Goal: Task Accomplishment & Management: Manage account settings

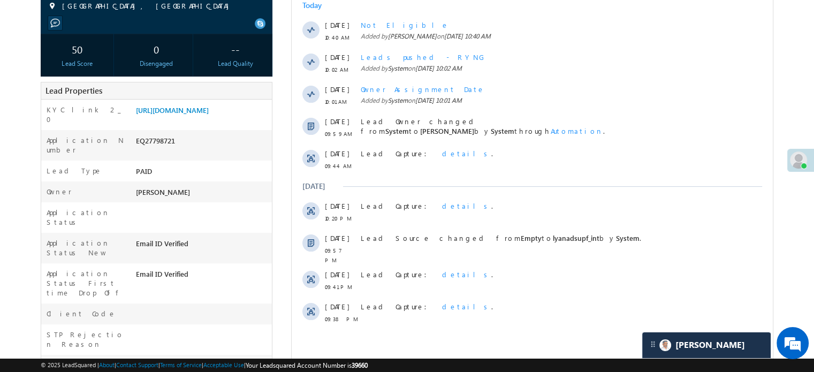
scroll to position [54, 0]
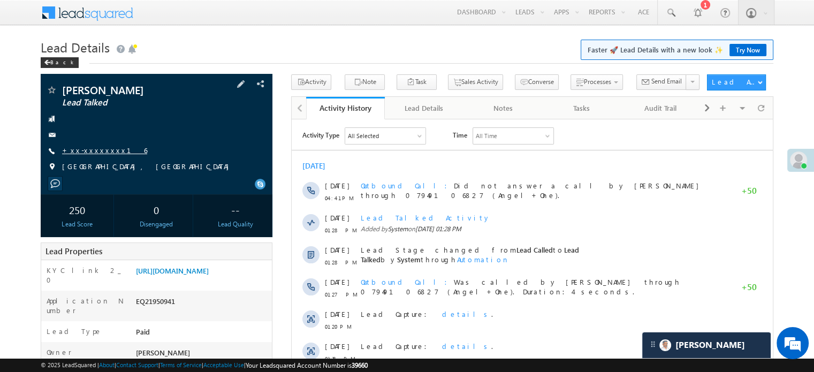
click at [101, 151] on link "+xx-xxxxxxxx16" at bounding box center [104, 150] width 85 height 9
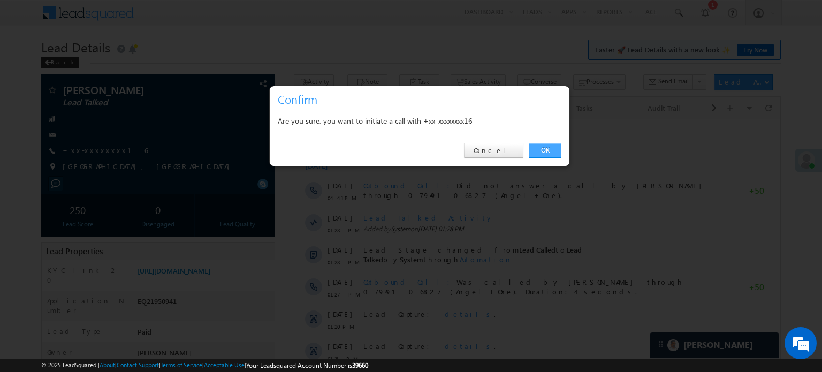
click at [532, 150] on link "OK" at bounding box center [545, 150] width 33 height 15
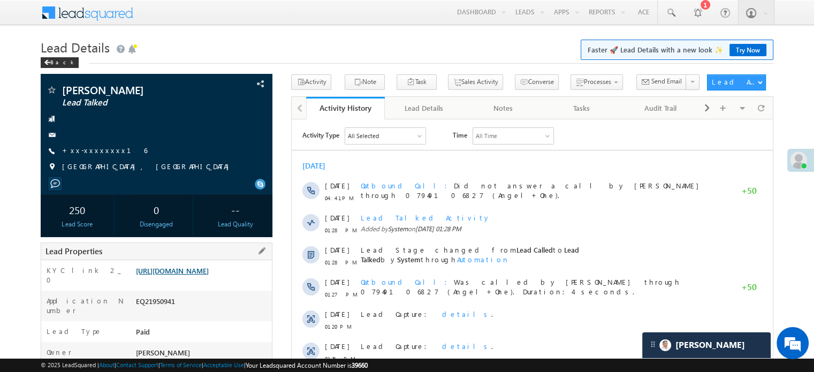
click at [209, 275] on link "https://angelbroking1-pk3em7sa.customui-test.leadsquared.com?leadId=c677abab-8f…" at bounding box center [172, 270] width 73 height 9
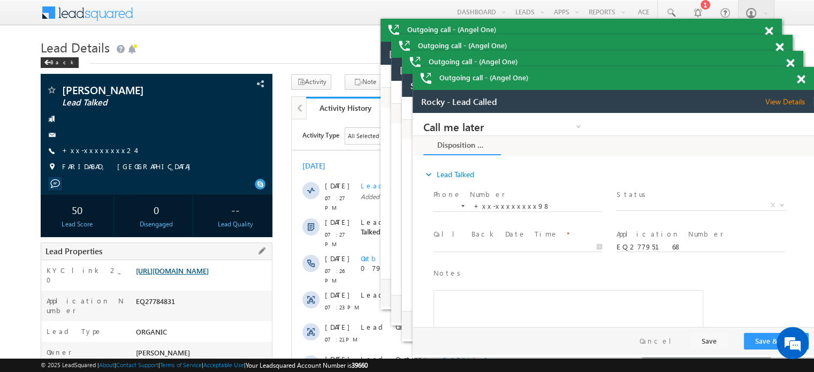
click at [209, 275] on link "https://angelbroking1-pk3em7sa.customui-test.leadsquared.com?leadId=3fda045e-0a…" at bounding box center [172, 270] width 73 height 9
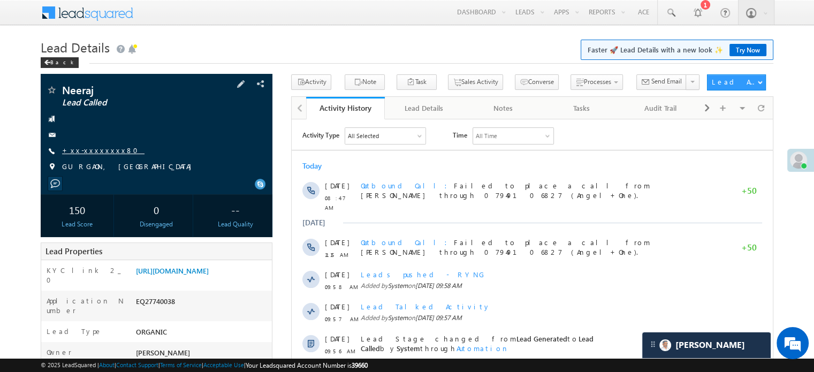
click at [83, 154] on link "+xx-xxxxxxxx80" at bounding box center [103, 150] width 82 height 9
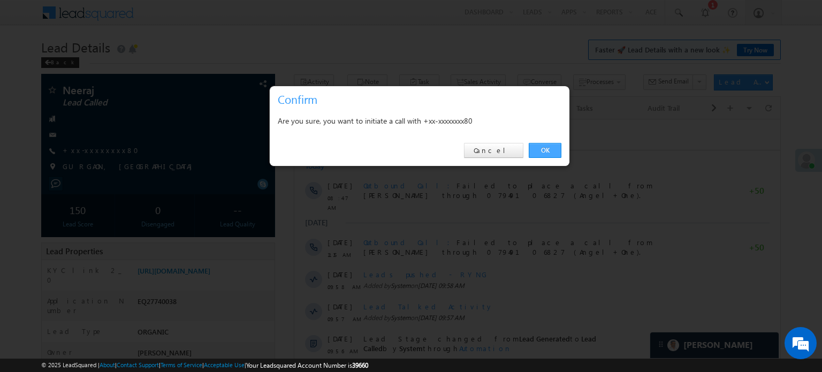
click at [544, 148] on link "OK" at bounding box center [545, 150] width 33 height 15
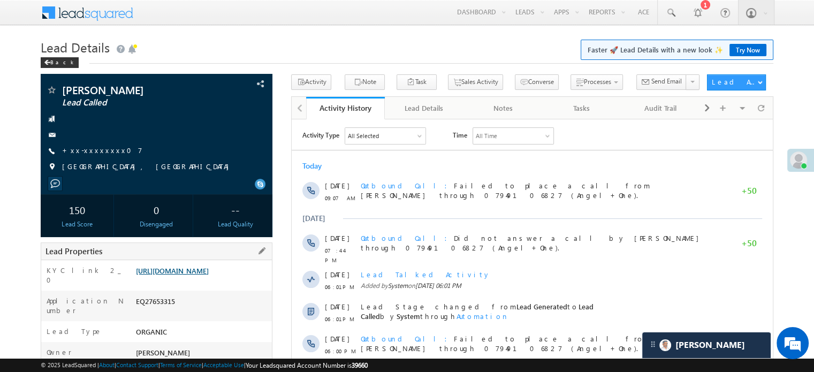
click at [182, 273] on link "[URL][DOMAIN_NAME]" at bounding box center [172, 270] width 73 height 9
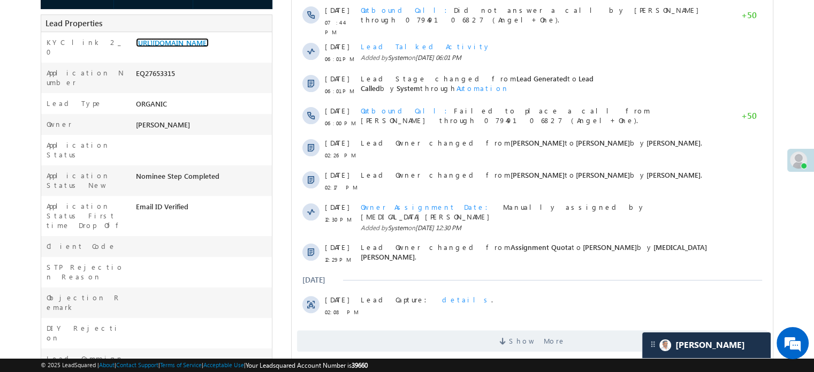
scroll to position [268, 0]
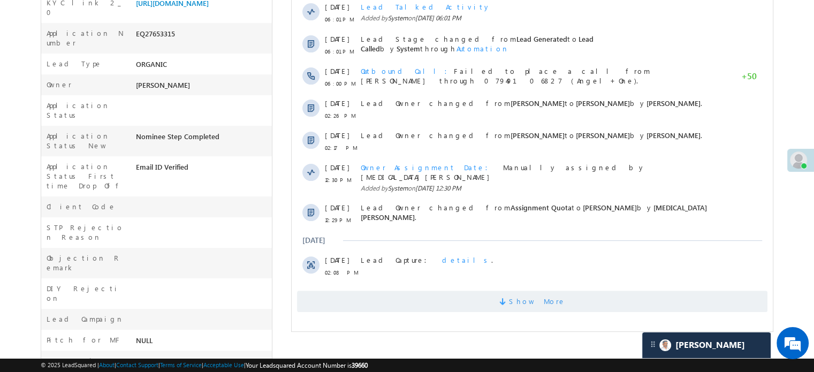
click at [399, 291] on span "Show More" at bounding box center [532, 301] width 470 height 21
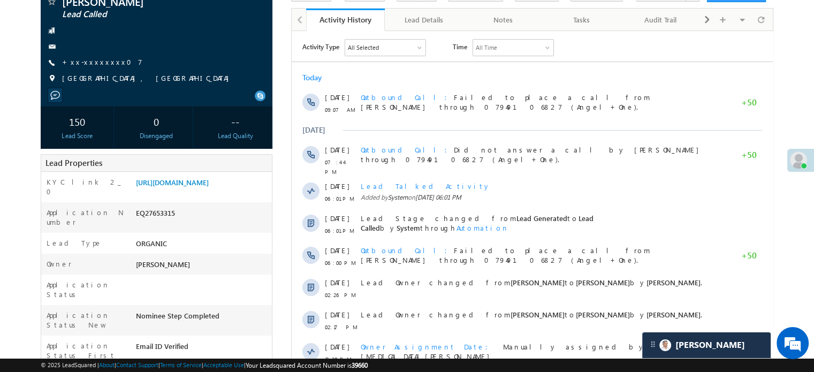
scroll to position [0, 0]
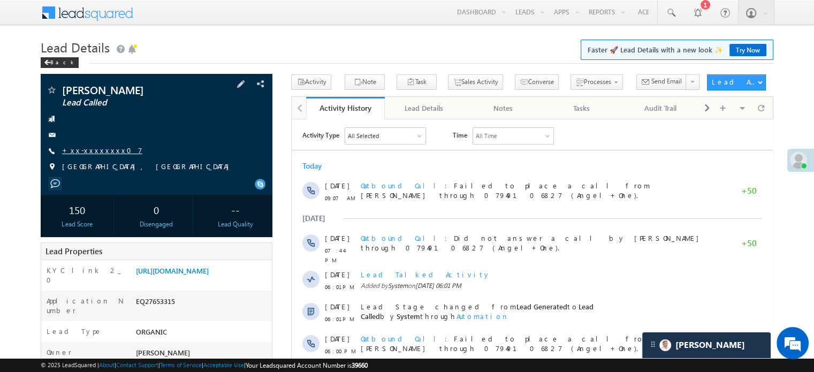
click at [109, 151] on div "+xx-xxxxxxxx07" at bounding box center [156, 151] width 221 height 11
click at [200, 81] on div "Vishal shirsat Lead Called" at bounding box center [157, 134] width 232 height 120
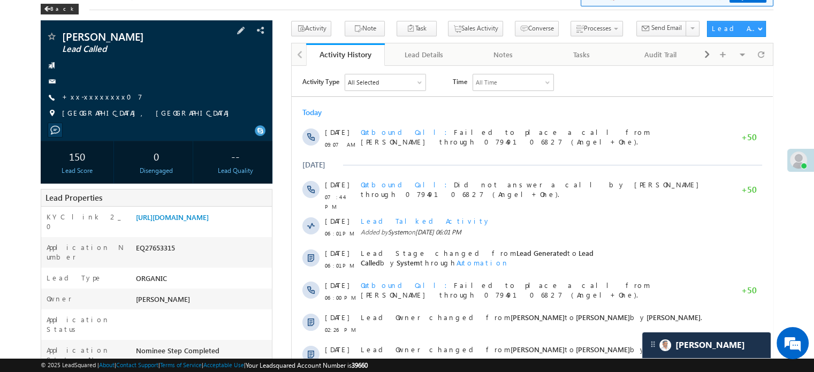
scroll to position [191, 0]
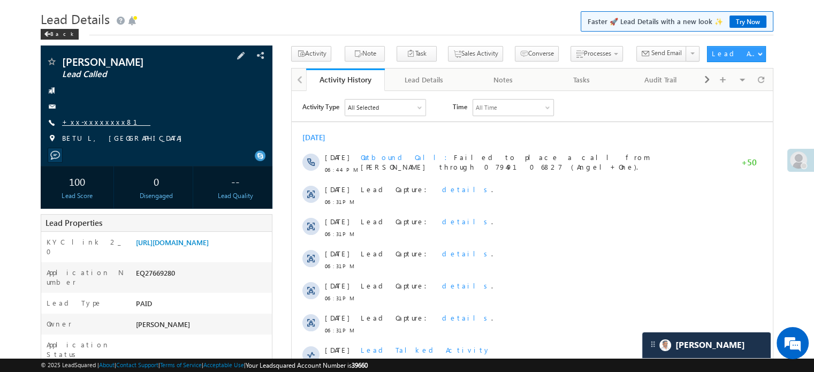
click at [90, 123] on link "+xx-xxxxxxxx81" at bounding box center [106, 121] width 88 height 9
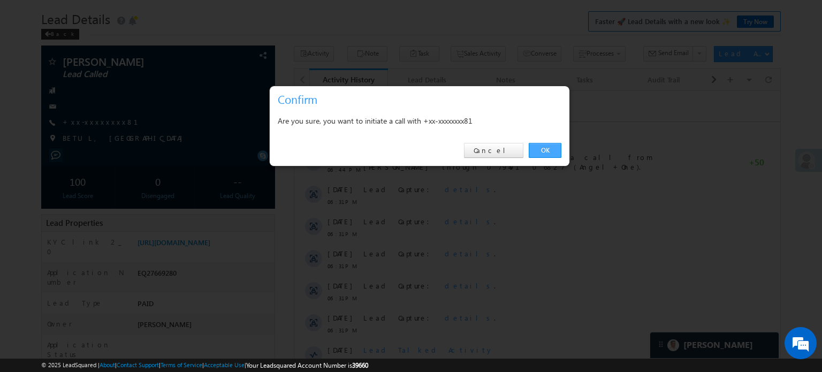
drag, startPoint x: 551, startPoint y: 151, endPoint x: 80, endPoint y: 123, distance: 471.3
click at [551, 151] on link "OK" at bounding box center [545, 150] width 33 height 15
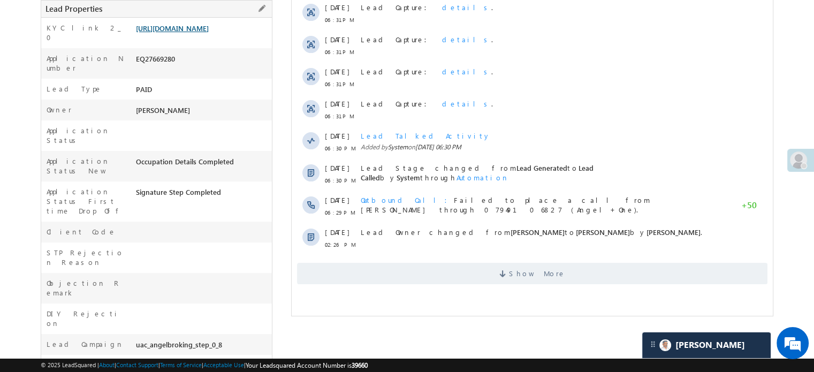
scroll to position [271, 0]
click at [206, 33] on link "https://angelbroking1-pk3em7sa.customui-test.leadsquared.com?leadId=28dc3b1c-38…" at bounding box center [172, 28] width 73 height 9
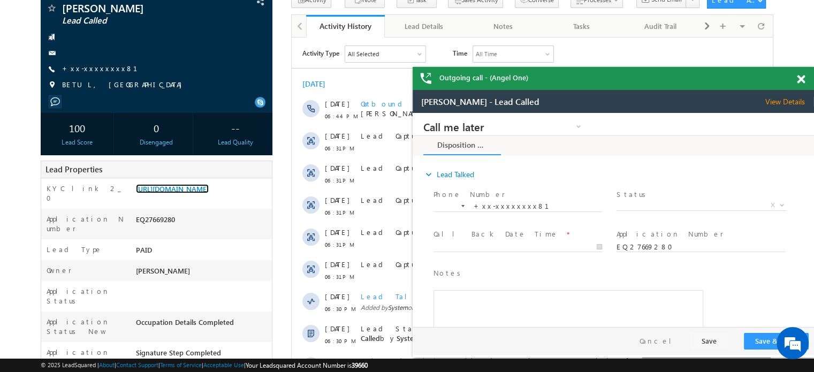
scroll to position [4, 0]
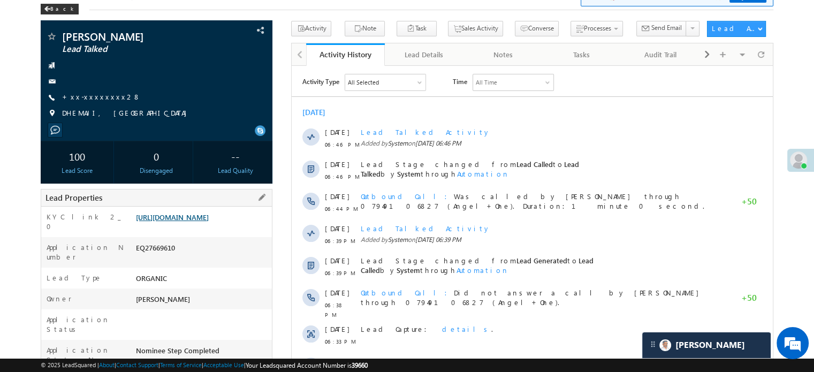
click at [199, 222] on link "[URL][DOMAIN_NAME]" at bounding box center [172, 216] width 73 height 9
click at [182, 215] on link "[URL][DOMAIN_NAME]" at bounding box center [172, 216] width 73 height 9
click at [209, 222] on link "[URL][DOMAIN_NAME]" at bounding box center [172, 216] width 73 height 9
click at [203, 222] on link "https://angelbroking1-pk3em7sa.customui-test.leadsquared.com?leadId=b7f2bab1-d5…" at bounding box center [172, 216] width 73 height 9
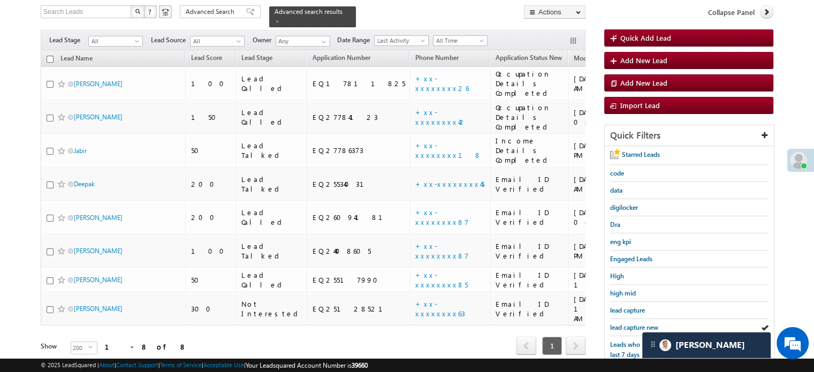
scroll to position [69, 0]
click at [632, 324] on span "lead capture new" at bounding box center [634, 327] width 48 height 8
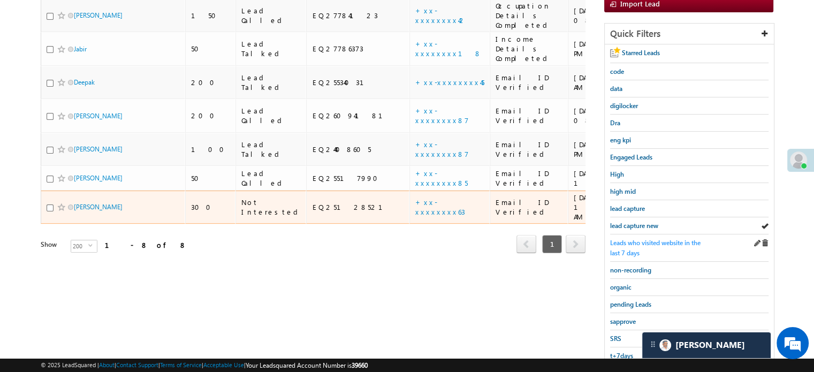
scroll to position [176, 0]
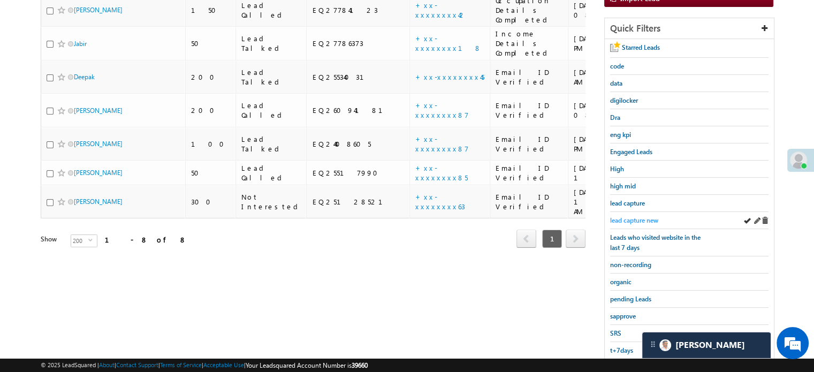
click at [632, 216] on span "lead capture new" at bounding box center [634, 220] width 48 height 8
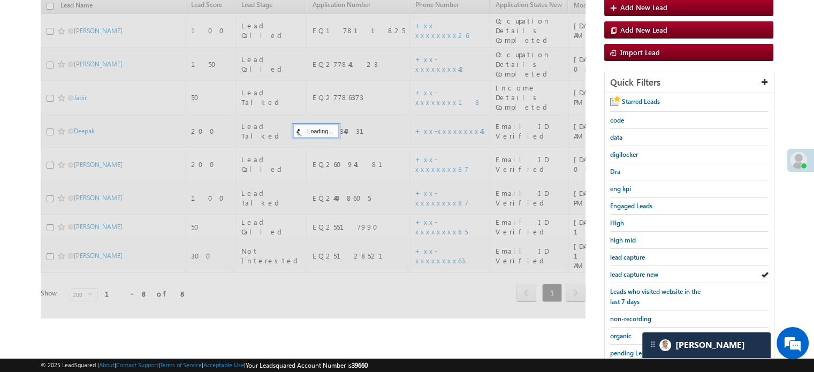
scroll to position [69, 0]
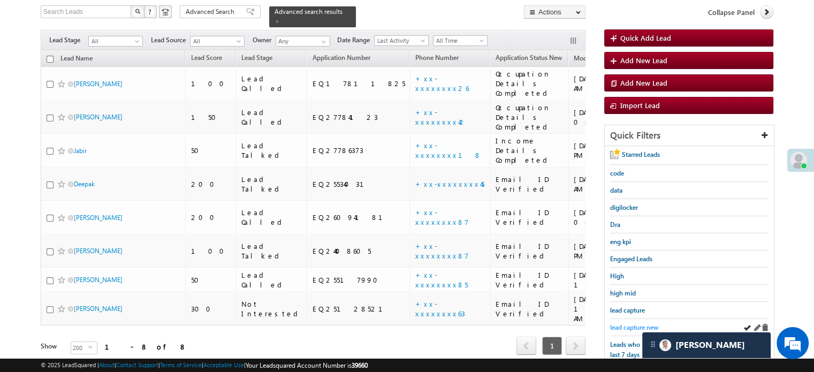
click at [629, 325] on span "lead capture new" at bounding box center [634, 327] width 48 height 8
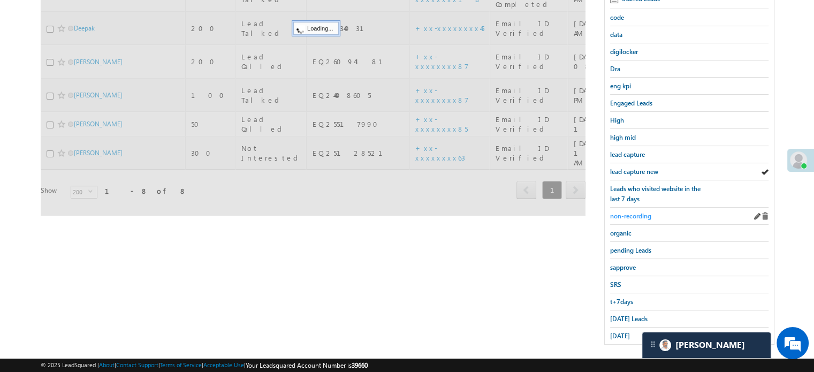
scroll to position [230, 0]
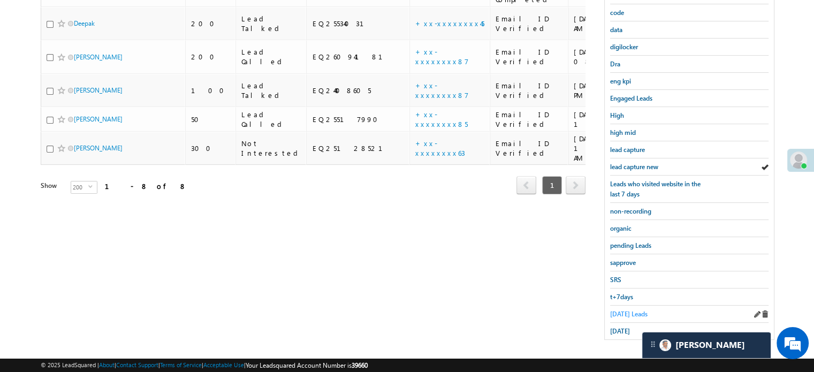
click at [622, 310] on span "Today's Leads" at bounding box center [628, 314] width 37 height 8
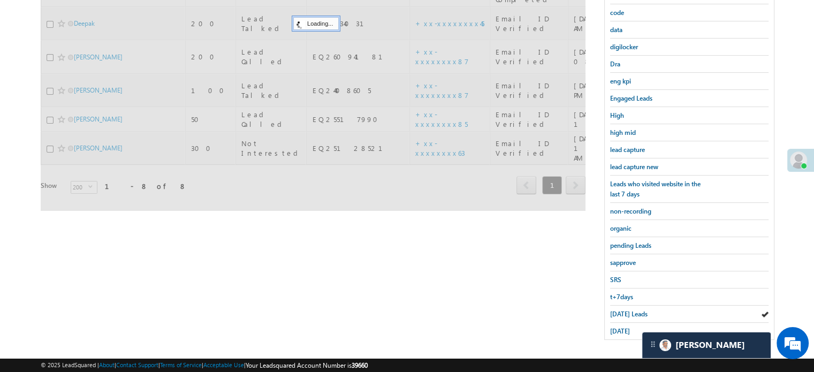
scroll to position [123, 0]
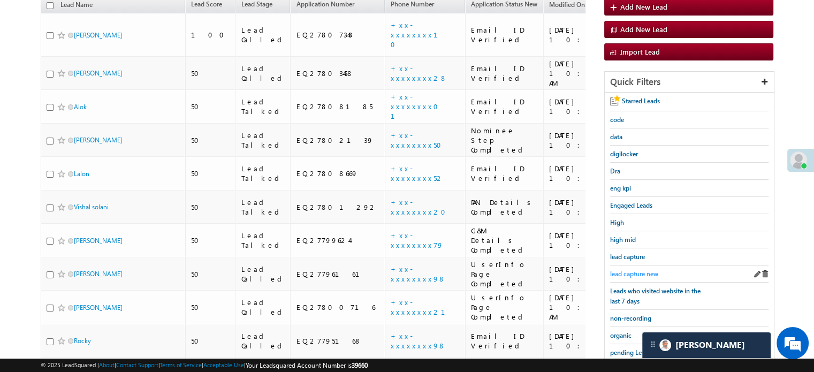
click at [622, 270] on span "lead capture new" at bounding box center [634, 274] width 48 height 8
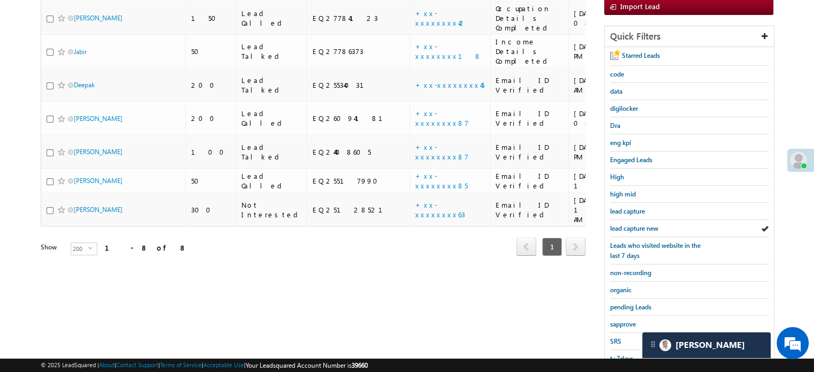
scroll to position [230, 0]
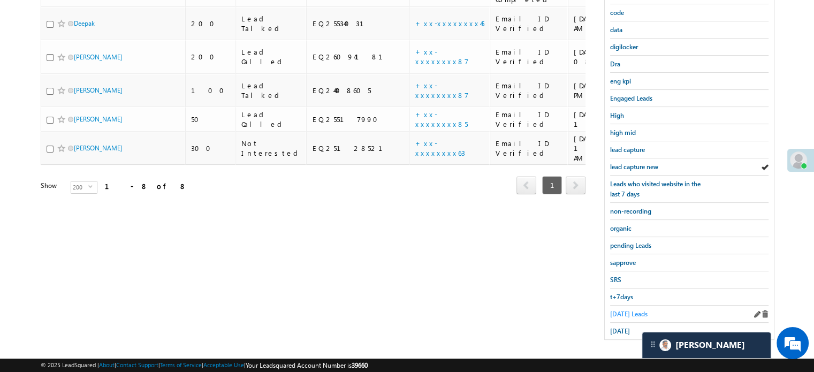
click at [633, 310] on span "Today's Leads" at bounding box center [628, 314] width 37 height 8
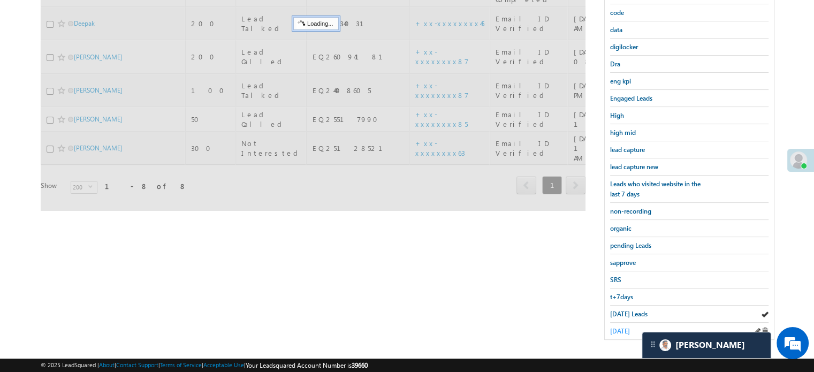
click at [625, 328] on span "yesterday" at bounding box center [620, 331] width 20 height 8
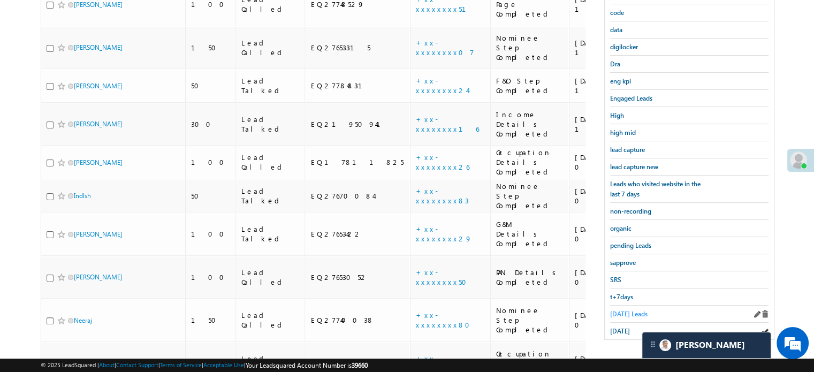
click at [622, 310] on span "Today's Leads" at bounding box center [628, 314] width 37 height 8
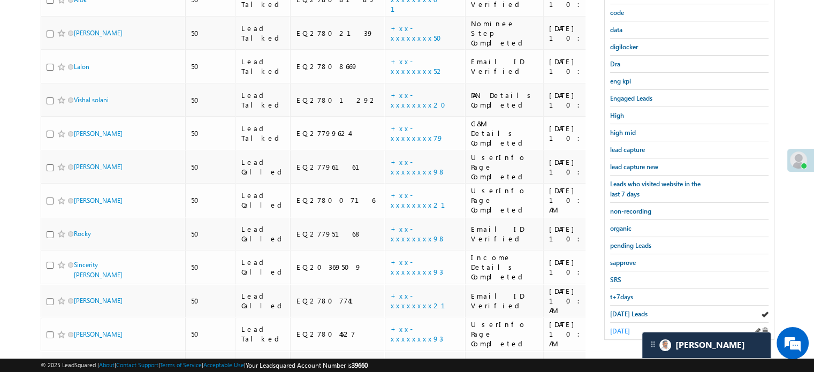
click at [622, 330] on link "[DATE]" at bounding box center [620, 331] width 20 height 10
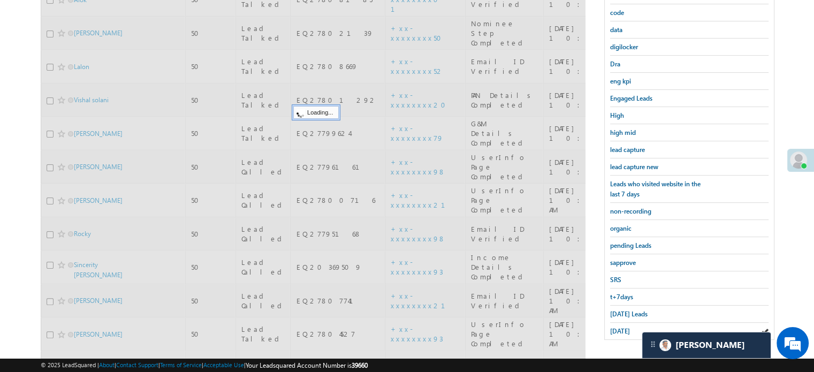
click at [625, 327] on span "[DATE]" at bounding box center [620, 331] width 20 height 8
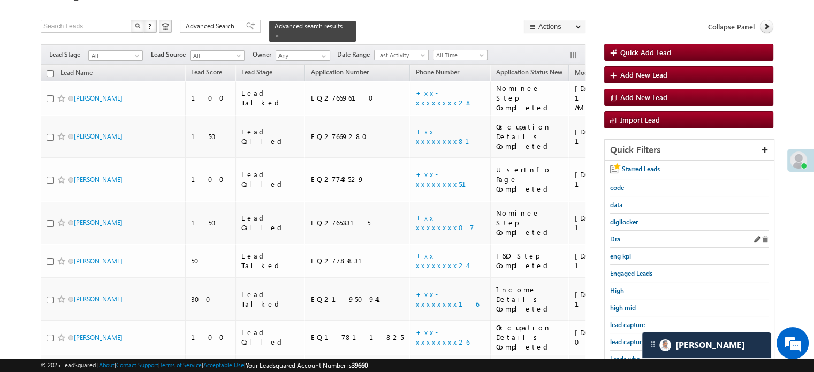
scroll to position [161, 0]
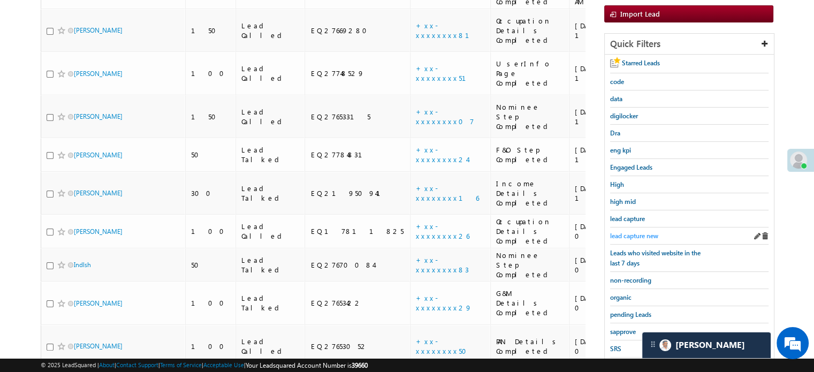
click at [645, 235] on span "lead capture new" at bounding box center [634, 236] width 48 height 8
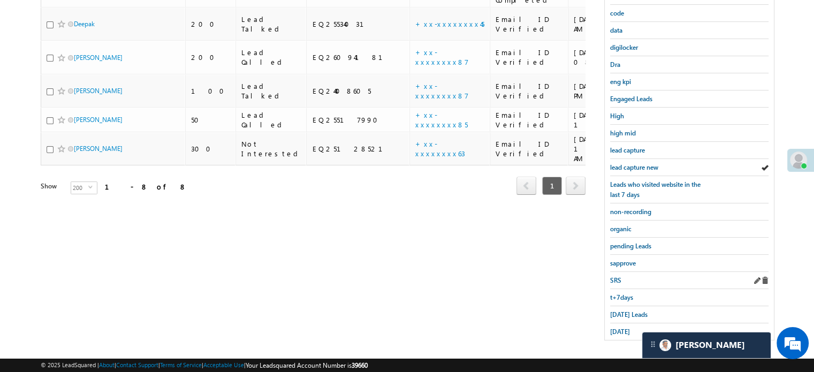
scroll to position [230, 0]
click at [626, 327] on span "yesterday" at bounding box center [620, 331] width 20 height 8
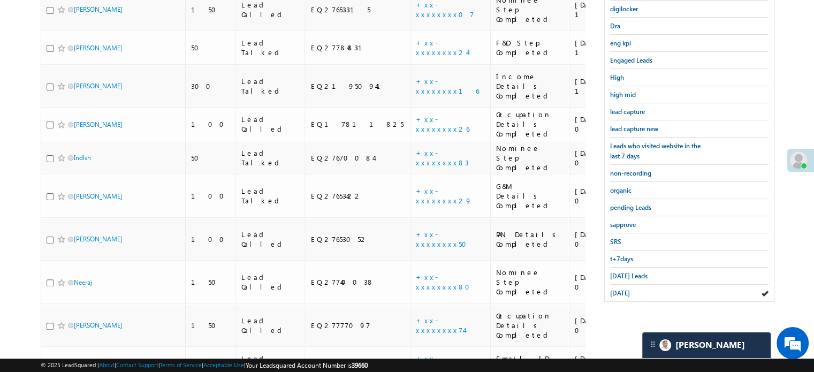
scroll to position [180, 0]
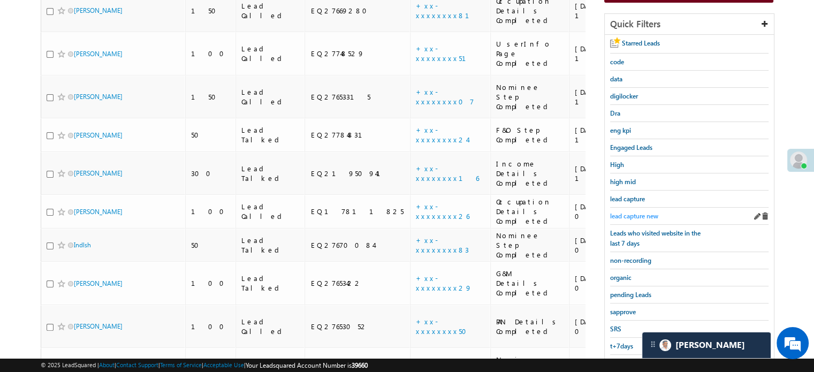
click at [642, 212] on span "lead capture new" at bounding box center [634, 216] width 48 height 8
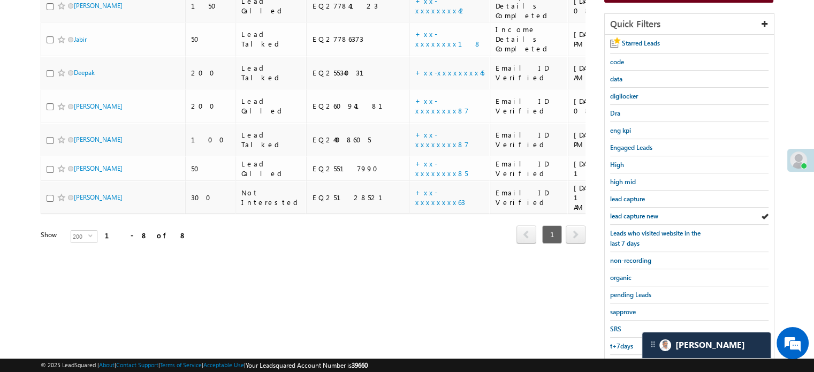
click at [538, 242] on div "Search Leads X ? 8 results found Advanced Search Advanced Search Advanced searc…" at bounding box center [407, 147] width 733 height 506
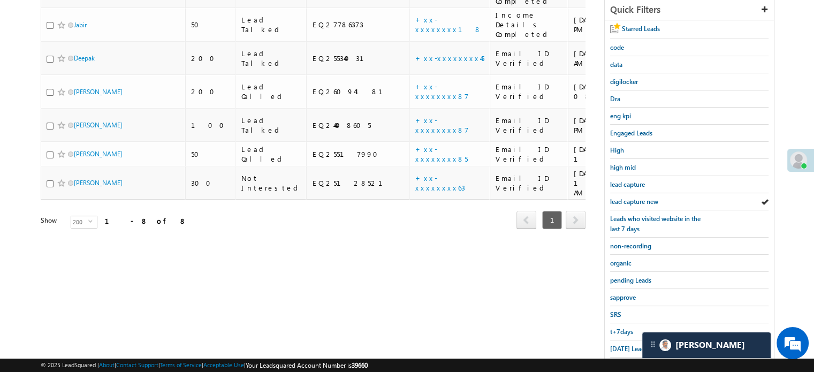
scroll to position [230, 0]
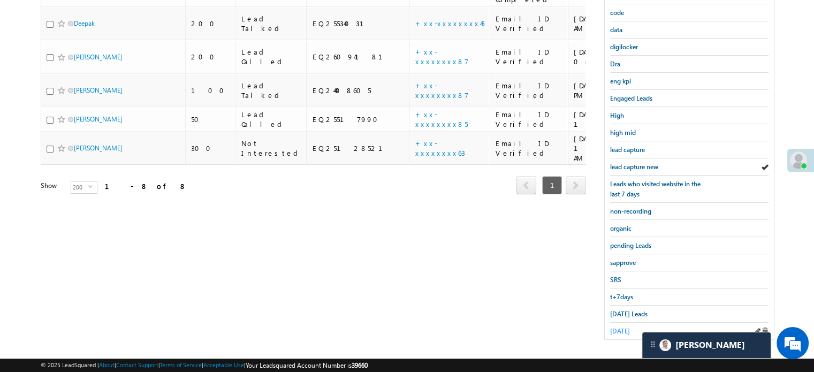
click at [623, 327] on span "yesterday" at bounding box center [620, 331] width 20 height 8
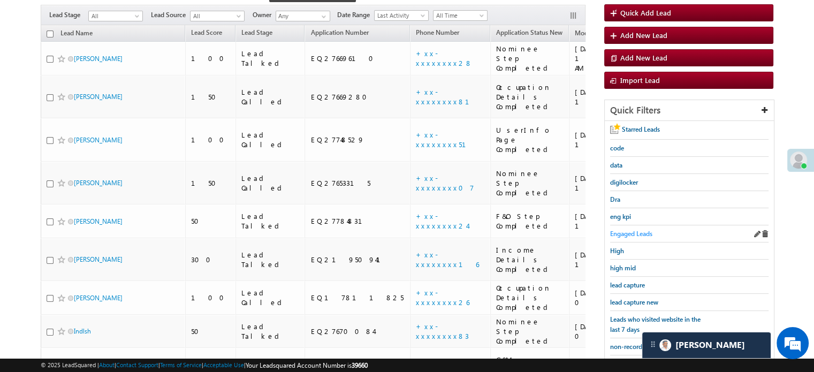
scroll to position [123, 0]
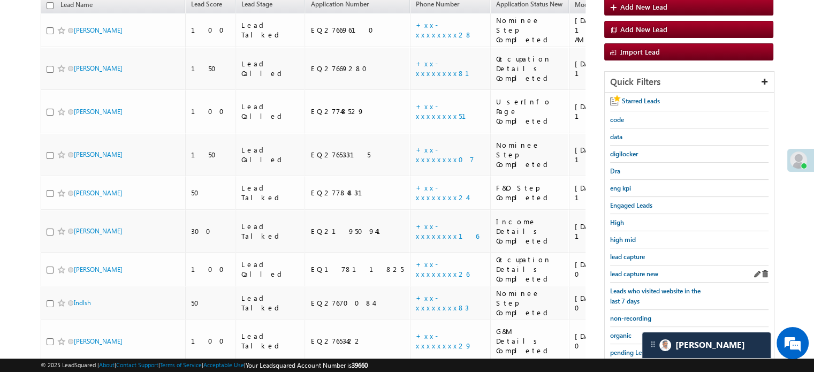
click at [640, 265] on div "lead capture new" at bounding box center [689, 273] width 158 height 17
click at [640, 270] on span "lead capture new" at bounding box center [634, 274] width 48 height 8
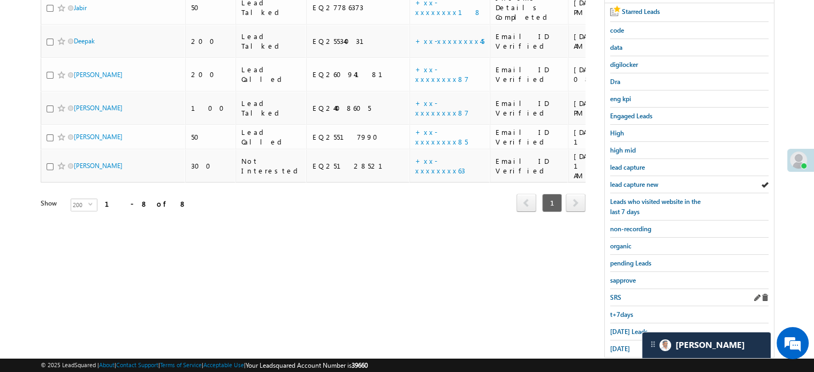
scroll to position [230, 0]
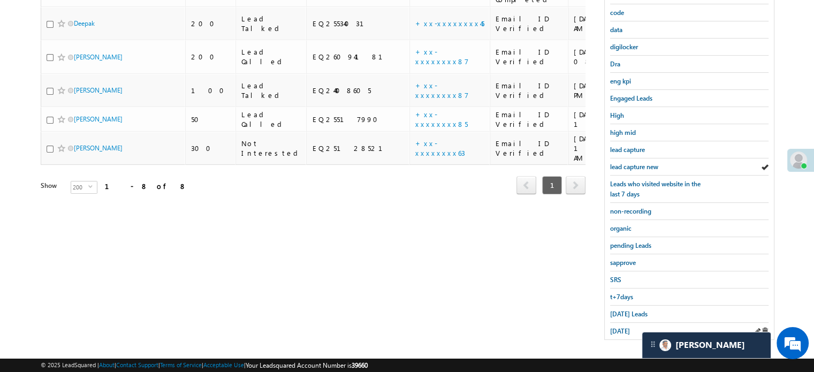
click at [627, 323] on div "yesterday" at bounding box center [689, 331] width 158 height 17
click at [627, 327] on span "yesterday" at bounding box center [620, 331] width 20 height 8
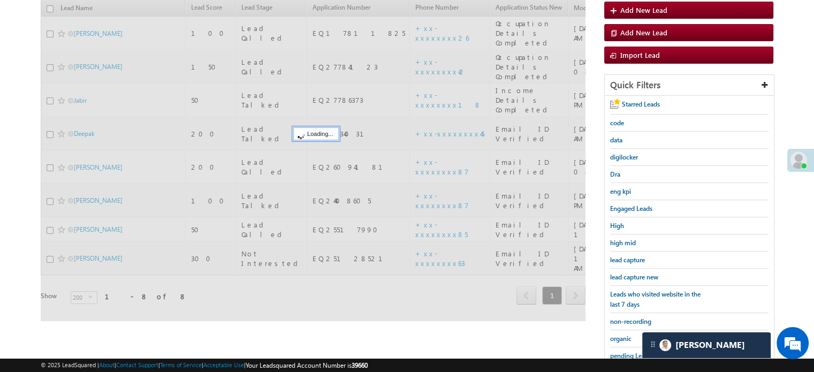
scroll to position [69, 0]
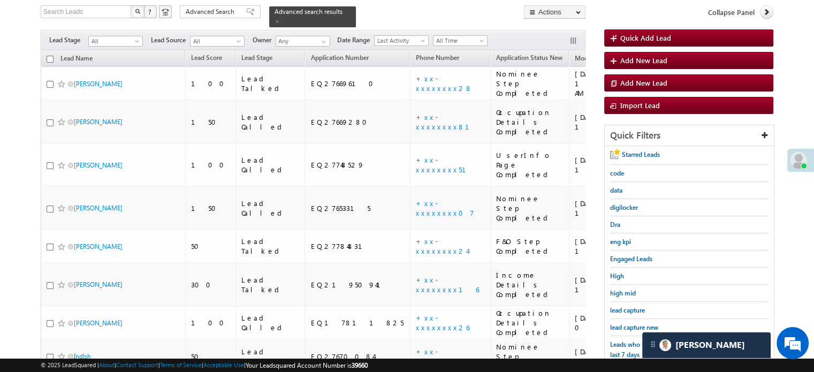
click at [627, 326] on span "lead capture new" at bounding box center [634, 327] width 48 height 8
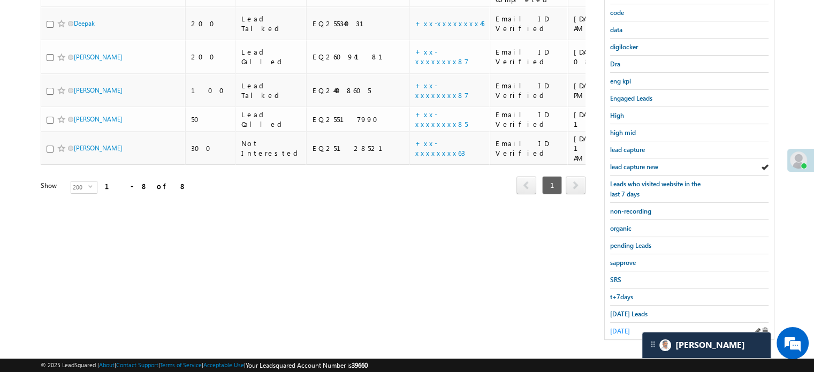
click at [624, 327] on span "yesterday" at bounding box center [620, 331] width 20 height 8
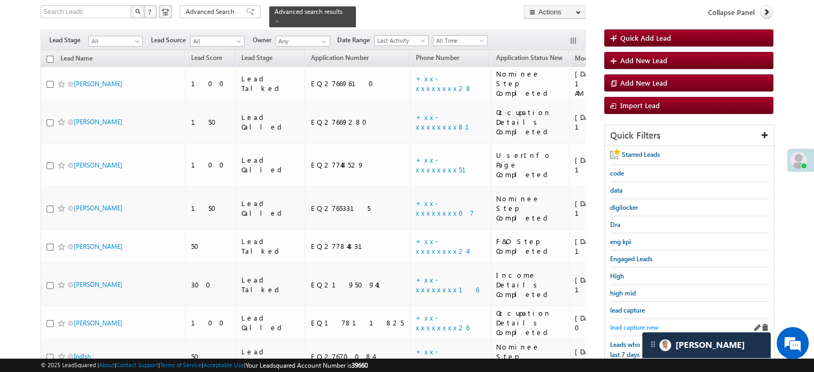
click at [629, 325] on span "lead capture new" at bounding box center [634, 327] width 48 height 8
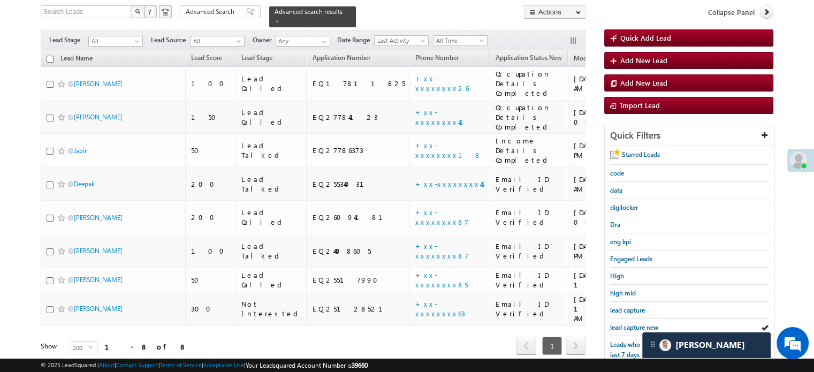
click at [475, 293] on div "Lead Name Lead Score Lead Stage Application Number Phone Number Application Sta…" at bounding box center [313, 210] width 545 height 321
click at [623, 323] on span "lead capture new" at bounding box center [634, 327] width 48 height 8
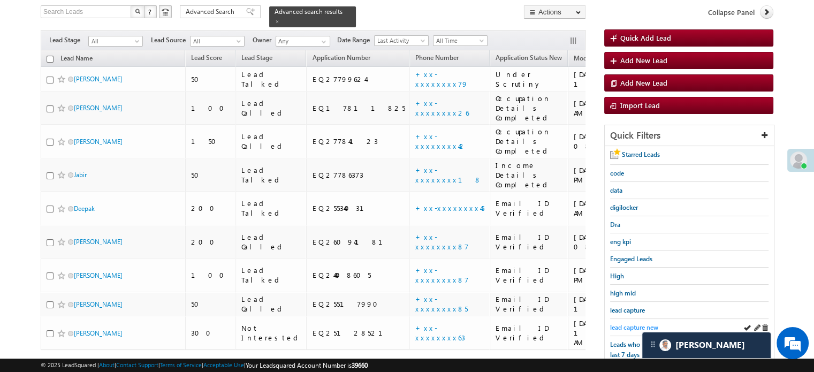
click at [631, 323] on span "lead capture new" at bounding box center [634, 327] width 48 height 8
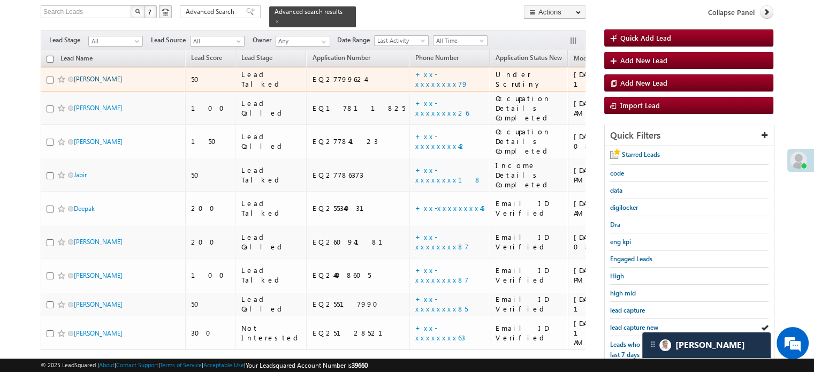
drag, startPoint x: 99, startPoint y: 62, endPoint x: 96, endPoint y: 72, distance: 10.7
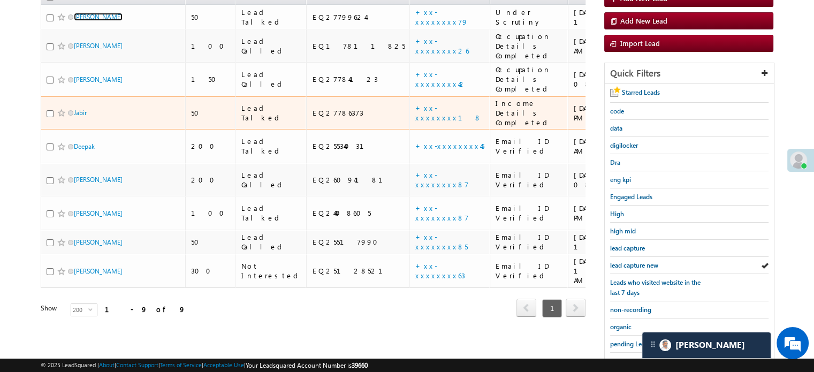
scroll to position [176, 0]
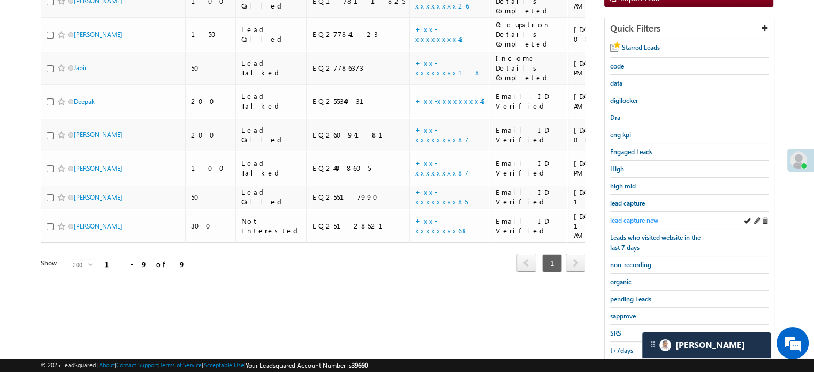
click at [619, 216] on span "lead capture new" at bounding box center [634, 220] width 48 height 8
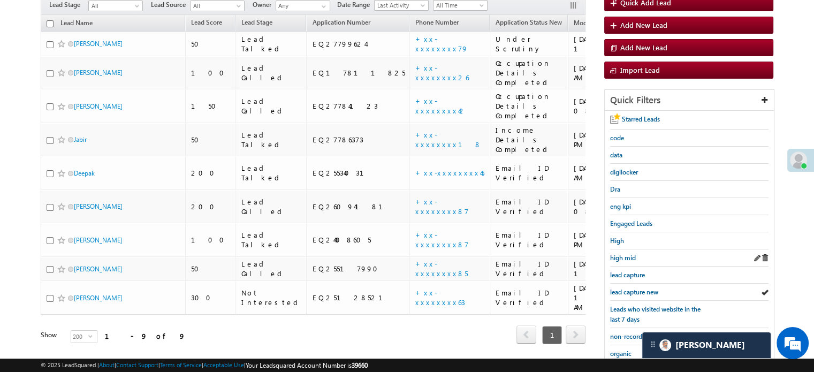
scroll to position [123, 0]
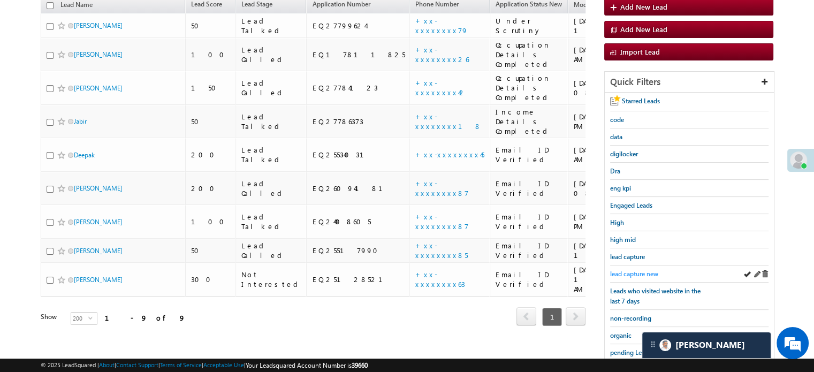
click at [632, 270] on span "lead capture new" at bounding box center [634, 274] width 48 height 8
click at [632, 271] on span "lead capture new" at bounding box center [634, 274] width 48 height 8
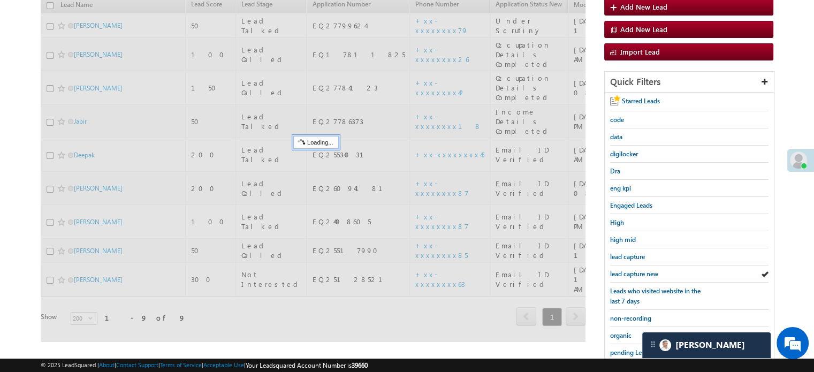
click at [632, 271] on span "lead capture new" at bounding box center [634, 274] width 48 height 8
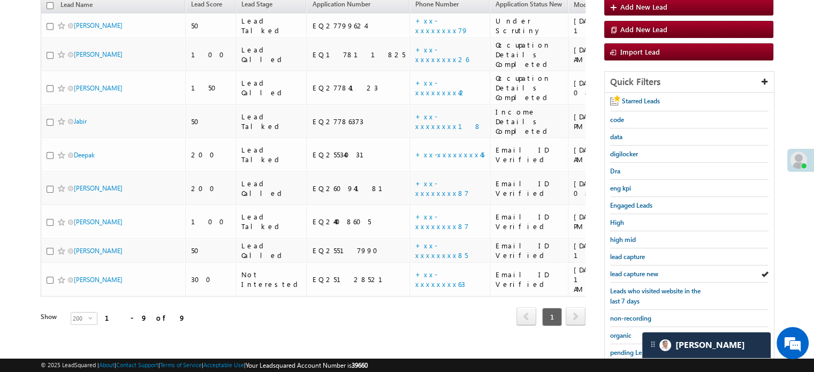
click at [632, 271] on span "lead capture new" at bounding box center [634, 274] width 48 height 8
click at [621, 270] on span "lead capture new" at bounding box center [634, 274] width 48 height 8
click at [642, 272] on span "lead capture new" at bounding box center [634, 274] width 48 height 8
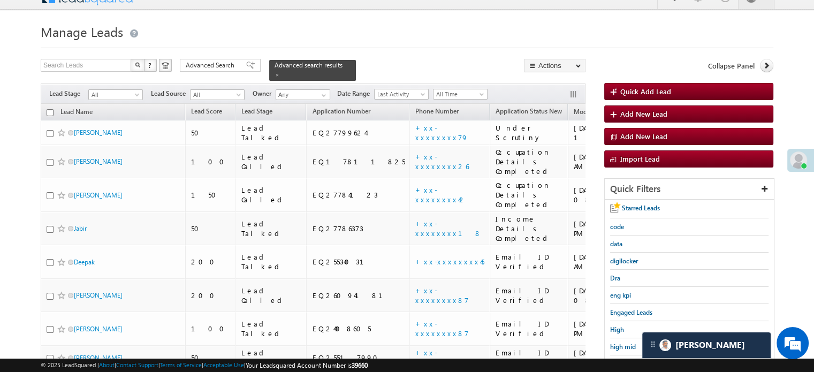
scroll to position [69, 0]
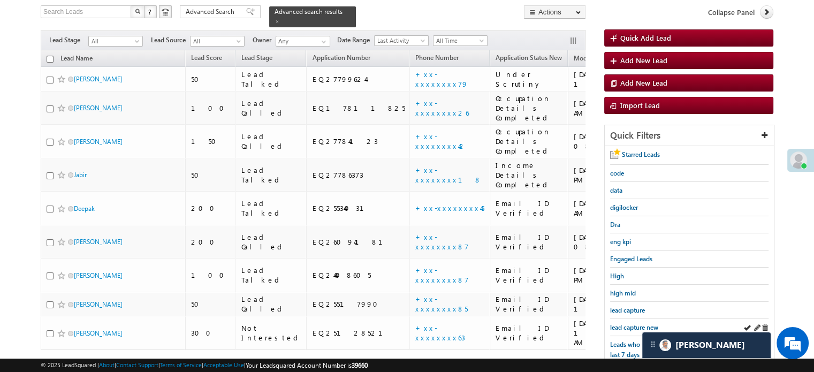
click at [632, 329] on div "lead capture new" at bounding box center [689, 327] width 158 height 17
click at [632, 324] on span "lead capture new" at bounding box center [634, 327] width 48 height 8
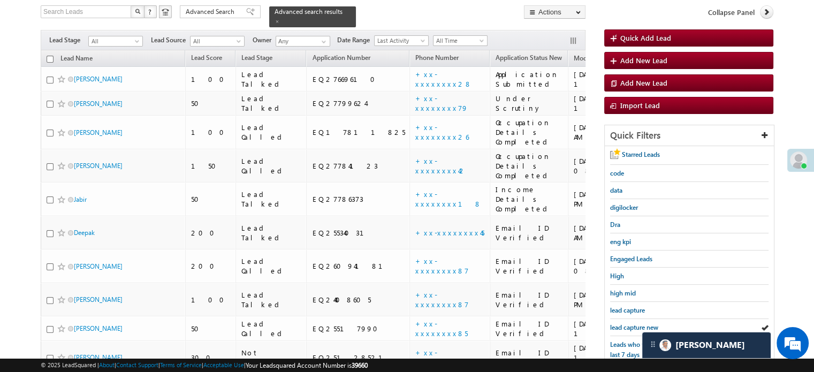
click at [632, 324] on span "lead capture new" at bounding box center [634, 327] width 48 height 8
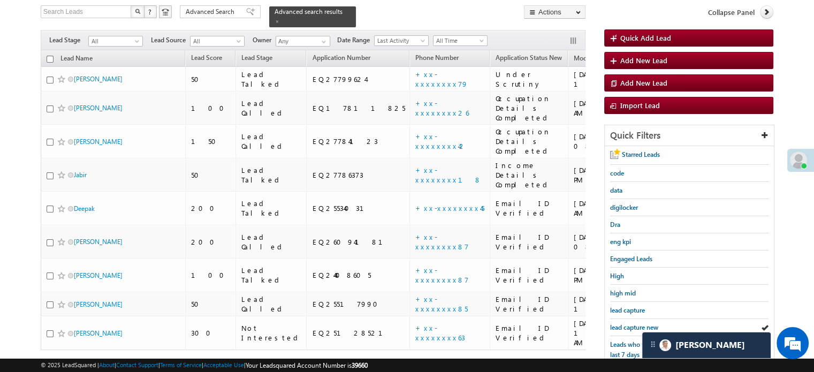
click at [632, 324] on span "lead capture new" at bounding box center [634, 327] width 48 height 8
click at [622, 327] on span "lead capture new" at bounding box center [634, 327] width 48 height 8
click at [621, 323] on span "lead capture new" at bounding box center [634, 327] width 48 height 8
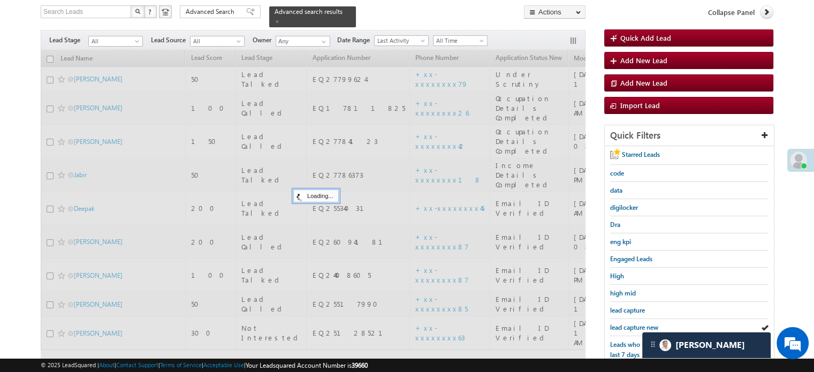
click at [621, 323] on span "lead capture new" at bounding box center [634, 327] width 48 height 8
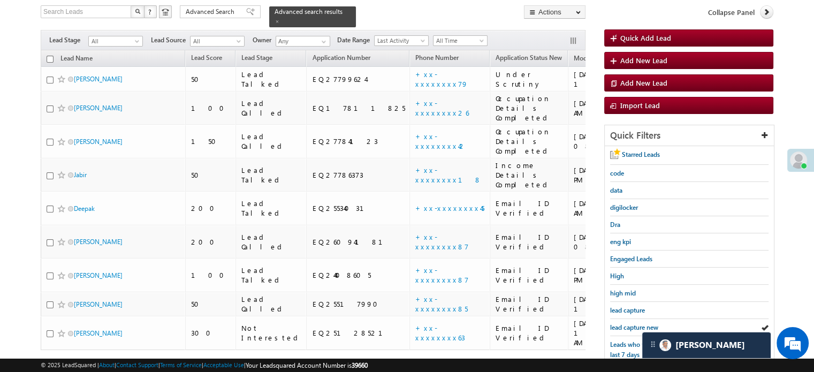
click at [621, 323] on span "lead capture new" at bounding box center [634, 327] width 48 height 8
click at [626, 323] on span "lead capture new" at bounding box center [634, 327] width 48 height 8
click at [637, 323] on span "lead capture new" at bounding box center [634, 327] width 48 height 8
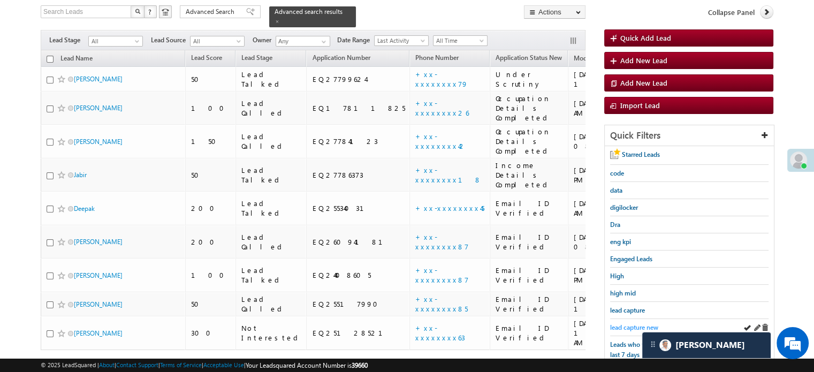
click at [629, 323] on span "lead capture new" at bounding box center [634, 327] width 48 height 8
click at [628, 323] on span "lead capture new" at bounding box center [634, 327] width 48 height 8
click at [626, 325] on span "lead capture new" at bounding box center [634, 327] width 48 height 8
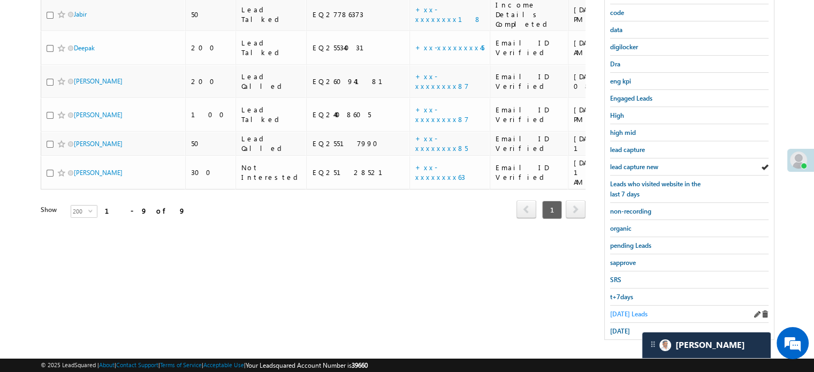
click at [619, 310] on span "[DATE] Leads" at bounding box center [628, 314] width 37 height 8
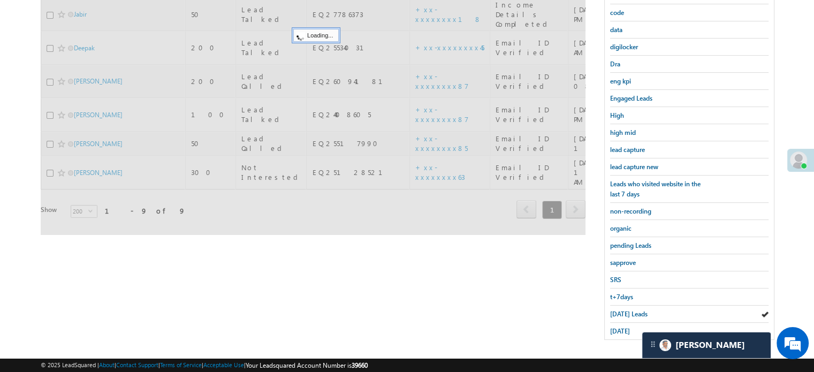
scroll to position [123, 0]
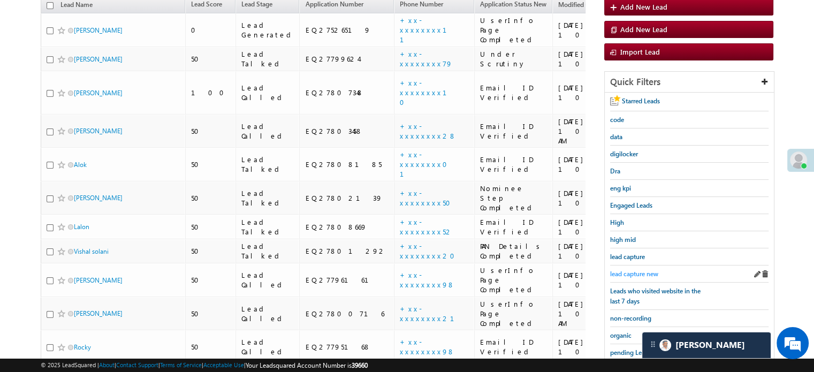
click at [625, 270] on span "lead capture new" at bounding box center [634, 274] width 48 height 8
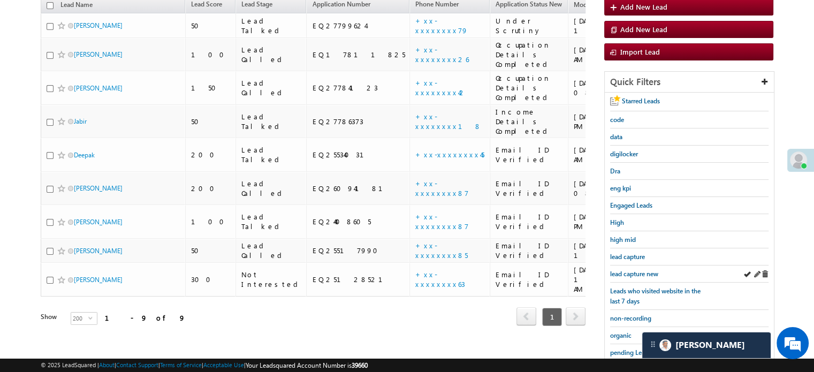
click at [626, 265] on div "lead capture new" at bounding box center [689, 273] width 158 height 17
click at [627, 270] on span "lead capture new" at bounding box center [634, 274] width 48 height 8
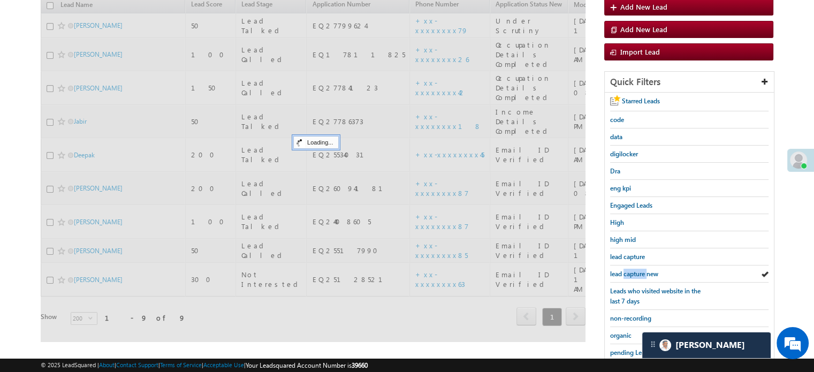
click at [627, 270] on span "lead capture new" at bounding box center [634, 274] width 48 height 8
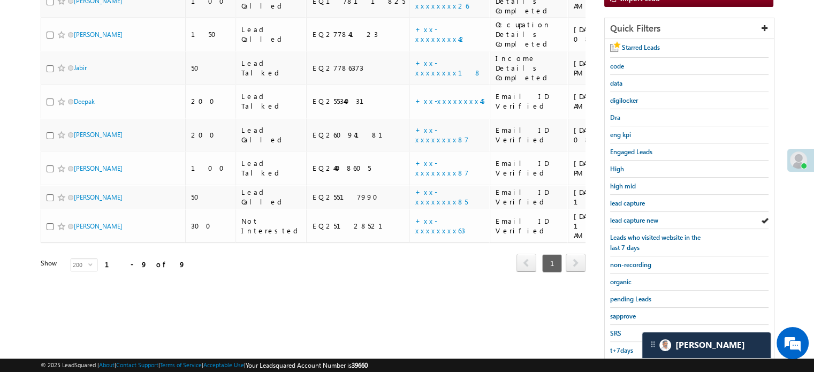
scroll to position [230, 0]
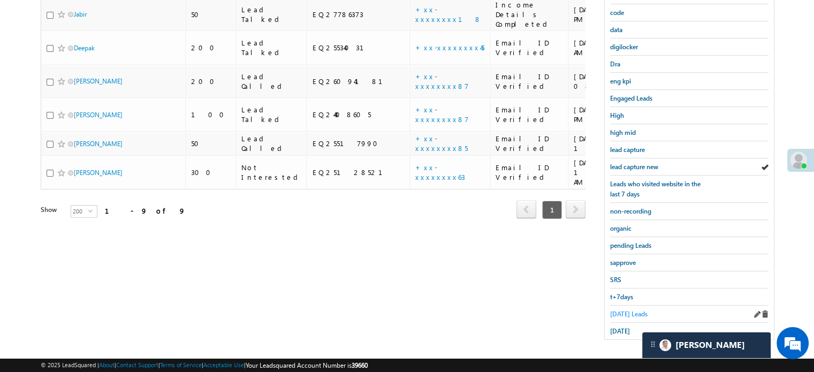
click at [625, 310] on span "[DATE] Leads" at bounding box center [628, 314] width 37 height 8
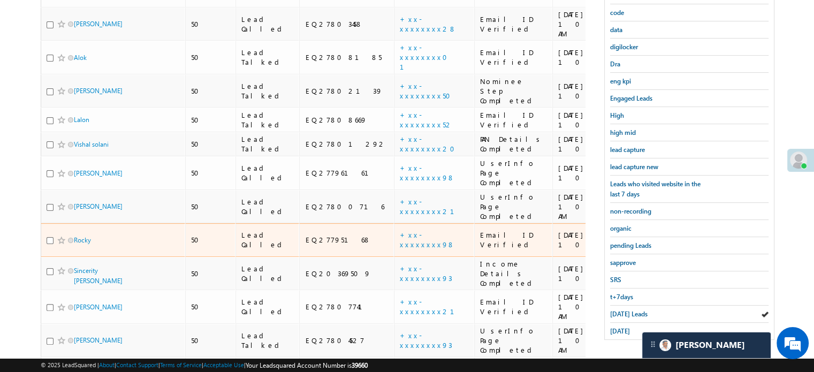
scroll to position [16, 0]
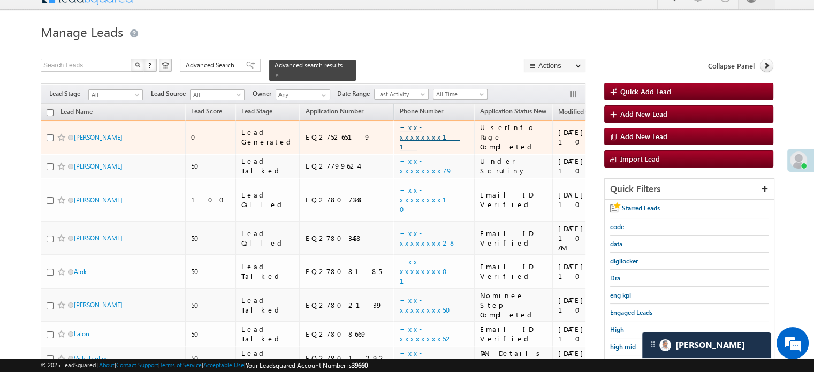
click at [400, 124] on link "+xx-xxxxxxxx11" at bounding box center [430, 137] width 60 height 28
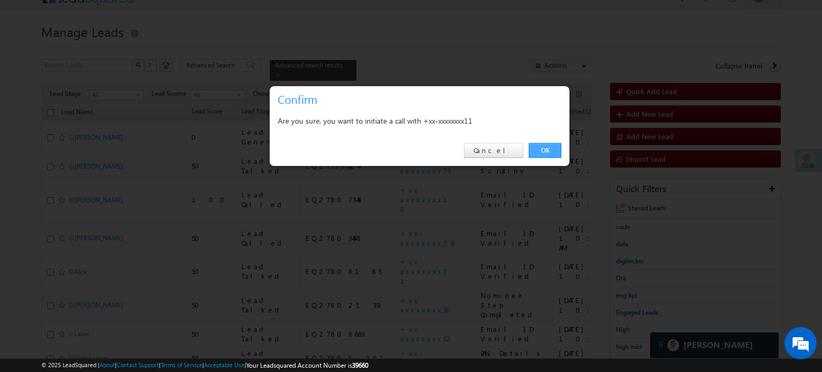
click at [557, 151] on link "OK" at bounding box center [545, 150] width 33 height 15
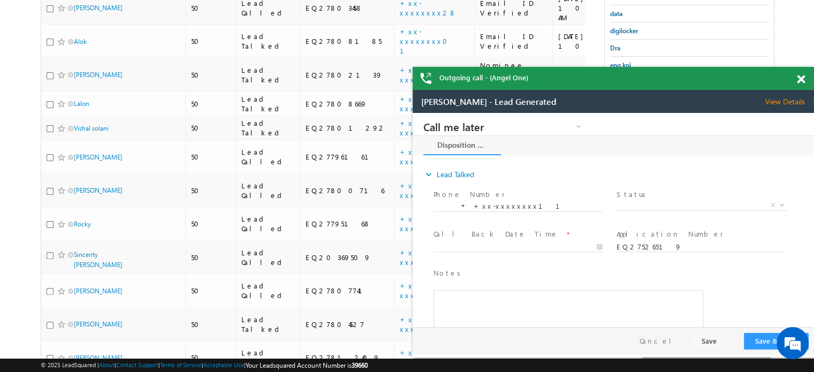
scroll to position [0, 0]
click at [801, 78] on span at bounding box center [801, 79] width 8 height 9
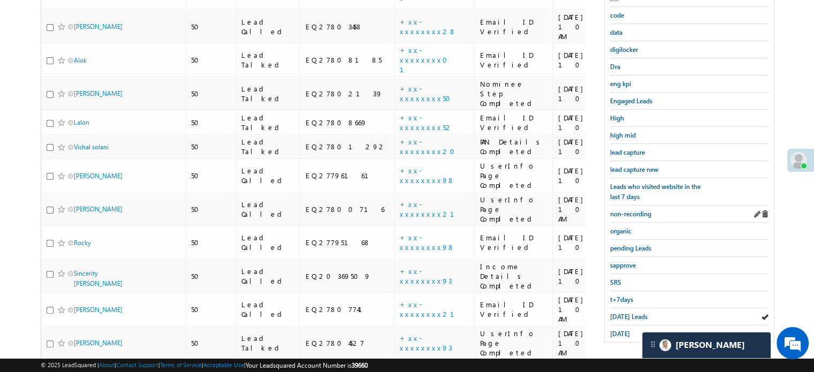
scroll to position [275, 0]
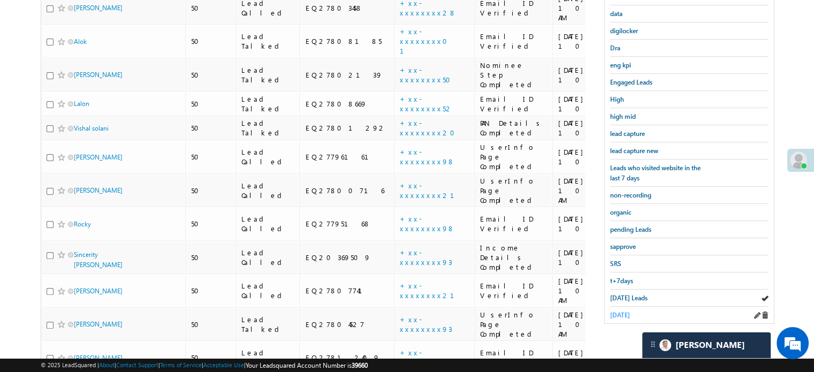
click at [630, 311] on span "[DATE]" at bounding box center [620, 315] width 20 height 8
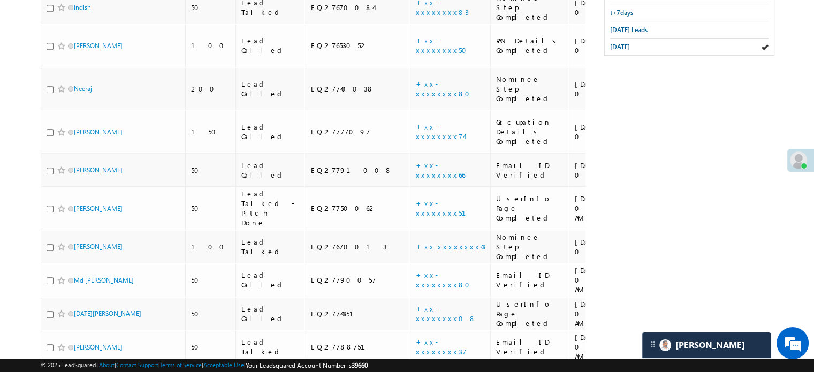
scroll to position [2779, 0]
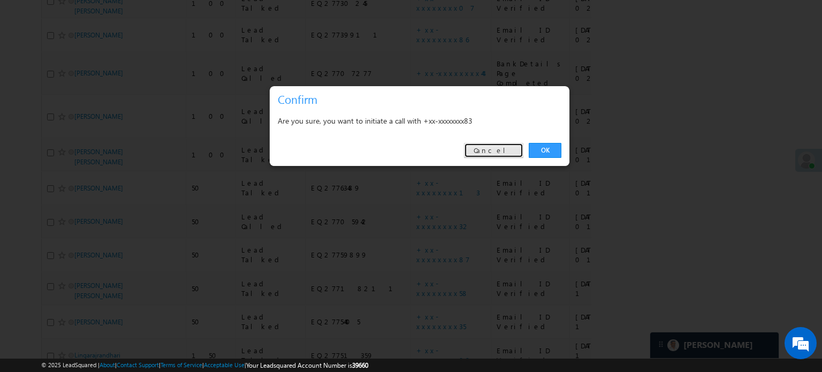
click at [511, 151] on link "Cancel" at bounding box center [493, 150] width 59 height 15
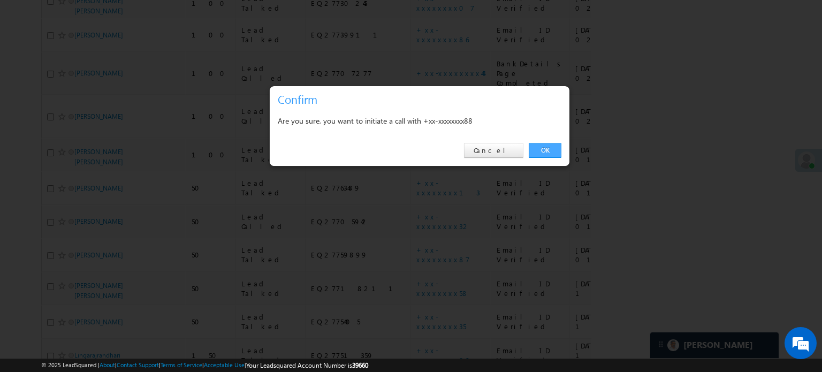
click at [548, 155] on link "OK" at bounding box center [545, 150] width 33 height 15
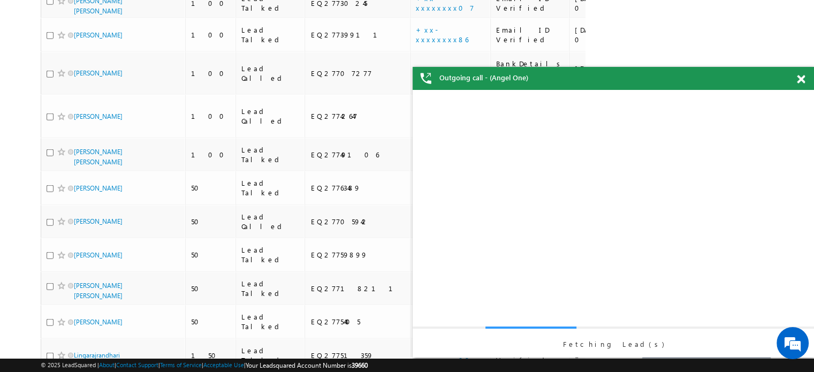
scroll to position [0, 0]
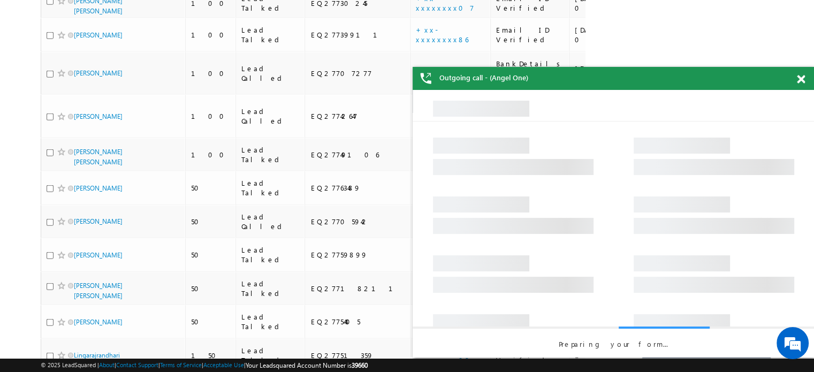
click at [798, 79] on span at bounding box center [801, 79] width 8 height 9
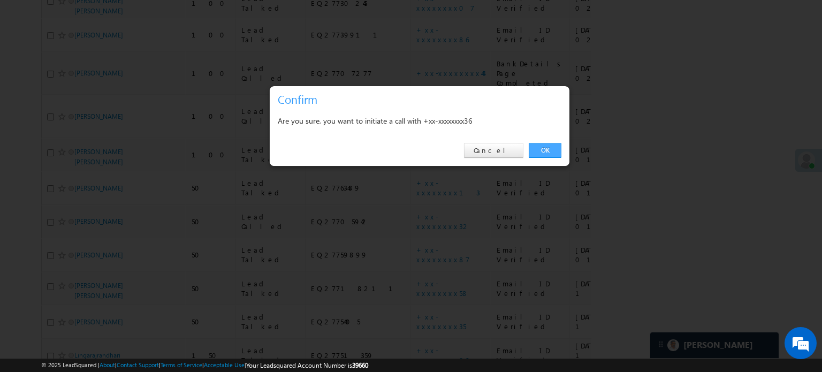
click at [529, 149] on link "OK" at bounding box center [545, 150] width 33 height 15
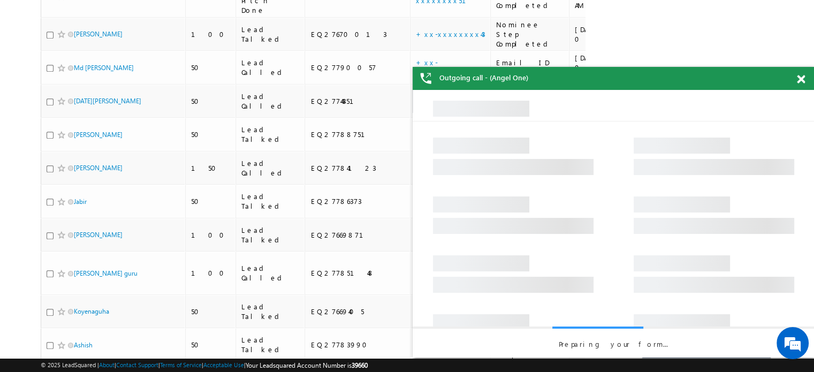
scroll to position [720, 0]
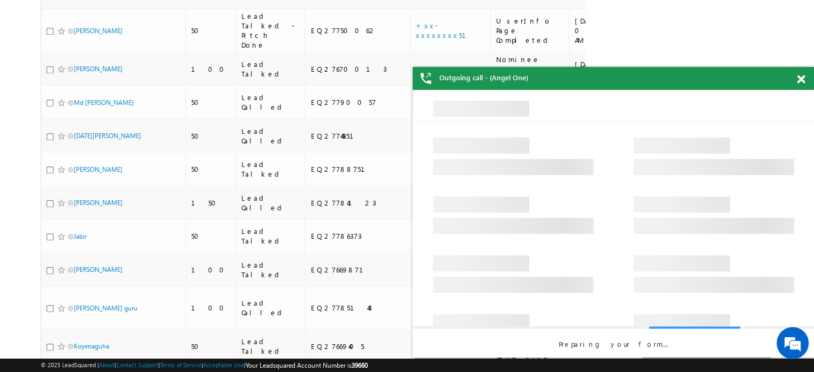
click at [798, 80] on span at bounding box center [801, 79] width 8 height 9
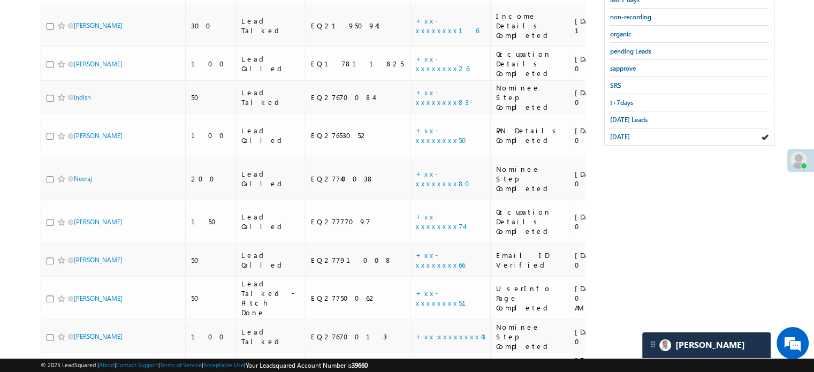
scroll to position [185, 0]
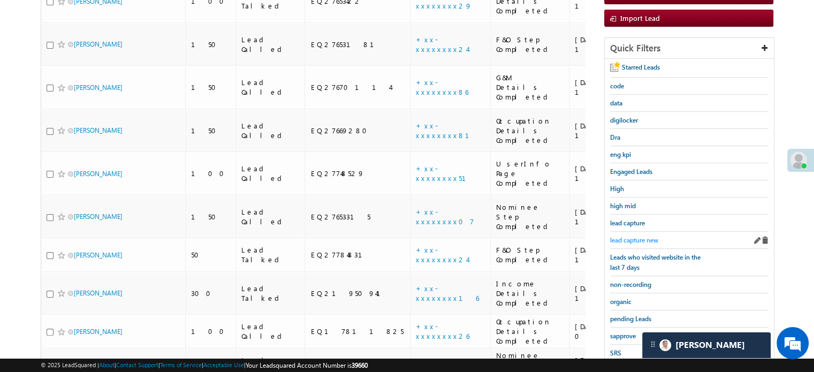
click at [644, 236] on span "lead capture new" at bounding box center [634, 240] width 48 height 8
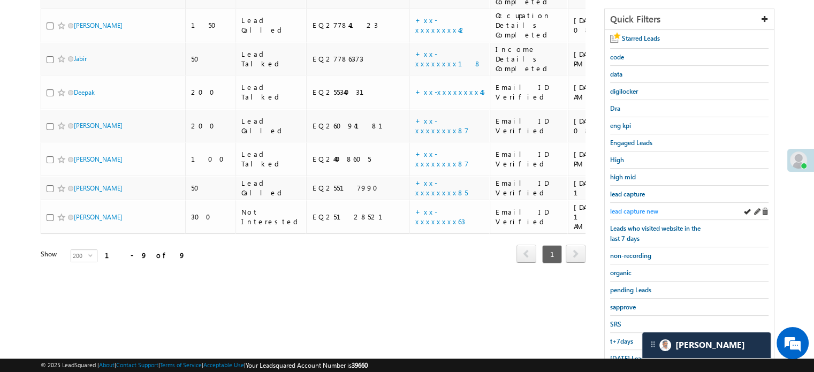
scroll to position [78, 0]
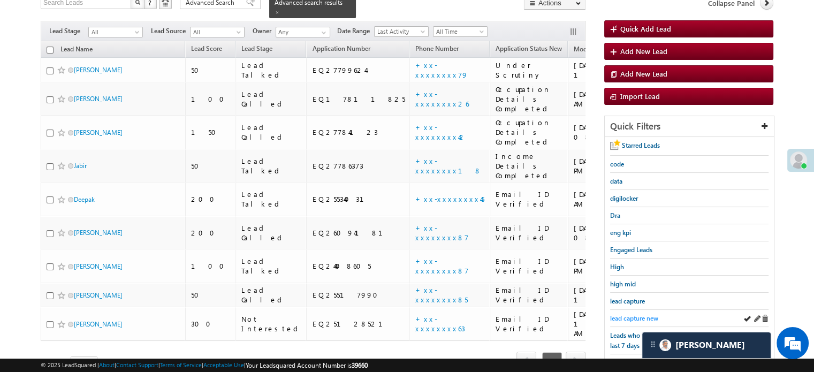
click at [619, 315] on span "lead capture new" at bounding box center [634, 318] width 48 height 8
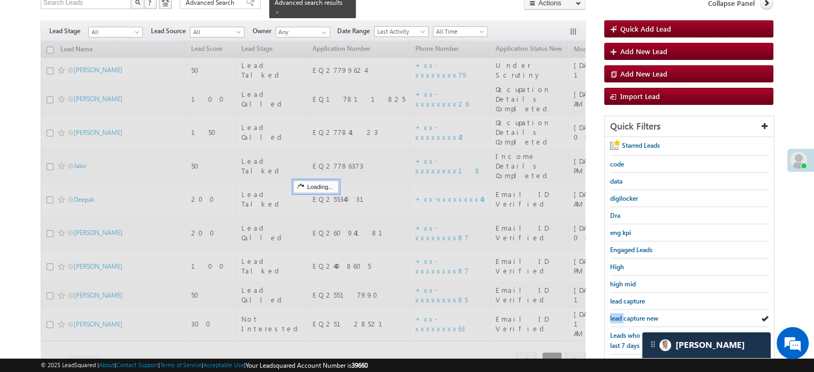
click at [619, 315] on span "lead capture new" at bounding box center [634, 318] width 48 height 8
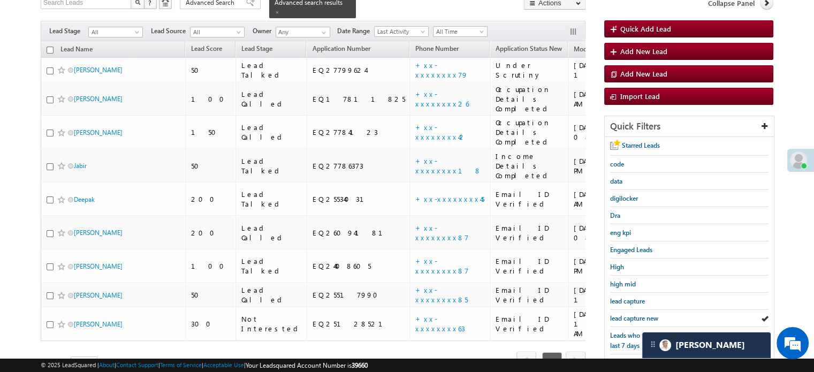
click at [619, 315] on span "lead capture new" at bounding box center [634, 318] width 48 height 8
click at [625, 314] on span "lead capture new" at bounding box center [634, 318] width 48 height 8
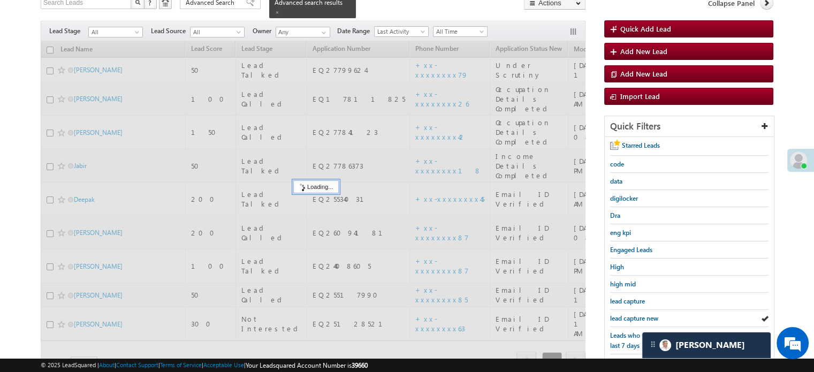
click at [625, 314] on span "lead capture new" at bounding box center [634, 318] width 48 height 8
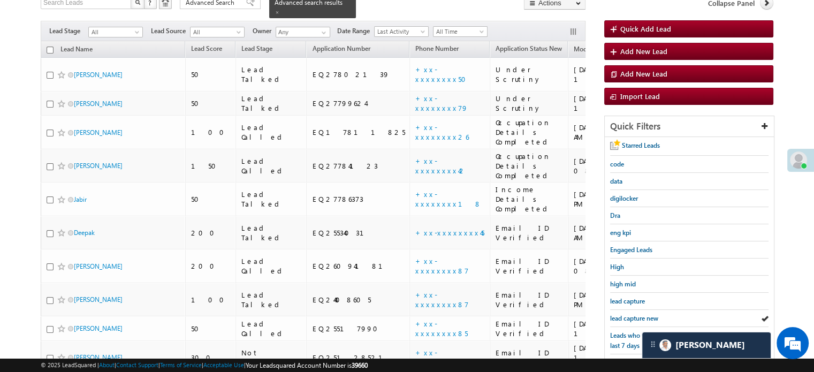
click at [625, 314] on span "lead capture new" at bounding box center [634, 318] width 48 height 8
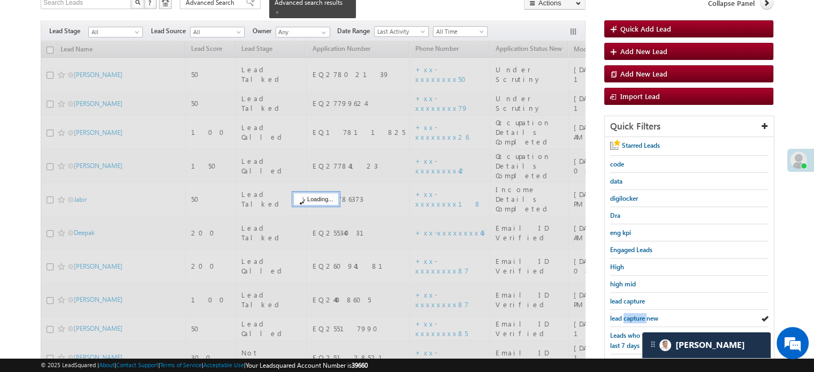
click at [625, 314] on span "lead capture new" at bounding box center [634, 318] width 48 height 8
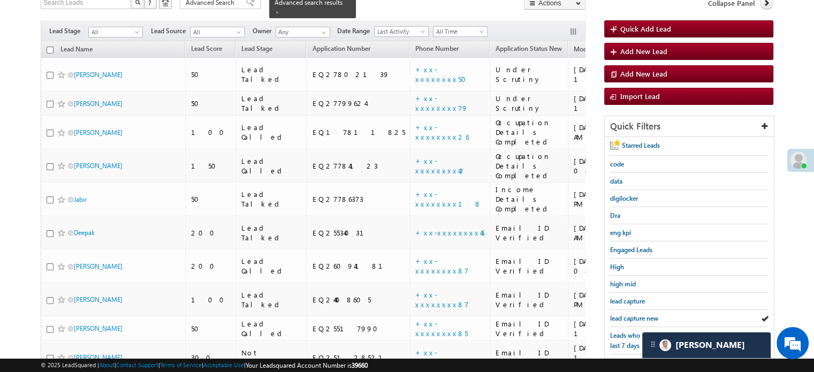
click at [625, 314] on span "lead capture new" at bounding box center [634, 318] width 48 height 8
click at [657, 316] on span "lead capture new" at bounding box center [634, 318] width 48 height 8
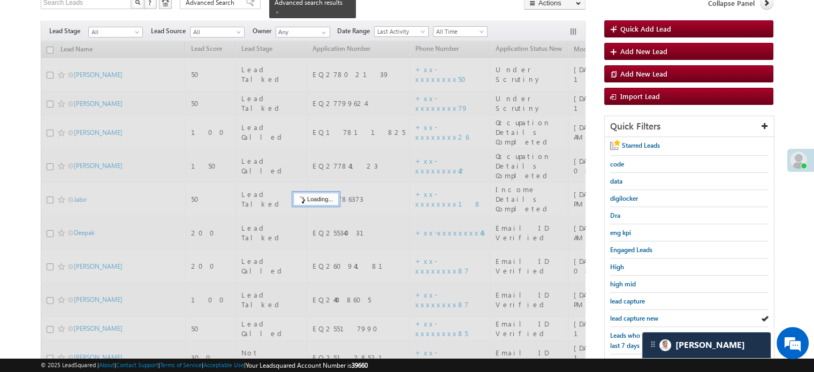
click at [657, 316] on span "lead capture new" at bounding box center [634, 318] width 48 height 8
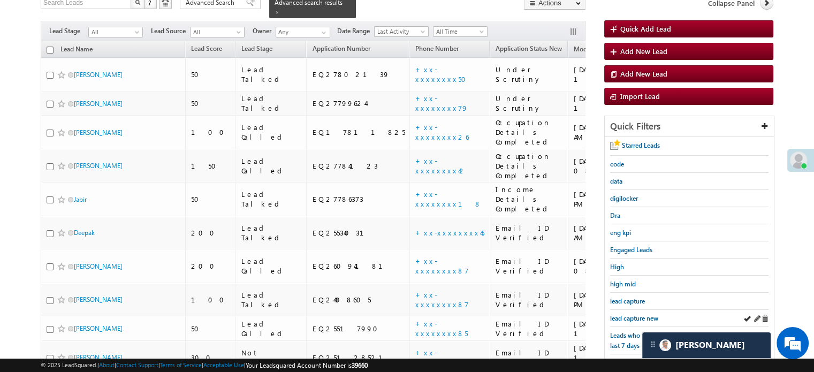
drag, startPoint x: 655, startPoint y: 307, endPoint x: 649, endPoint y: 309, distance: 6.0
click at [654, 310] on div "lead capture new" at bounding box center [689, 318] width 158 height 17
click at [634, 316] on span "lead capture new" at bounding box center [634, 318] width 48 height 8
click at [627, 316] on span "lead capture new" at bounding box center [634, 318] width 48 height 8
click at [627, 319] on span "lead capture new" at bounding box center [634, 318] width 48 height 8
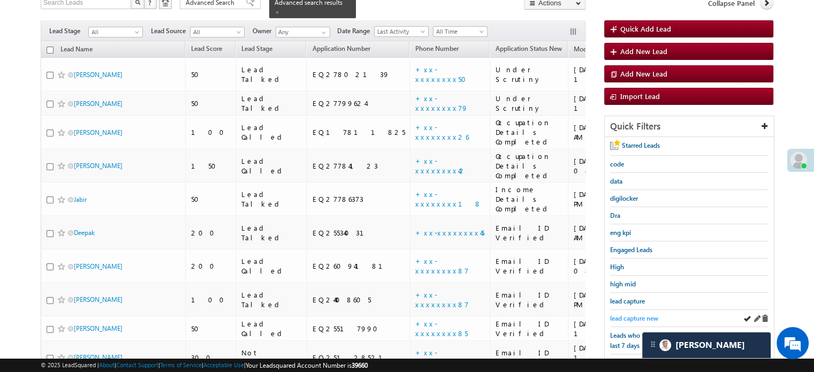
click at [625, 314] on span "lead capture new" at bounding box center [634, 318] width 48 height 8
click at [655, 314] on span "lead capture new" at bounding box center [634, 318] width 48 height 8
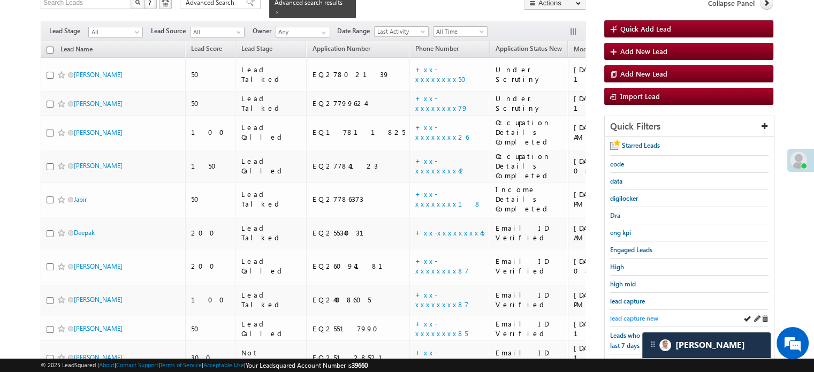
click at [641, 315] on span "lead capture new" at bounding box center [634, 318] width 48 height 8
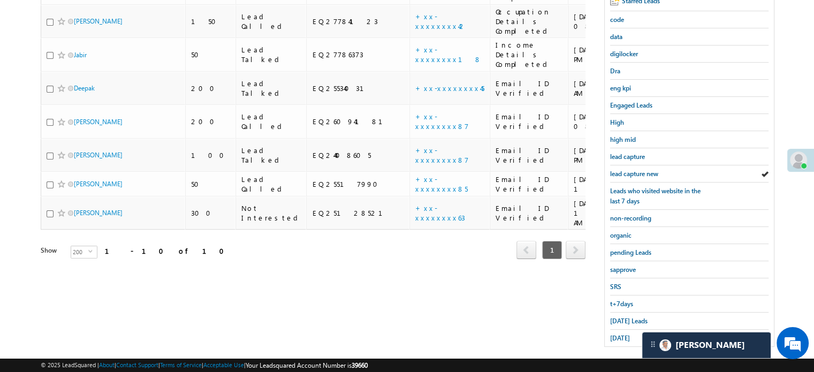
scroll to position [230, 0]
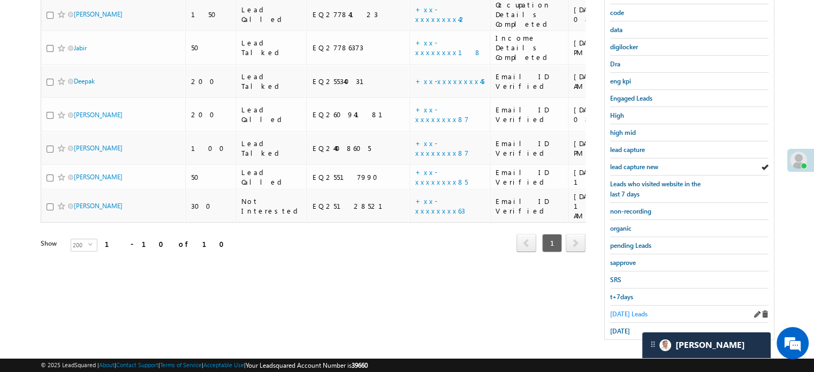
click at [622, 310] on span "Today's Leads" at bounding box center [628, 314] width 37 height 8
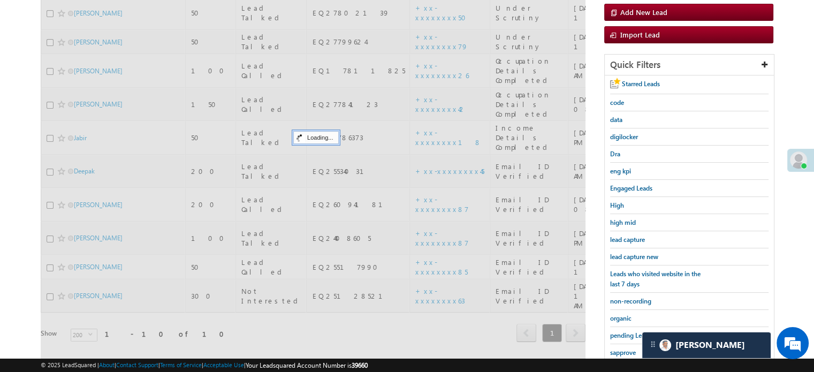
scroll to position [123, 0]
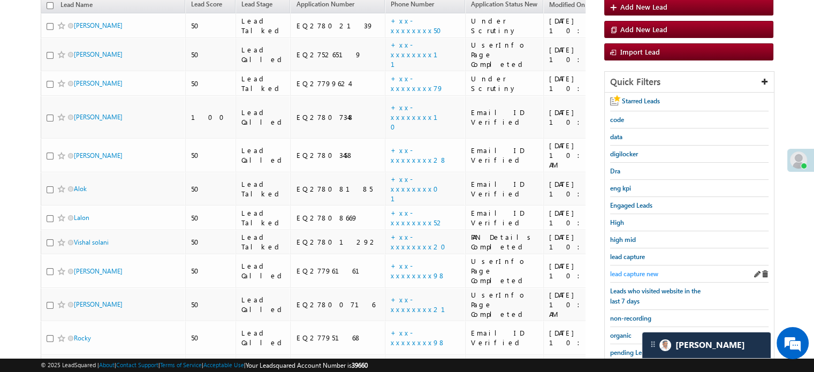
click at [629, 271] on span "lead capture new" at bounding box center [634, 274] width 48 height 8
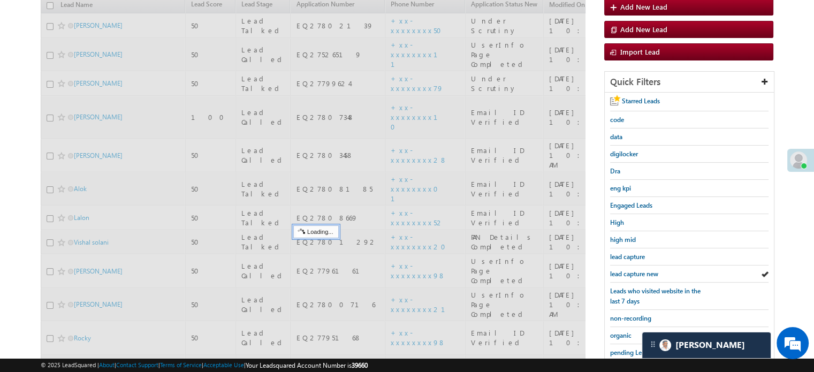
scroll to position [69, 0]
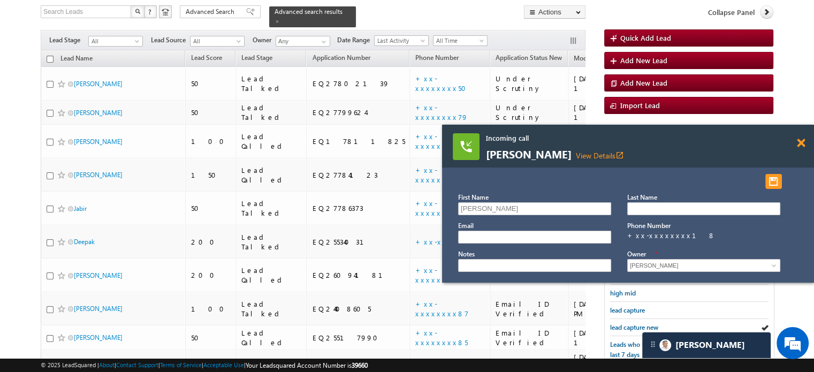
click at [796, 141] on div "Incoming call Suresh Kumar Thakur View Details open_in_new" at bounding box center [628, 146] width 372 height 43
click at [801, 141] on span at bounding box center [801, 143] width 8 height 9
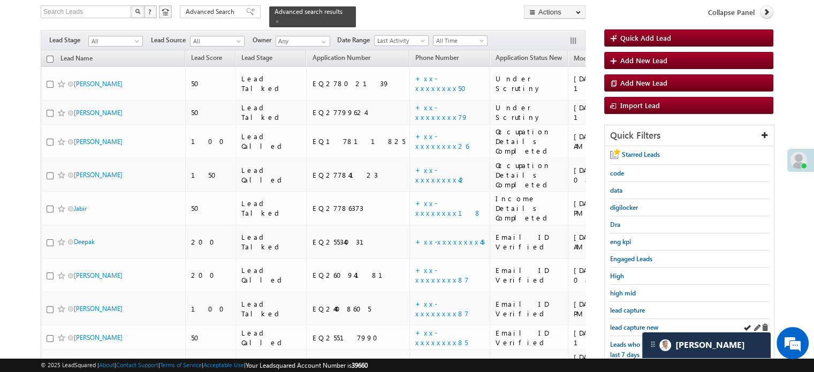
click at [625, 319] on div "lead capture new" at bounding box center [689, 327] width 158 height 17
click at [627, 323] on span "lead capture new" at bounding box center [634, 327] width 48 height 8
click at [617, 324] on span "lead capture new" at bounding box center [634, 327] width 48 height 8
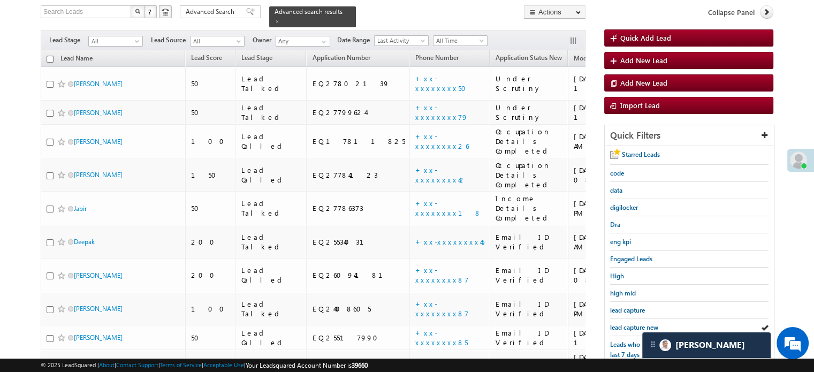
click at [617, 324] on span "lead capture new" at bounding box center [634, 327] width 48 height 8
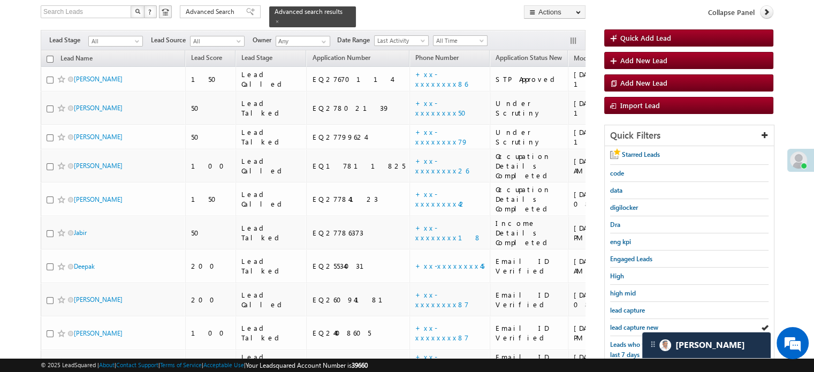
click at [617, 324] on span "lead capture new" at bounding box center [634, 327] width 48 height 8
click at [633, 323] on span "lead capture new" at bounding box center [634, 327] width 48 height 8
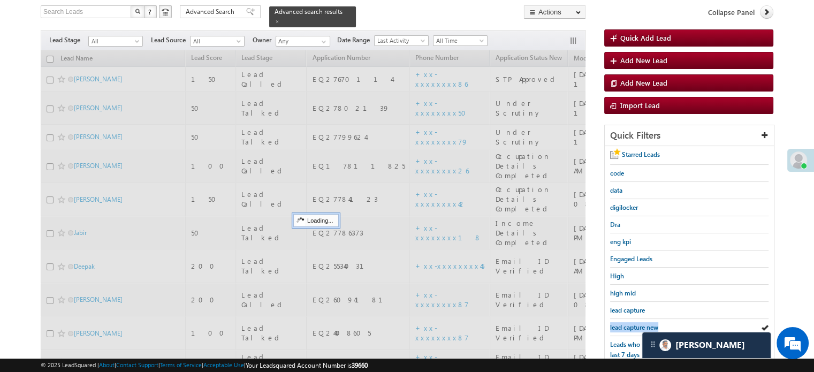
click at [633, 323] on span "lead capture new" at bounding box center [634, 327] width 48 height 8
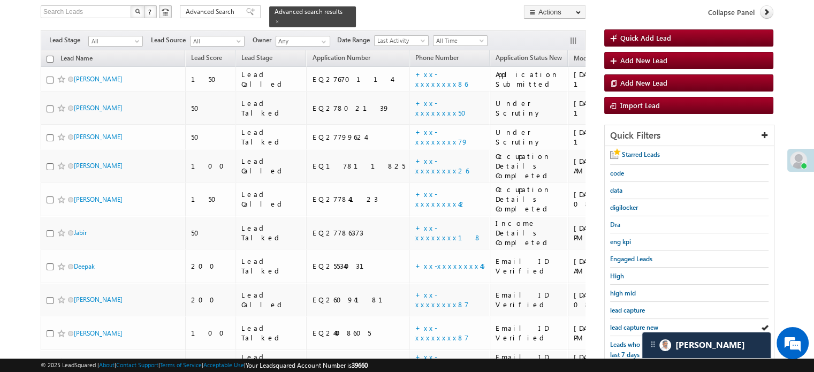
click at [633, 323] on span "lead capture new" at bounding box center [634, 327] width 48 height 8
click at [651, 323] on span "lead capture new" at bounding box center [634, 327] width 48 height 8
click at [632, 327] on span "lead capture new" at bounding box center [634, 327] width 48 height 8
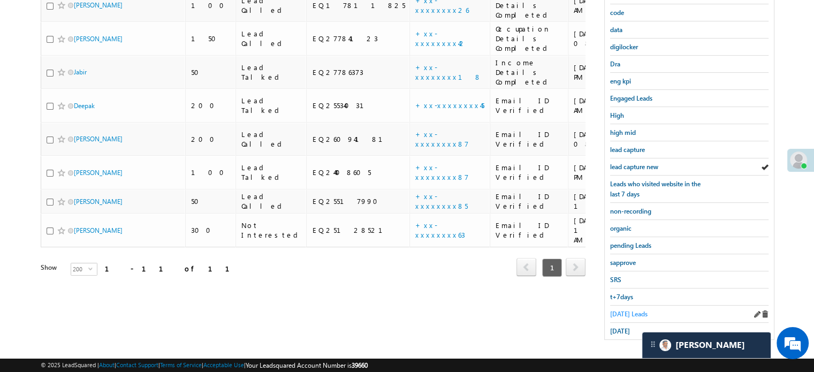
click at [621, 310] on span "Today's Leads" at bounding box center [628, 314] width 37 height 8
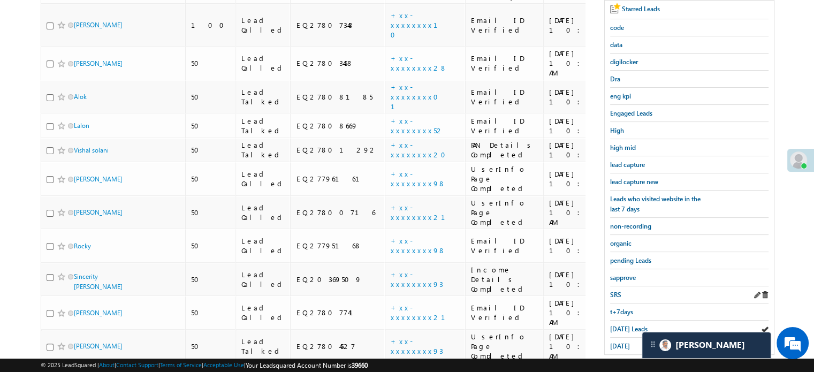
scroll to position [246, 0]
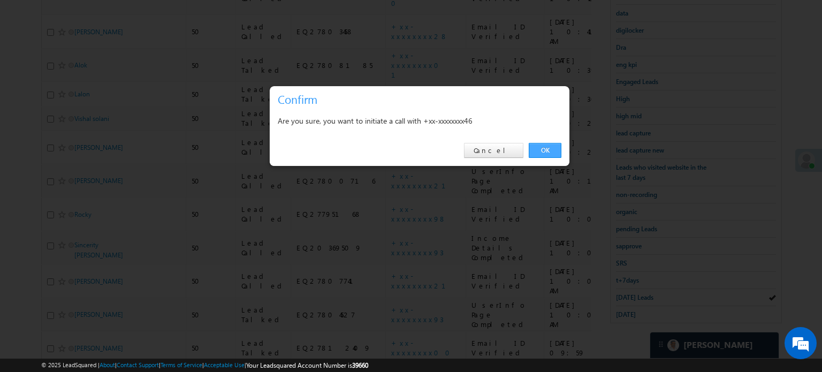
click at [537, 148] on link "OK" at bounding box center [545, 150] width 33 height 15
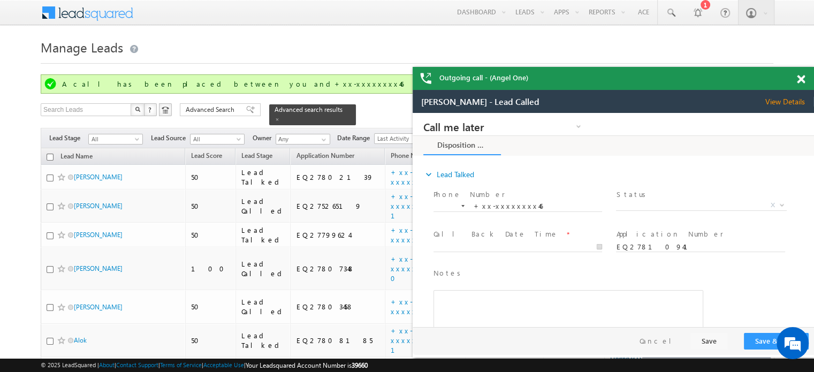
scroll to position [0, 0]
click at [800, 80] on span at bounding box center [801, 79] width 8 height 9
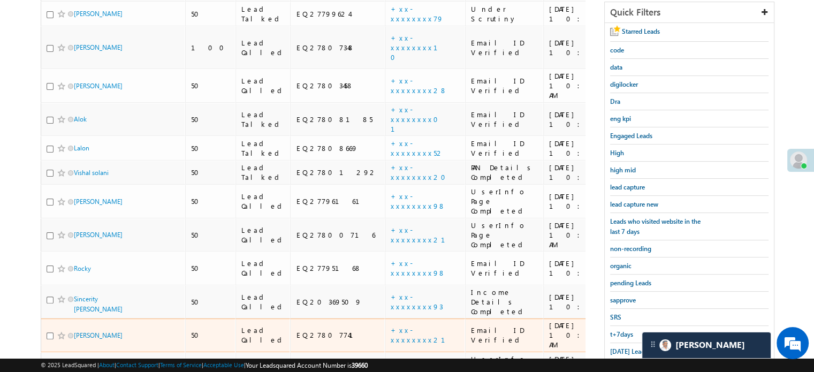
scroll to position [275, 0]
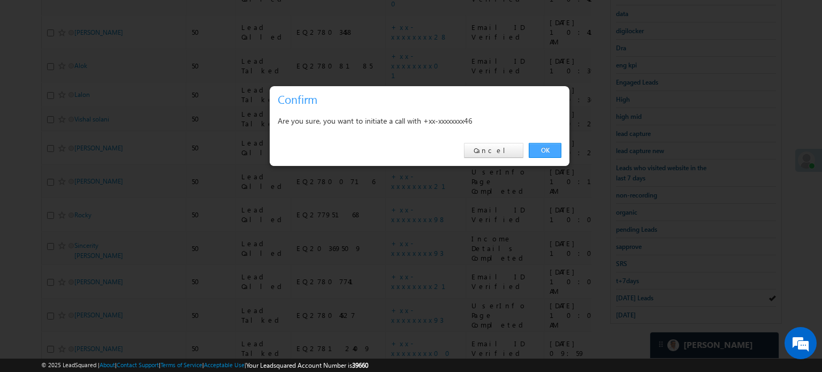
click at [541, 154] on link "OK" at bounding box center [545, 150] width 33 height 15
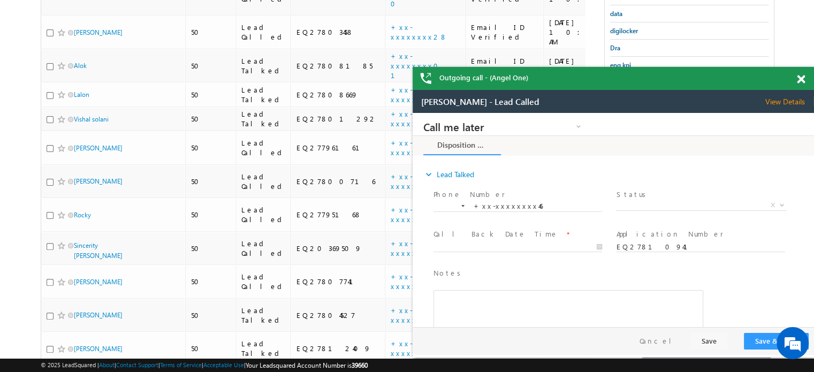
scroll to position [0, 0]
click at [801, 76] on span at bounding box center [801, 79] width 8 height 9
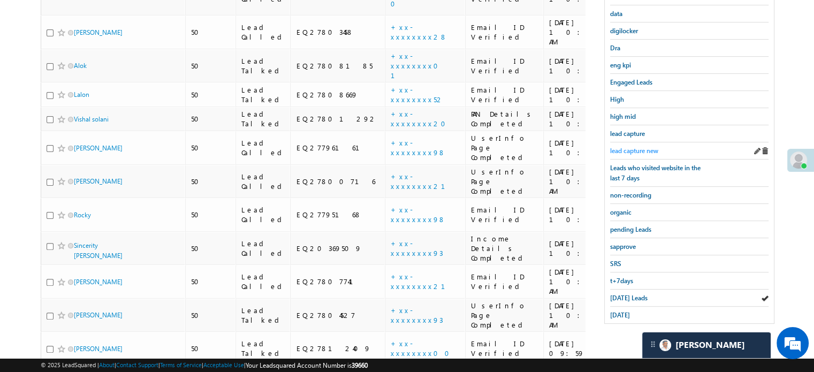
click at [638, 147] on span "lead capture new" at bounding box center [634, 151] width 48 height 8
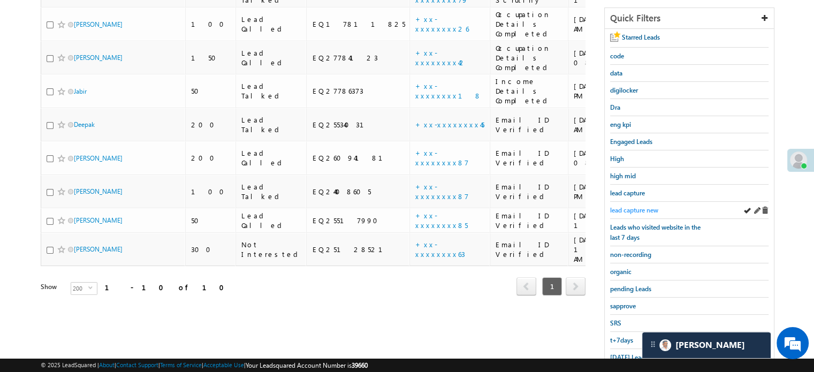
scroll to position [230, 0]
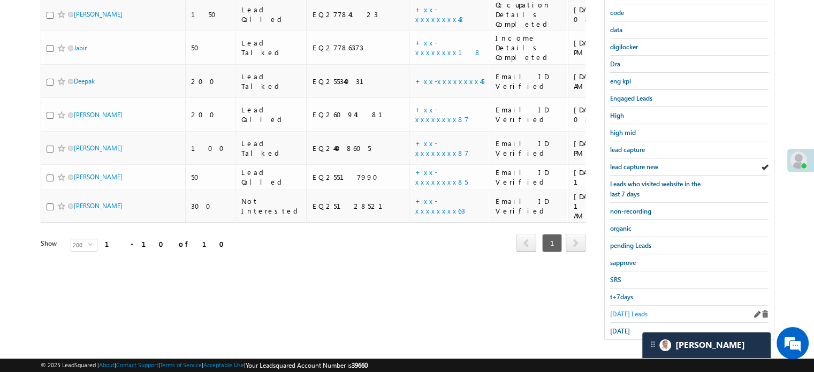
click at [617, 310] on span "[DATE] Leads" at bounding box center [628, 314] width 37 height 8
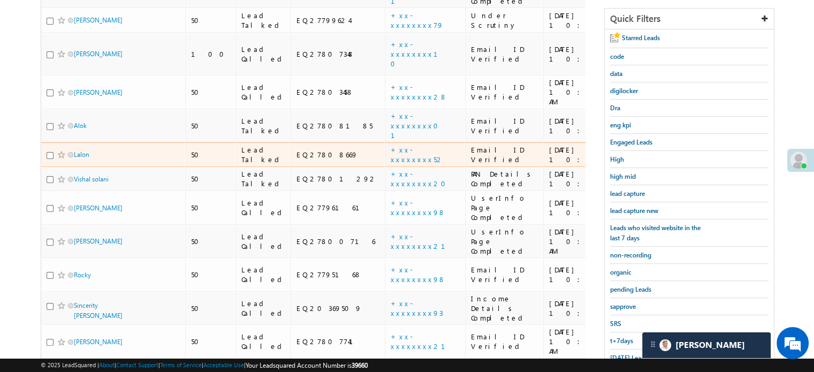
scroll to position [255, 0]
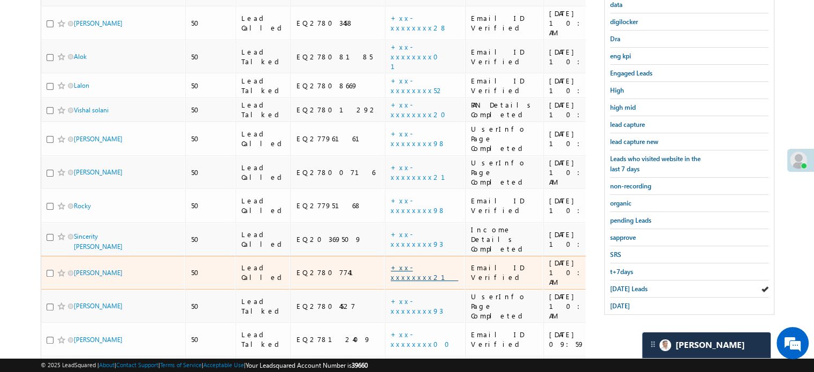
click at [391, 263] on link "+xx-xxxxxxxx21" at bounding box center [424, 272] width 67 height 19
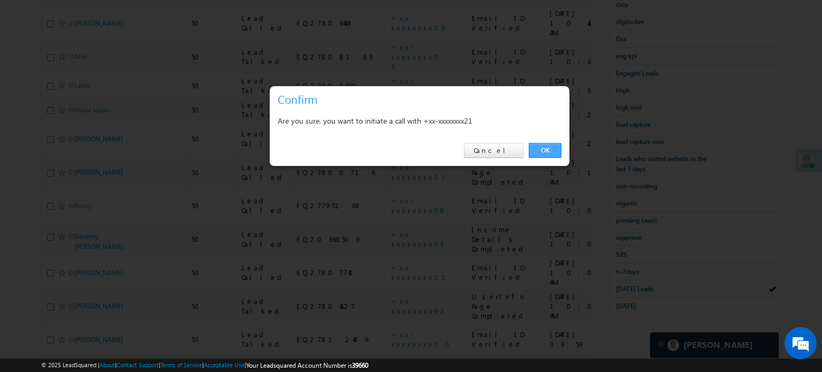
click at [550, 150] on link "OK" at bounding box center [545, 150] width 33 height 15
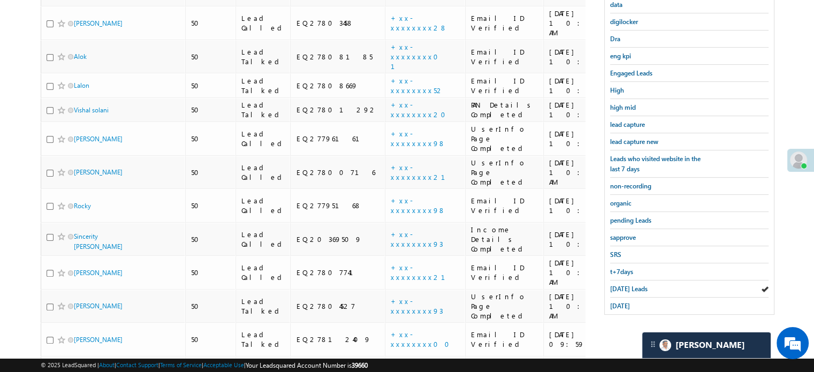
click at [606, 136] on div "Starred Leads code data digilocker Dra eng kpi Engaged Leads High high mid lead…" at bounding box center [689, 137] width 169 height 354
click at [615, 138] on span "lead capture new" at bounding box center [634, 142] width 48 height 8
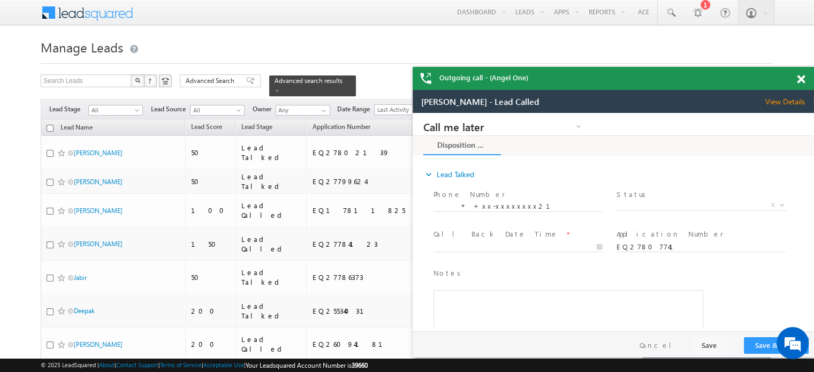
scroll to position [0, 0]
click at [801, 81] on span at bounding box center [801, 79] width 8 height 9
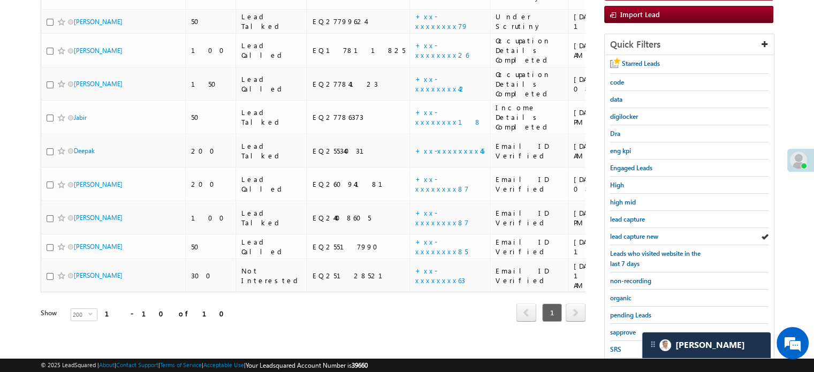
scroll to position [161, 0]
click at [644, 232] on span "lead capture new" at bounding box center [634, 236] width 48 height 8
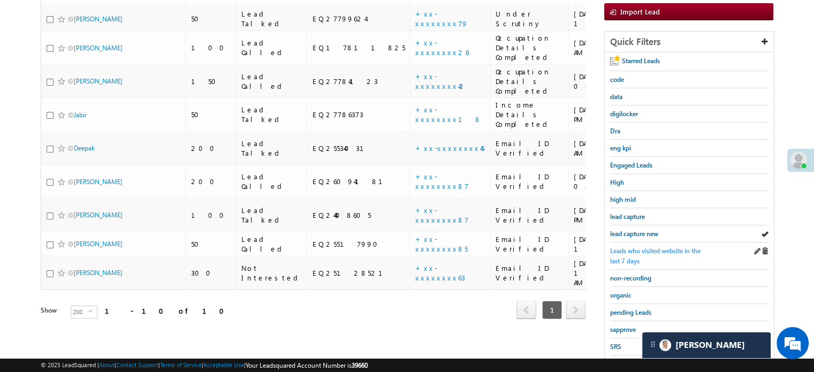
scroll to position [230, 0]
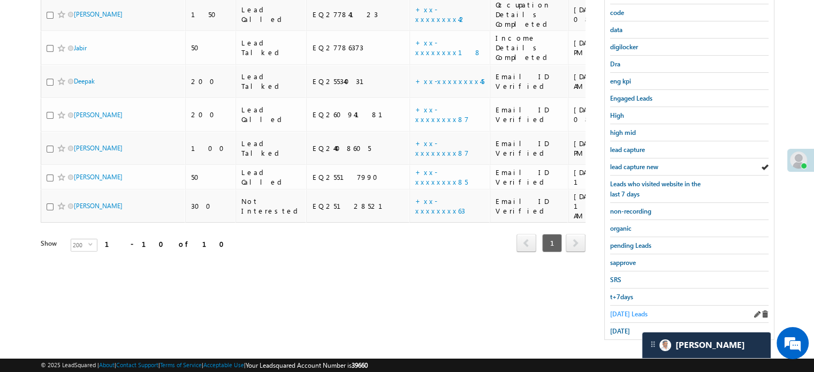
click at [622, 310] on span "[DATE] Leads" at bounding box center [628, 314] width 37 height 8
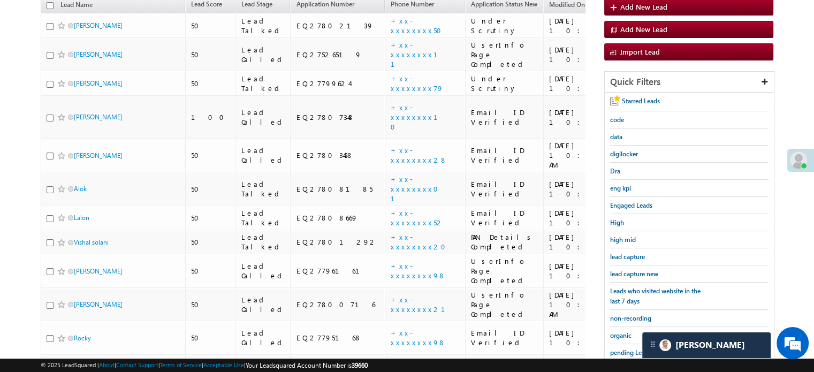
scroll to position [255, 0]
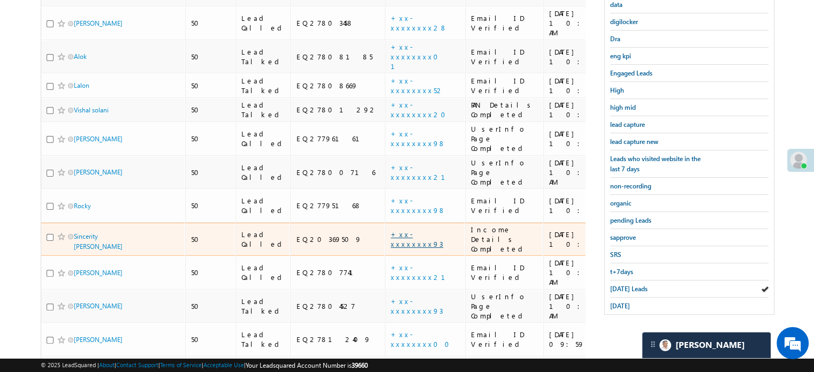
click at [391, 230] on link "+xx-xxxxxxxx93" at bounding box center [417, 239] width 52 height 19
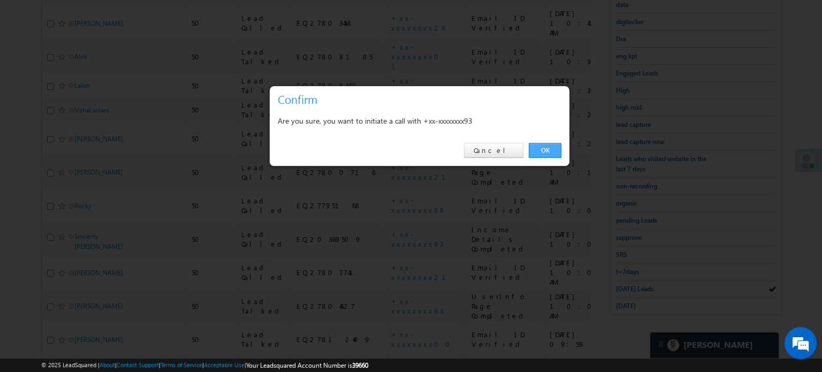
click at [541, 151] on link "OK" at bounding box center [545, 150] width 33 height 15
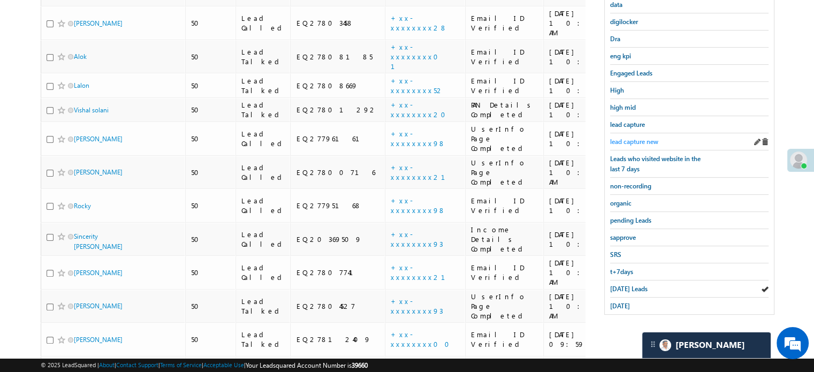
click at [651, 138] on span "lead capture new" at bounding box center [634, 142] width 48 height 8
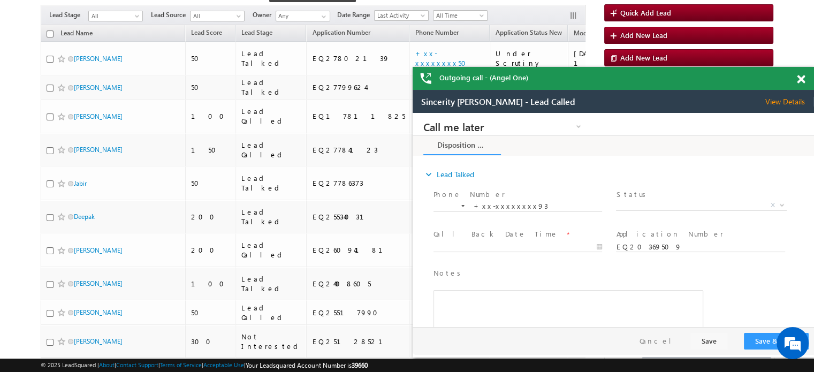
scroll to position [0, 0]
click at [800, 82] on span at bounding box center [801, 79] width 8 height 9
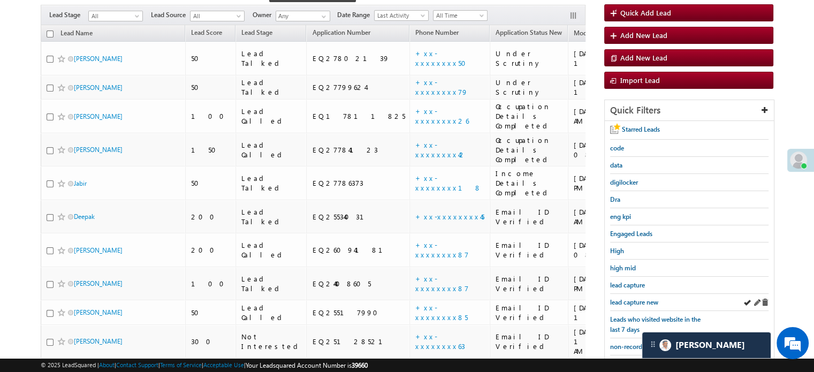
click at [632, 304] on div "lead capture new" at bounding box center [689, 302] width 158 height 17
click at [641, 294] on div "lead capture new" at bounding box center [689, 302] width 158 height 17
drag, startPoint x: 641, startPoint y: 293, endPoint x: 639, endPoint y: 298, distance: 5.8
click at [639, 298] on div "lead capture new" at bounding box center [689, 302] width 158 height 17
click at [639, 298] on span "lead capture new" at bounding box center [634, 302] width 48 height 8
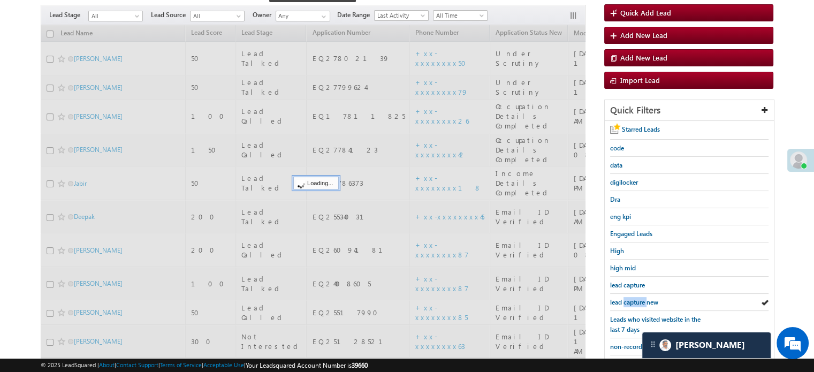
click at [639, 298] on span "lead capture new" at bounding box center [634, 302] width 48 height 8
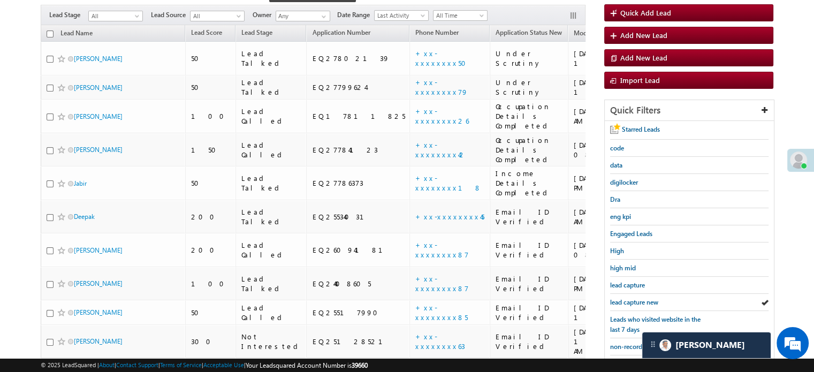
click at [639, 298] on span "lead capture new" at bounding box center [634, 302] width 48 height 8
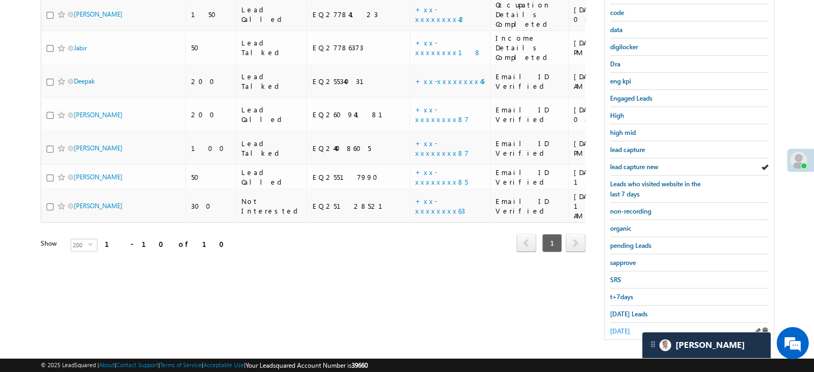
click at [622, 327] on span "[DATE]" at bounding box center [620, 331] width 20 height 8
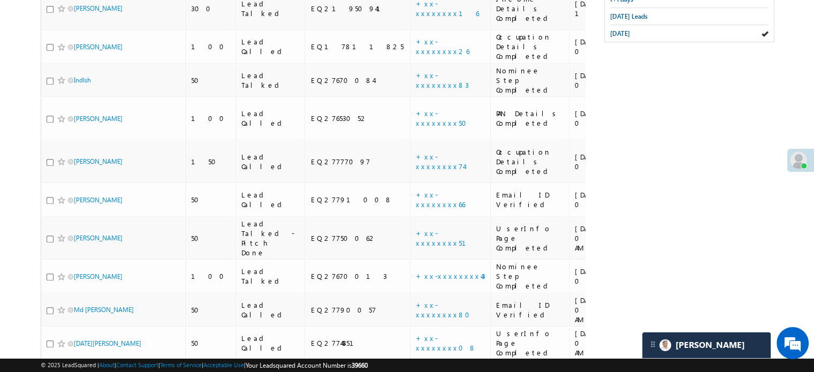
scroll to position [2746, 0]
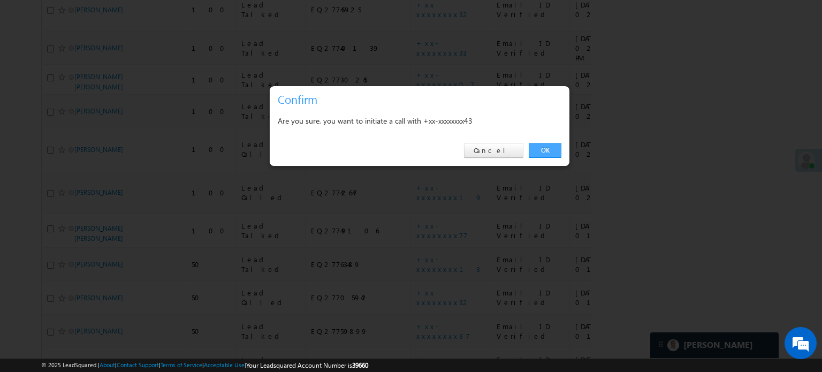
click at [536, 148] on link "OK" at bounding box center [545, 150] width 33 height 15
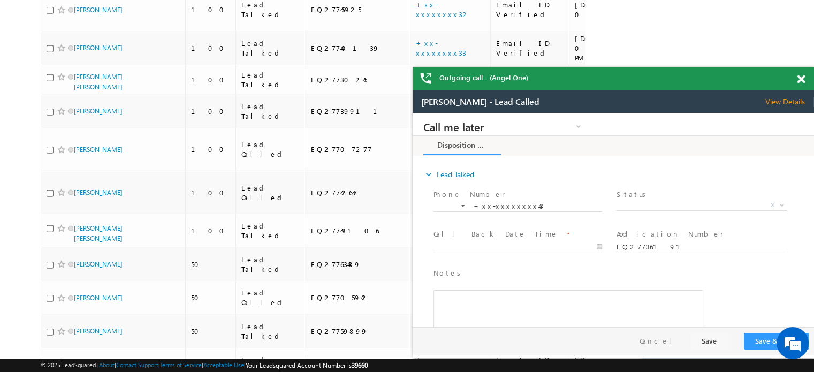
scroll to position [0, 0]
click at [797, 81] on span at bounding box center [801, 79] width 8 height 9
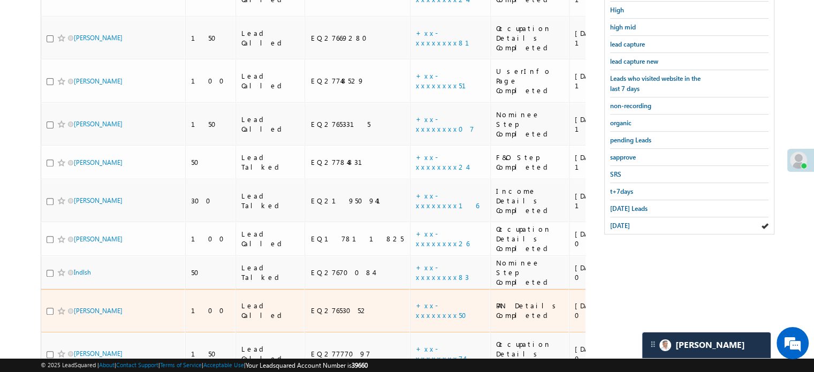
scroll to position [366, 0]
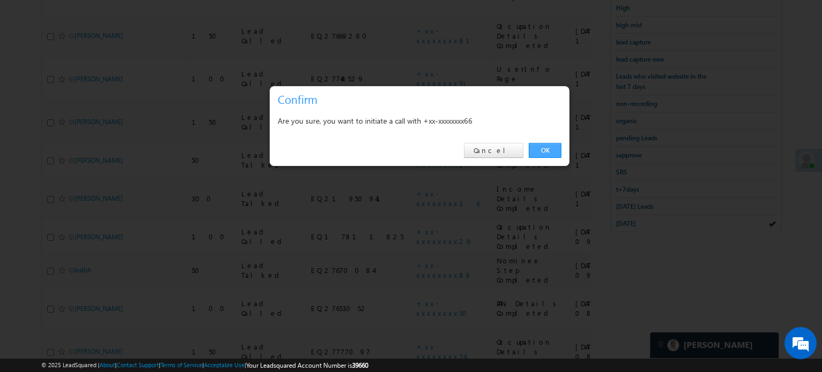
click at [550, 145] on link "OK" at bounding box center [545, 150] width 33 height 15
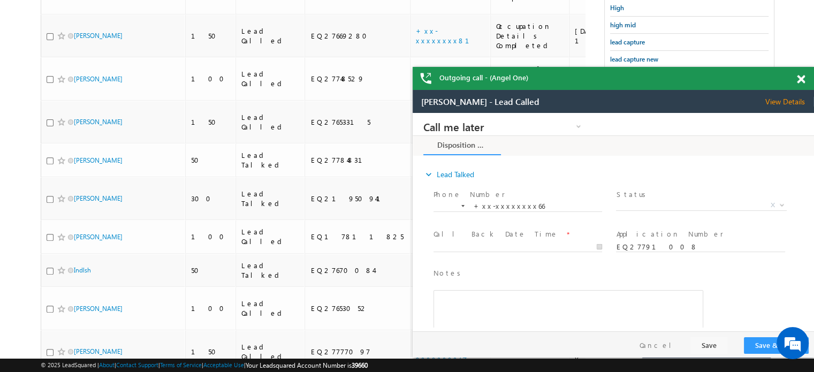
scroll to position [0, 0]
click at [798, 77] on span at bounding box center [801, 79] width 8 height 9
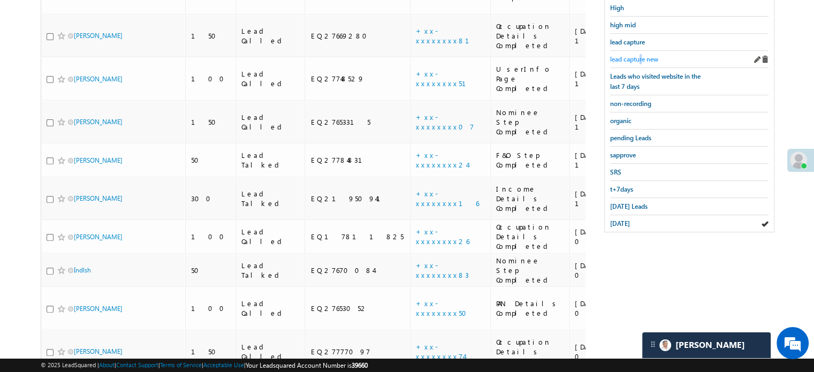
click at [641, 56] on span "lead capture new" at bounding box center [634, 59] width 48 height 8
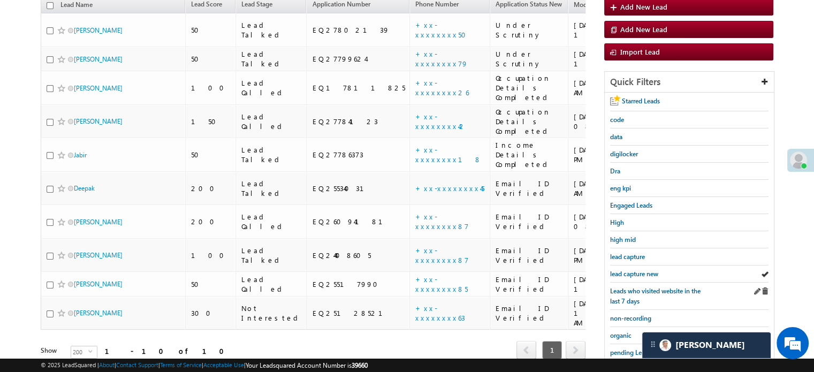
scroll to position [230, 0]
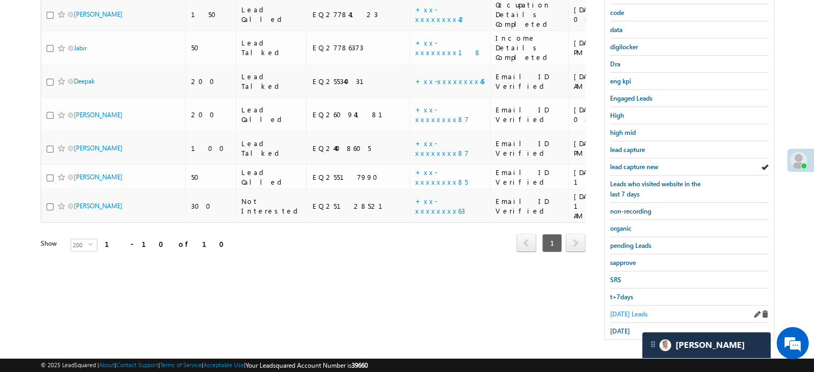
click at [624, 310] on span "[DATE] Leads" at bounding box center [628, 314] width 37 height 8
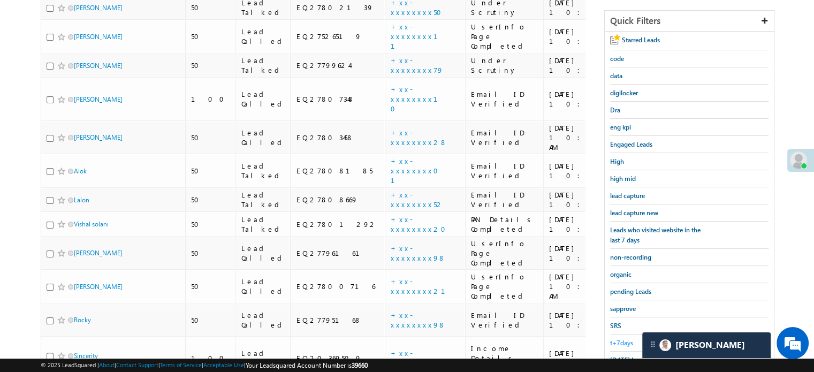
scroll to position [273, 0]
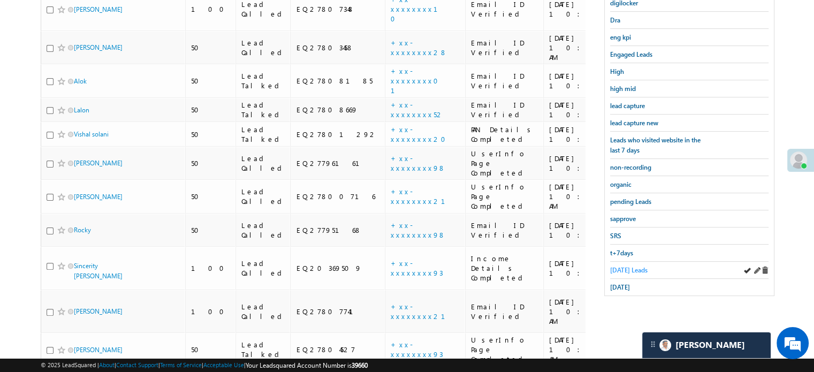
click at [621, 269] on span "[DATE] Leads" at bounding box center [628, 270] width 37 height 8
click at [625, 283] on span "[DATE]" at bounding box center [620, 287] width 20 height 8
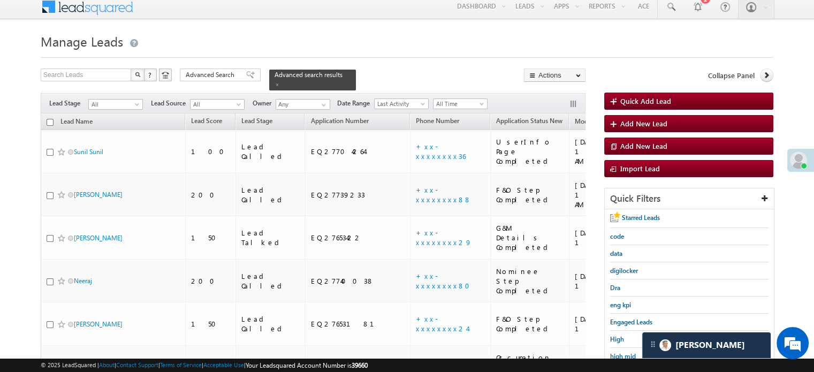
scroll to position [2746, 0]
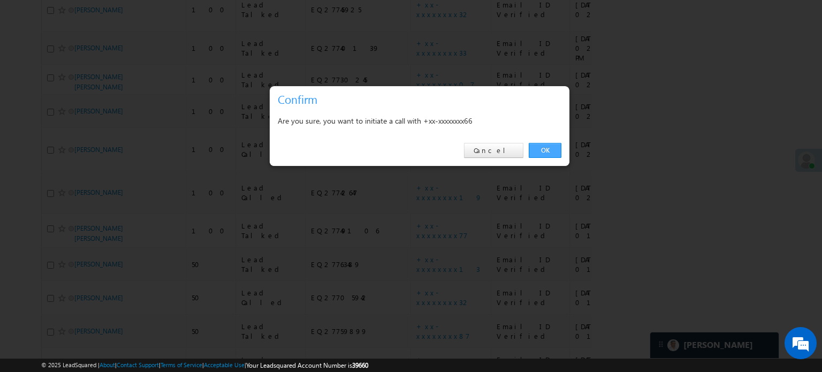
click at [535, 153] on link "OK" at bounding box center [545, 150] width 33 height 15
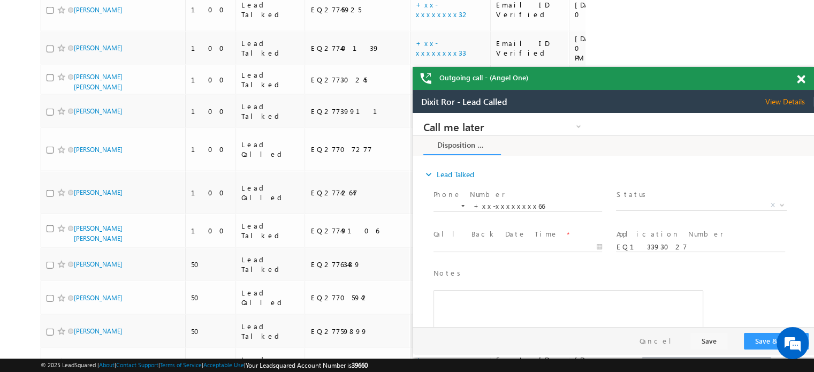
scroll to position [0, 0]
click at [804, 77] on span at bounding box center [801, 79] width 8 height 9
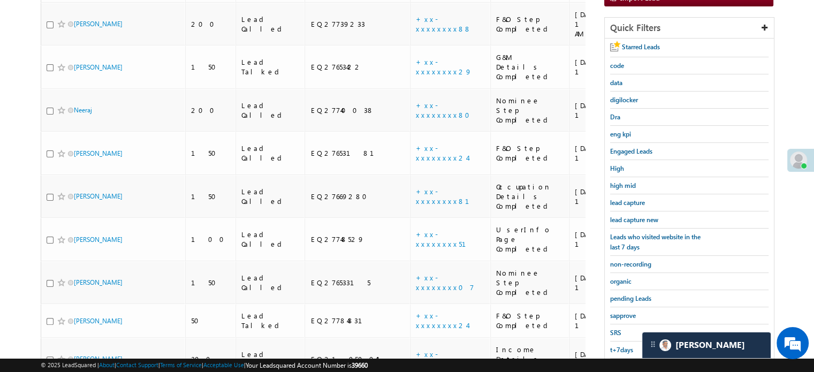
scroll to position [206, 0]
click at [618, 216] on span "lead capture new" at bounding box center [634, 220] width 48 height 8
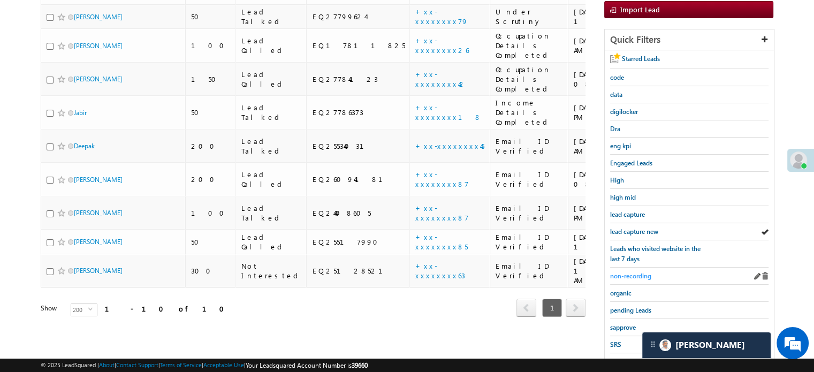
scroll to position [230, 0]
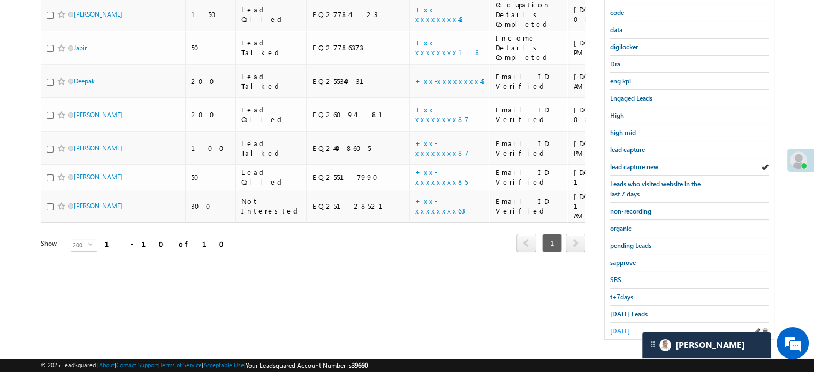
click at [625, 327] on span "[DATE]" at bounding box center [620, 331] width 20 height 8
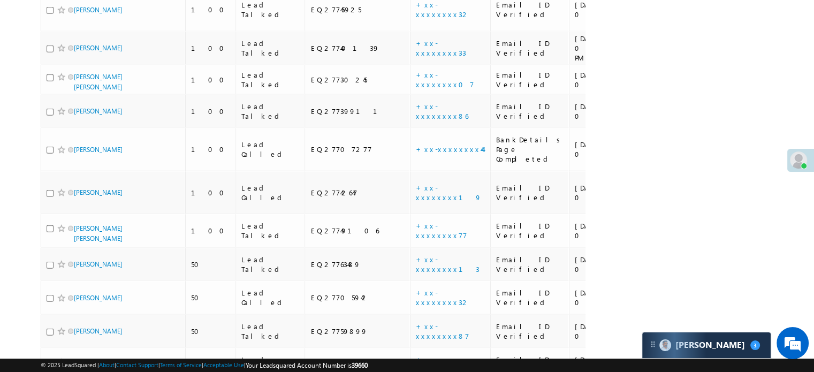
scroll to position [2692, 0]
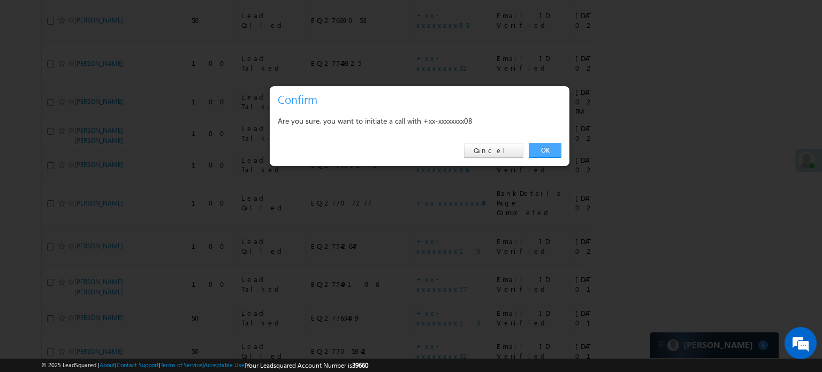
click at [530, 151] on link "OK" at bounding box center [545, 150] width 33 height 15
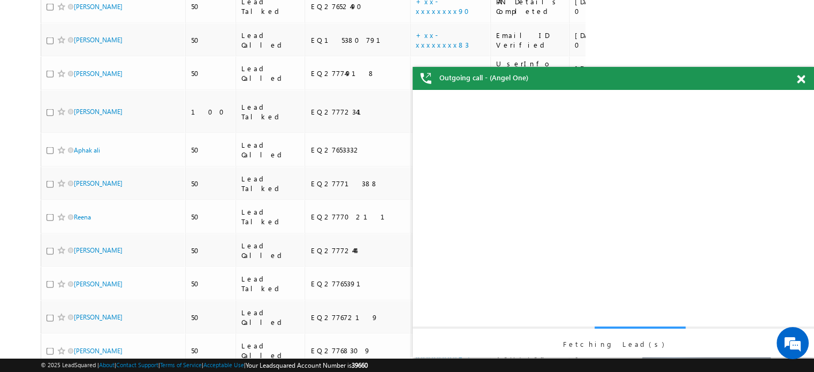
scroll to position [0, 0]
click at [798, 73] on div "Outgoing call - (Angel One)" at bounding box center [613, 78] width 401 height 23
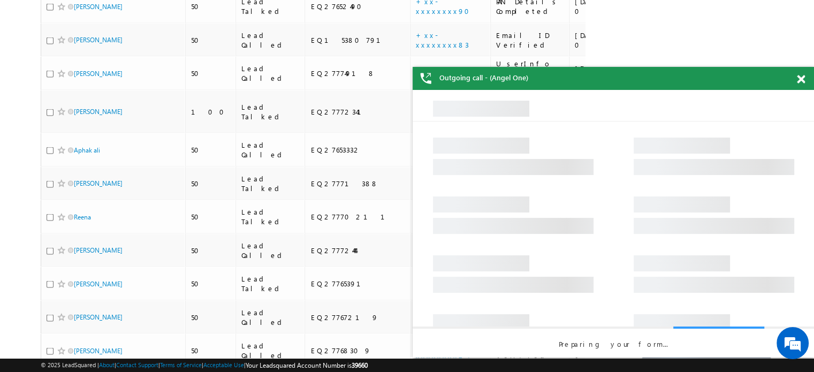
click at [798, 84] on div "Outgoing call - (Angel One)" at bounding box center [613, 78] width 401 height 23
click at [799, 77] on span at bounding box center [801, 79] width 8 height 9
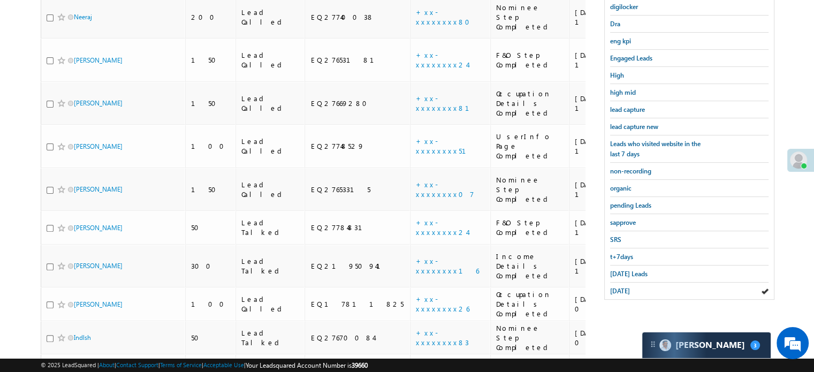
scroll to position [268, 0]
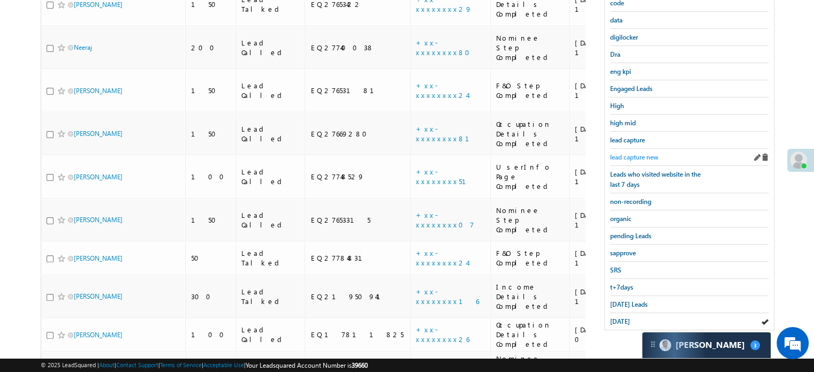
click at [627, 153] on span "lead capture new" at bounding box center [634, 157] width 48 height 8
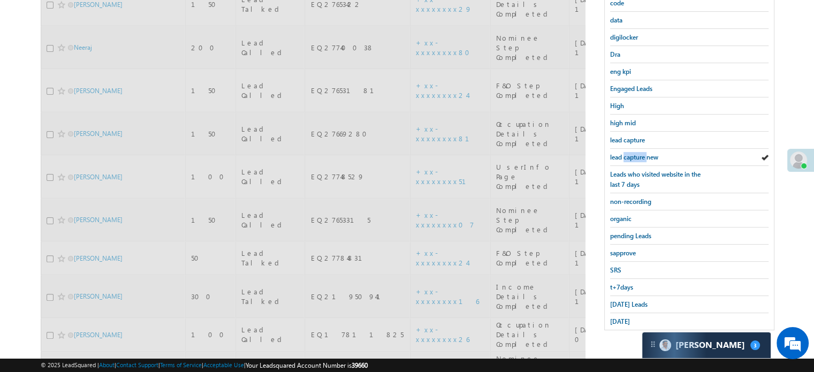
click at [627, 153] on span "lead capture new" at bounding box center [634, 157] width 48 height 8
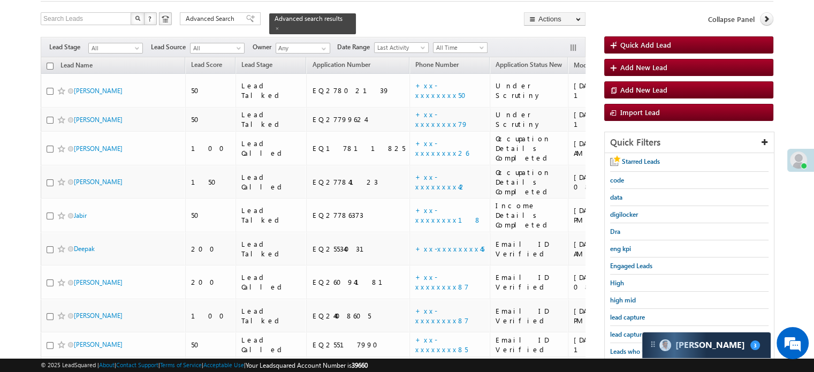
scroll to position [108, 0]
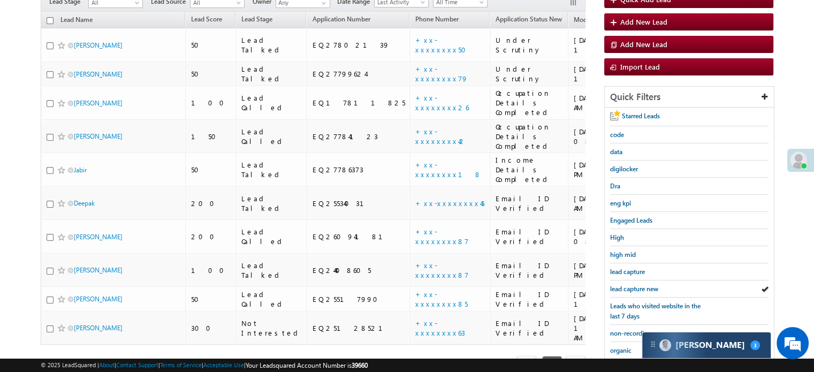
click at [661, 337] on div "Carter 3" at bounding box center [706, 345] width 128 height 26
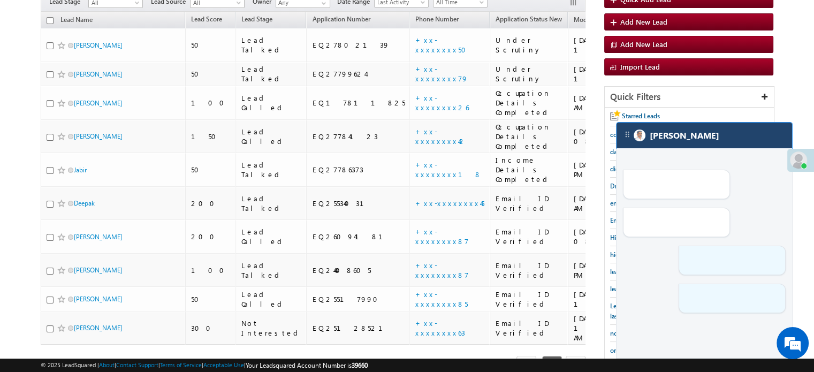
click at [691, 142] on div "[PERSON_NAME]" at bounding box center [705, 136] width 176 height 26
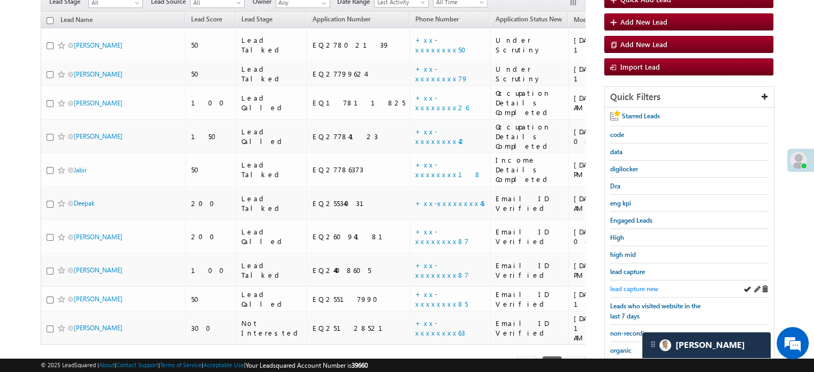
click at [644, 286] on span "lead capture new" at bounding box center [634, 289] width 48 height 8
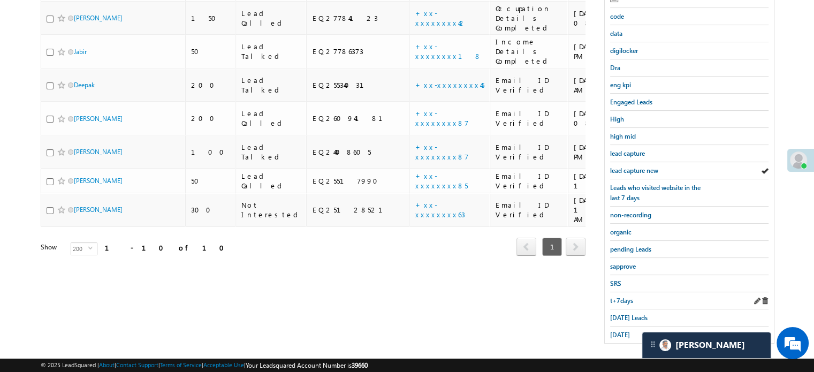
scroll to position [230, 0]
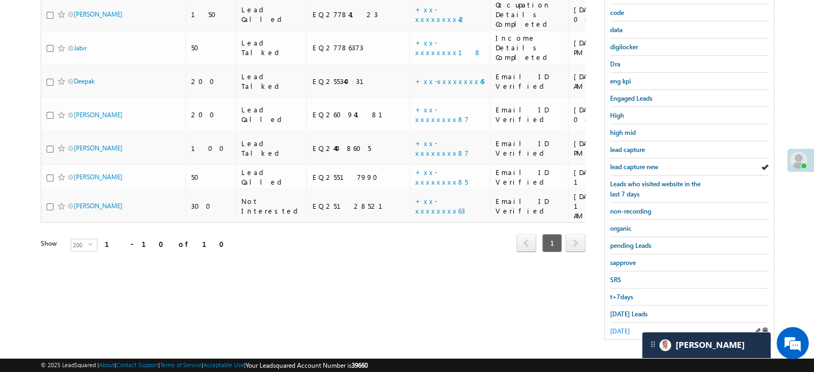
click at [621, 327] on span "[DATE]" at bounding box center [620, 331] width 20 height 8
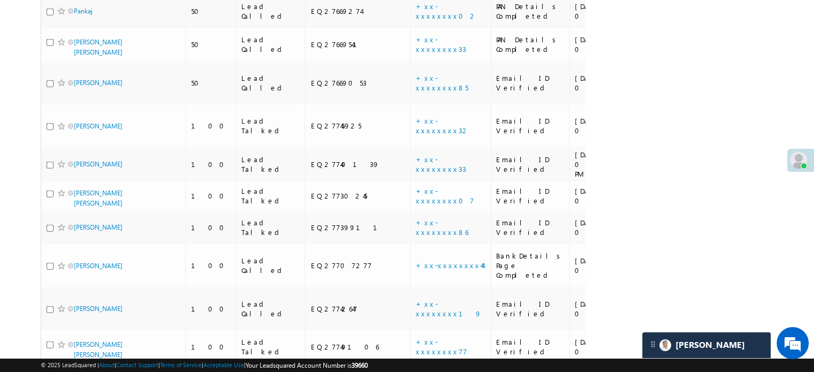
scroll to position [2603, 0]
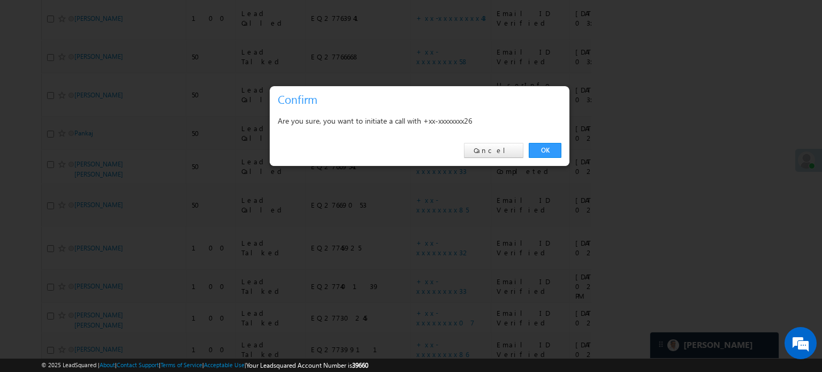
click at [534, 150] on link "OK" at bounding box center [545, 150] width 33 height 15
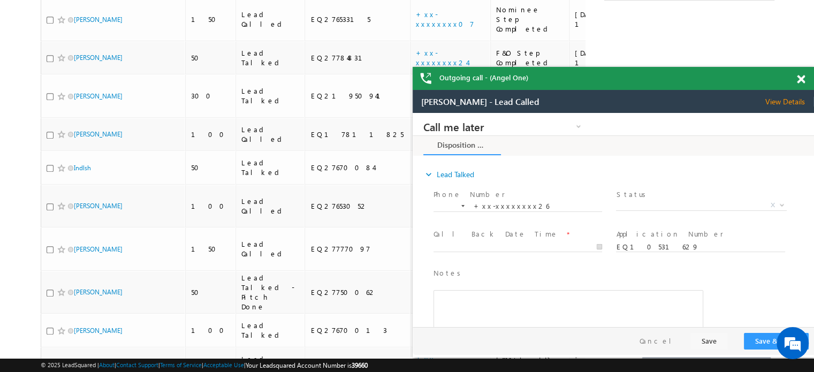
scroll to position [491, 0]
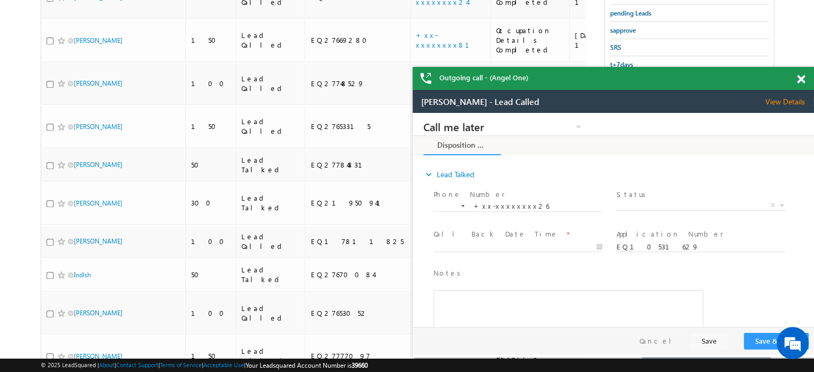
click at [800, 74] on div "Outgoing call - (Angel One)" at bounding box center [613, 78] width 401 height 23
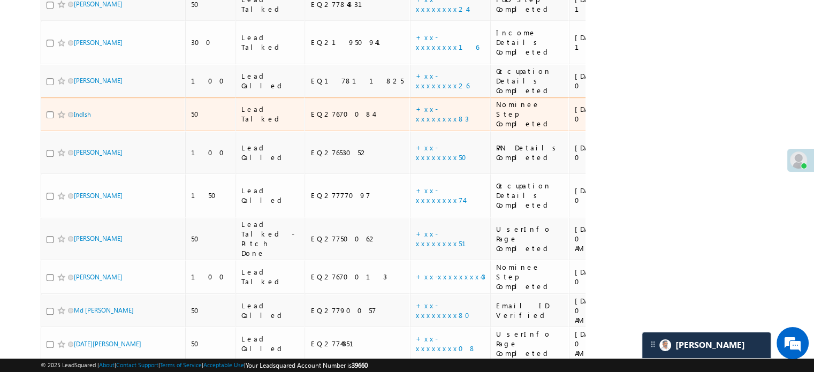
scroll to position [919, 0]
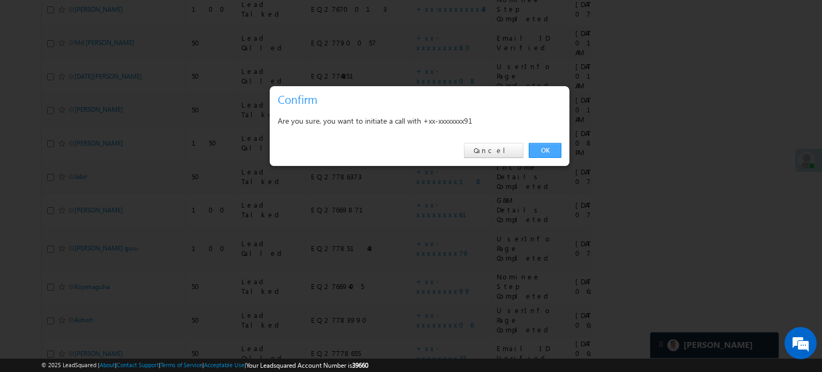
click at [533, 149] on link "OK" at bounding box center [545, 150] width 33 height 15
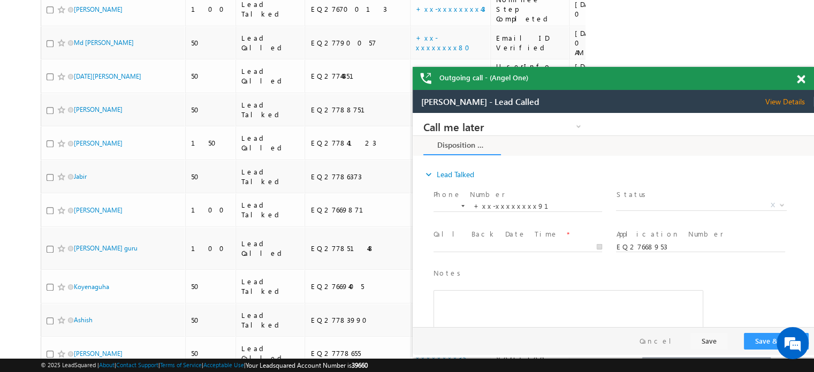
scroll to position [0, 0]
click at [802, 79] on span at bounding box center [801, 79] width 8 height 9
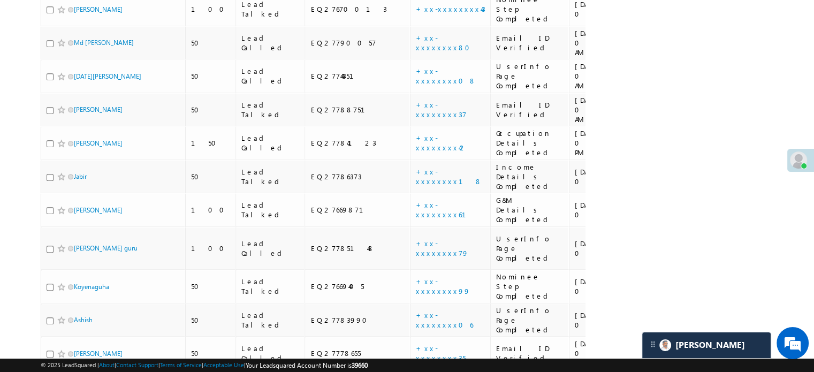
scroll to position [812, 0]
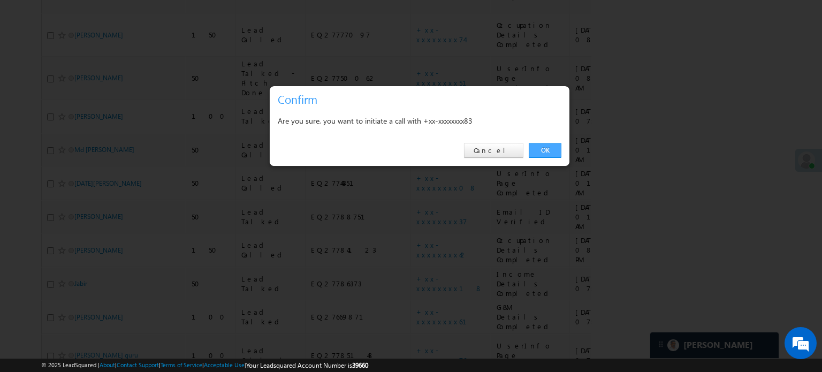
click at [537, 148] on link "OK" at bounding box center [545, 150] width 33 height 15
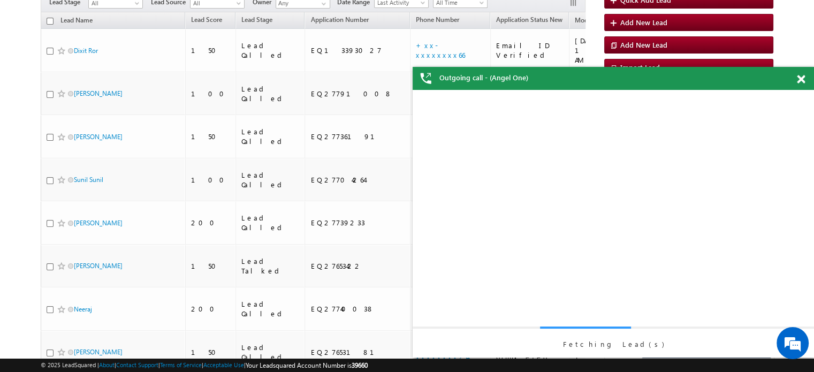
scroll to position [0, 0]
click at [798, 82] on span at bounding box center [801, 79] width 8 height 9
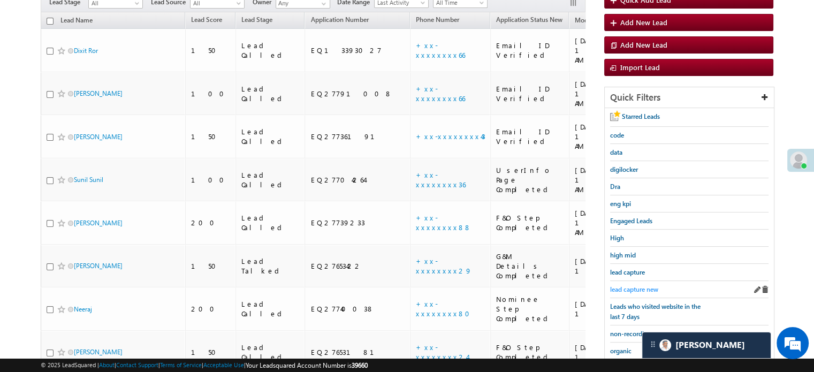
click at [632, 285] on span "lead capture new" at bounding box center [634, 289] width 48 height 8
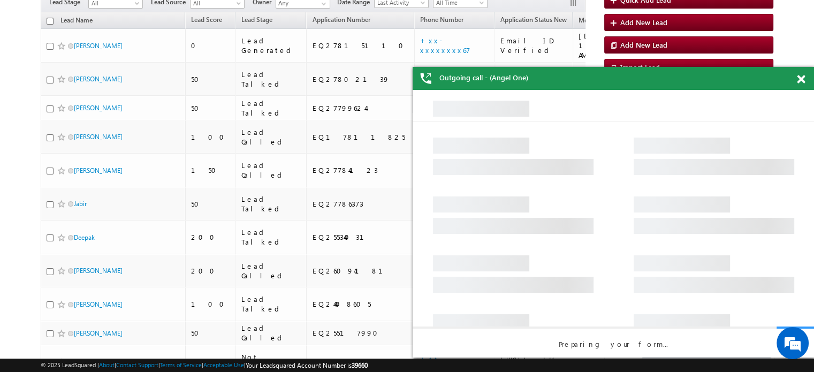
click at [802, 81] on span at bounding box center [801, 79] width 8 height 9
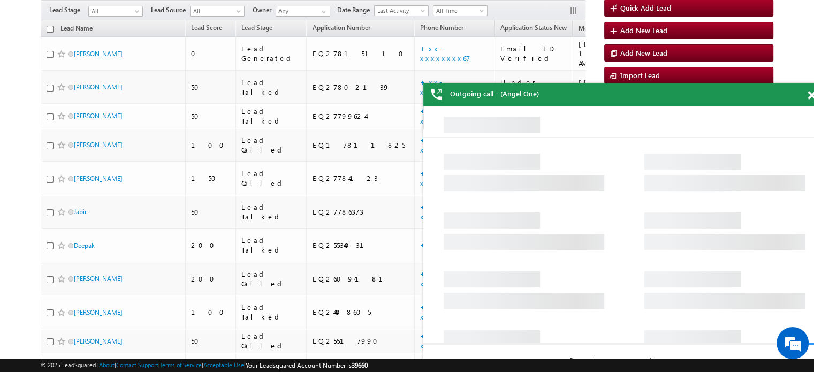
scroll to position [69, 0]
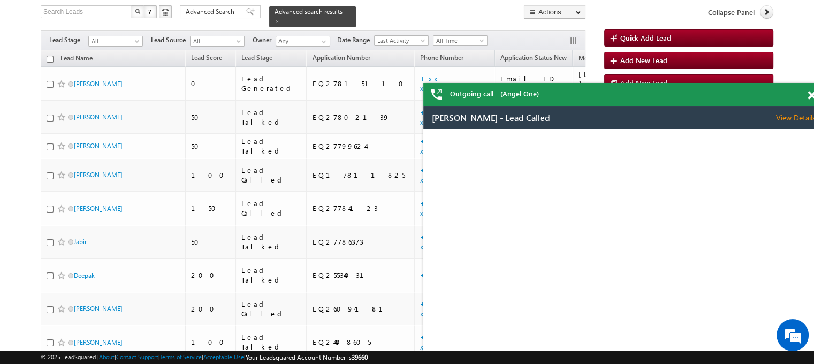
click at [808, 91] on span at bounding box center [812, 95] width 8 height 9
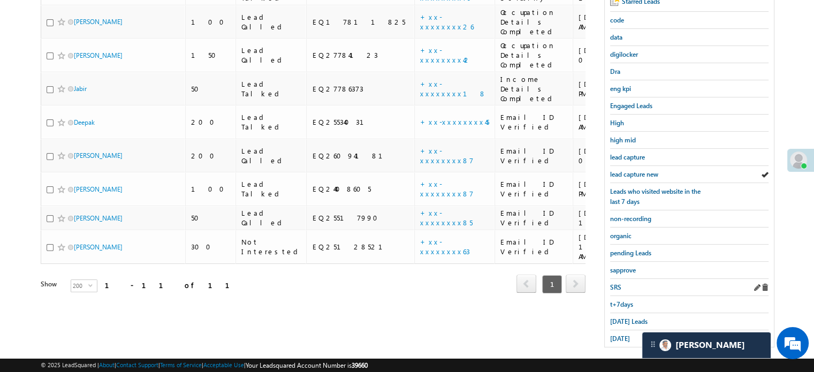
scroll to position [230, 0]
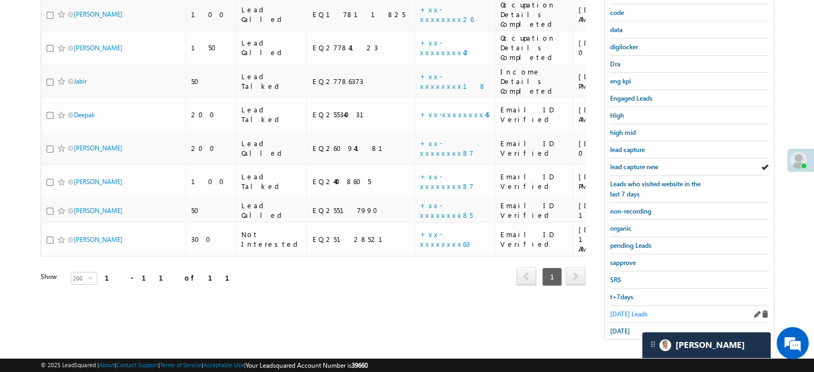
click at [624, 310] on span "[DATE] Leads" at bounding box center [628, 314] width 37 height 8
click at [636, 310] on span "[DATE] Leads" at bounding box center [628, 314] width 37 height 8
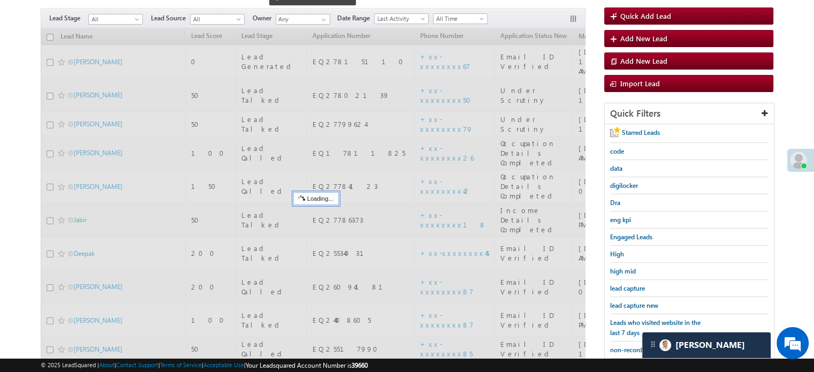
scroll to position [69, 0]
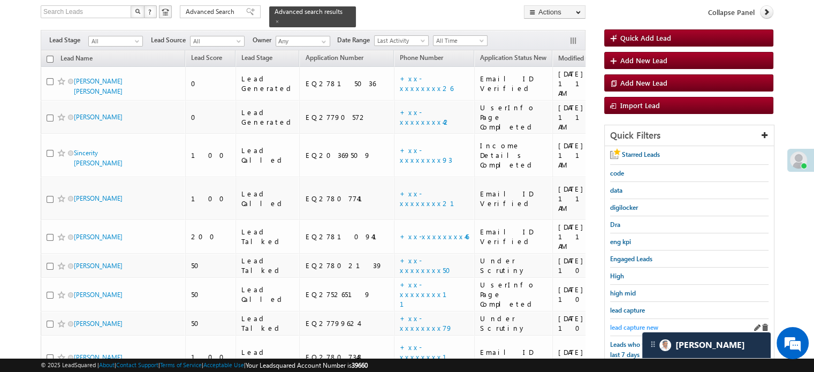
click at [624, 324] on span "lead capture new" at bounding box center [634, 327] width 48 height 8
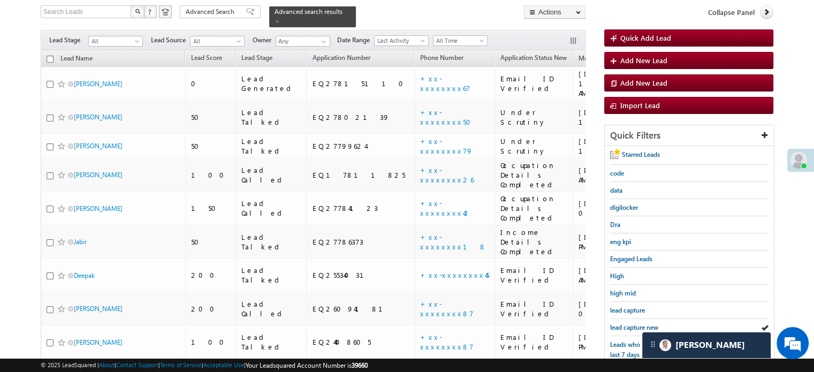
click at [624, 324] on span "lead capture new" at bounding box center [634, 327] width 48 height 8
click at [629, 323] on span "lead capture new" at bounding box center [634, 327] width 48 height 8
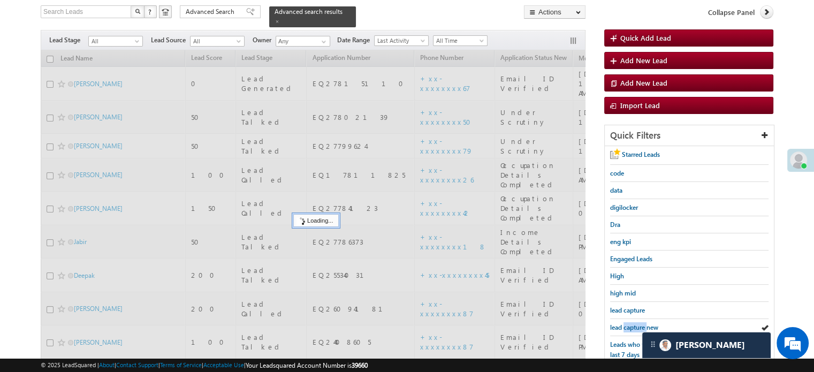
click at [629, 323] on span "lead capture new" at bounding box center [634, 327] width 48 height 8
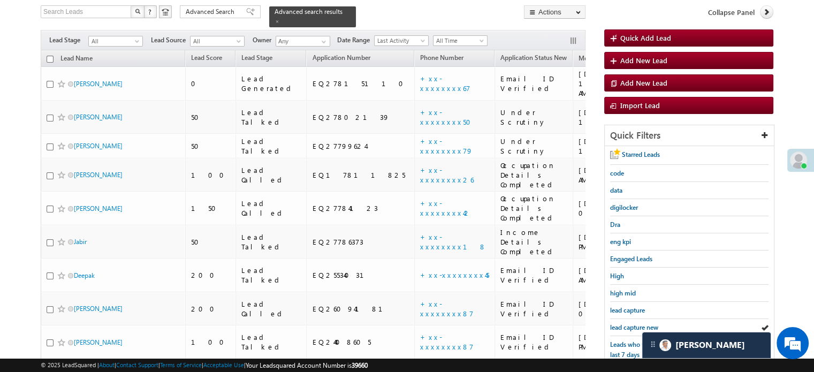
click at [629, 323] on span "lead capture new" at bounding box center [634, 327] width 48 height 8
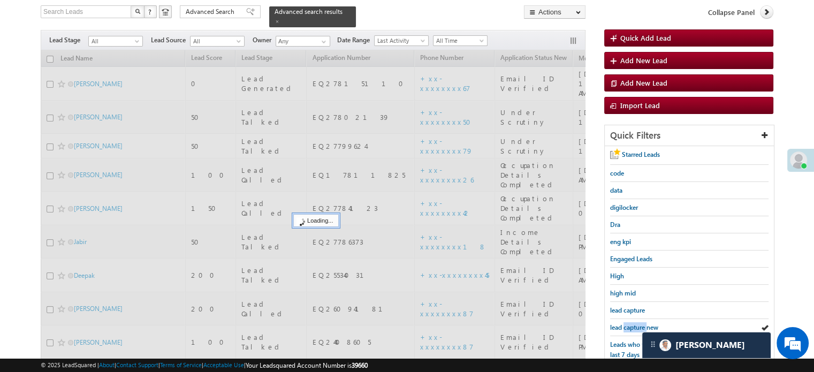
click at [629, 323] on span "lead capture new" at bounding box center [634, 327] width 48 height 8
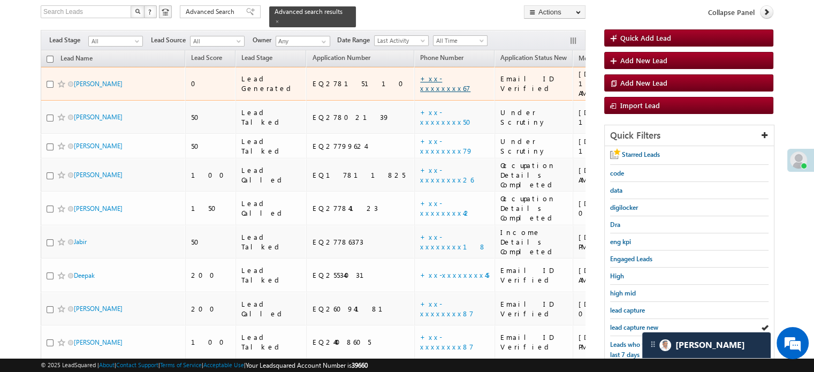
click at [420, 74] on link "+xx-xxxxxxxx67" at bounding box center [445, 83] width 50 height 19
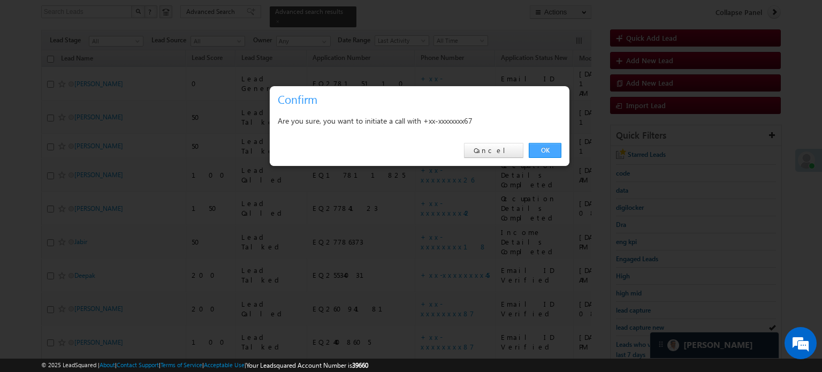
click at [547, 156] on link "OK" at bounding box center [545, 150] width 33 height 15
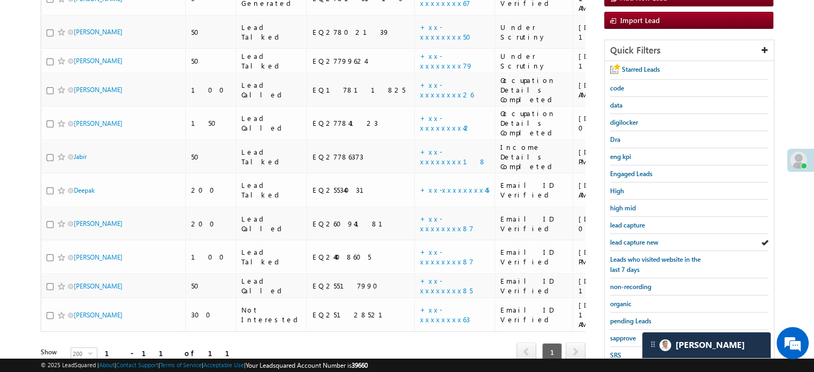
scroll to position [230, 0]
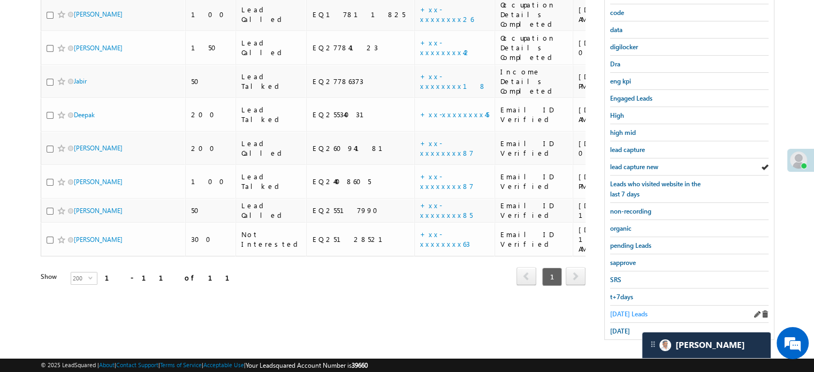
click at [632, 310] on span "[DATE] Leads" at bounding box center [628, 314] width 37 height 8
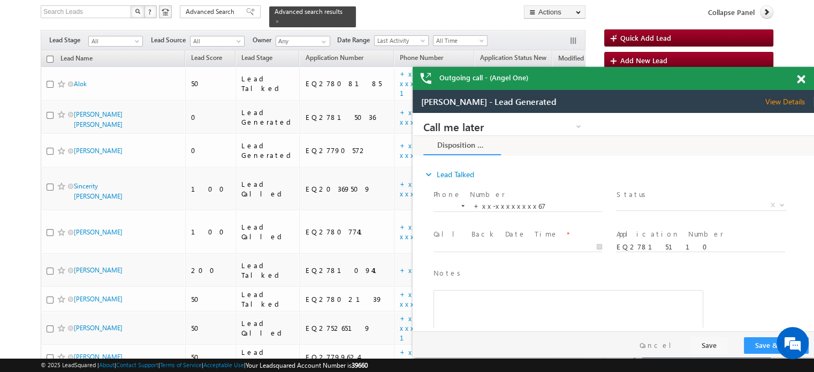
scroll to position [0, 0]
click at [801, 76] on span at bounding box center [801, 79] width 8 height 9
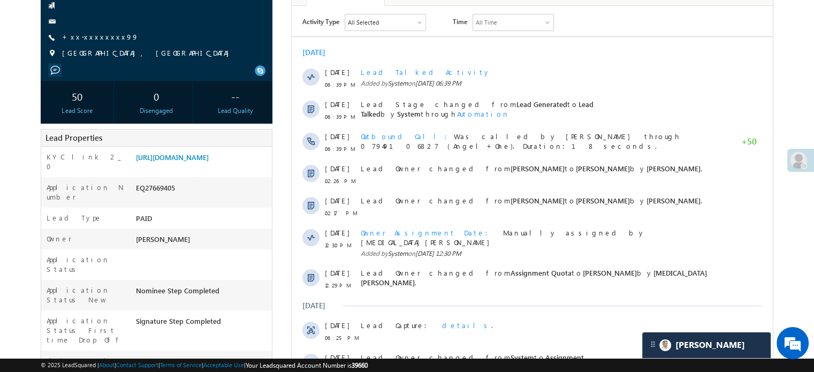
scroll to position [54, 0]
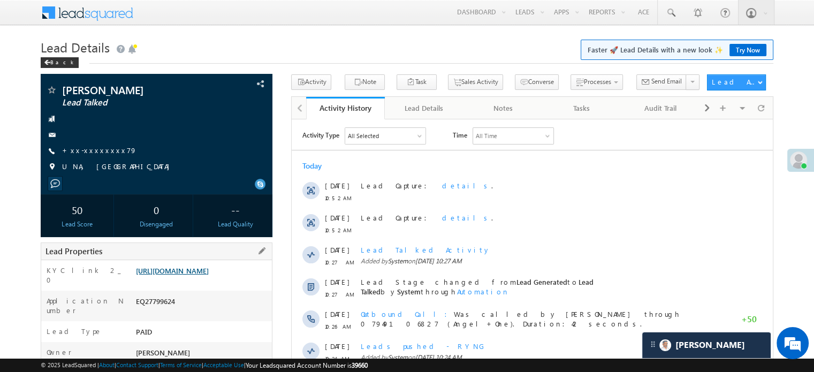
click at [209, 272] on link "https://angelbroking1-pk3em7sa.customui-test.leadsquared.com?leadId=81f48b45-a5…" at bounding box center [172, 270] width 73 height 9
click at [209, 275] on link "https://angelbroking1-pk3em7sa.customui-test.leadsquared.com?leadId=81f48b45-a5…" at bounding box center [172, 270] width 73 height 9
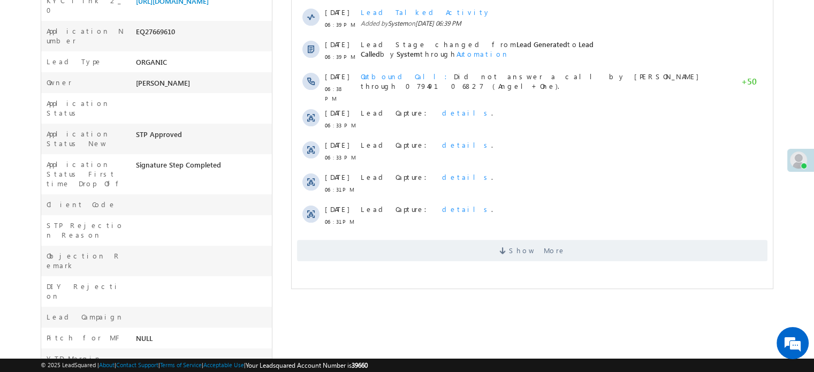
scroll to position [109, 0]
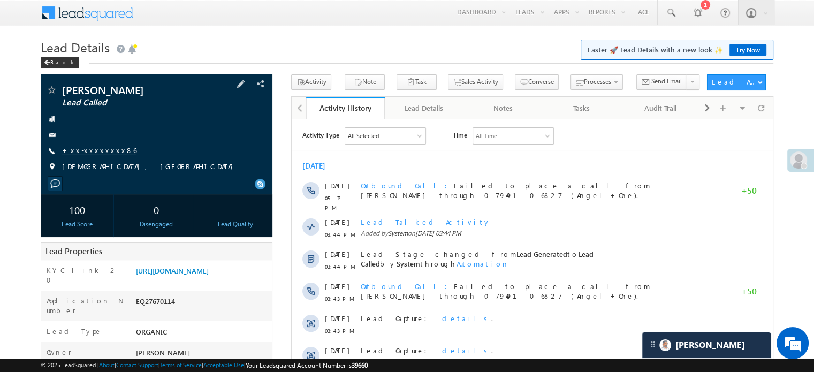
click at [102, 147] on link "+xx-xxxxxxxx86" at bounding box center [99, 150] width 74 height 9
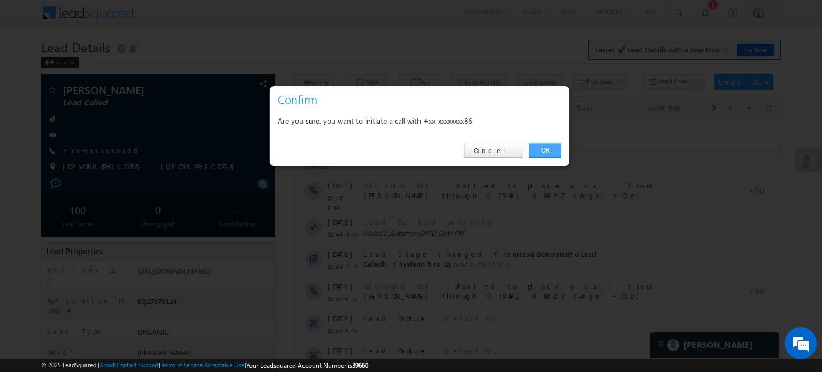
click at [533, 152] on link "OK" at bounding box center [545, 150] width 33 height 15
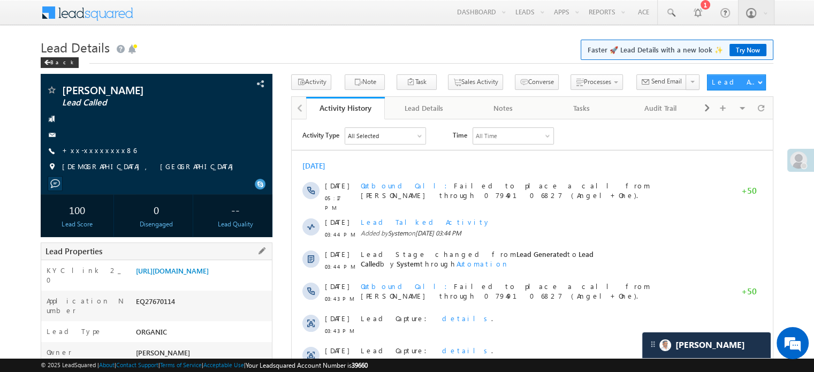
click at [228, 260] on div "KYC link 2_0 [URL][DOMAIN_NAME]" at bounding box center [156, 275] width 231 height 31
click at [209, 275] on link "https://angelbroking1-pk3em7sa.customui-test.leadsquared.com?leadId=1441d2a0-0f…" at bounding box center [172, 270] width 73 height 9
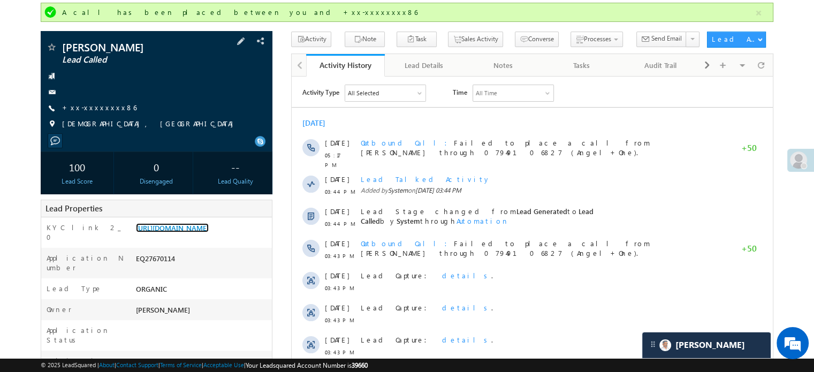
scroll to position [54, 0]
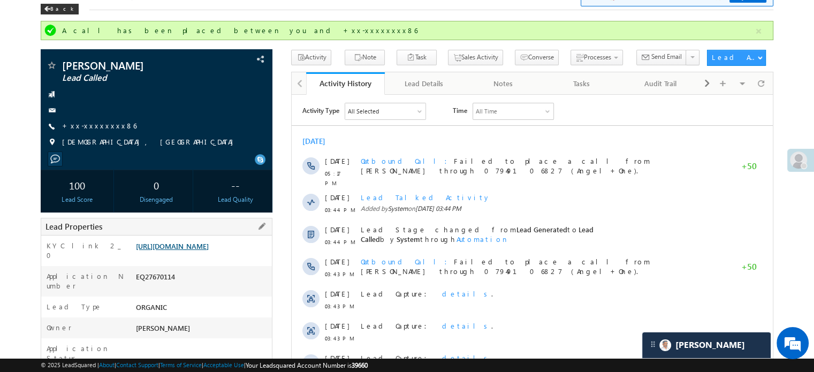
click at [146, 250] on link "https://angelbroking1-pk3em7sa.customui-test.leadsquared.com?leadId=1441d2a0-0f…" at bounding box center [172, 245] width 73 height 9
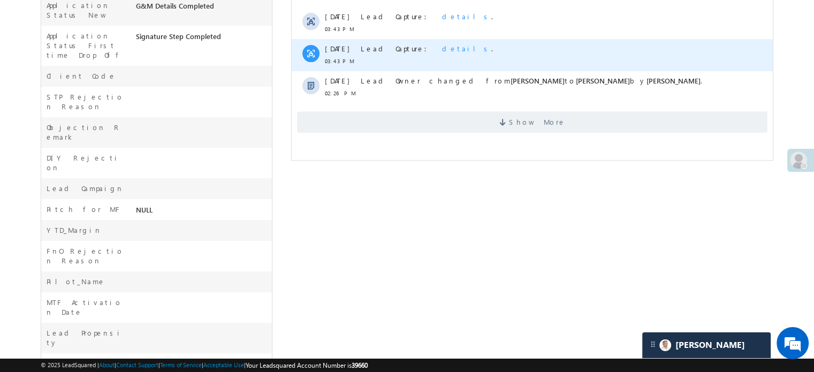
scroll to position [428, 0]
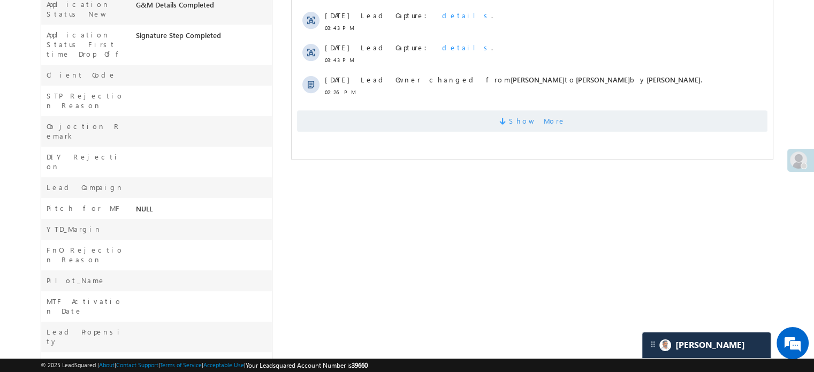
click at [413, 126] on span "Show More" at bounding box center [532, 120] width 470 height 21
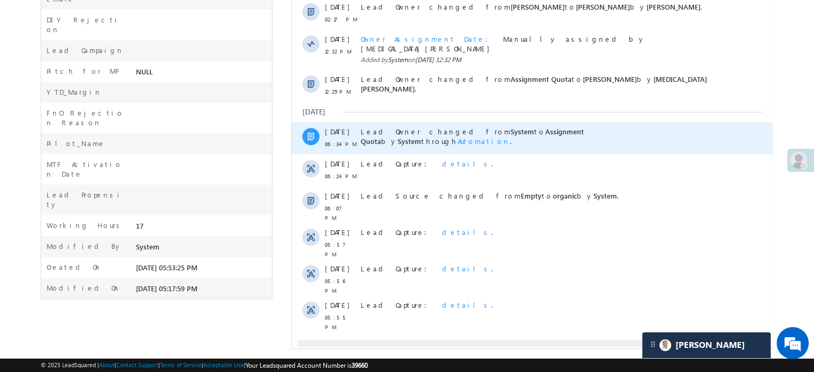
scroll to position [568, 0]
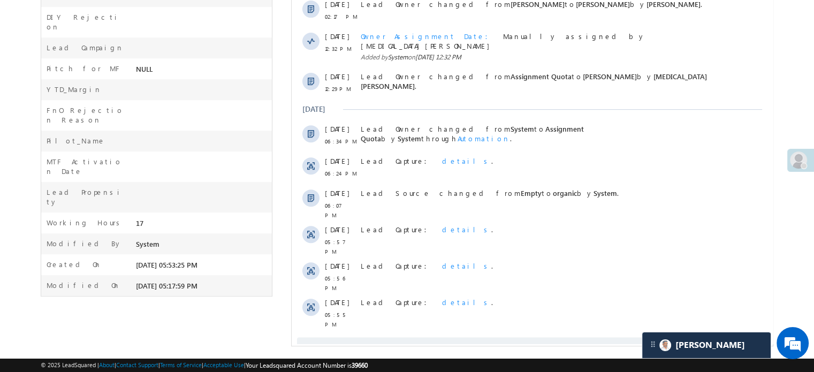
click at [379, 337] on span "Show More" at bounding box center [532, 347] width 470 height 21
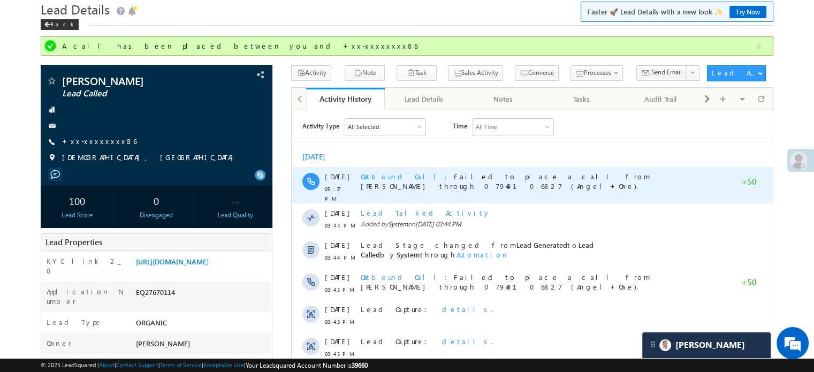
scroll to position [214, 0]
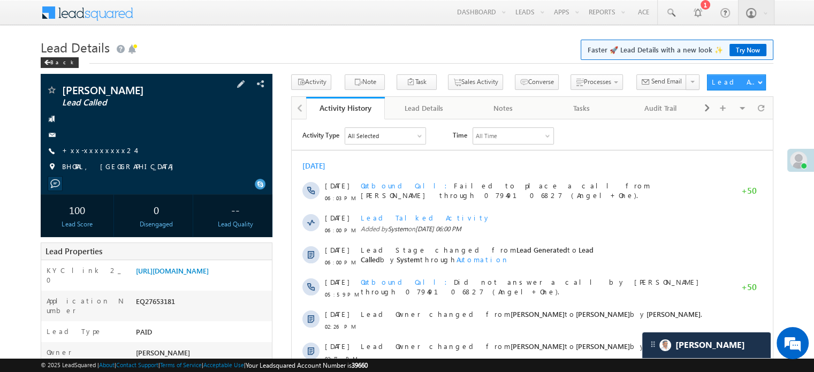
click at [80, 156] on span "+xx-xxxxxxxx24" at bounding box center [98, 151] width 73 height 11
click at [83, 151] on link "+xx-xxxxxxxx24" at bounding box center [98, 150] width 73 height 9
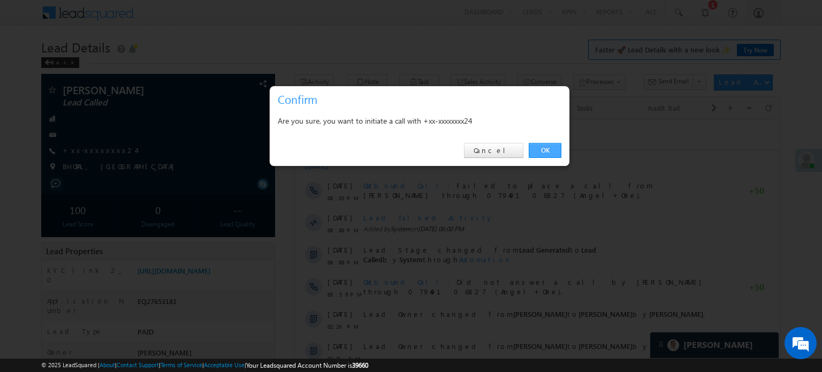
click at [550, 148] on link "OK" at bounding box center [545, 150] width 33 height 15
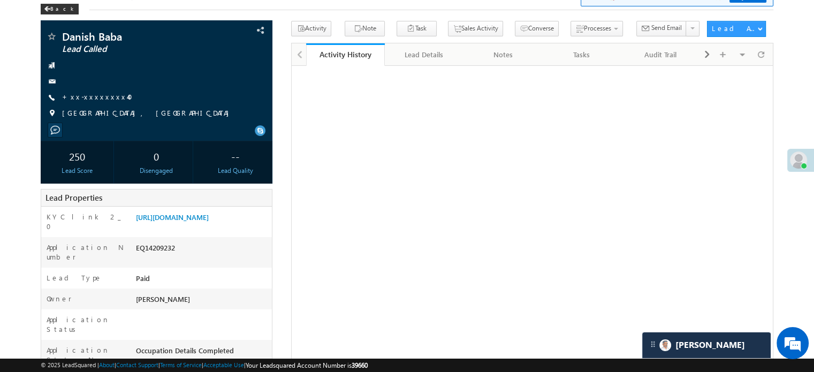
scroll to position [54, 0]
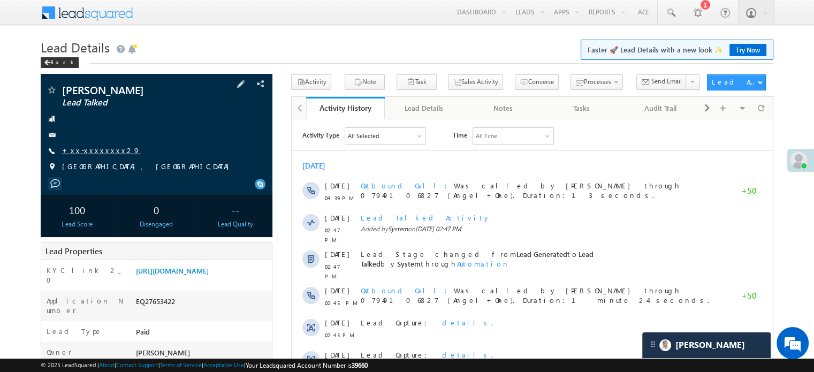
click at [86, 155] on link "+xx-xxxxxxxx29" at bounding box center [101, 150] width 78 height 9
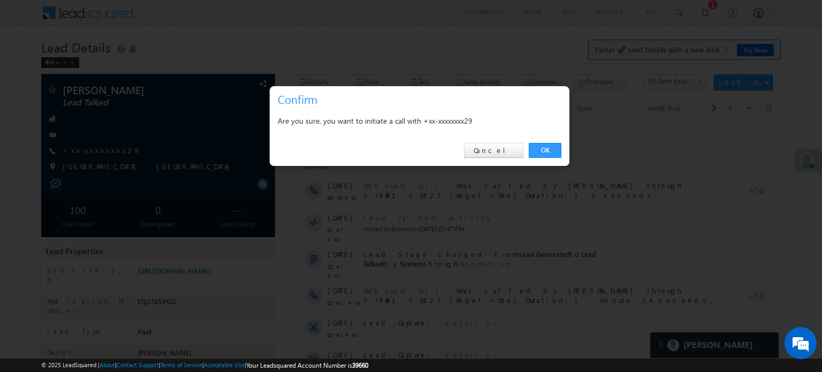
click at [536, 141] on div "OK Cancel" at bounding box center [420, 150] width 300 height 31
click at [538, 143] on div "OK Cancel" at bounding box center [420, 150] width 300 height 31
click at [538, 146] on link "OK" at bounding box center [545, 150] width 33 height 15
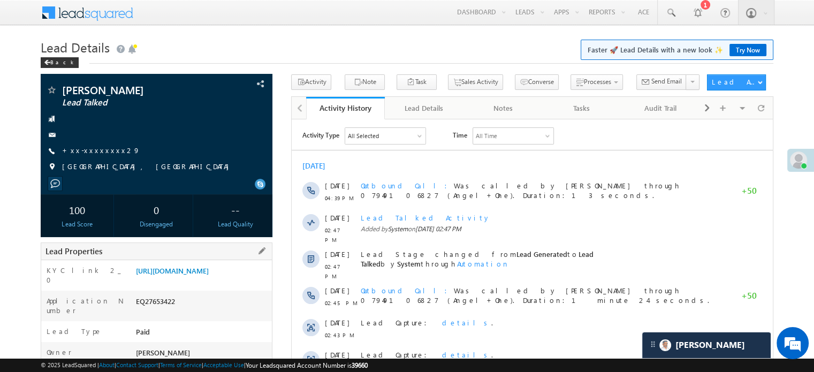
click at [141, 310] on div "EQ27653422" at bounding box center [202, 303] width 139 height 15
click at [168, 275] on link "https://angelbroking1-pk3em7sa.customui-test.leadsquared.com?leadId=25151f2b-5c…" at bounding box center [172, 270] width 73 height 9
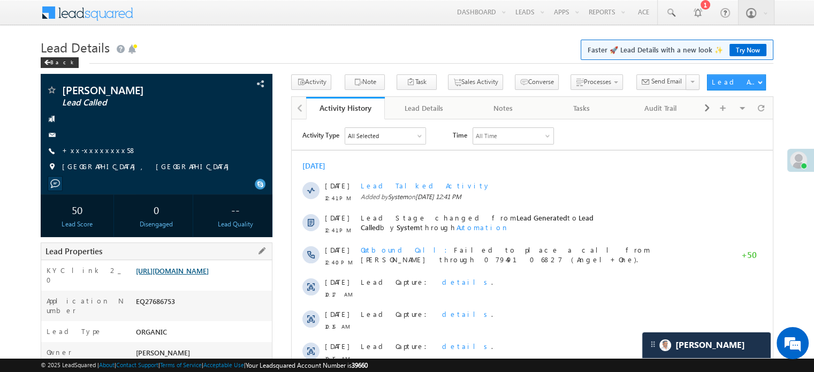
click at [209, 275] on link "[URL][DOMAIN_NAME]" at bounding box center [172, 270] width 73 height 9
click at [101, 149] on link "+xx-xxxxxxxx58" at bounding box center [99, 150] width 74 height 9
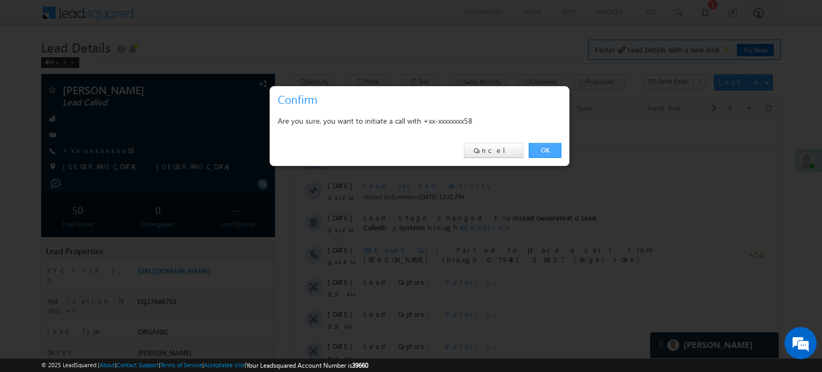
click at [552, 147] on link "OK" at bounding box center [545, 150] width 33 height 15
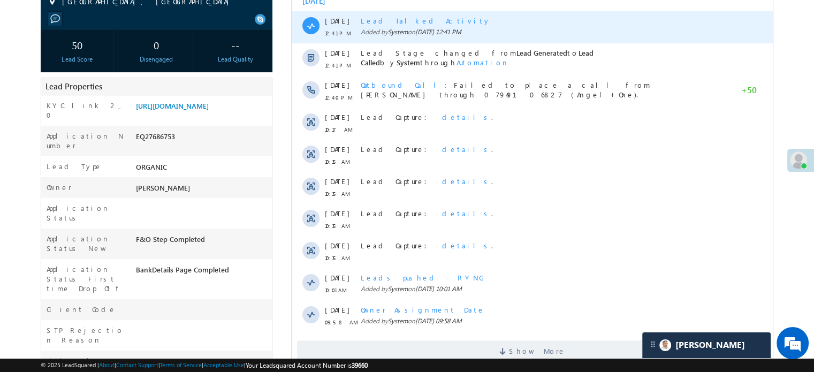
scroll to position [54, 0]
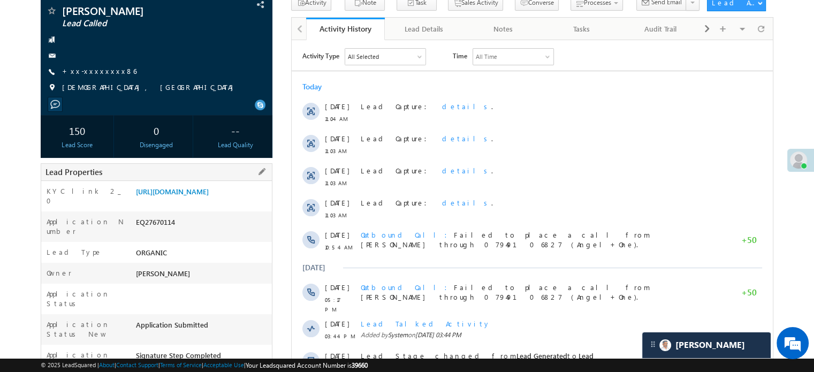
scroll to position [214, 0]
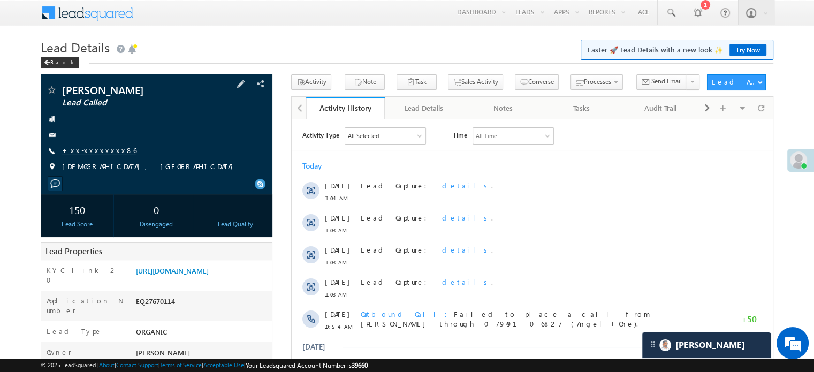
click at [98, 151] on link "+xx-xxxxxxxx86" at bounding box center [99, 150] width 74 height 9
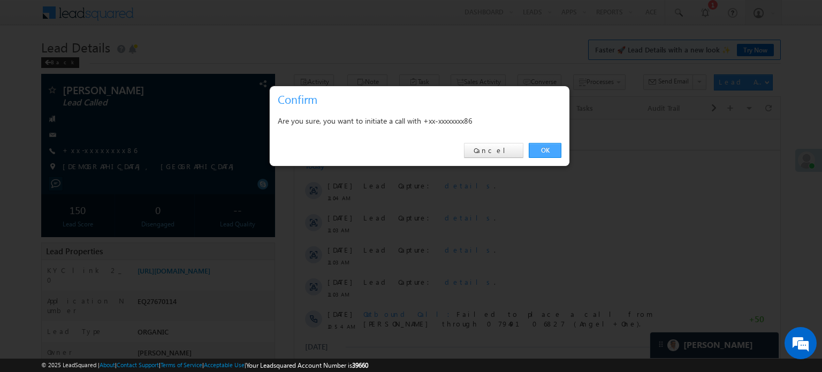
click at [545, 157] on link "OK" at bounding box center [545, 150] width 33 height 15
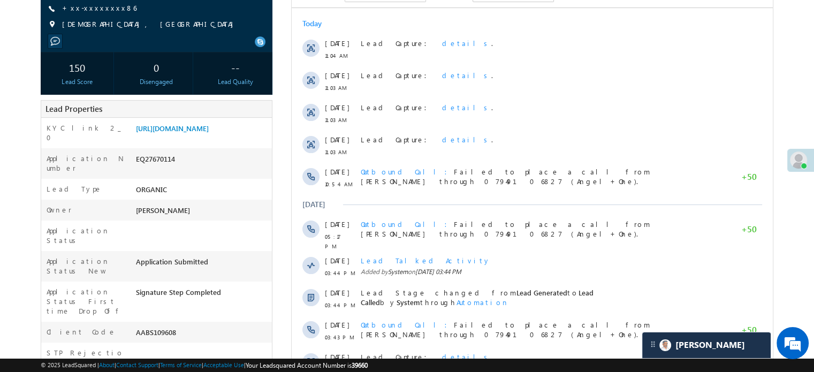
scroll to position [214, 0]
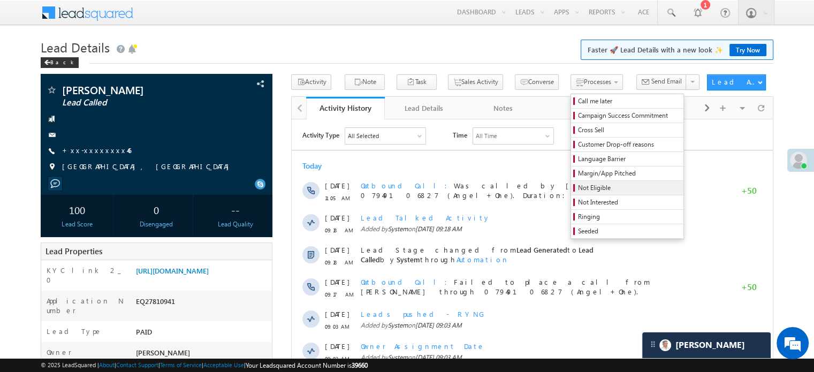
click at [578, 185] on span "Not Eligible" at bounding box center [629, 188] width 102 height 10
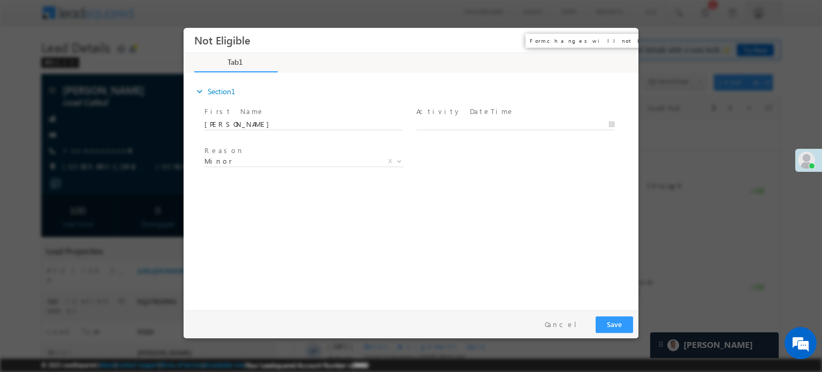
click at [621, 37] on button "×" at bounding box center [622, 40] width 18 height 20
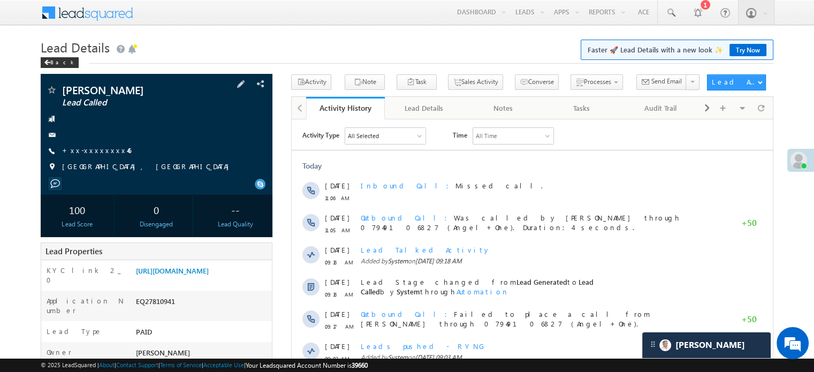
click at [79, 156] on span "+xx-xxxxxxxx46" at bounding box center [96, 151] width 69 height 11
click at [83, 150] on link "+xx-xxxxxxxx46" at bounding box center [96, 150] width 69 height 9
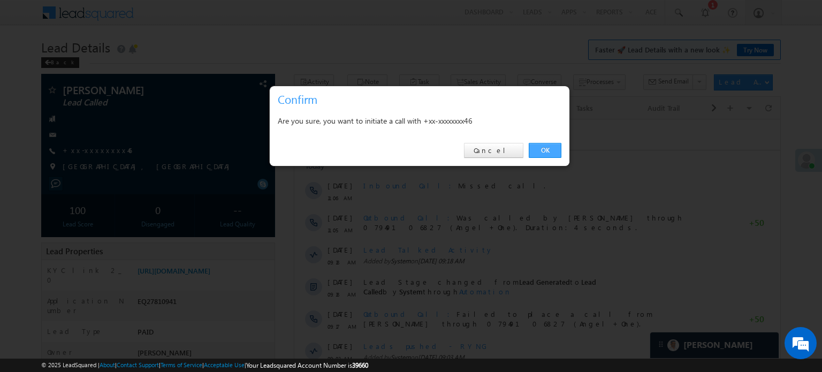
click at [530, 147] on link "OK" at bounding box center [545, 150] width 33 height 15
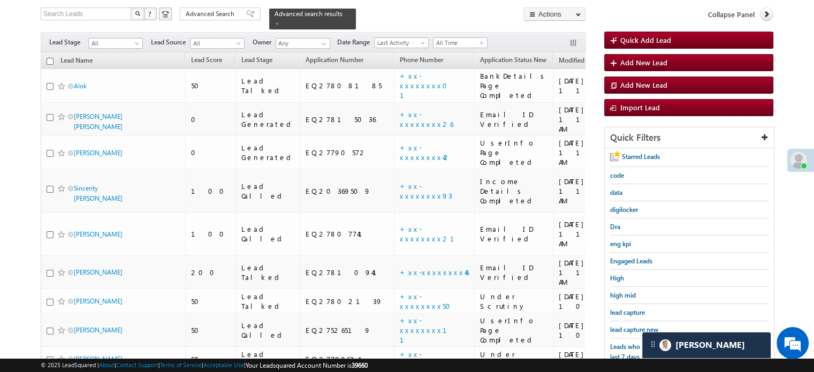
scroll to position [161, 0]
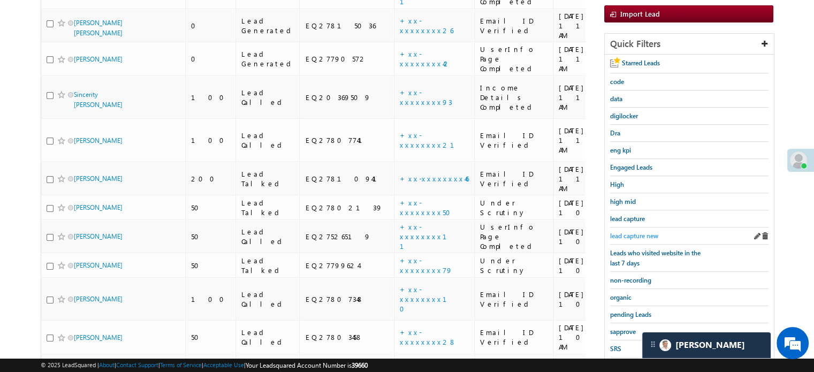
click at [625, 234] on span "lead capture new" at bounding box center [634, 236] width 48 height 8
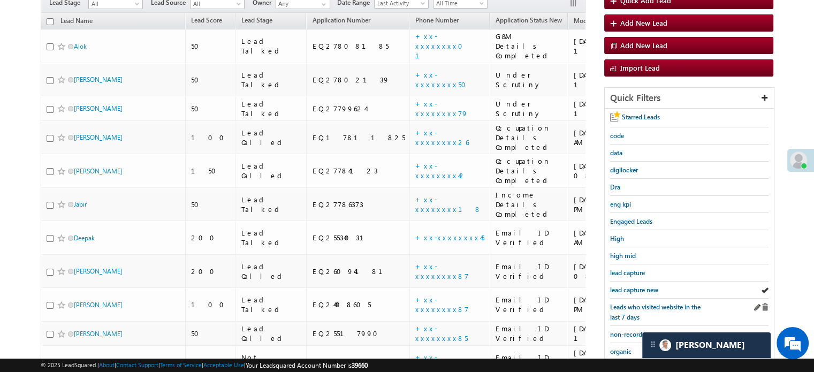
scroll to position [107, 0]
click at [630, 290] on link "lead capture new" at bounding box center [634, 289] width 48 height 10
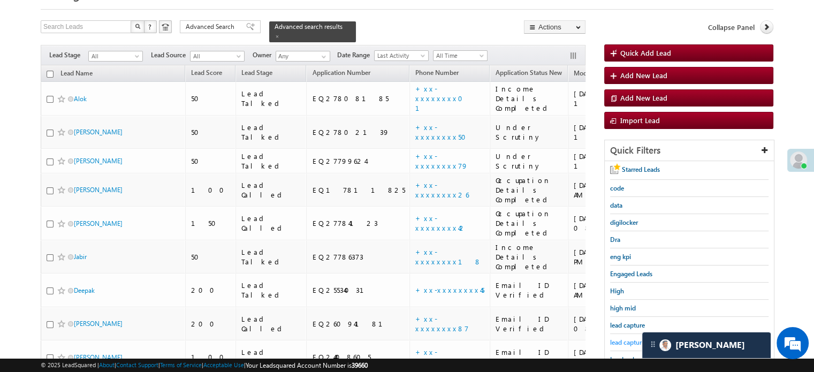
scroll to position [0, 0]
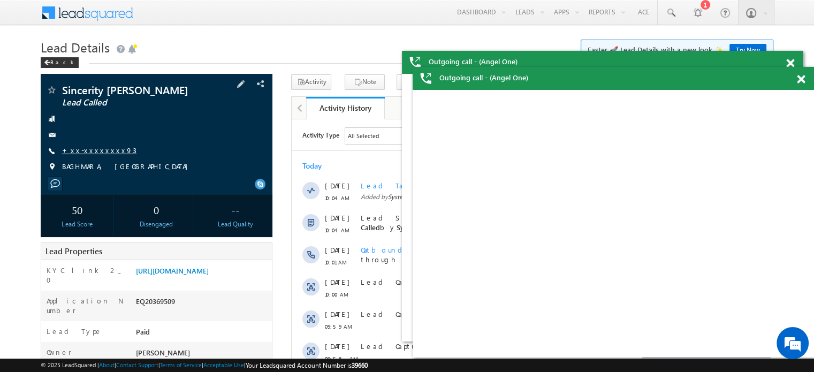
click at [93, 148] on link "+xx-xxxxxxxx93" at bounding box center [99, 150] width 74 height 9
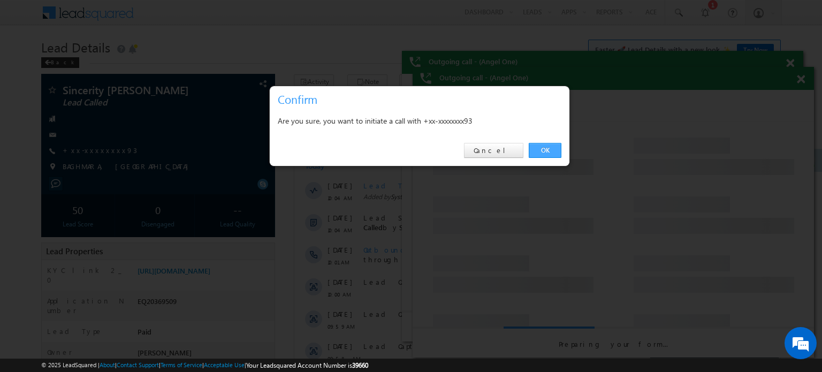
click at [542, 145] on link "OK" at bounding box center [545, 150] width 33 height 15
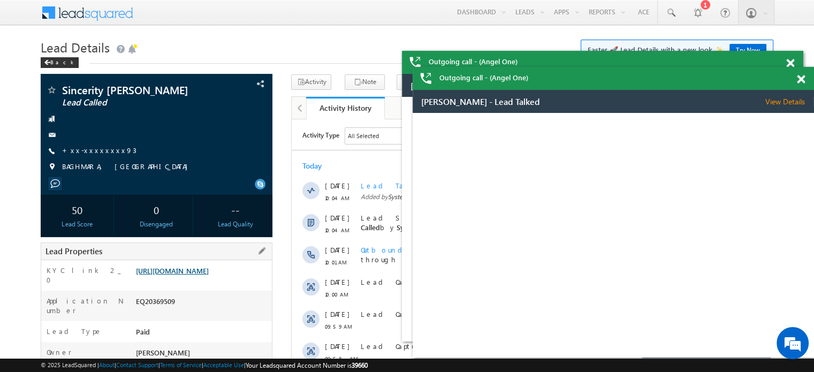
click at [209, 275] on link "https://angelbroking1-pk3em7sa.customui-test.leadsquared.com?leadId=71c98755-be…" at bounding box center [172, 270] width 73 height 9
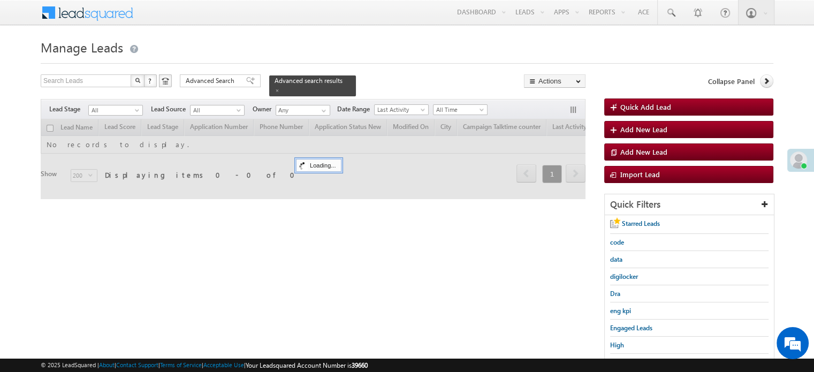
scroll to position [161, 0]
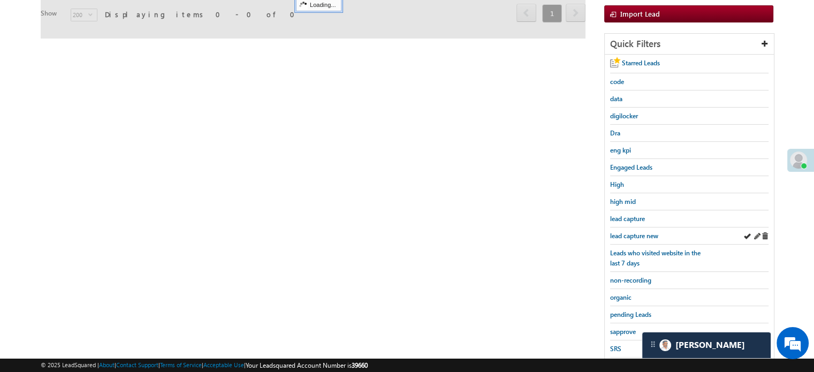
click at [621, 240] on div "lead capture new" at bounding box center [689, 235] width 158 height 17
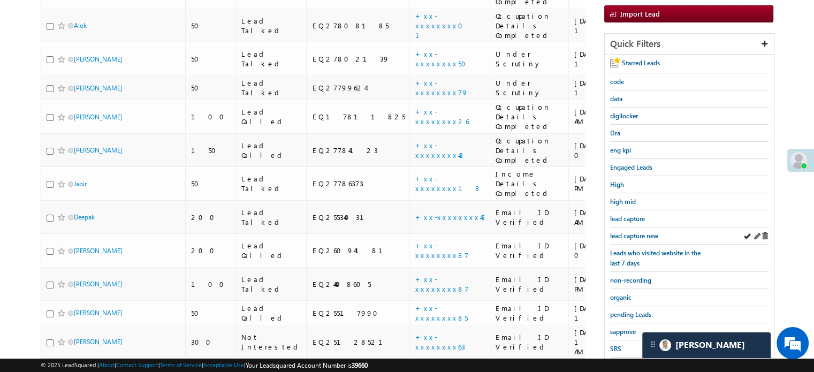
click at [621, 238] on div "lead capture new" at bounding box center [689, 235] width 158 height 17
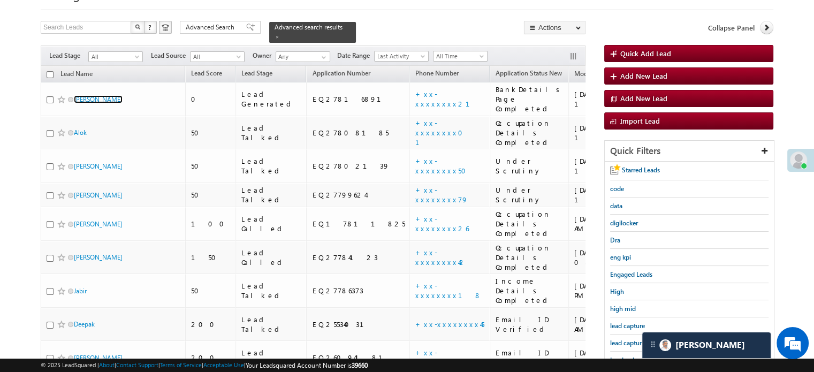
scroll to position [107, 0]
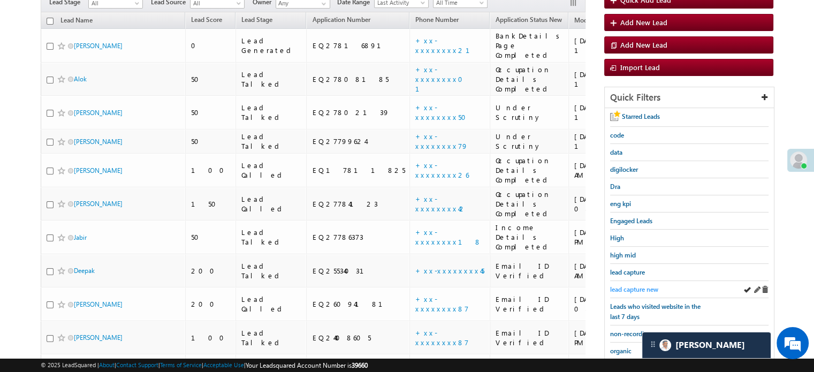
click at [645, 287] on span "lead capture new" at bounding box center [634, 289] width 48 height 8
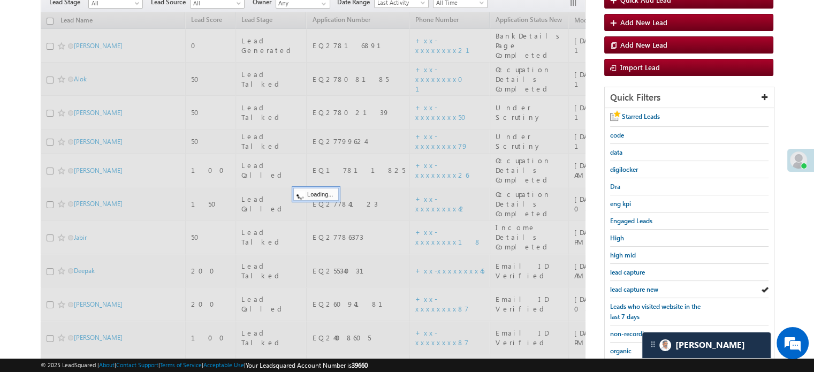
click at [645, 287] on span "lead capture new" at bounding box center [634, 289] width 48 height 8
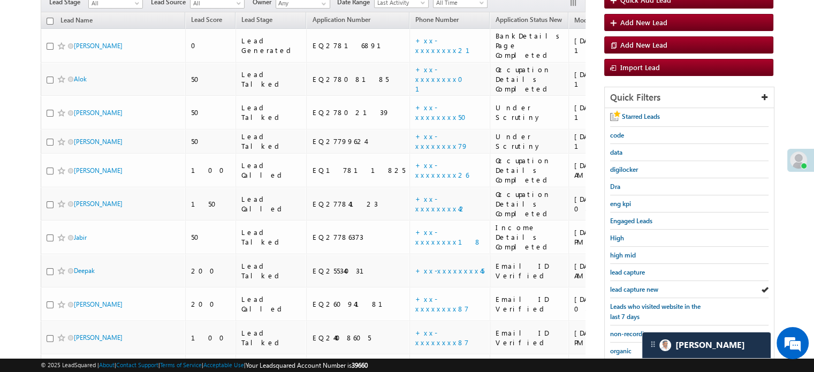
click at [645, 287] on span "lead capture new" at bounding box center [634, 289] width 48 height 8
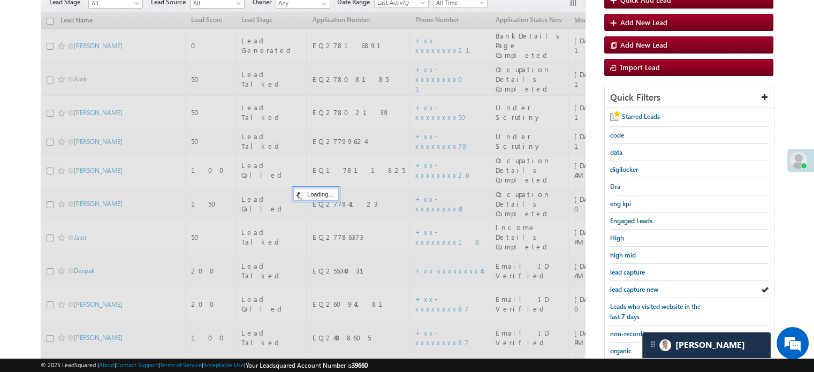
scroll to position [0, 0]
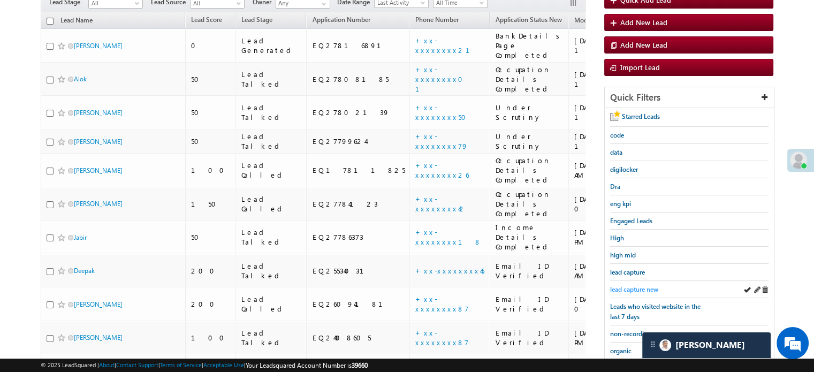
click at [643, 284] on link "lead capture new" at bounding box center [634, 289] width 48 height 10
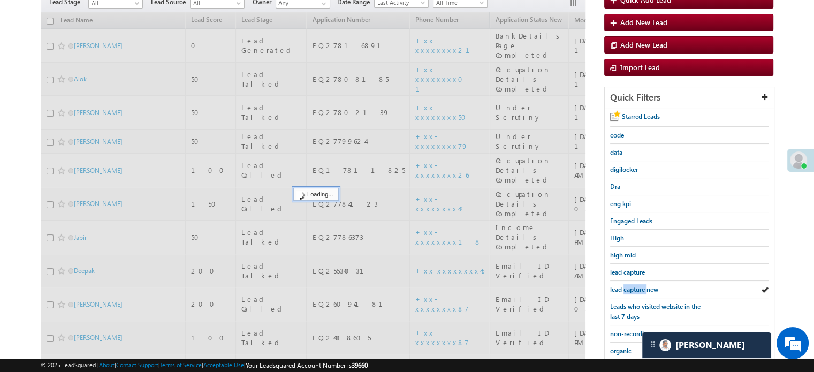
click at [642, 284] on link "lead capture new" at bounding box center [634, 289] width 48 height 10
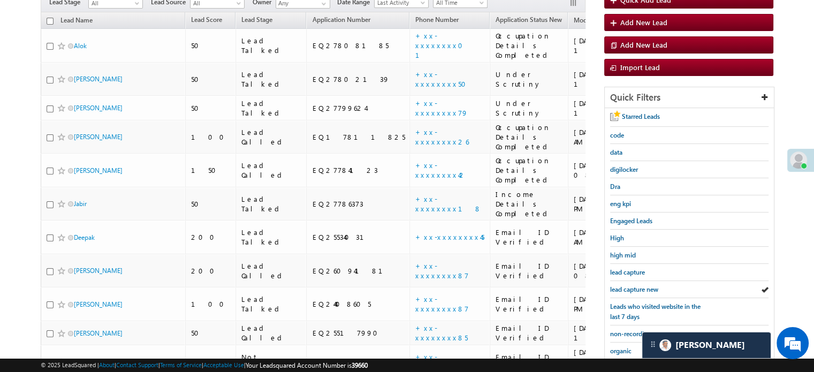
click at [642, 284] on link "lead capture new" at bounding box center [634, 289] width 48 height 10
click at [644, 285] on span "lead capture new" at bounding box center [634, 289] width 48 height 8
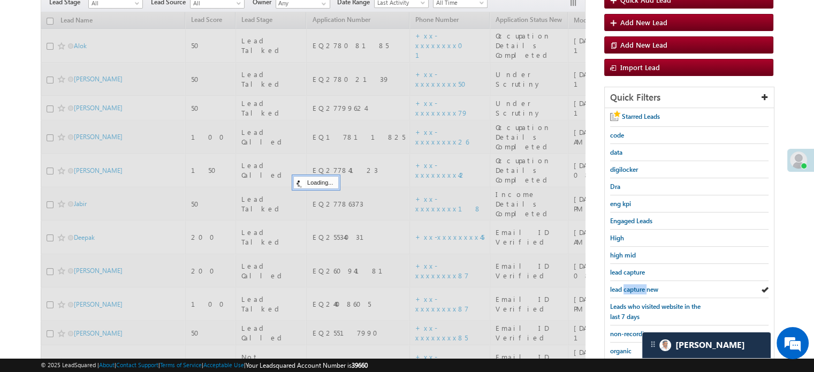
click at [644, 285] on span "lead capture new" at bounding box center [634, 289] width 48 height 8
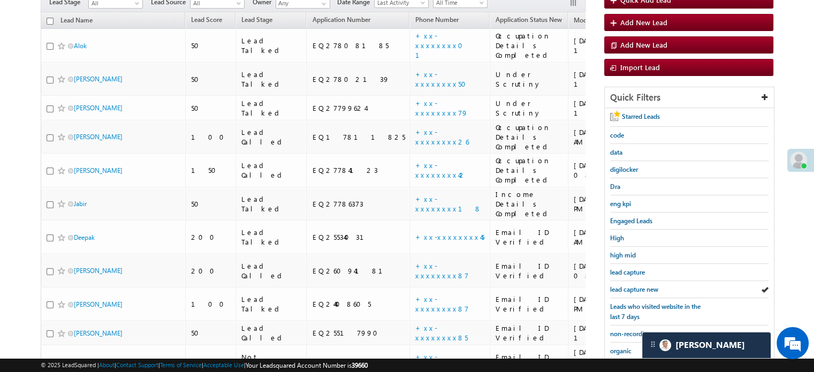
click at [644, 285] on span "lead capture new" at bounding box center [634, 289] width 48 height 8
click at [631, 293] on div "lead capture new" at bounding box center [689, 289] width 158 height 17
click at [629, 288] on span "lead capture new" at bounding box center [634, 289] width 48 height 8
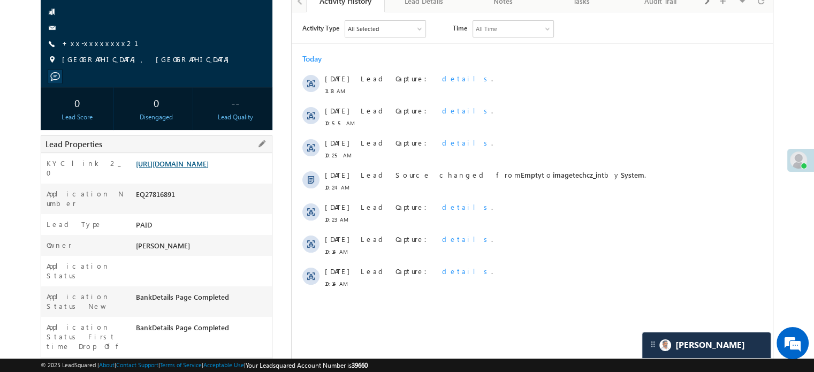
scroll to position [5238, 0]
click at [197, 168] on link "[URL][DOMAIN_NAME]" at bounding box center [172, 163] width 73 height 9
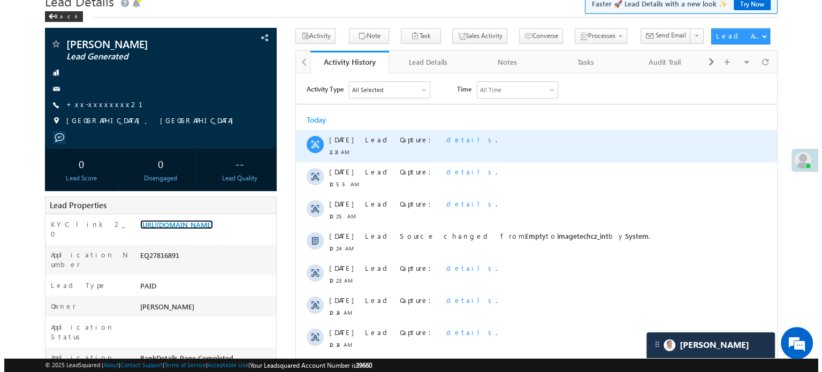
scroll to position [0, 0]
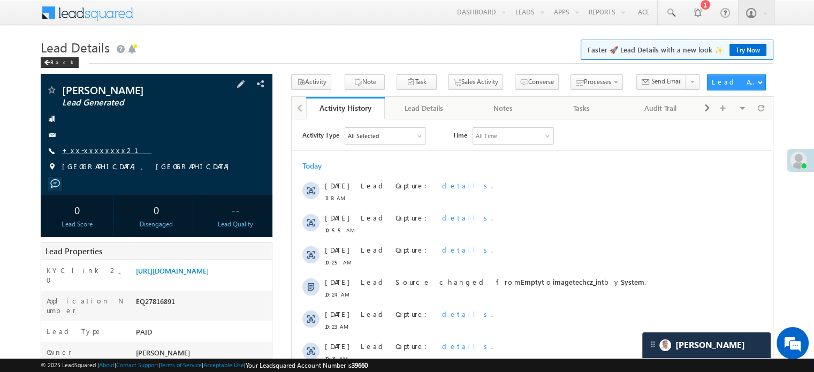
click at [86, 150] on link "+xx-xxxxxxxx21" at bounding box center [106, 150] width 89 height 9
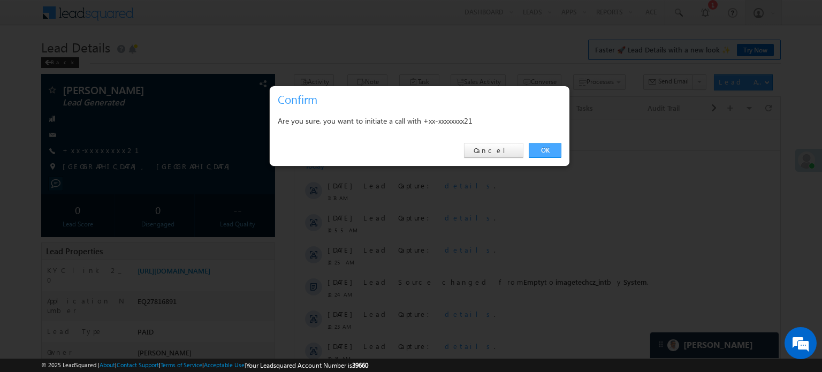
click at [546, 149] on link "OK" at bounding box center [545, 150] width 33 height 15
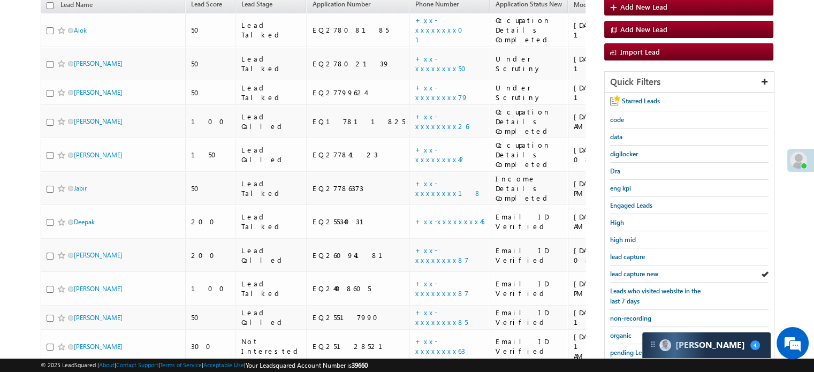
scroll to position [230, 0]
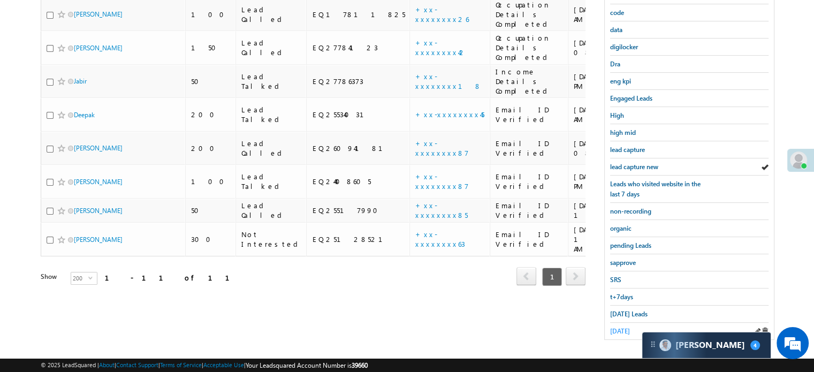
click at [630, 329] on span "yesterday" at bounding box center [620, 331] width 20 height 8
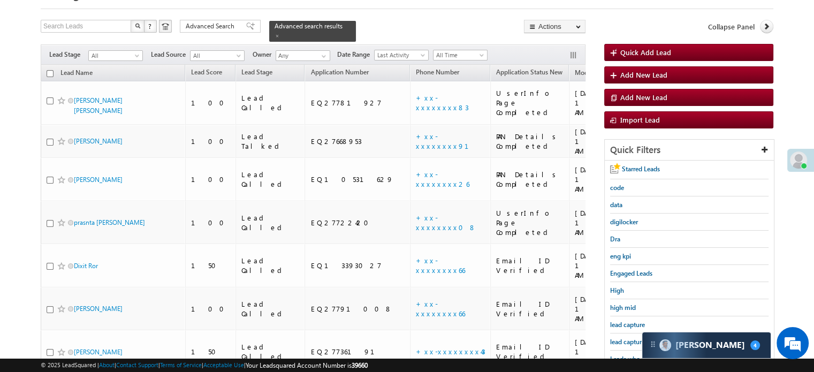
scroll to position [2791, 0]
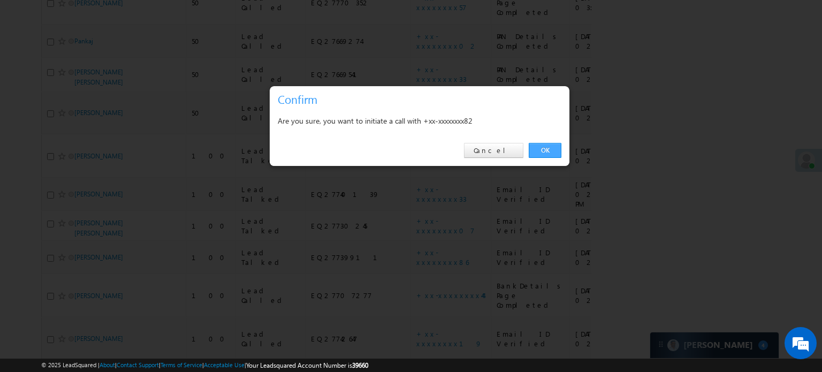
click at [533, 147] on link "OK" at bounding box center [545, 150] width 33 height 15
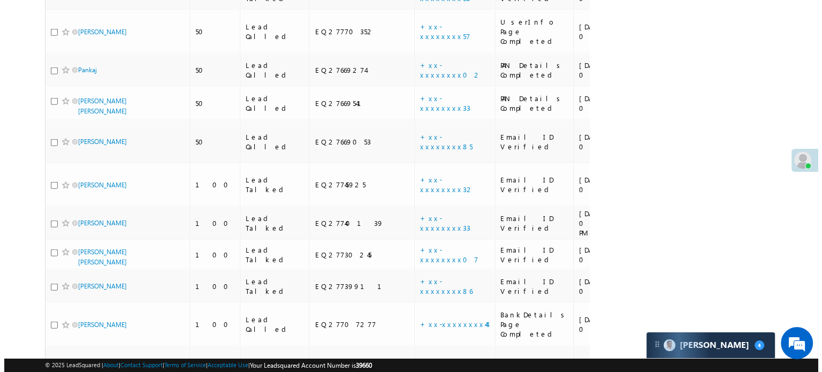
scroll to position [2819, 0]
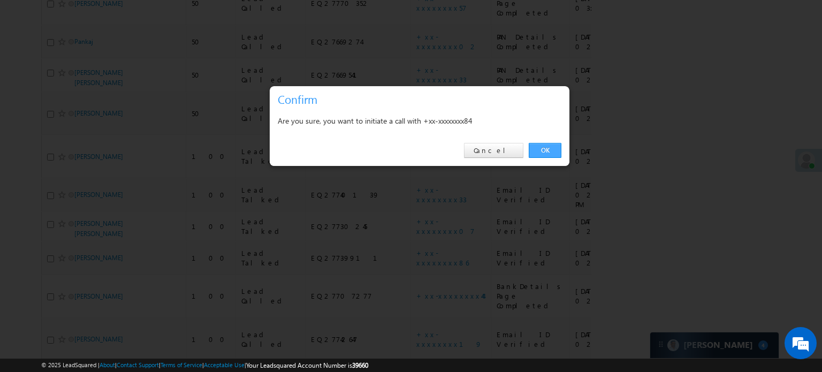
click at [557, 150] on link "OK" at bounding box center [545, 150] width 33 height 15
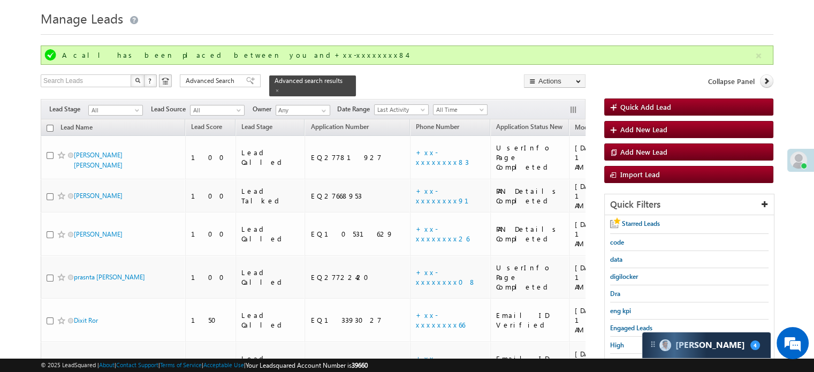
scroll to position [188, 0]
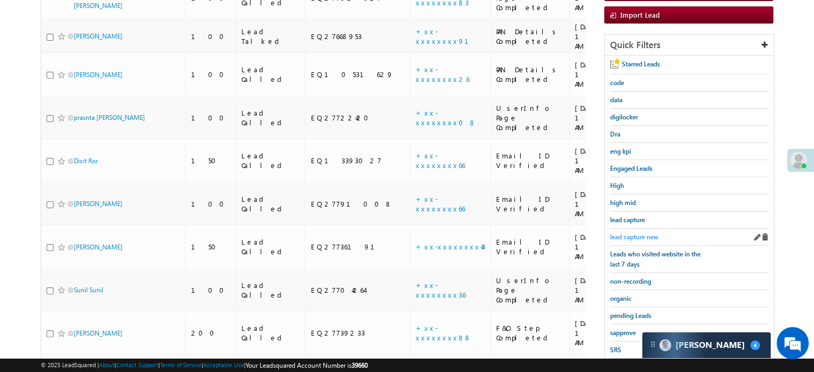
click at [639, 233] on span "lead capture new" at bounding box center [634, 237] width 48 height 8
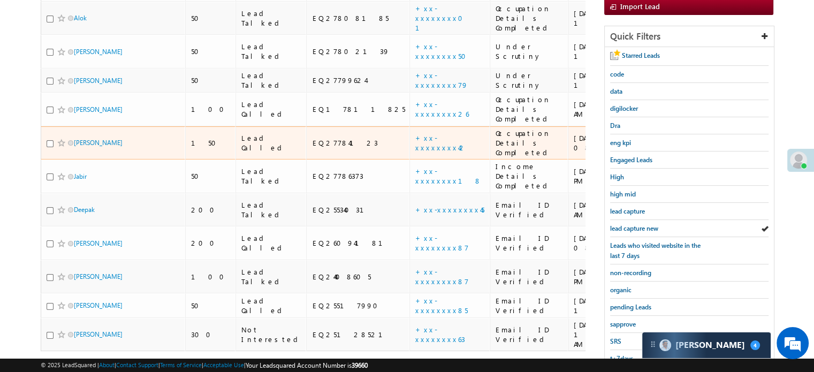
scroll to position [230, 0]
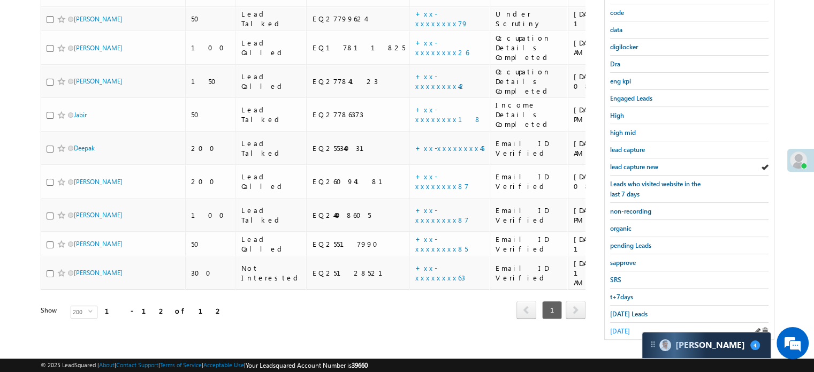
click at [621, 327] on span "yesterday" at bounding box center [620, 331] width 20 height 8
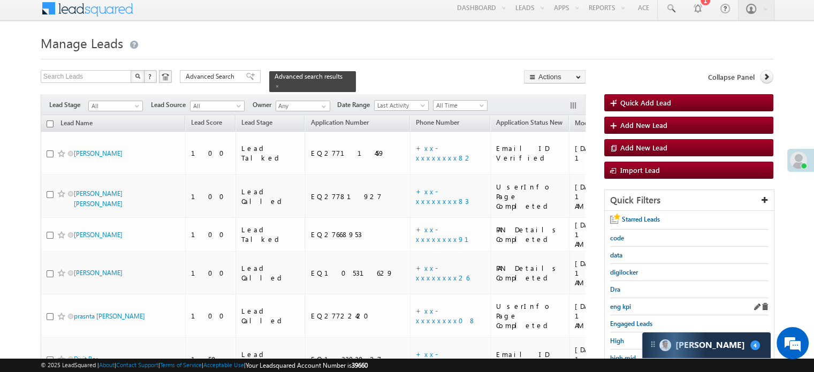
scroll to position [58, 0]
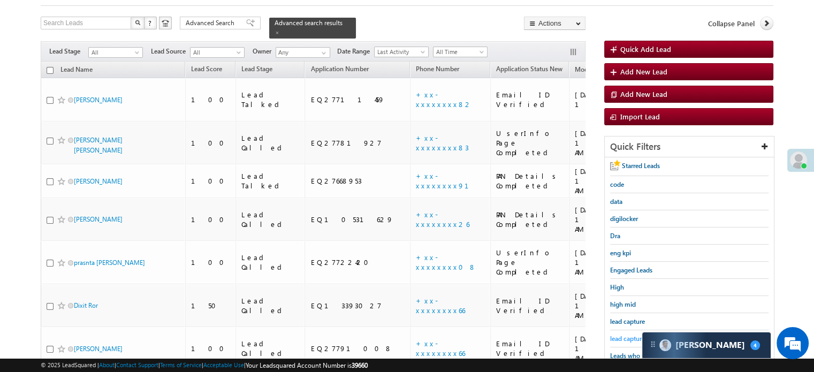
click at [620, 336] on span "lead capture new" at bounding box center [634, 338] width 48 height 8
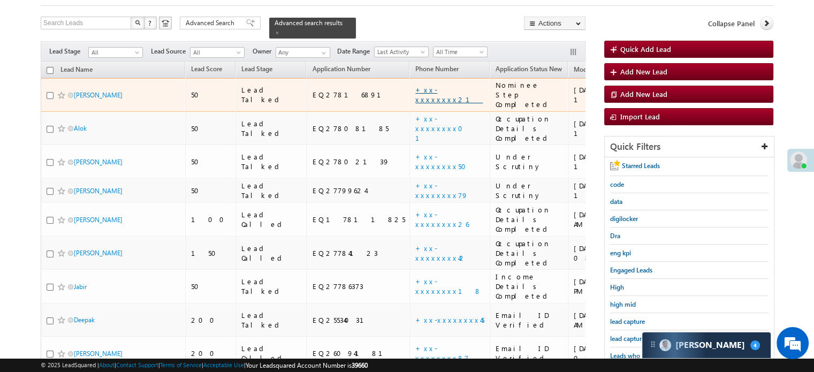
click at [415, 85] on link "+xx-xxxxxxxx21" at bounding box center [448, 94] width 67 height 19
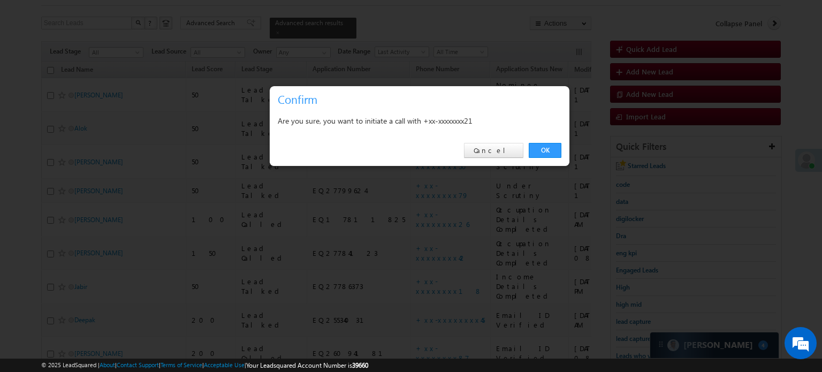
click at [564, 153] on div "OK Cancel" at bounding box center [420, 150] width 300 height 31
click at [554, 156] on link "OK" at bounding box center [545, 150] width 33 height 15
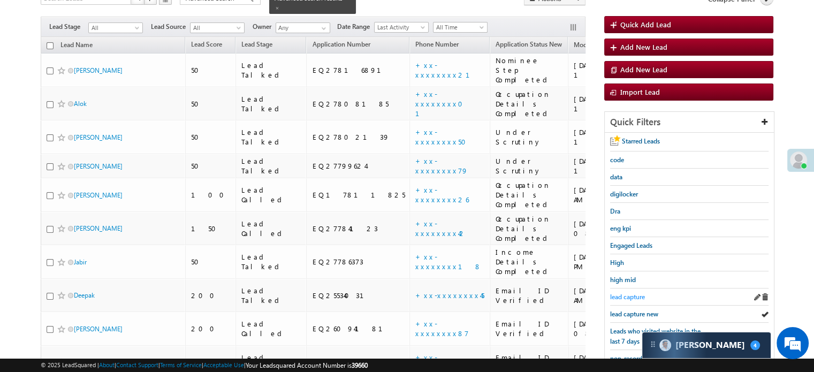
scroll to position [165, 0]
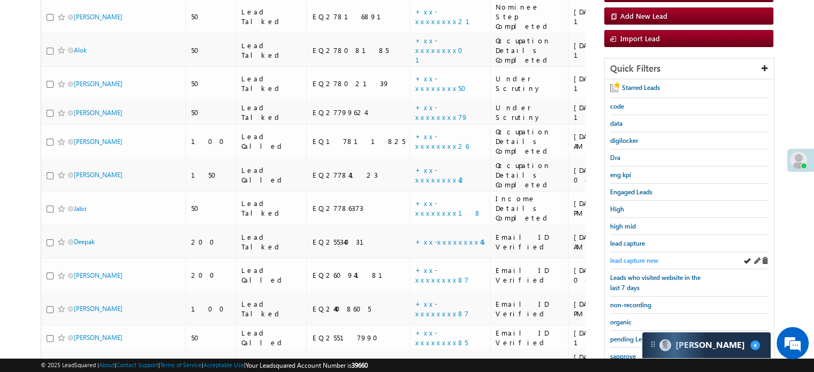
click at [632, 260] on span "lead capture new" at bounding box center [634, 260] width 48 height 8
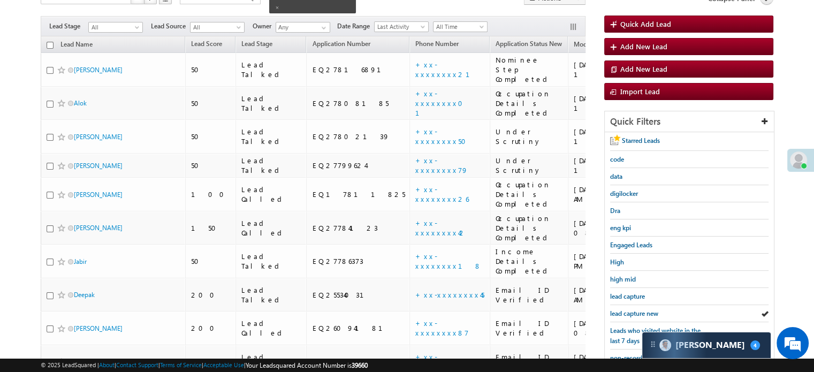
scroll to position [230, 0]
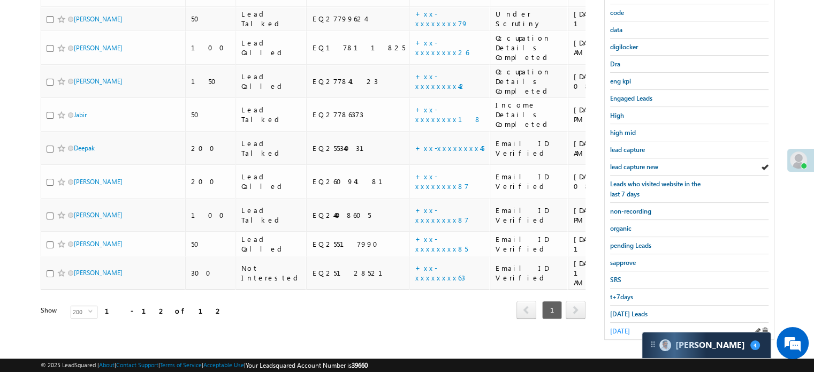
click at [626, 327] on span "[DATE]" at bounding box center [620, 331] width 20 height 8
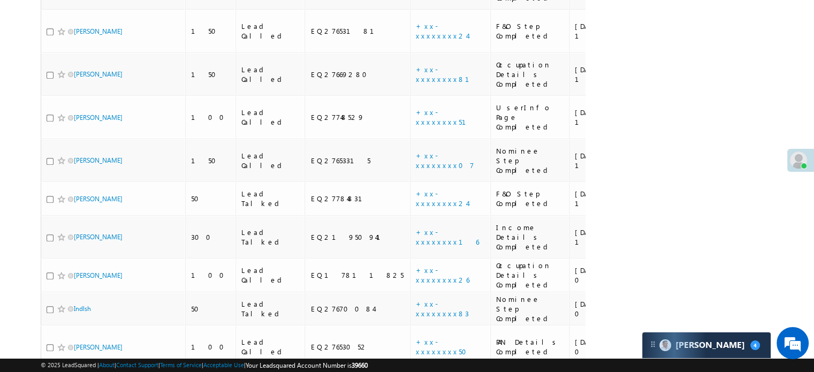
scroll to position [2800, 0]
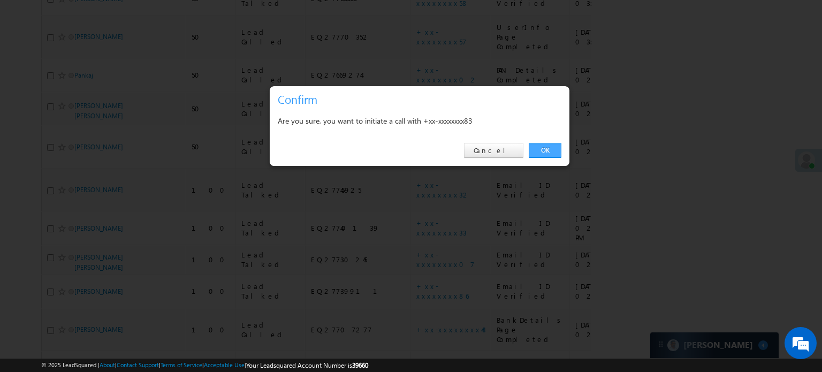
click at [543, 146] on link "OK" at bounding box center [545, 150] width 33 height 15
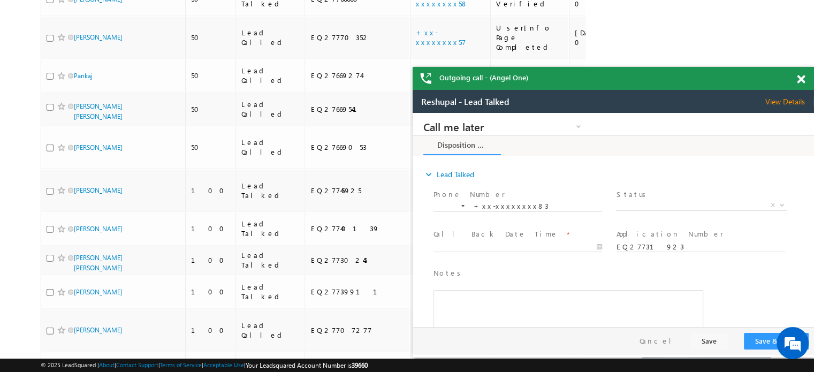
scroll to position [0, 0]
click at [797, 79] on span at bounding box center [801, 79] width 8 height 9
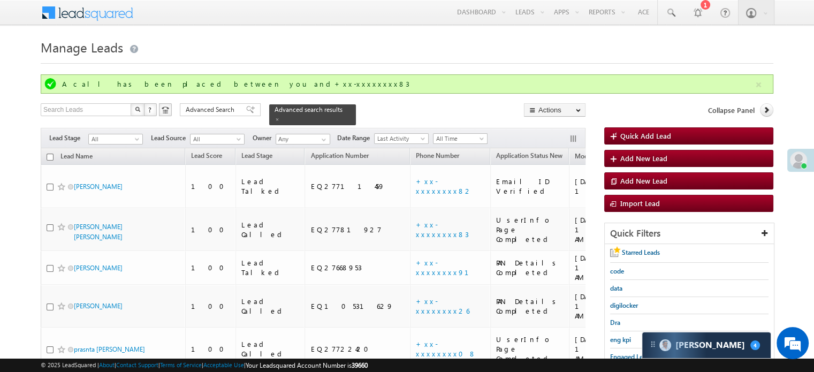
scroll to position [211, 0]
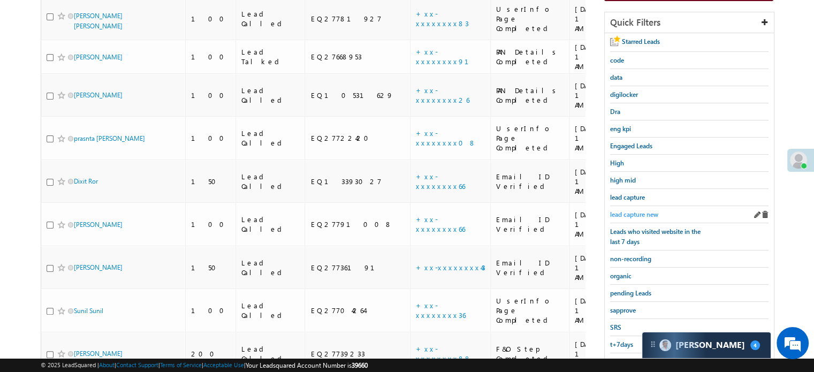
click at [628, 216] on link "lead capture new" at bounding box center [634, 214] width 48 height 10
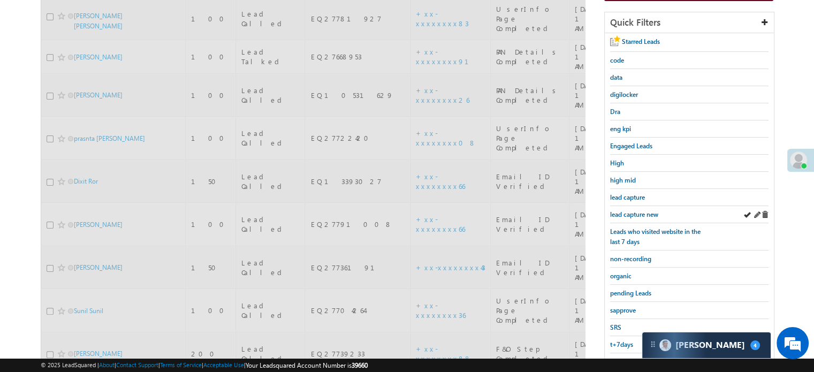
click at [640, 206] on div "lead capture new" at bounding box center [689, 214] width 158 height 17
click at [640, 214] on div "Starred Leads code data digilocker Dra eng kpi Engaged Leads High high mid lead…" at bounding box center [689, 210] width 169 height 354
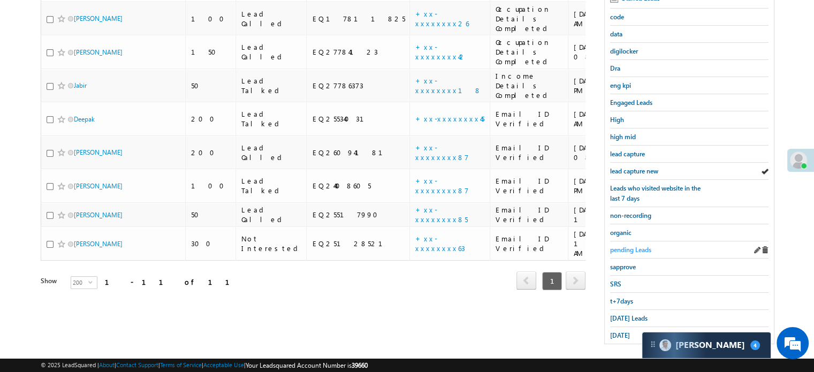
scroll to position [230, 0]
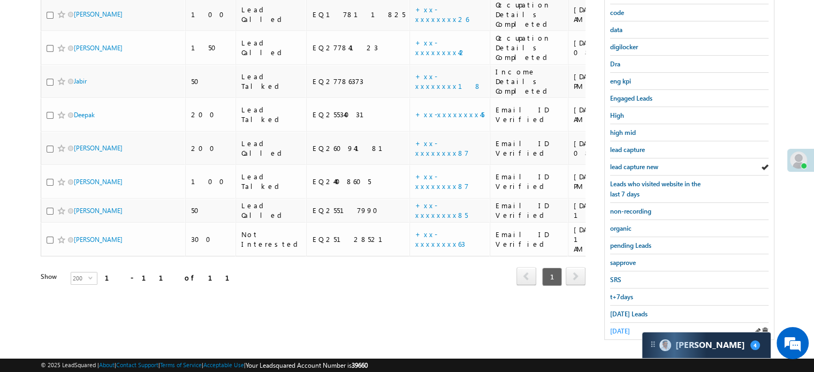
click at [625, 327] on span "[DATE]" at bounding box center [620, 331] width 20 height 8
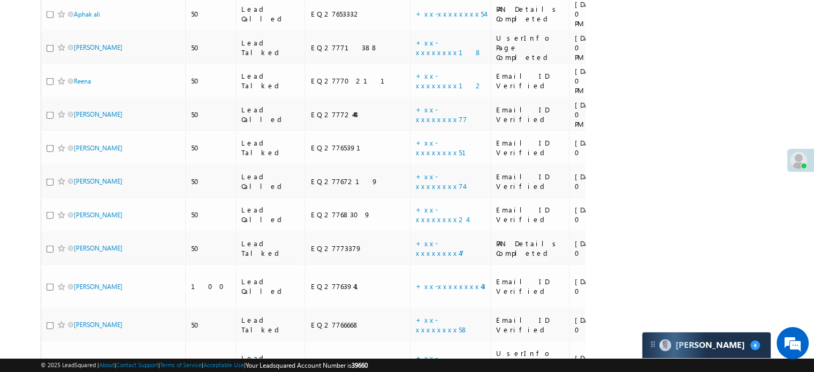
scroll to position [2800, 0]
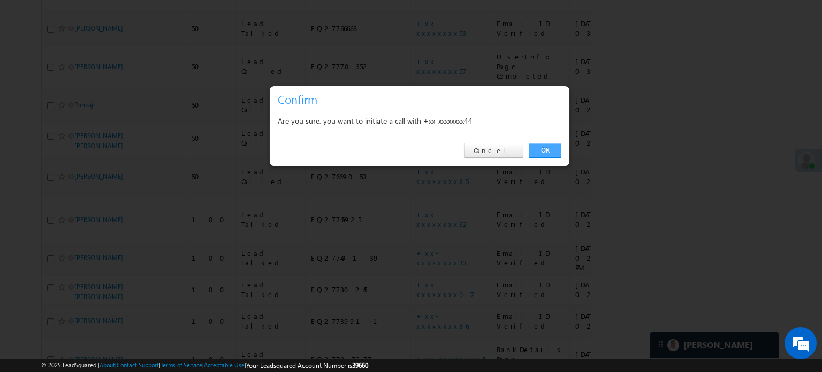
click at [539, 146] on link "OK" at bounding box center [545, 150] width 33 height 15
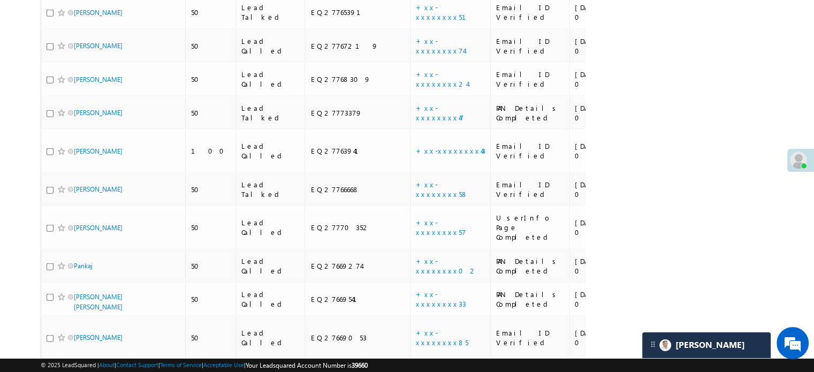
scroll to position [2775, 0]
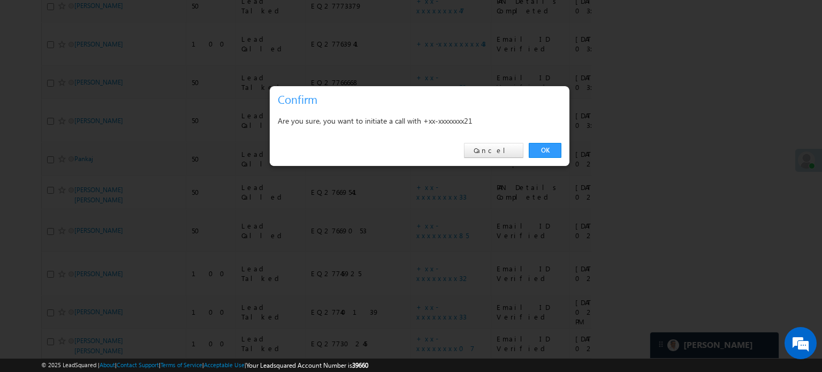
click at [537, 158] on div "OK Cancel" at bounding box center [420, 150] width 300 height 31
click at [541, 149] on link "OK" at bounding box center [545, 150] width 33 height 15
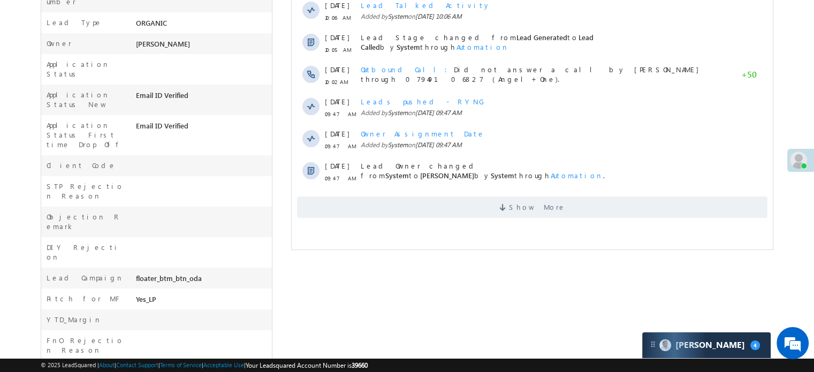
scroll to position [321, 0]
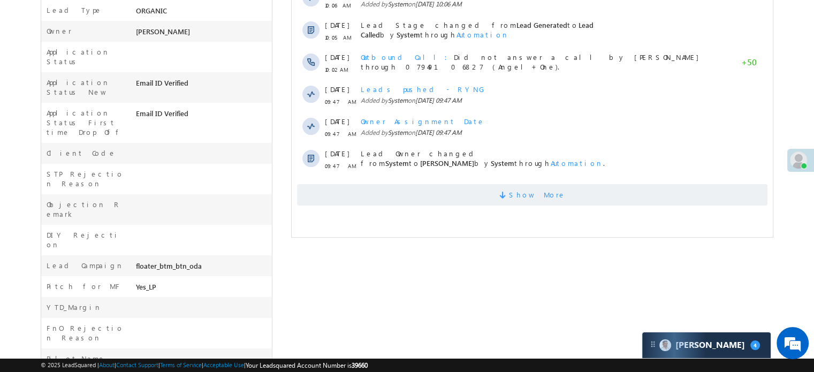
click at [462, 193] on span "Show More" at bounding box center [532, 194] width 470 height 21
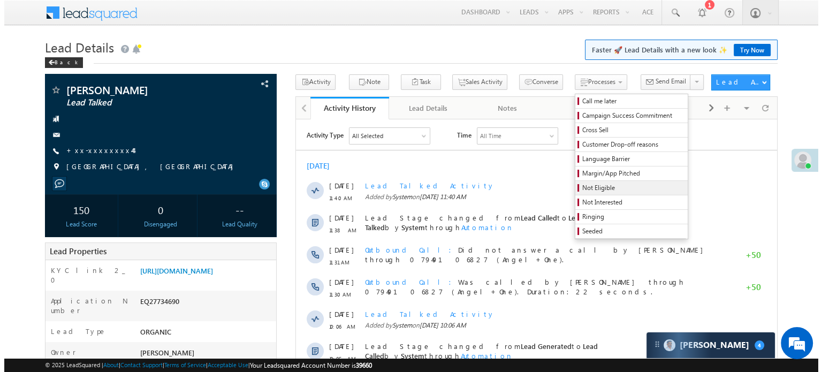
scroll to position [0, 0]
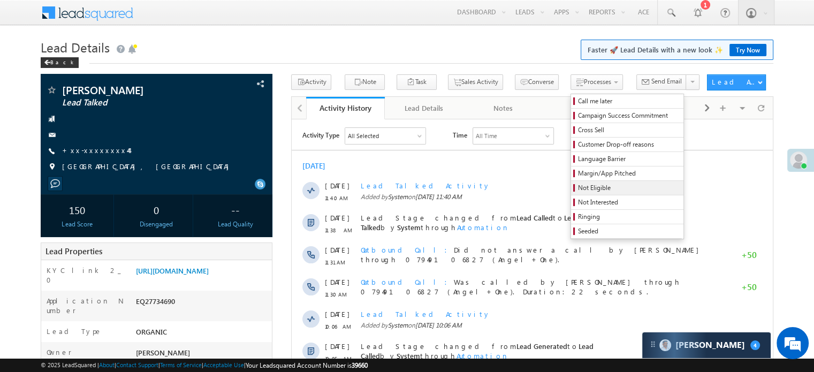
click at [578, 186] on span "Not Eligible" at bounding box center [629, 188] width 102 height 10
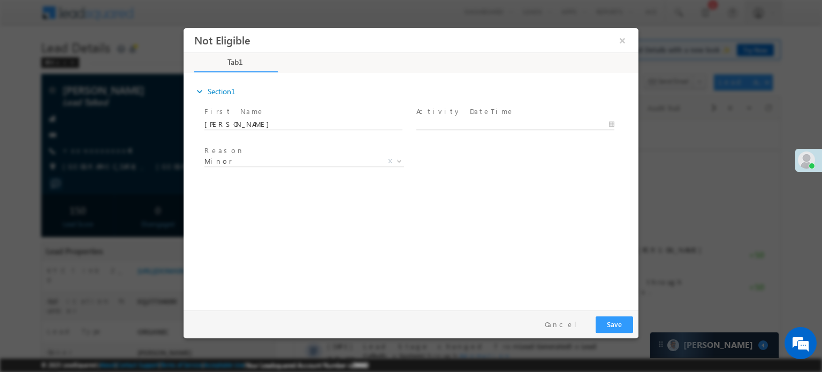
type input "[DATE] 11:39 AM"
click at [450, 123] on input "[DATE] 11:39 AM" at bounding box center [515, 124] width 198 height 11
click at [611, 324] on button "Save" at bounding box center [614, 324] width 37 height 17
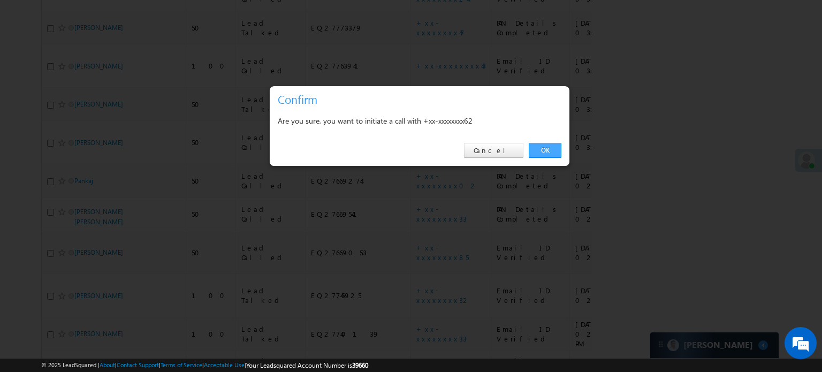
click at [544, 149] on link "OK" at bounding box center [545, 150] width 33 height 15
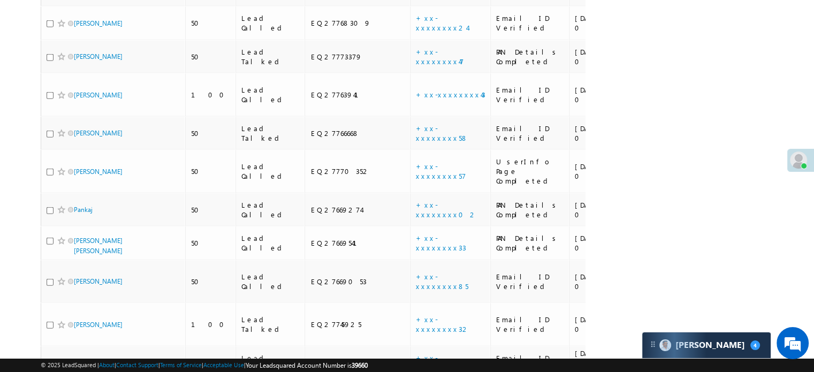
scroll to position [2819, 0]
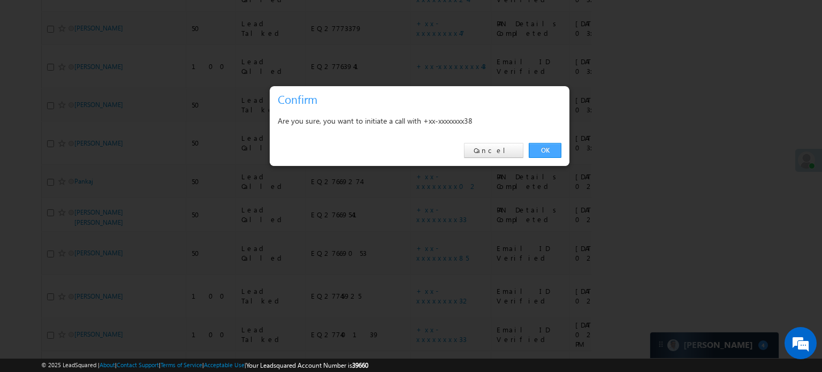
click at [550, 143] on link "OK" at bounding box center [545, 150] width 33 height 15
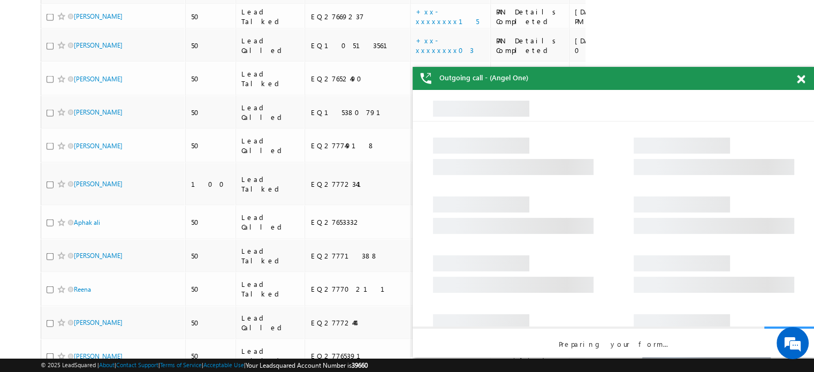
scroll to position [0, 0]
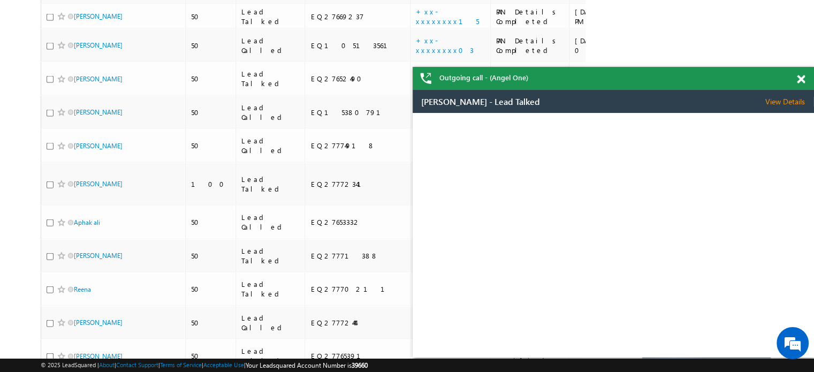
click at [801, 79] on span at bounding box center [801, 79] width 8 height 9
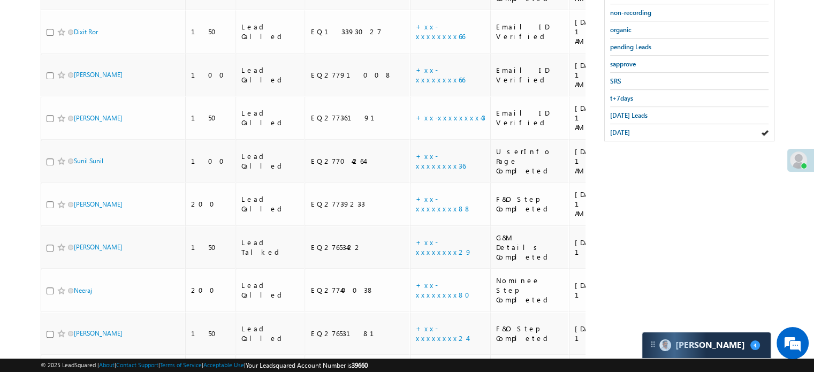
scroll to position [154, 0]
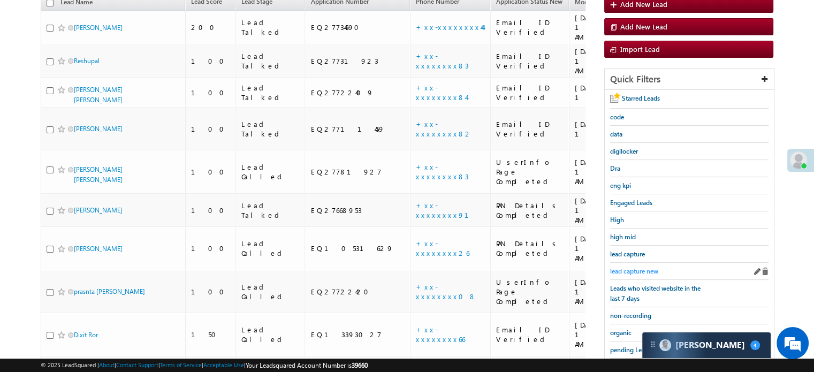
click at [650, 267] on span "lead capture new" at bounding box center [634, 271] width 48 height 8
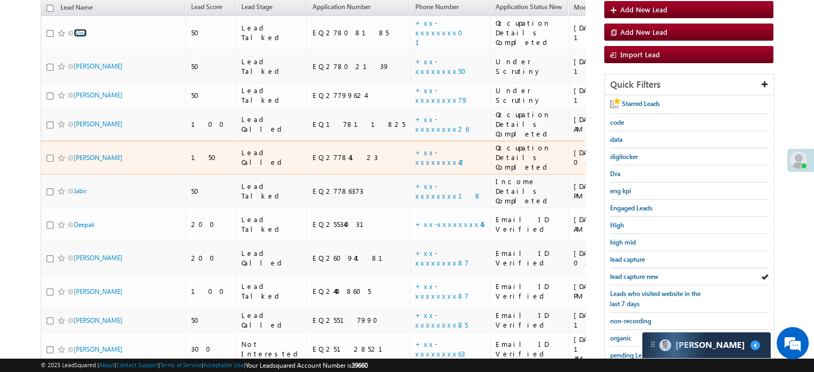
scroll to position [101, 0]
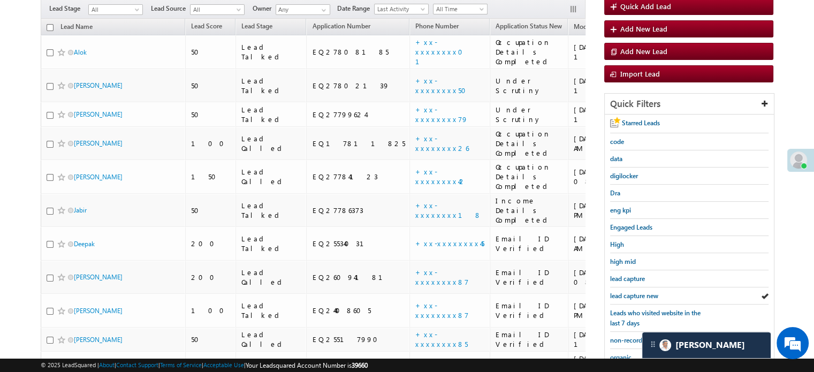
click at [636, 287] on div "lead capture new" at bounding box center [689, 295] width 158 height 17
click at [637, 291] on link "lead capture new" at bounding box center [634, 296] width 48 height 10
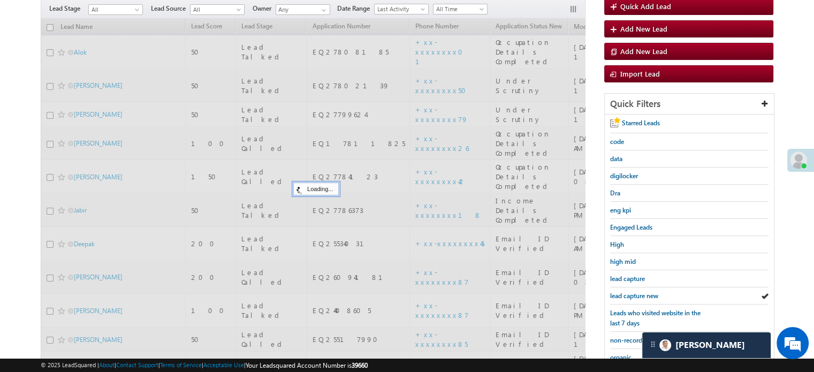
scroll to position [230, 0]
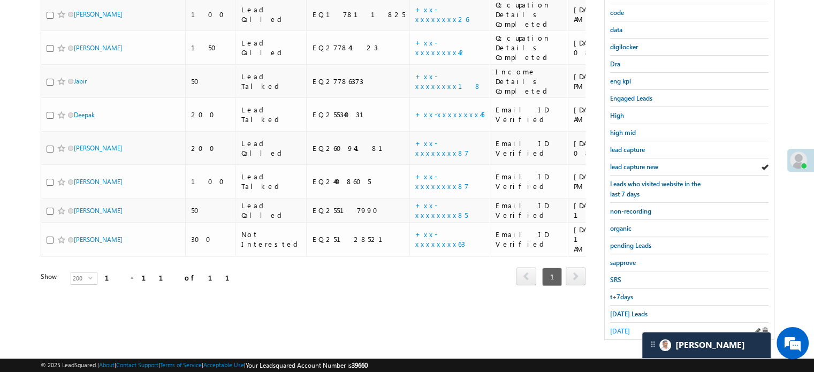
click at [627, 329] on span "yesterday" at bounding box center [620, 331] width 20 height 8
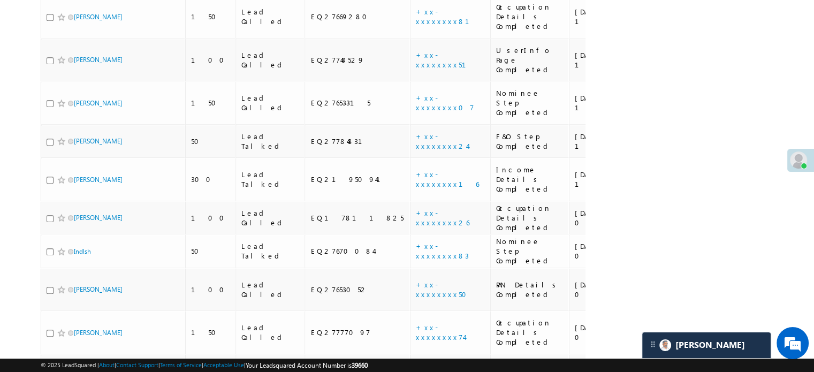
scroll to position [2785, 0]
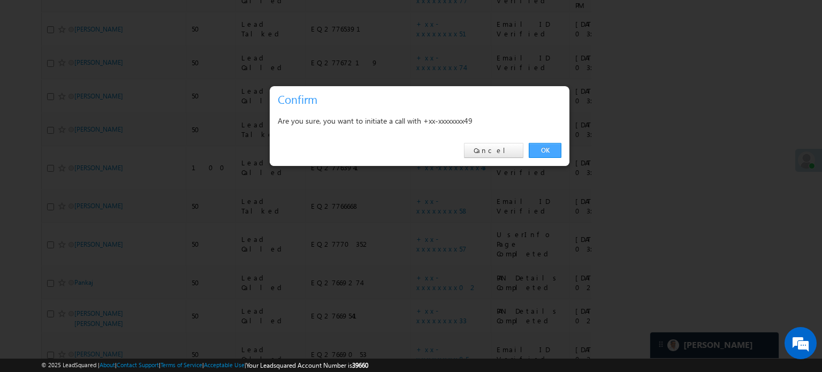
click at [552, 149] on link "OK" at bounding box center [545, 150] width 33 height 15
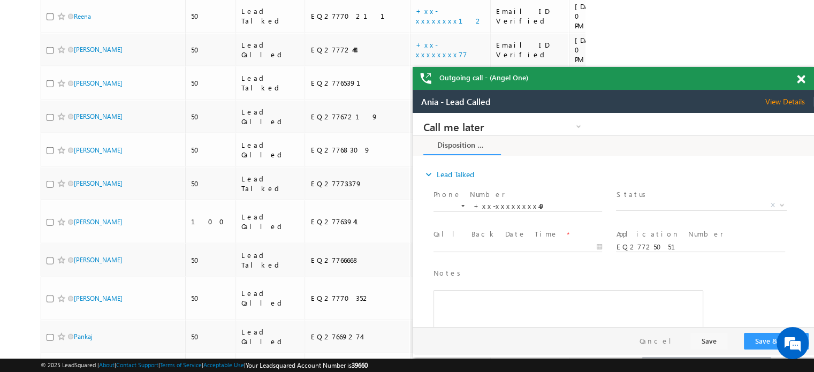
scroll to position [0, 0]
click at [802, 78] on span at bounding box center [801, 79] width 8 height 9
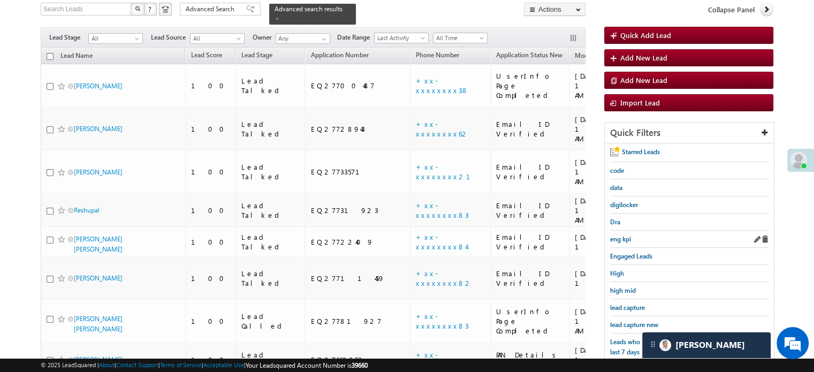
scroll to position [165, 0]
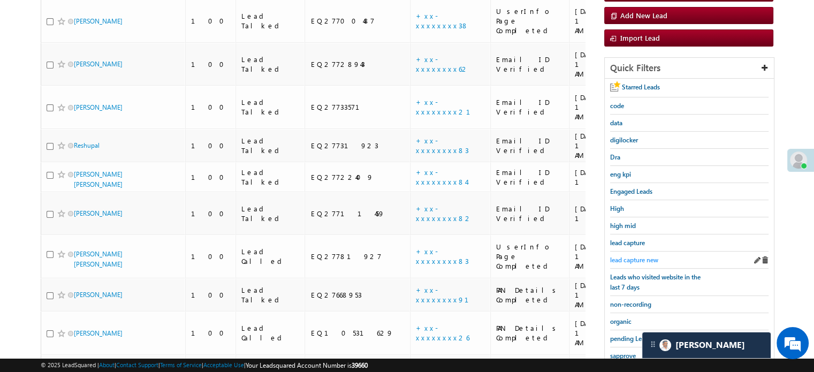
click at [642, 259] on span "lead capture new" at bounding box center [634, 260] width 48 height 8
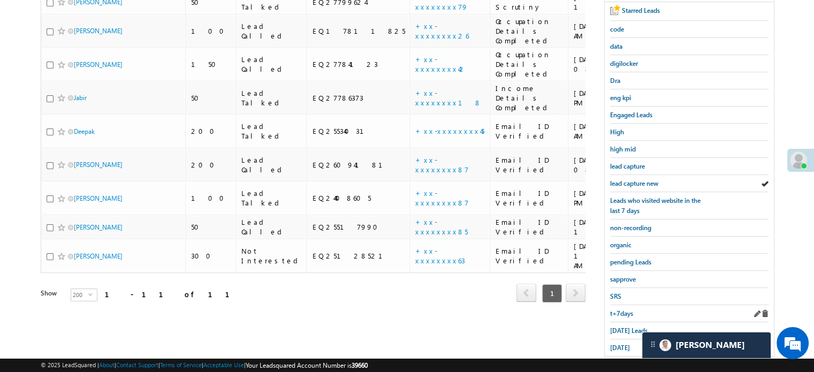
scroll to position [230, 0]
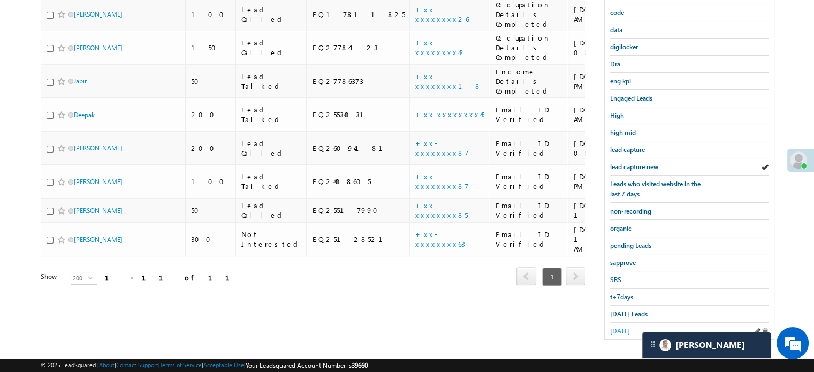
click at [628, 327] on span "[DATE]" at bounding box center [620, 331] width 20 height 8
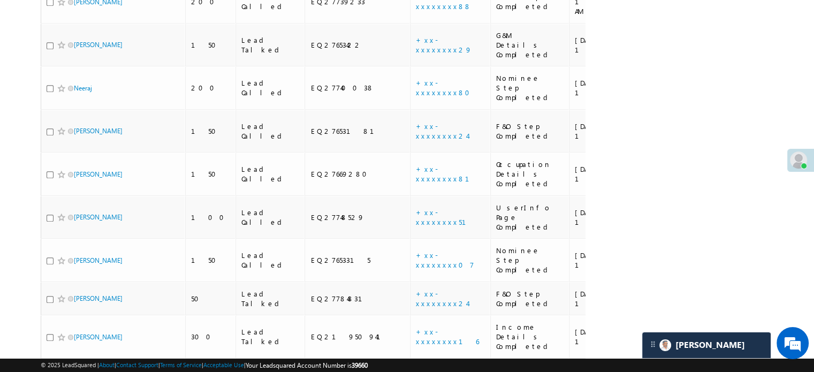
scroll to position [2785, 0]
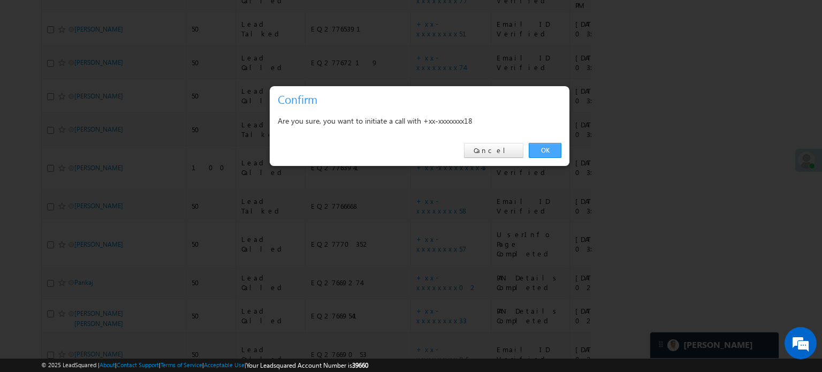
click at [539, 150] on link "OK" at bounding box center [545, 150] width 33 height 15
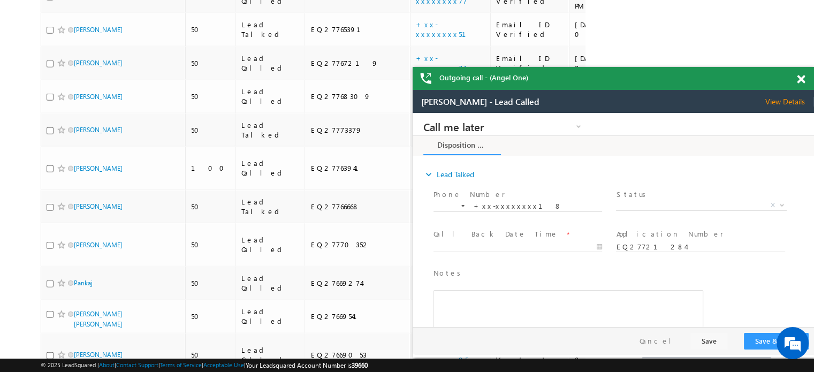
scroll to position [0, 0]
click at [800, 78] on span at bounding box center [801, 79] width 8 height 9
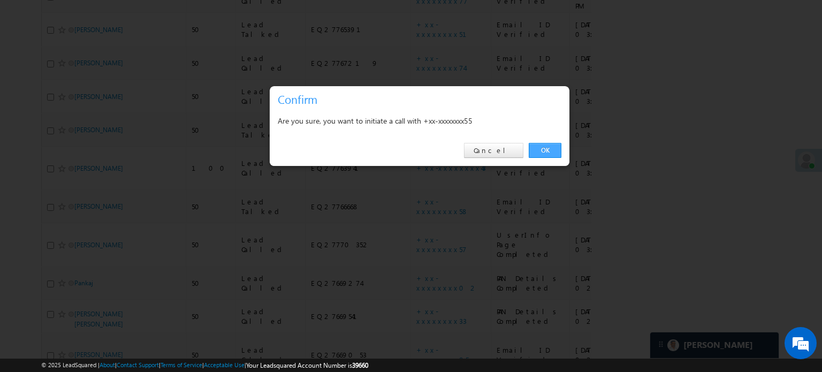
click at [540, 147] on link "OK" at bounding box center [545, 150] width 33 height 15
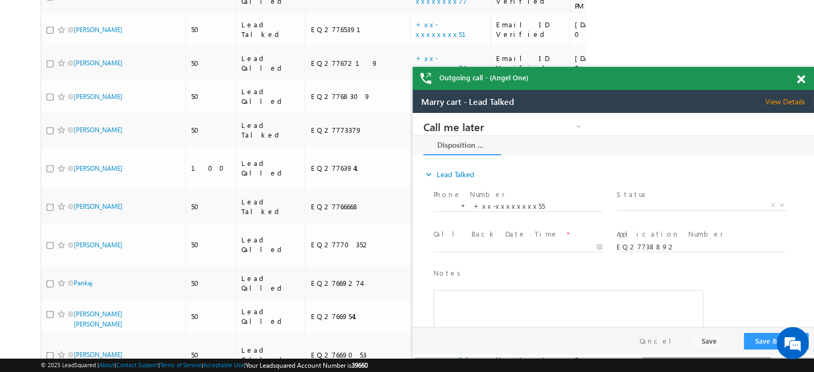
click at [803, 77] on span at bounding box center [801, 79] width 8 height 9
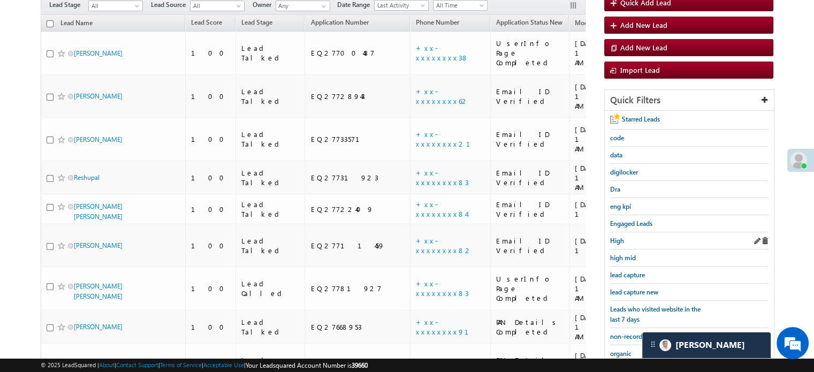
scroll to position [139, 0]
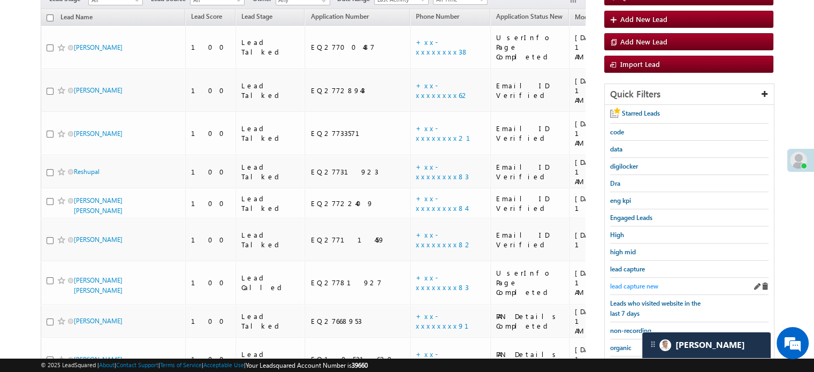
click at [630, 282] on span "lead capture new" at bounding box center [634, 286] width 48 height 8
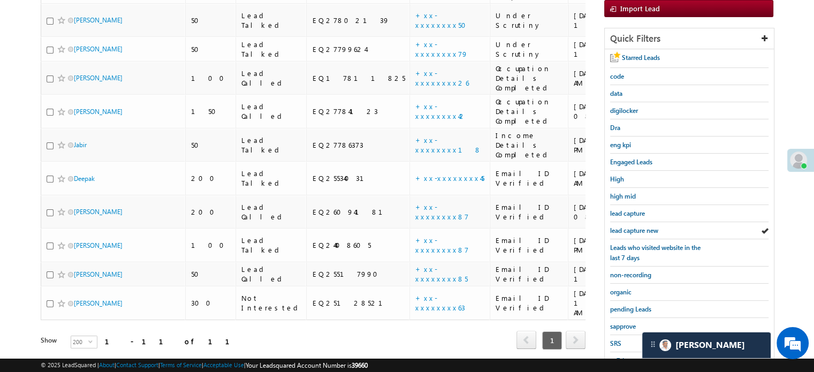
scroll to position [230, 0]
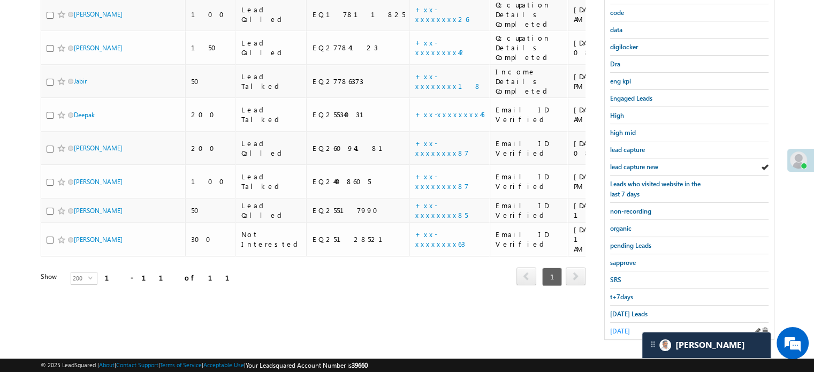
click at [630, 329] on span "yesterday" at bounding box center [620, 331] width 20 height 8
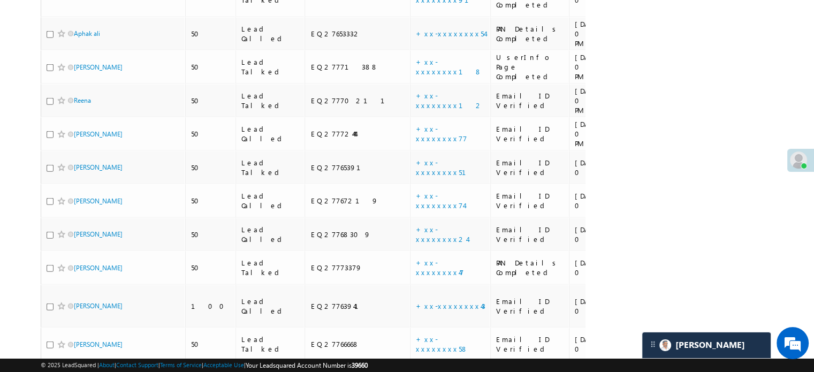
scroll to position [2785, 0]
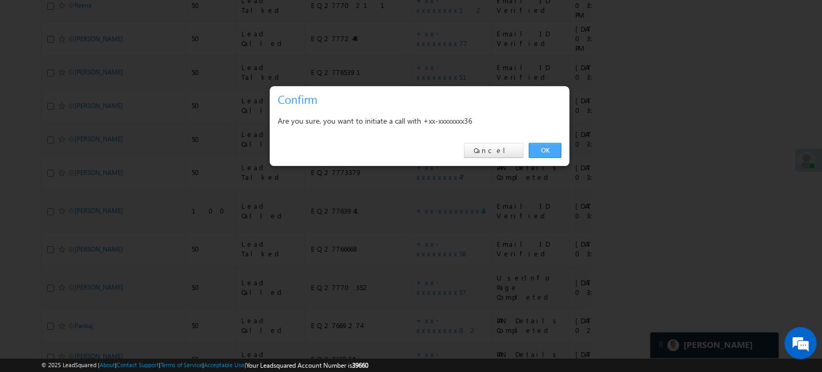
click at [552, 143] on link "OK" at bounding box center [545, 150] width 33 height 15
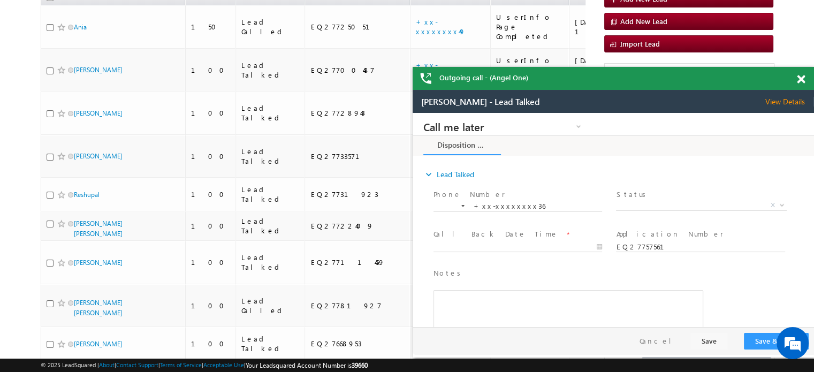
scroll to position [0, 0]
click at [802, 78] on span at bounding box center [801, 79] width 8 height 9
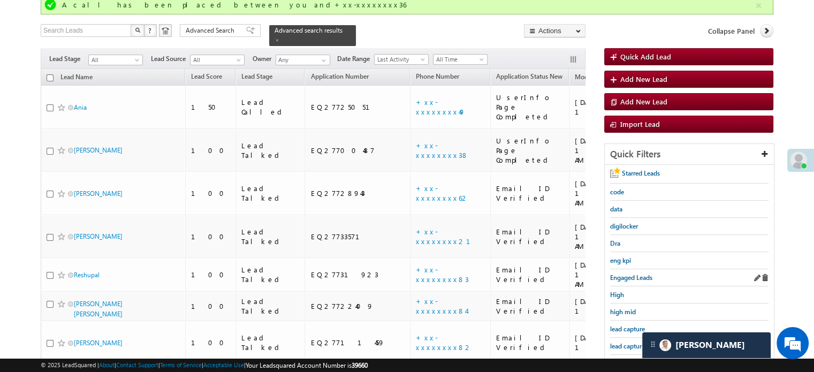
scroll to position [161, 0]
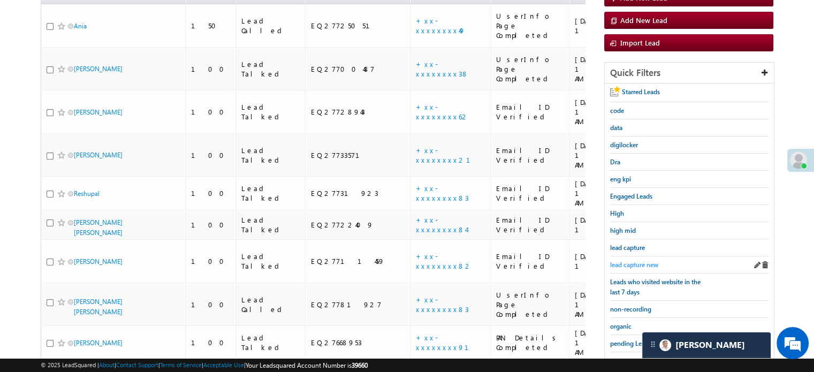
click at [636, 262] on span "lead capture new" at bounding box center [634, 265] width 48 height 8
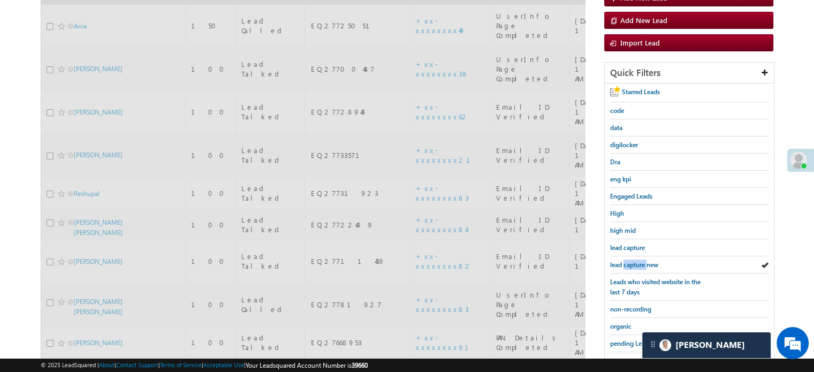
click at [636, 262] on span "lead capture new" at bounding box center [634, 265] width 48 height 8
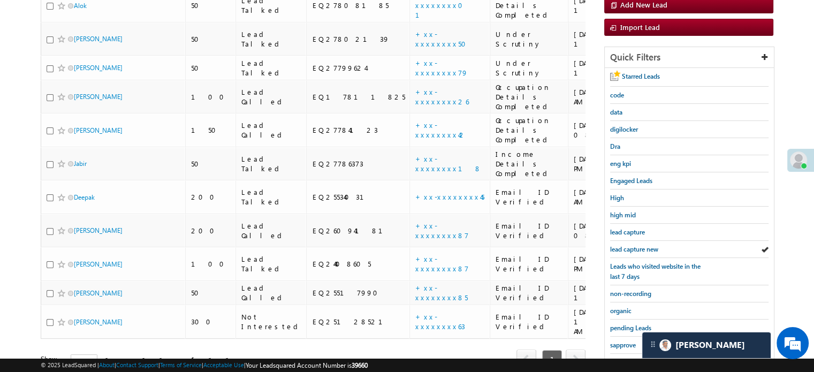
scroll to position [230, 0]
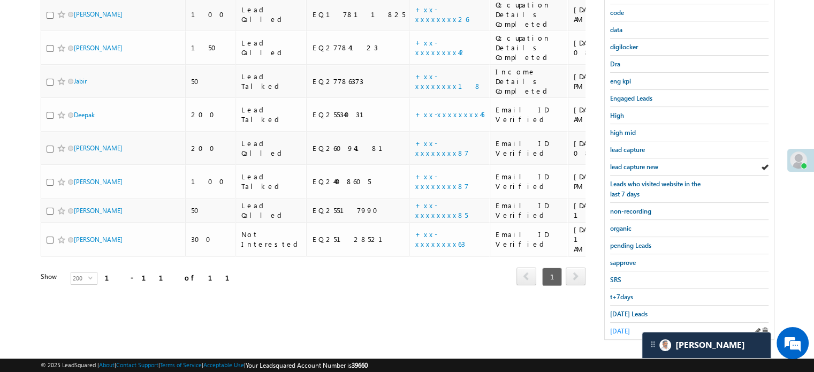
click at [624, 327] on span "yesterday" at bounding box center [620, 331] width 20 height 8
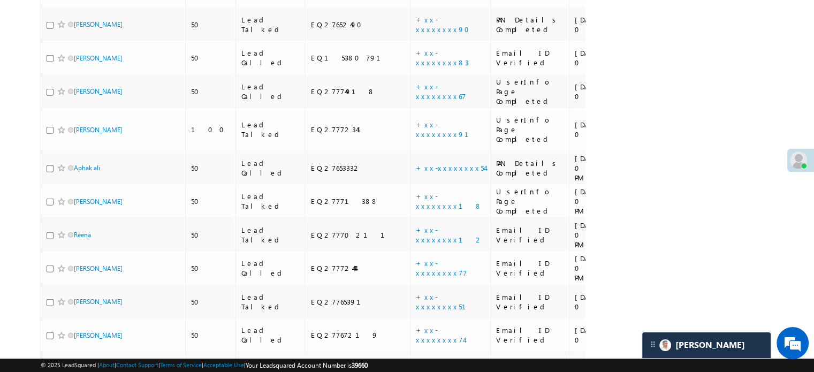
scroll to position [2794, 0]
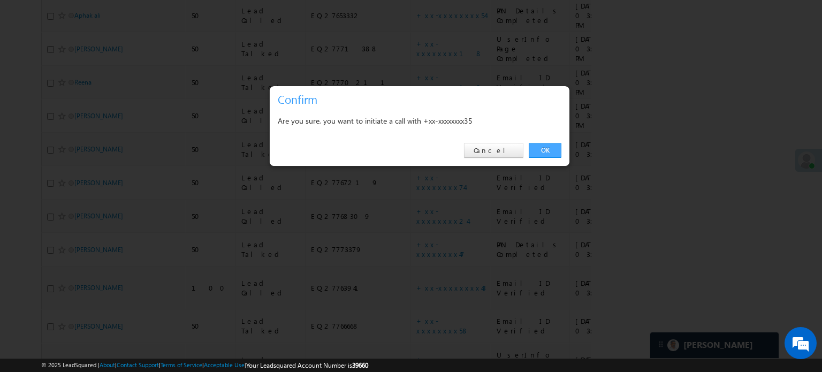
click at [541, 147] on link "OK" at bounding box center [545, 150] width 33 height 15
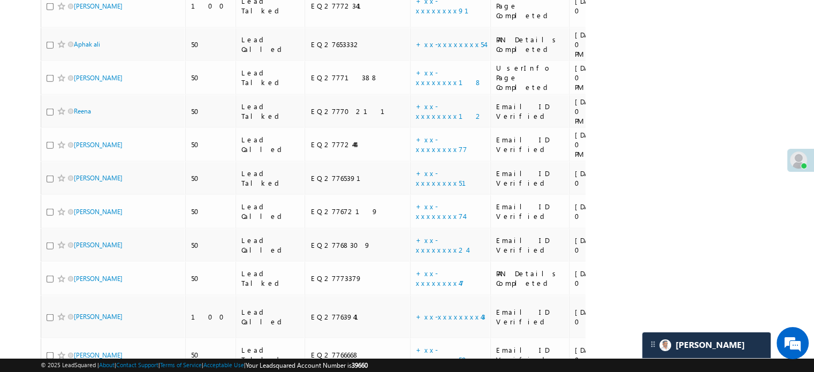
scroll to position [2823, 0]
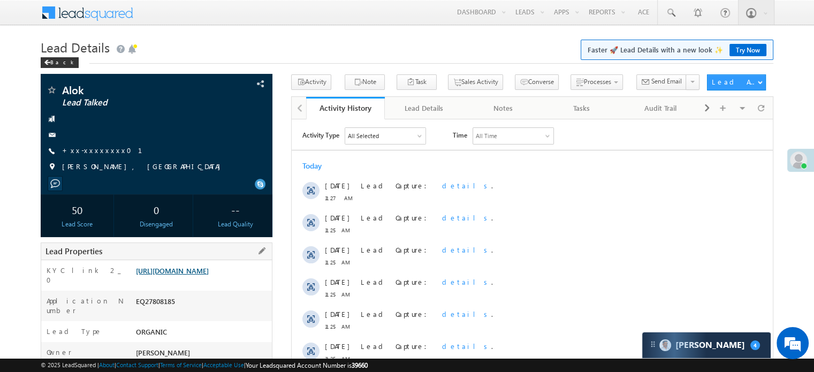
click at [195, 275] on link "[URL][DOMAIN_NAME]" at bounding box center [172, 270] width 73 height 9
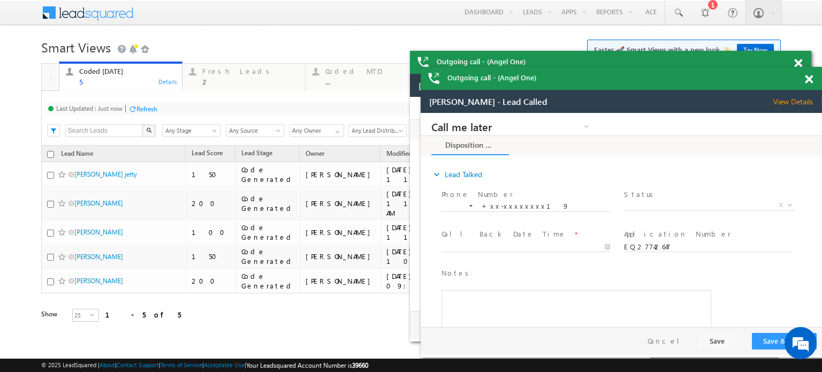
click at [0, 0] on span at bounding box center [0, 0] width 0 height 0
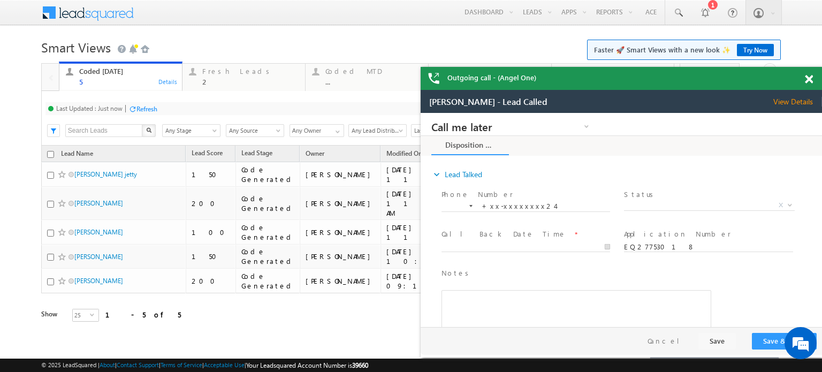
click at [810, 79] on span at bounding box center [809, 79] width 8 height 9
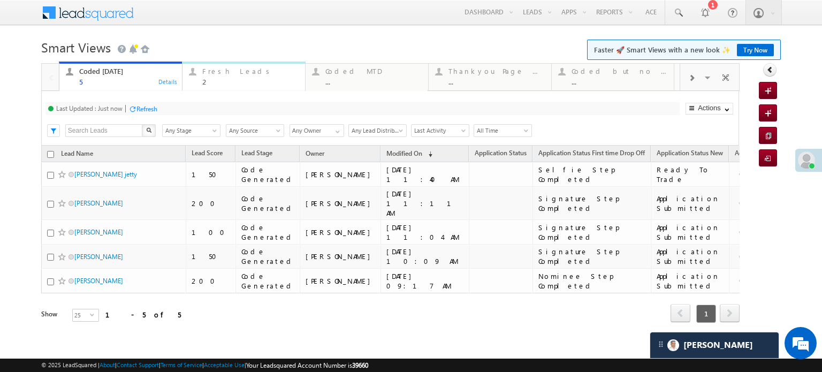
click at [216, 77] on div "Fresh Leads 2" at bounding box center [250, 75] width 96 height 21
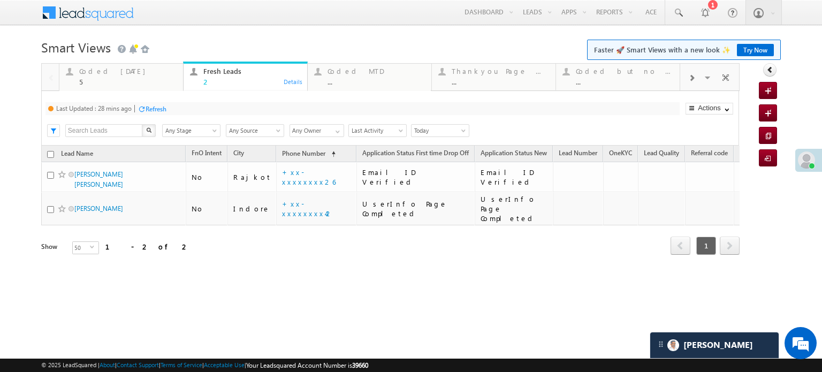
click at [150, 113] on div "Refresh" at bounding box center [152, 108] width 29 height 10
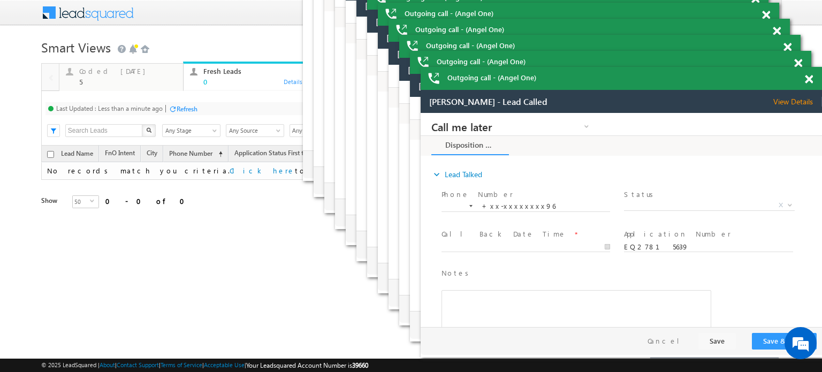
click at [0, 0] on span at bounding box center [0, 0] width 0 height 0
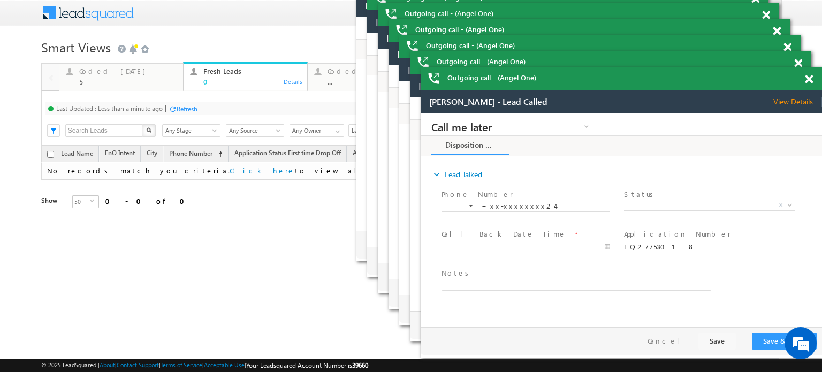
click at [0, 0] on span at bounding box center [0, 0] width 0 height 0
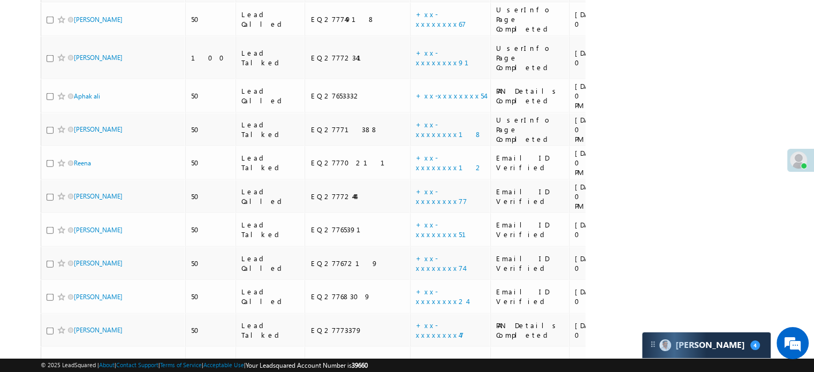
scroll to position [2634, 0]
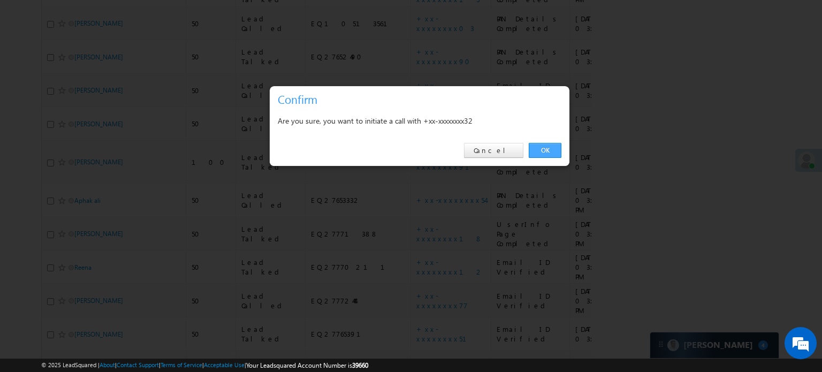
click at [556, 151] on link "OK" at bounding box center [545, 150] width 33 height 15
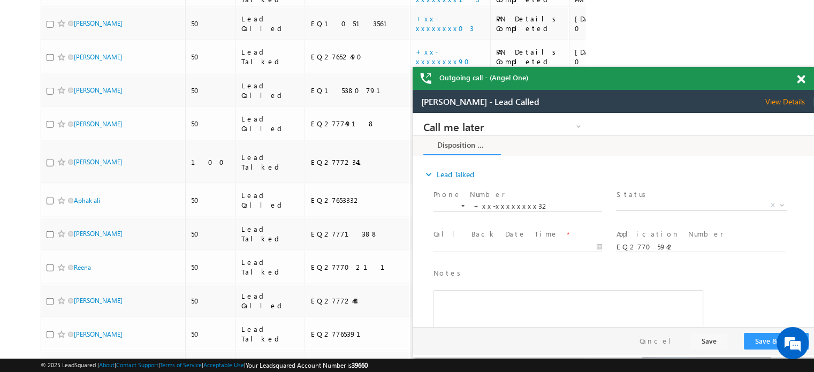
scroll to position [0, 0]
click at [802, 81] on span at bounding box center [801, 79] width 8 height 9
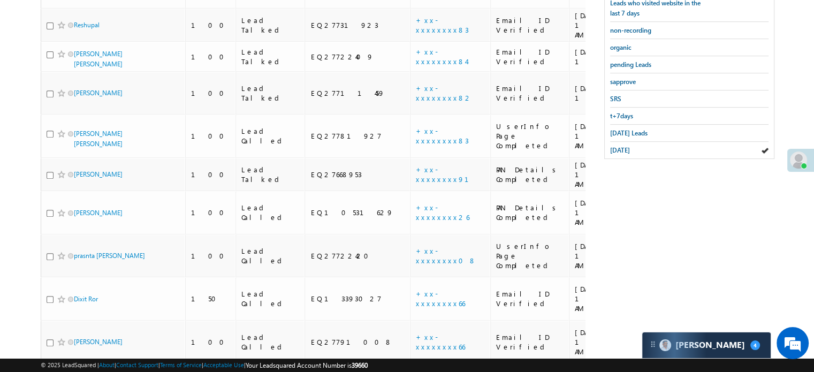
scroll to position [291, 0]
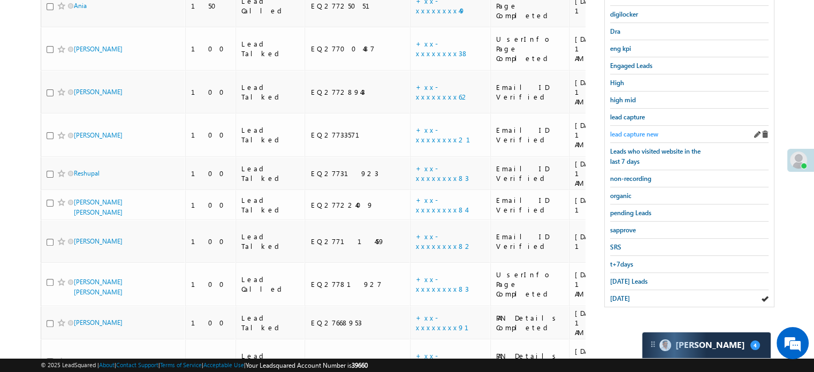
click at [639, 130] on span "lead capture new" at bounding box center [634, 134] width 48 height 8
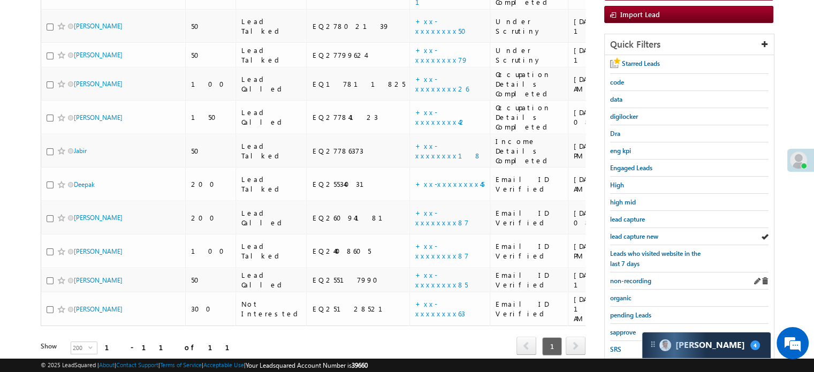
scroll to position [230, 0]
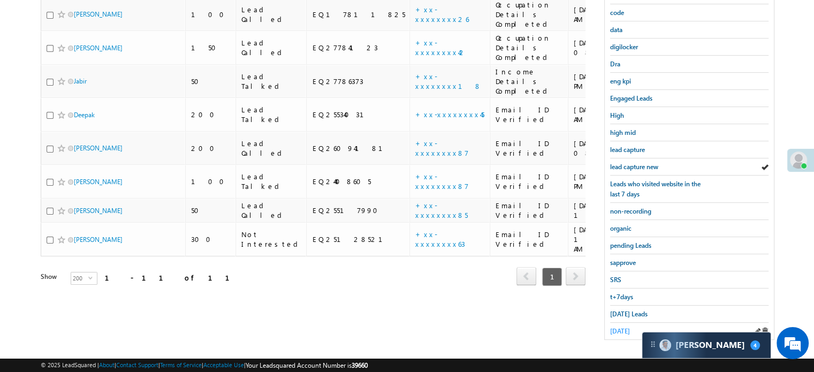
click at [621, 328] on span "[DATE]" at bounding box center [620, 331] width 20 height 8
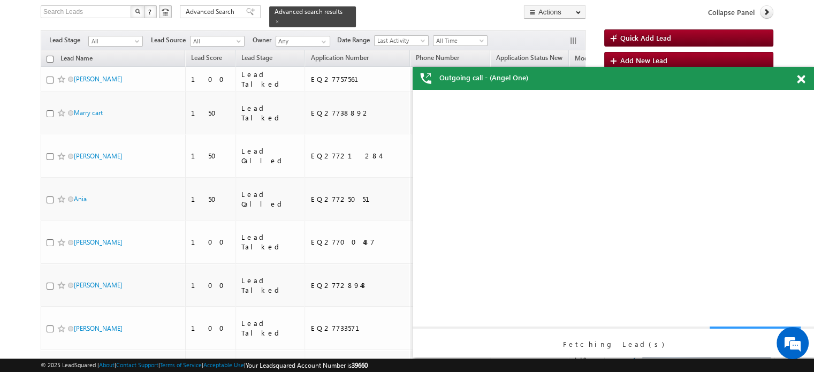
scroll to position [0, 0]
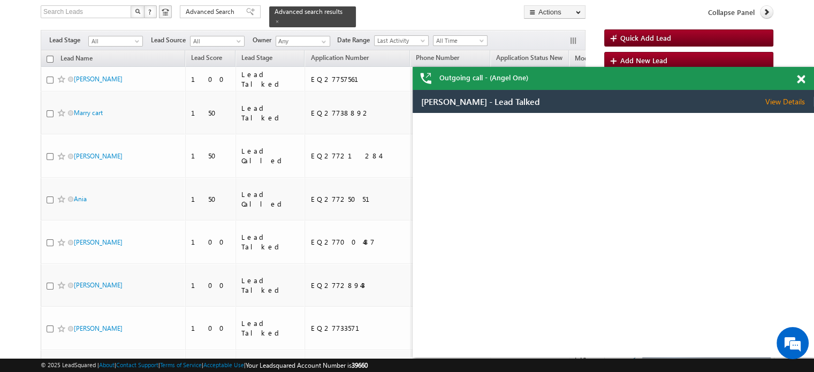
click at [801, 77] on span at bounding box center [801, 79] width 8 height 9
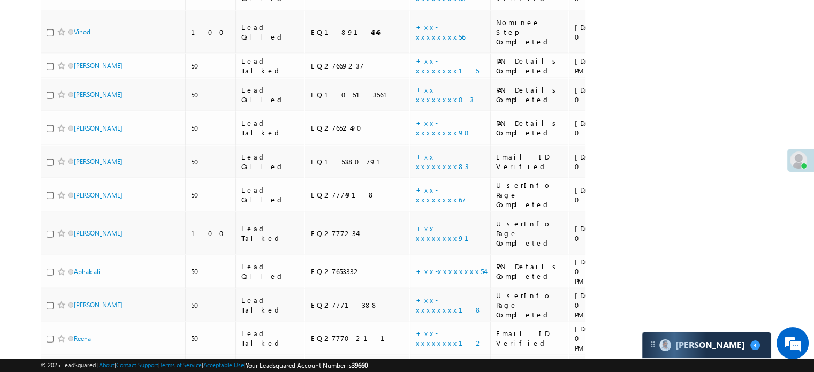
scroll to position [2527, 0]
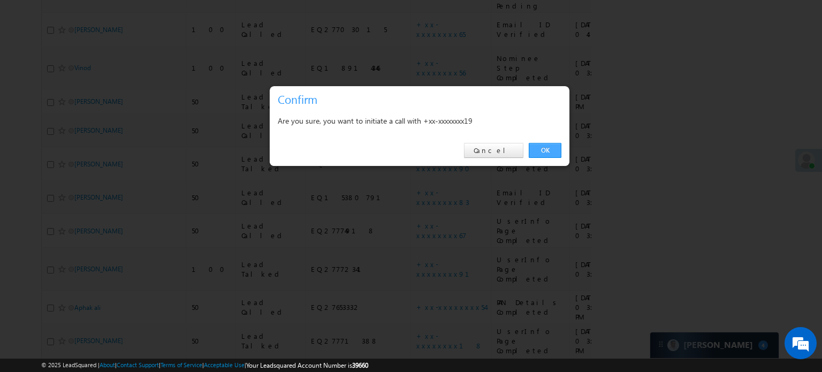
click at [543, 152] on link "OK" at bounding box center [545, 150] width 33 height 15
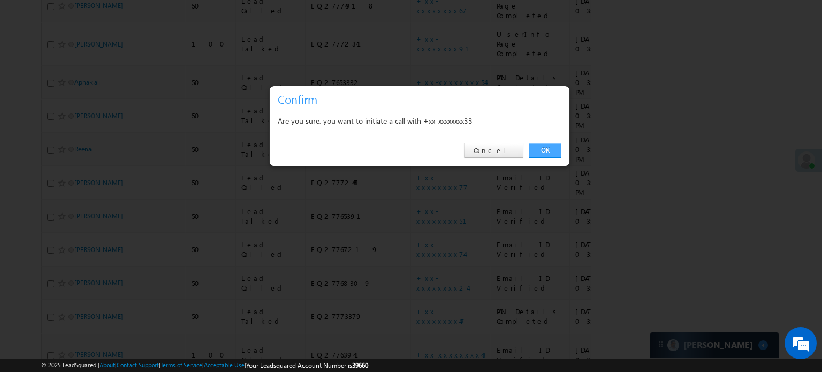
click at [539, 151] on link "OK" at bounding box center [545, 150] width 33 height 15
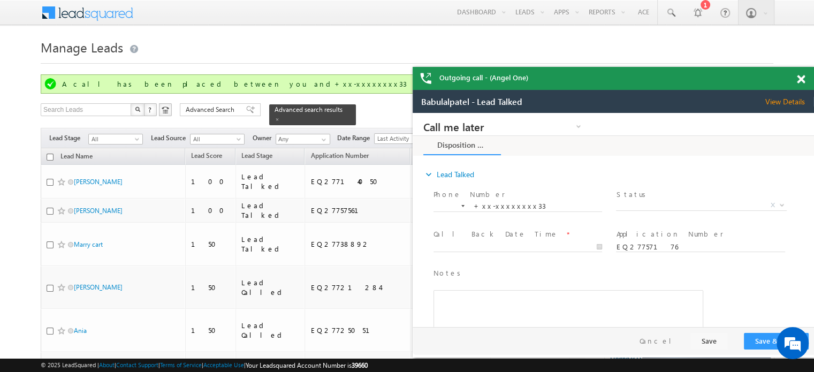
click at [797, 83] on span at bounding box center [801, 79] width 8 height 9
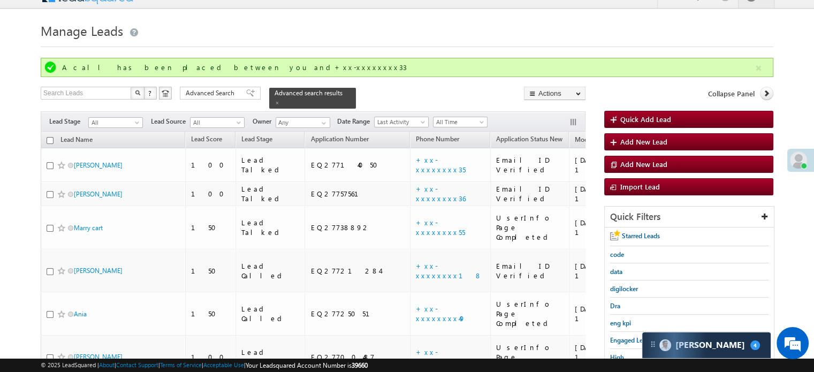
scroll to position [161, 0]
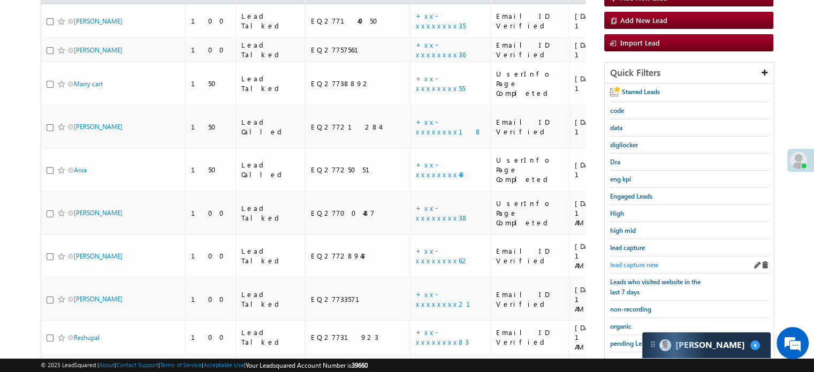
click at [631, 261] on span "lead capture new" at bounding box center [634, 265] width 48 height 8
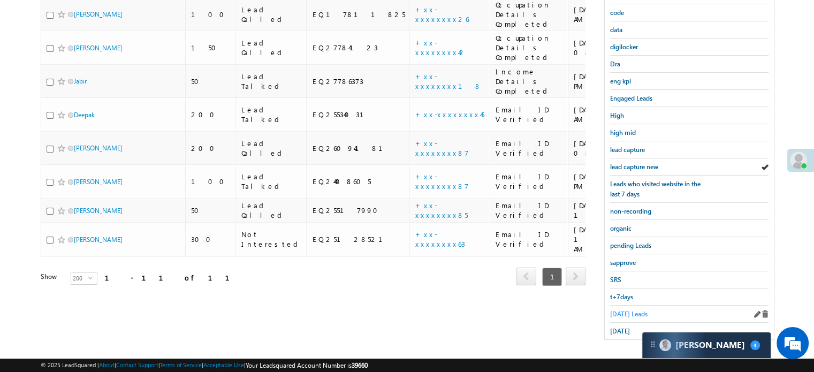
click at [619, 310] on span "[DATE] Leads" at bounding box center [628, 314] width 37 height 8
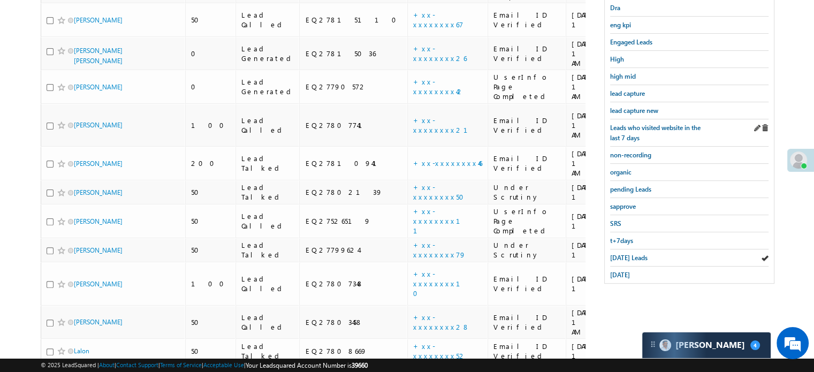
scroll to position [287, 0]
click at [627, 270] on span "[DATE]" at bounding box center [620, 274] width 20 height 8
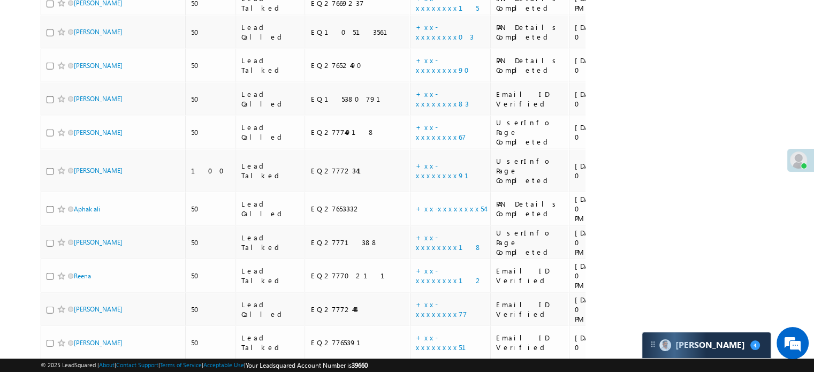
scroll to position [2794, 0]
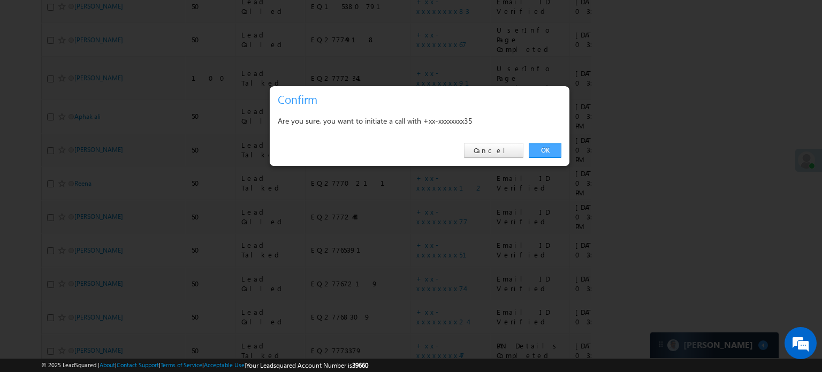
click at [536, 149] on link "OK" at bounding box center [545, 150] width 33 height 15
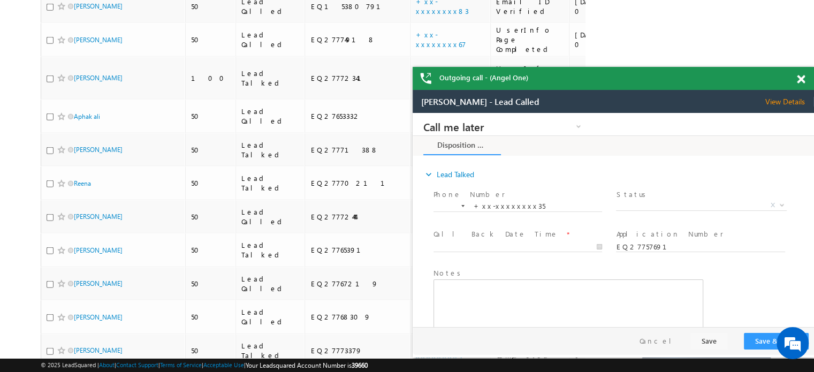
scroll to position [0, 0]
click at [803, 78] on span at bounding box center [801, 79] width 8 height 9
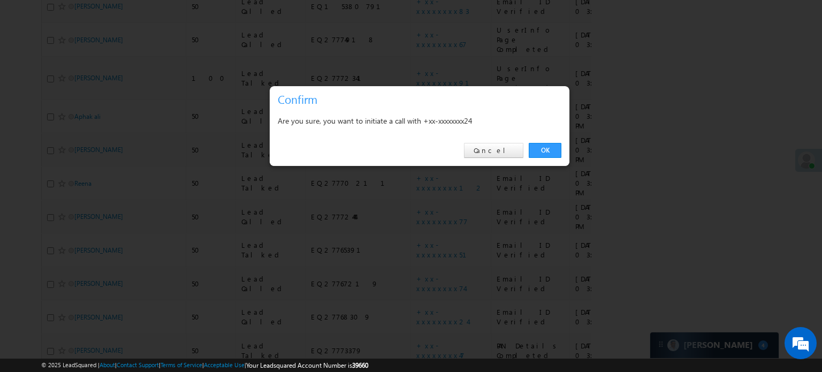
click at [547, 147] on link "OK" at bounding box center [545, 150] width 33 height 15
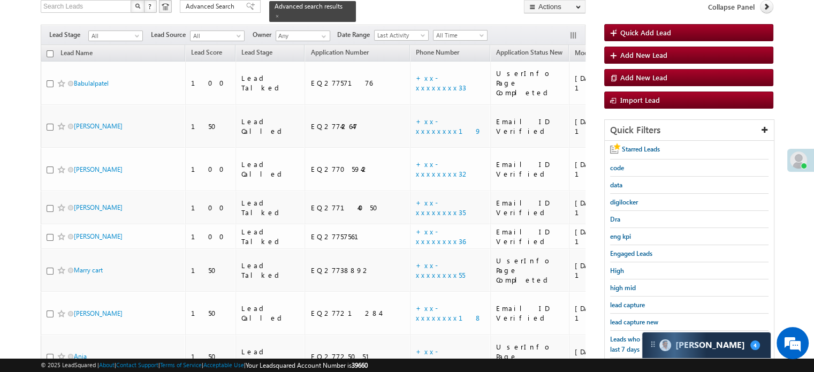
scroll to position [172, 0]
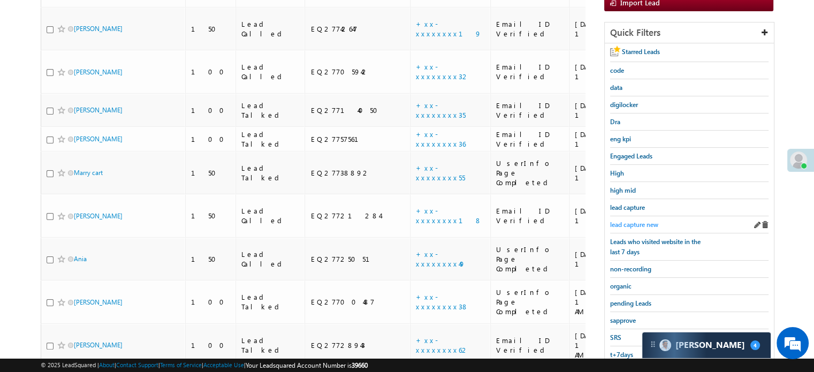
click at [618, 222] on span "lead capture new" at bounding box center [634, 224] width 48 height 8
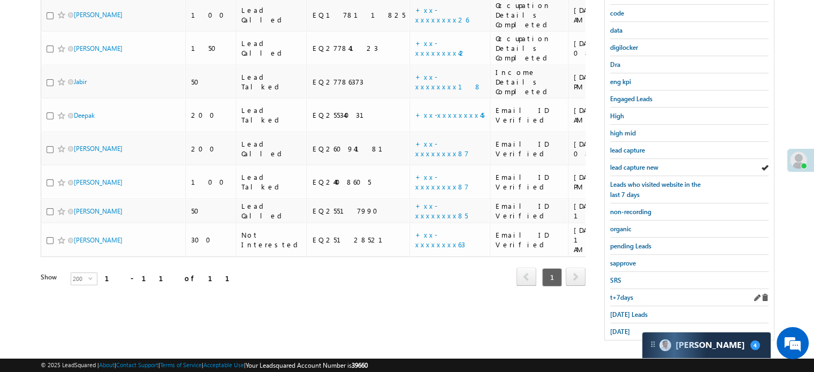
scroll to position [230, 0]
click at [621, 306] on div "[DATE] Leads" at bounding box center [689, 314] width 158 height 17
click at [620, 309] on link "[DATE] Leads" at bounding box center [628, 314] width 37 height 10
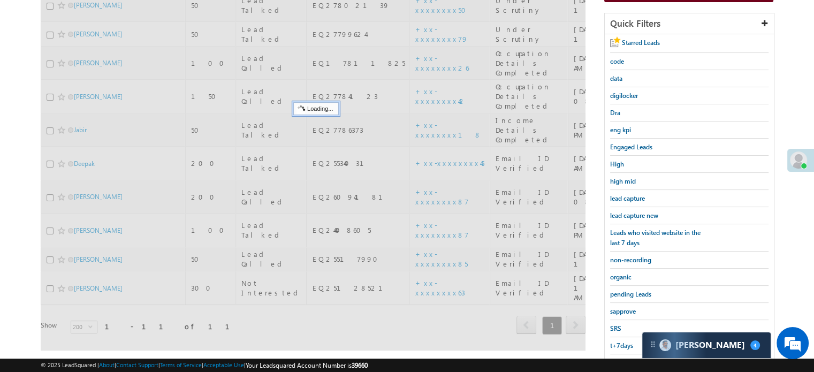
scroll to position [123, 0]
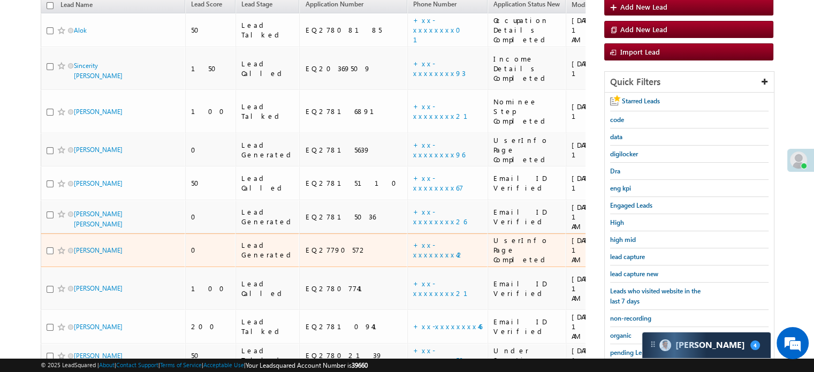
click at [407, 233] on td "+xx-xxxxxxxx42" at bounding box center [447, 250] width 80 height 34
click at [413, 240] on link "+xx-xxxxxxxx42" at bounding box center [438, 249] width 51 height 19
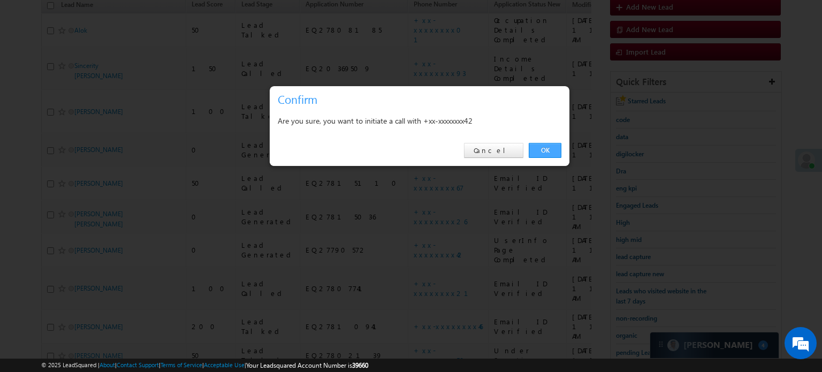
click at [534, 149] on link "OK" at bounding box center [545, 150] width 33 height 15
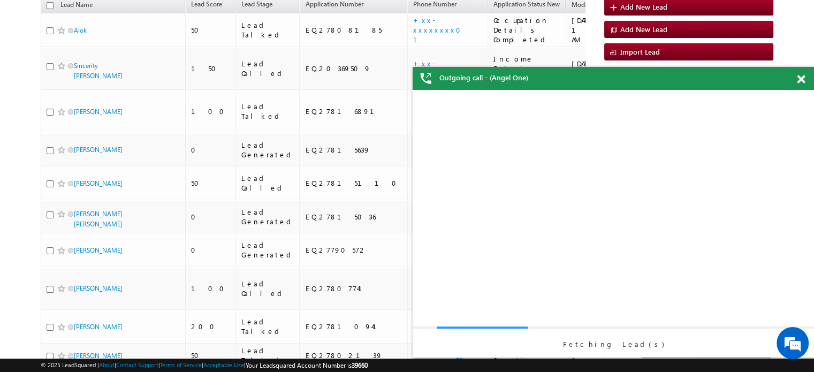
scroll to position [0, 0]
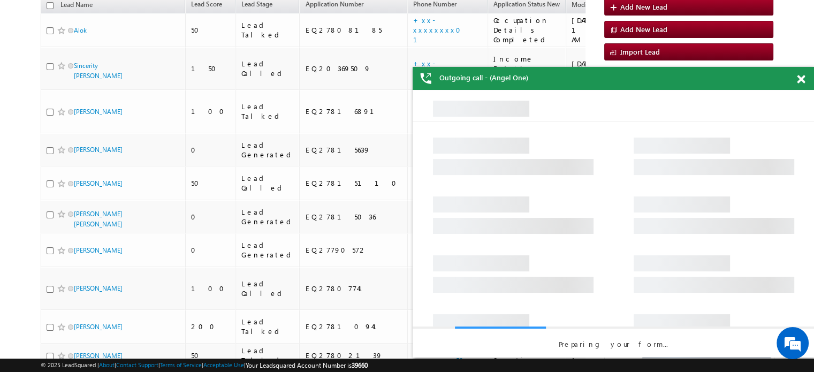
click at [804, 78] on span at bounding box center [801, 79] width 8 height 9
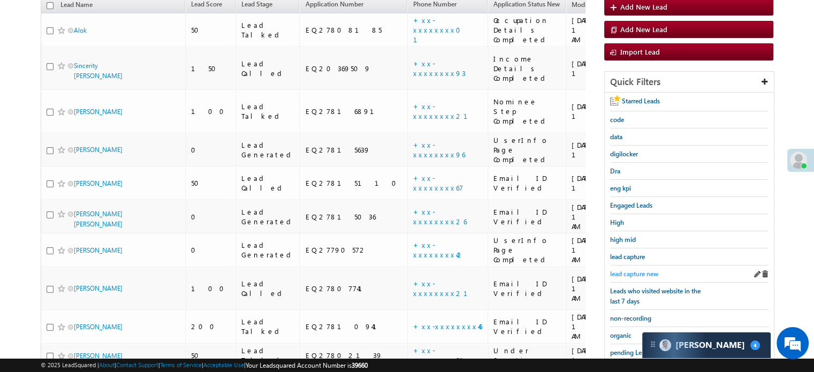
click at [636, 270] on span "lead capture new" at bounding box center [634, 274] width 48 height 8
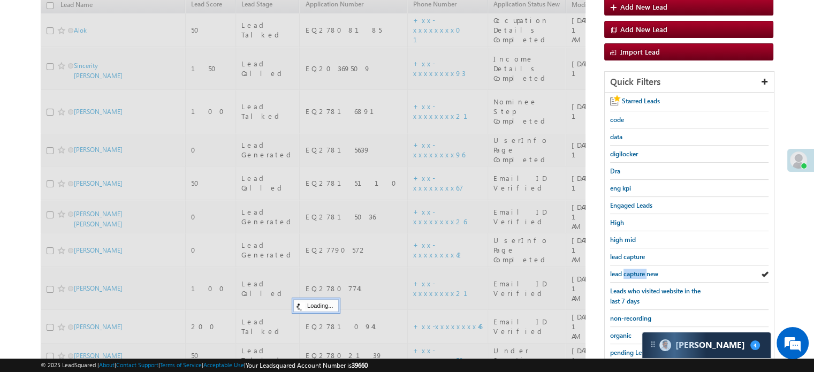
click at [636, 270] on span "lead capture new" at bounding box center [634, 274] width 48 height 8
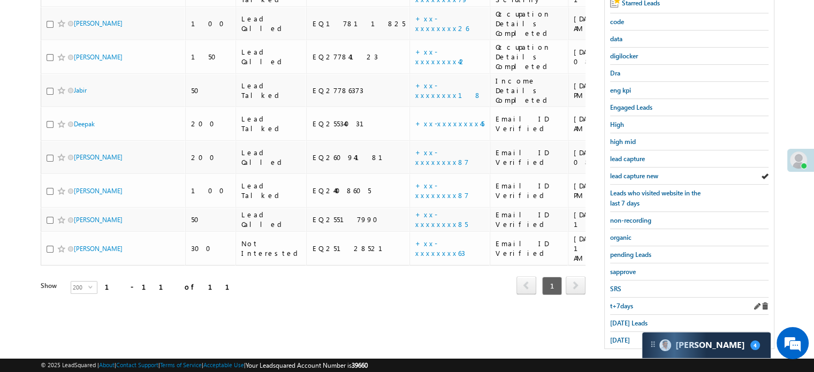
scroll to position [230, 0]
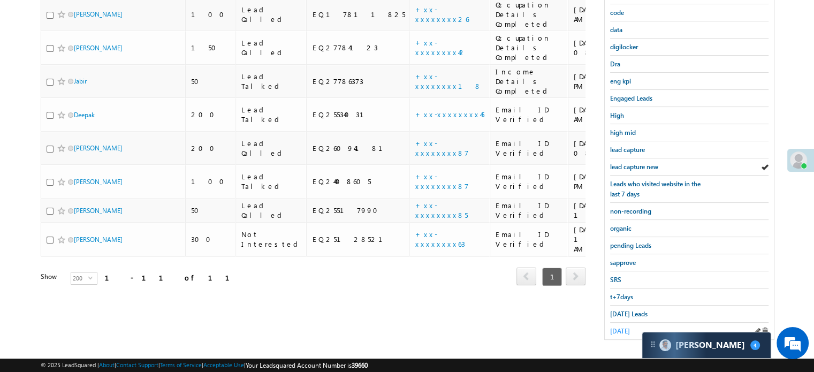
click at [620, 327] on span "[DATE]" at bounding box center [620, 331] width 20 height 8
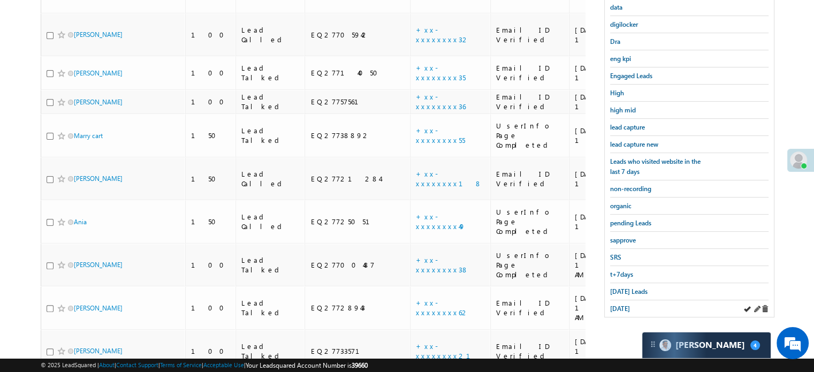
scroll to position [207, 0]
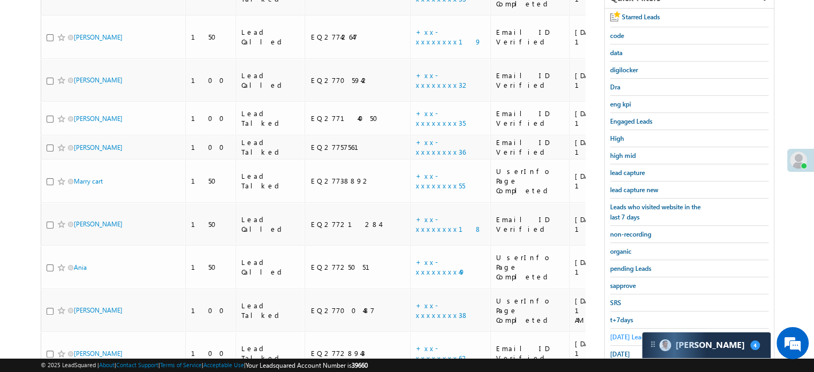
click at [620, 333] on span "Today's Leads" at bounding box center [628, 337] width 37 height 8
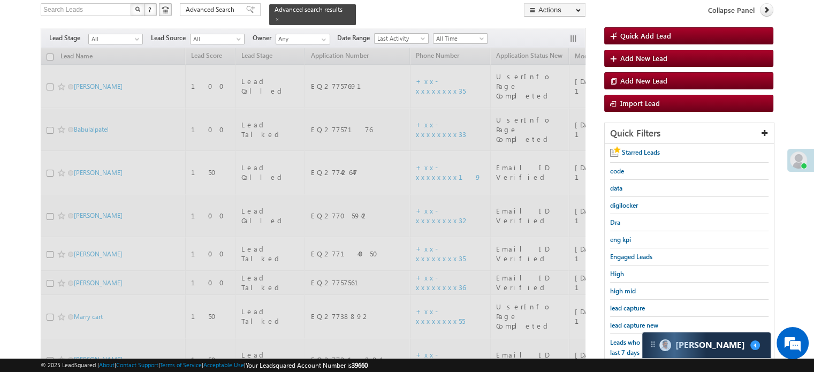
scroll to position [46, 0]
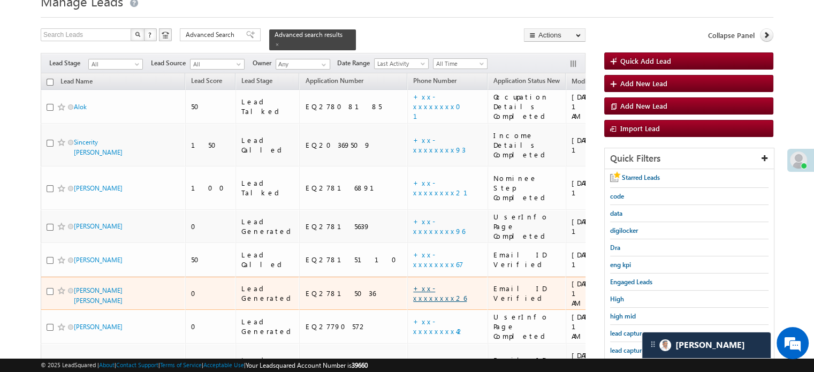
click at [413, 284] on link "+xx-xxxxxxxx26" at bounding box center [440, 293] width 54 height 19
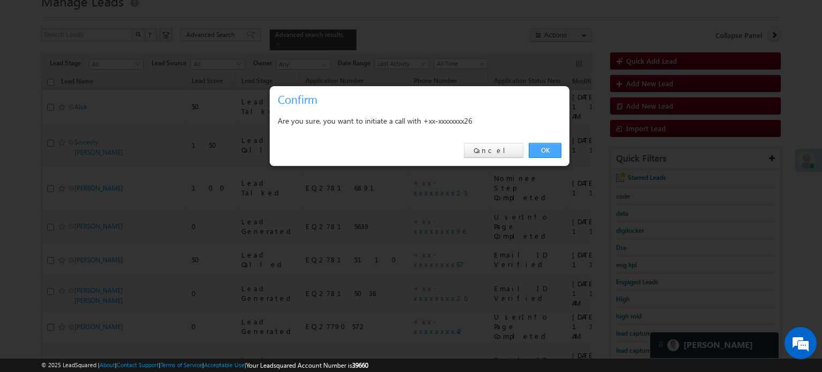
click at [548, 151] on link "OK" at bounding box center [545, 150] width 33 height 15
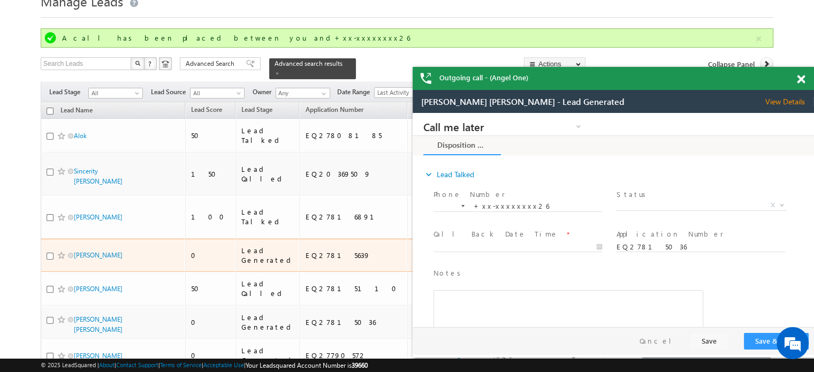
scroll to position [0, 0]
click at [413, 246] on link "+xx-xxxxxxxx96" at bounding box center [439, 255] width 52 height 19
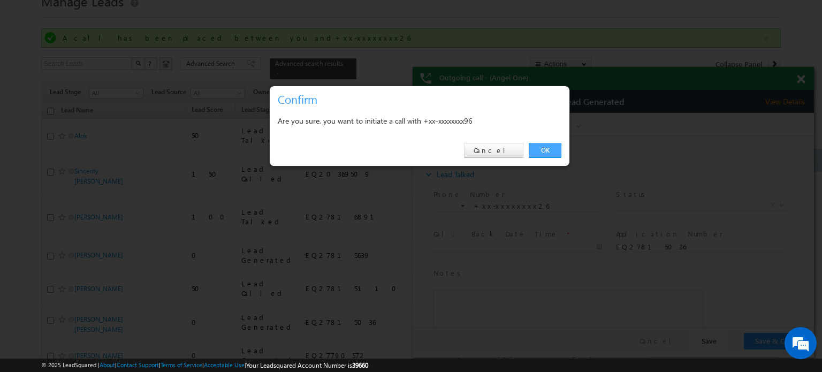
click at [544, 151] on link "OK" at bounding box center [545, 150] width 33 height 15
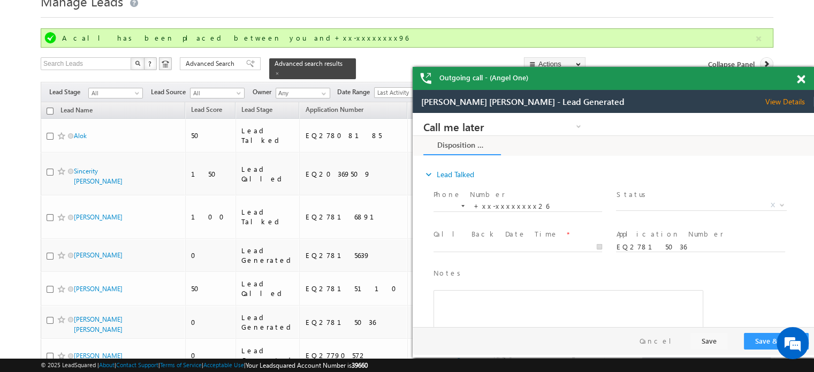
click at [803, 79] on span at bounding box center [801, 79] width 8 height 9
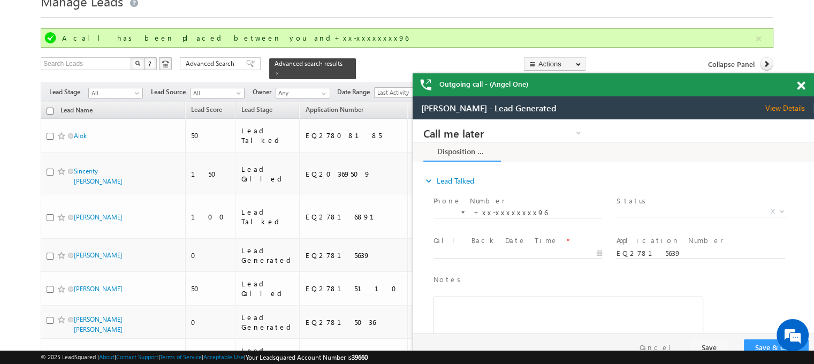
drag, startPoint x: 1165, startPoint y: 234, endPoint x: 725, endPoint y: 121, distance: 454.2
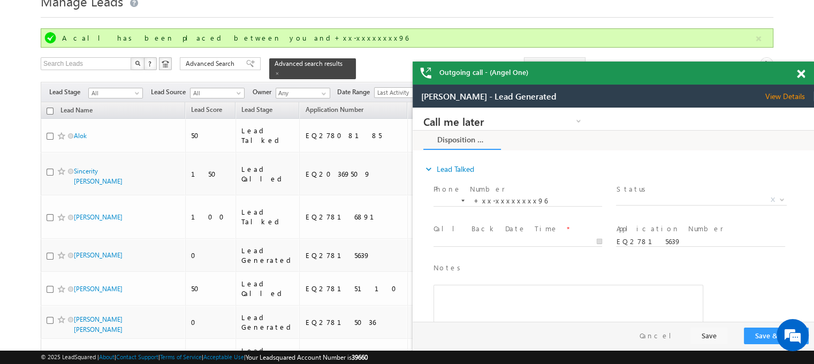
click at [801, 77] on span at bounding box center [801, 74] width 8 height 9
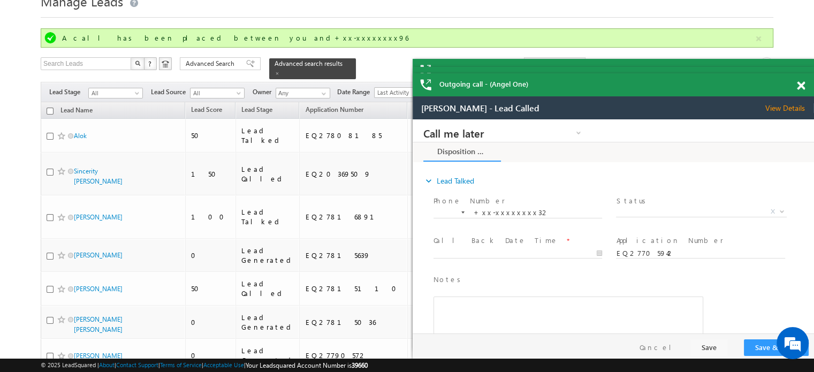
drag, startPoint x: 1192, startPoint y: 246, endPoint x: 745, endPoint y: 140, distance: 459.9
click at [803, 90] on span at bounding box center [801, 85] width 8 height 9
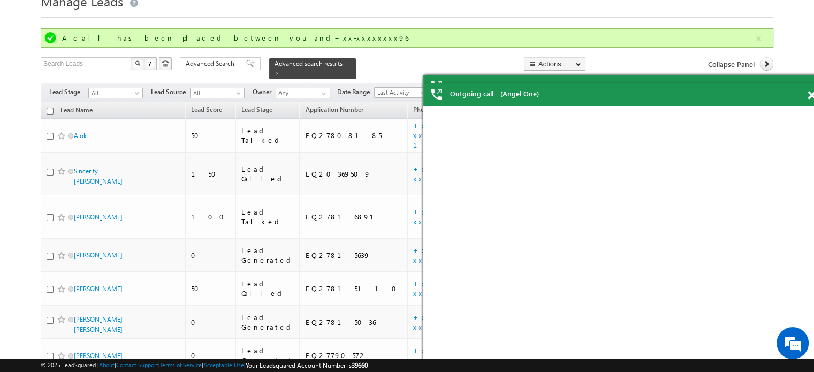
click at [802, 87] on div "Outgoing call - (Angel One)" at bounding box center [623, 94] width 401 height 23
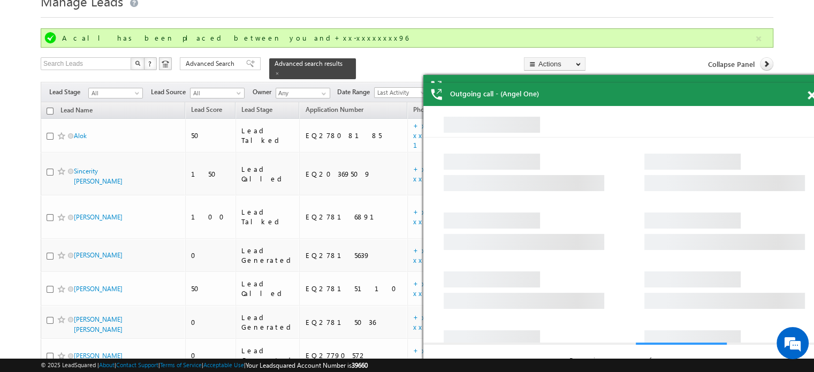
click at [808, 93] on span at bounding box center [812, 95] width 8 height 9
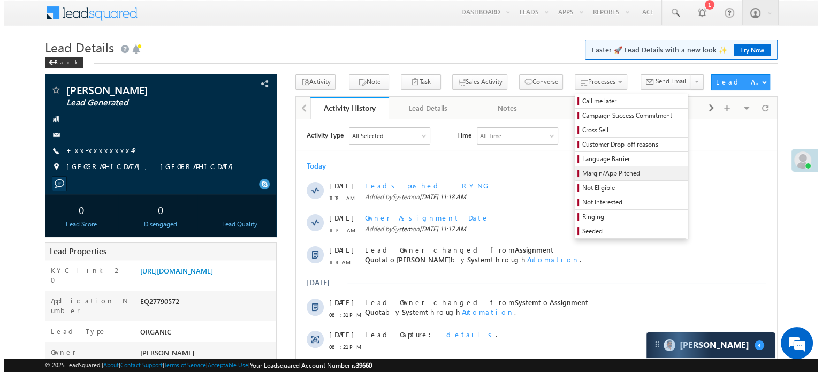
scroll to position [5238, 0]
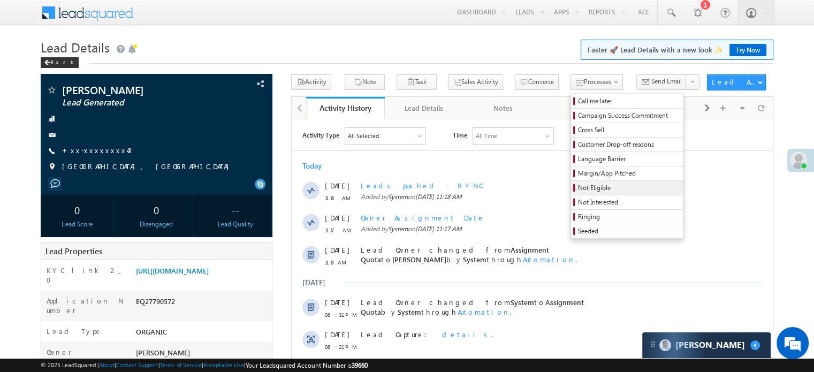
click at [578, 186] on span "Not Eligible" at bounding box center [629, 188] width 102 height 10
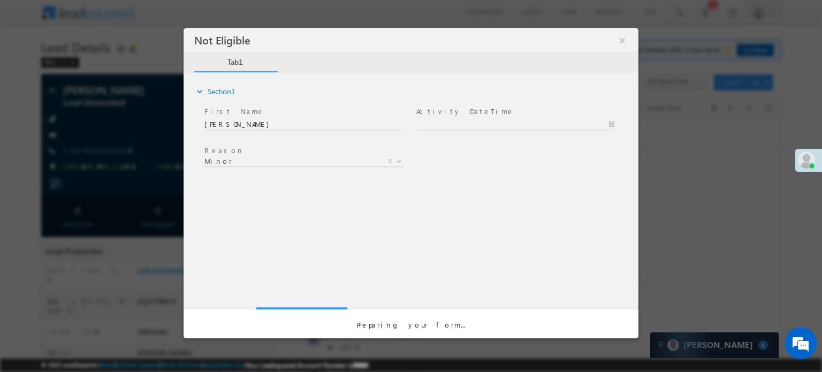
scroll to position [0, 0]
type input "[DATE] 11:49 AM"
click at [458, 120] on input "[DATE] 11:49 AM" at bounding box center [515, 124] width 198 height 11
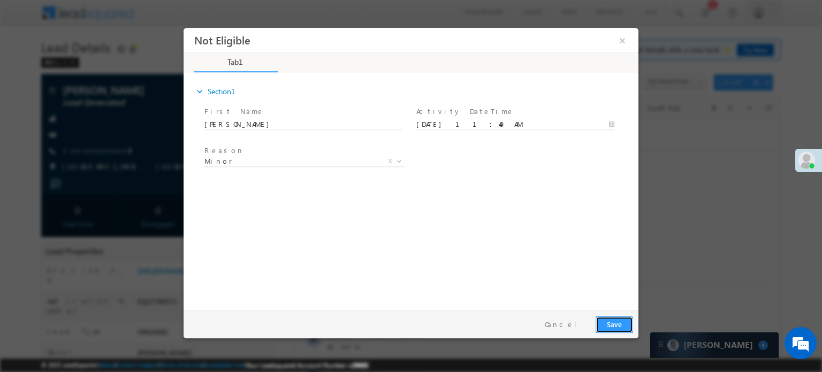
click at [624, 328] on button "Save" at bounding box center [614, 324] width 37 height 17
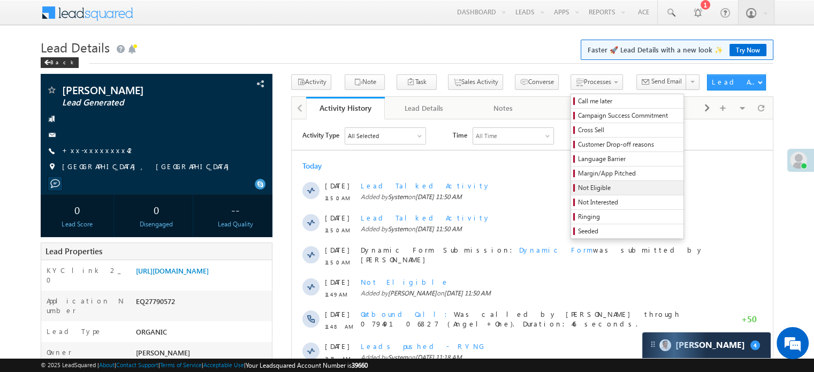
click at [578, 188] on span "Not Eligible" at bounding box center [629, 188] width 102 height 10
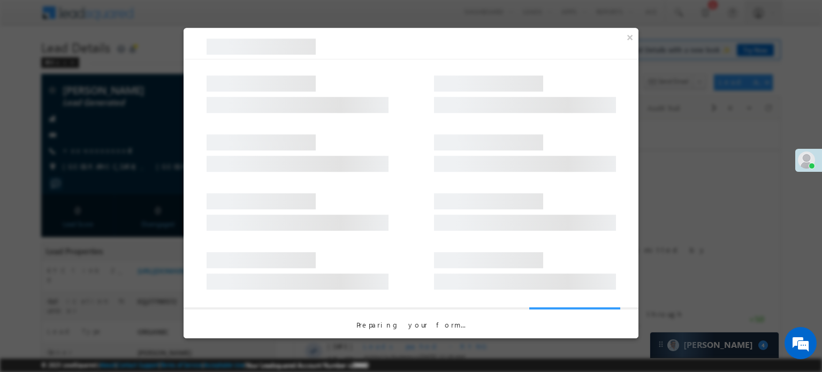
click at [456, 130] on div at bounding box center [411, 147] width 455 height 59
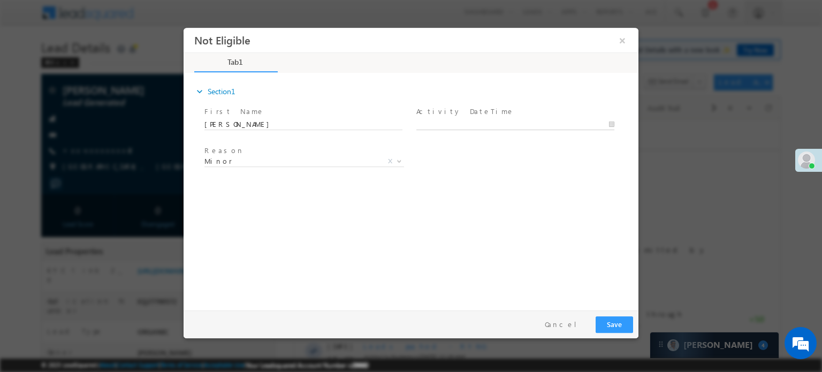
type input "[DATE] 11:50 AM"
click at [451, 125] on input "[DATE] 11:50 AM" at bounding box center [515, 124] width 198 height 11
click at [617, 323] on button "Save" at bounding box center [614, 324] width 37 height 17
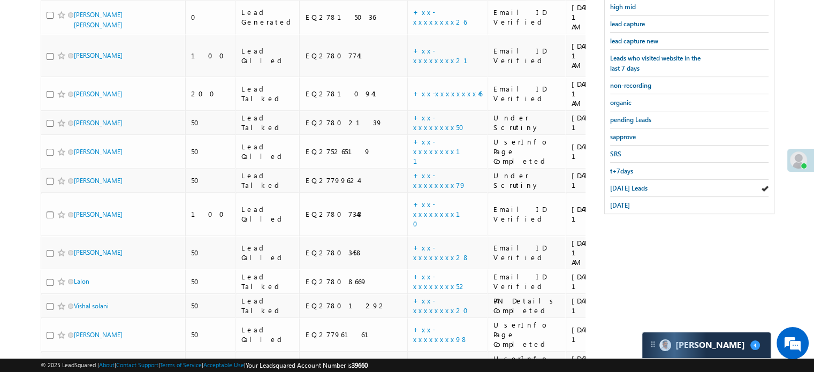
scroll to position [394, 0]
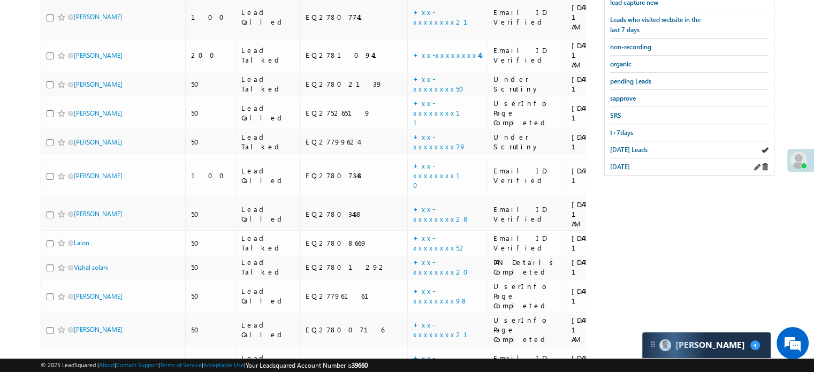
click at [625, 167] on div "[DATE]" at bounding box center [689, 166] width 158 height 17
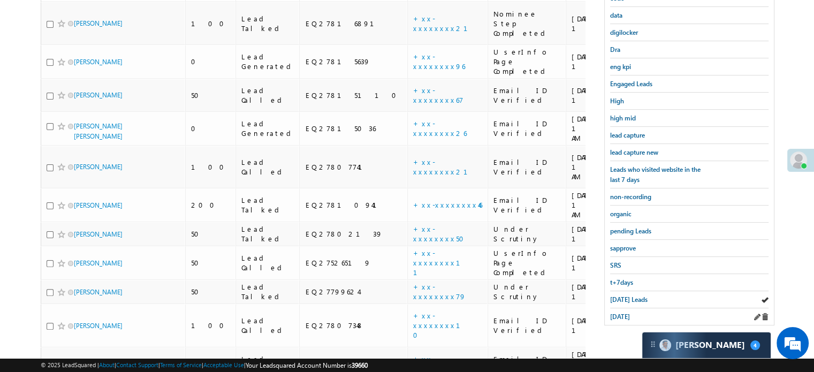
scroll to position [233, 0]
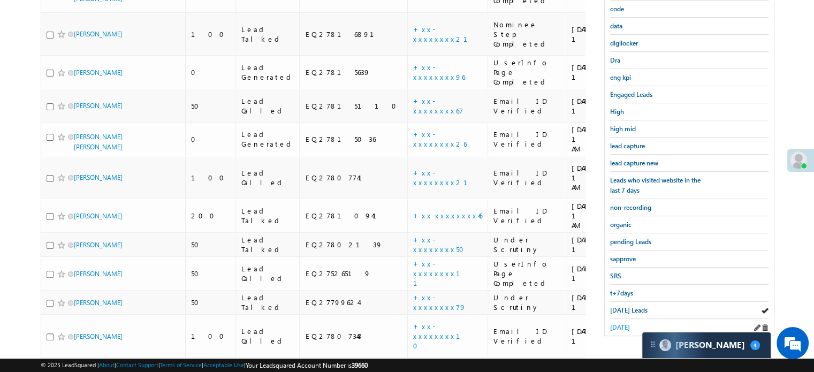
click at [626, 322] on link "[DATE]" at bounding box center [620, 327] width 20 height 10
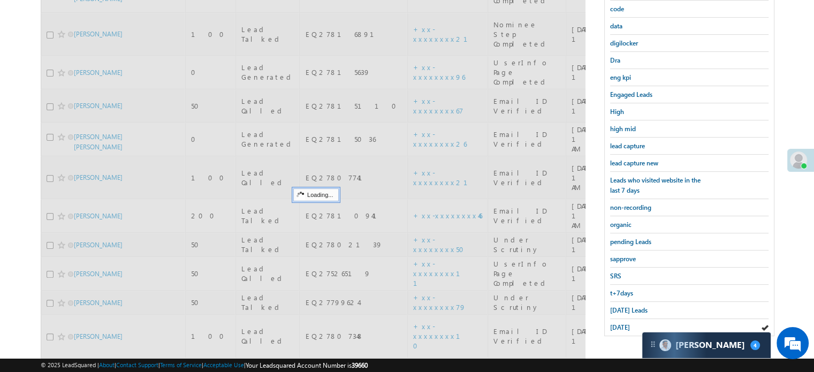
click at [626, 323] on span "[DATE]" at bounding box center [620, 327] width 20 height 8
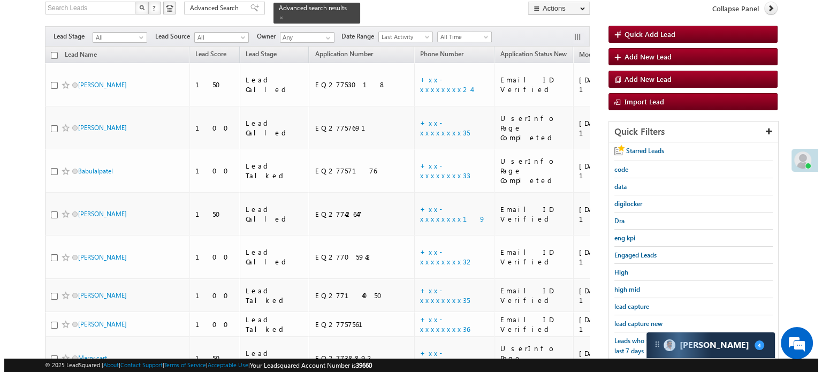
scroll to position [2803, 0]
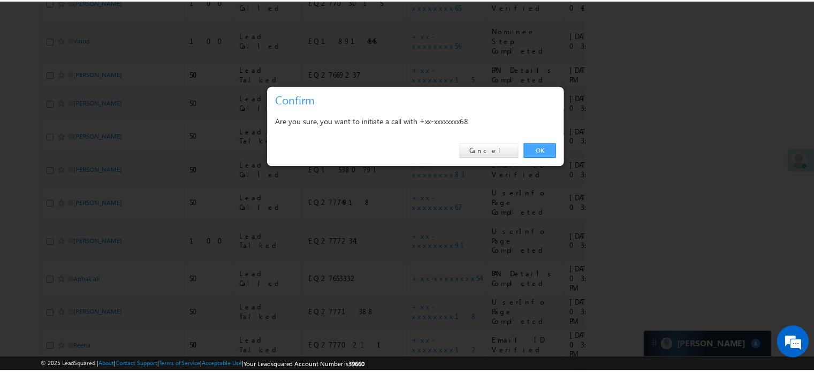
scroll to position [0, 0]
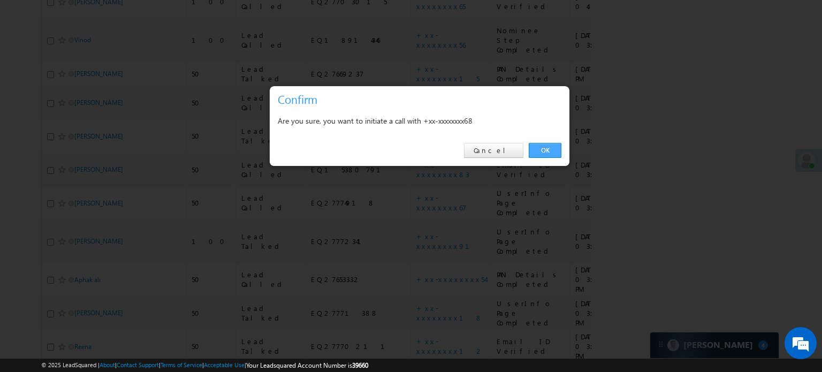
click at [536, 145] on link "OK" at bounding box center [545, 150] width 33 height 15
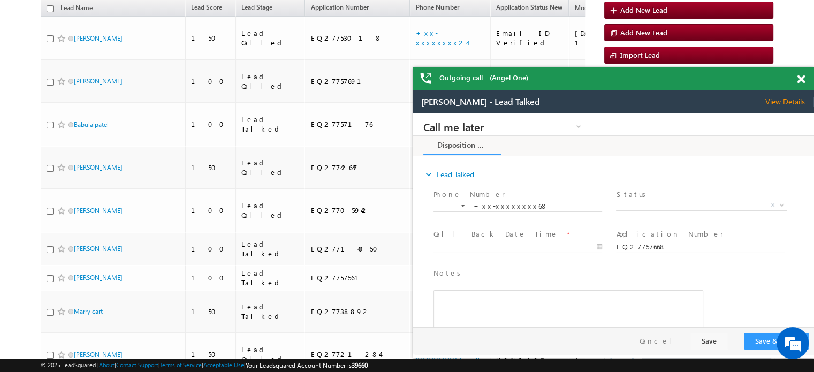
scroll to position [103, 0]
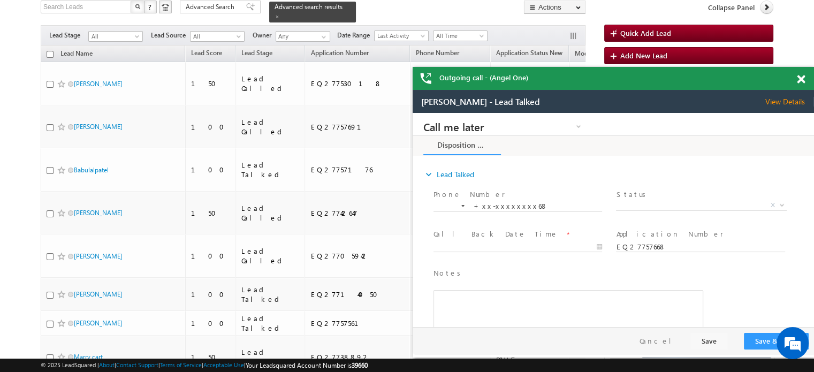
drag, startPoint x: 797, startPoint y: 79, endPoint x: 326, endPoint y: 55, distance: 472.1
click at [797, 79] on span at bounding box center [801, 79] width 8 height 9
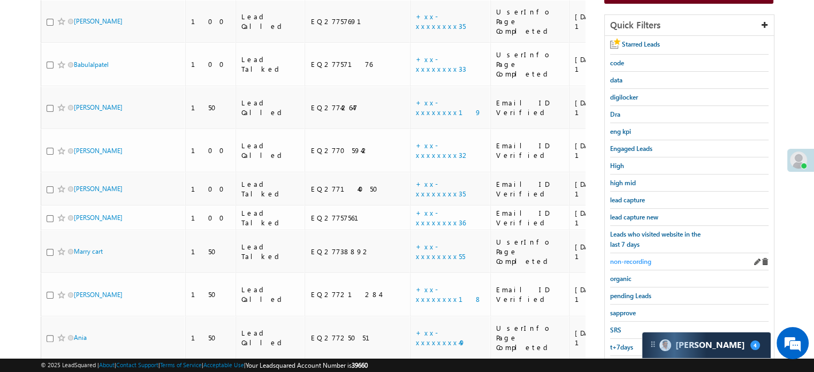
scroll to position [210, 0]
click at [634, 211] on span "lead capture new" at bounding box center [634, 215] width 48 height 8
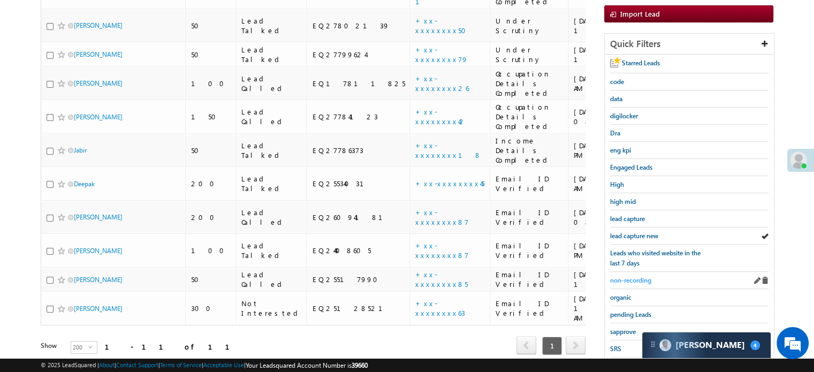
scroll to position [230, 0]
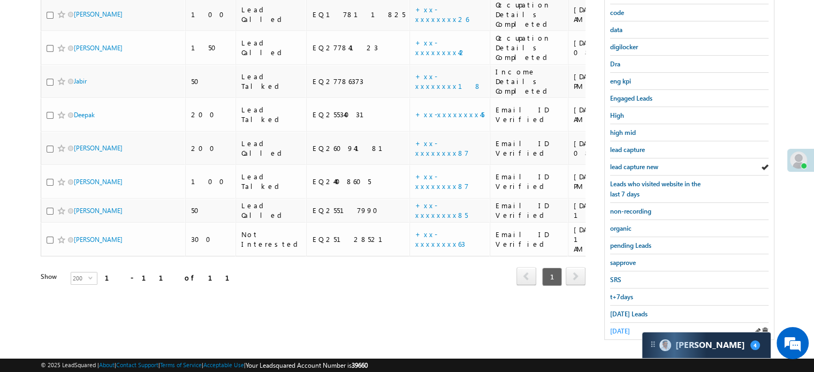
click at [617, 327] on span "[DATE]" at bounding box center [620, 331] width 20 height 8
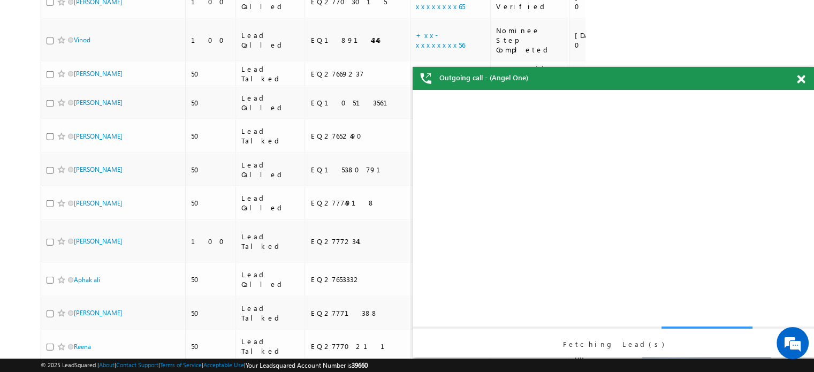
scroll to position [0, 0]
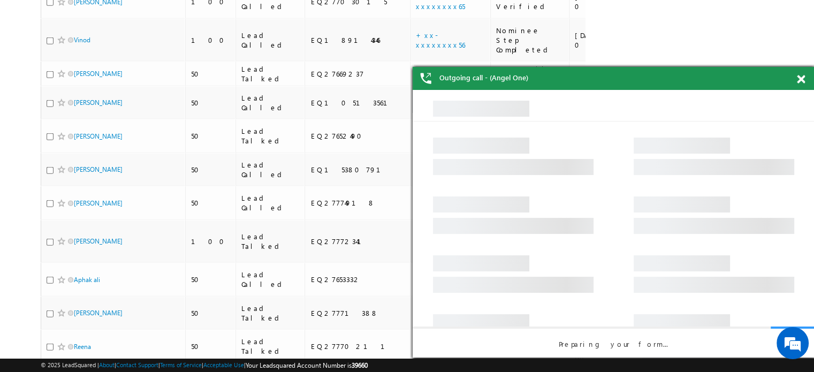
click at [798, 73] on div "Outgoing call - (Angel One)" at bounding box center [613, 78] width 401 height 23
click at [801, 79] on span at bounding box center [801, 79] width 8 height 9
click at [797, 77] on span at bounding box center [801, 79] width 8 height 9
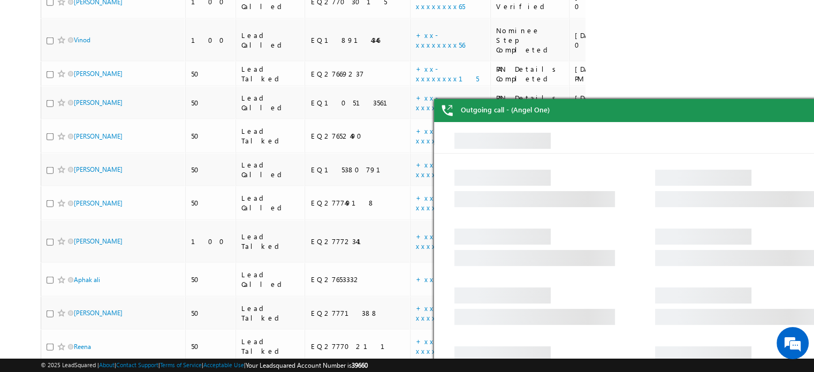
drag, startPoint x: 1216, startPoint y: 230, endPoint x: 763, endPoint y: 133, distance: 463.5
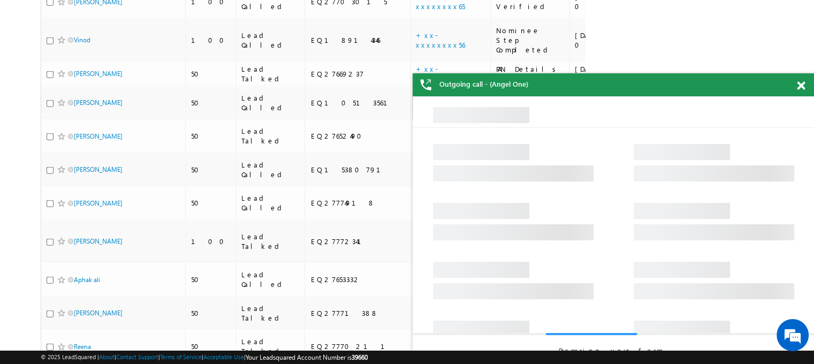
click at [805, 90] on div at bounding box center [807, 83] width 14 height 21
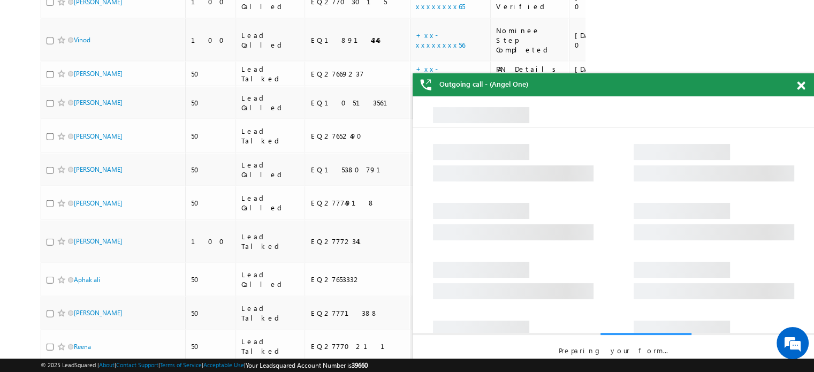
click at [803, 87] on span at bounding box center [801, 85] width 8 height 9
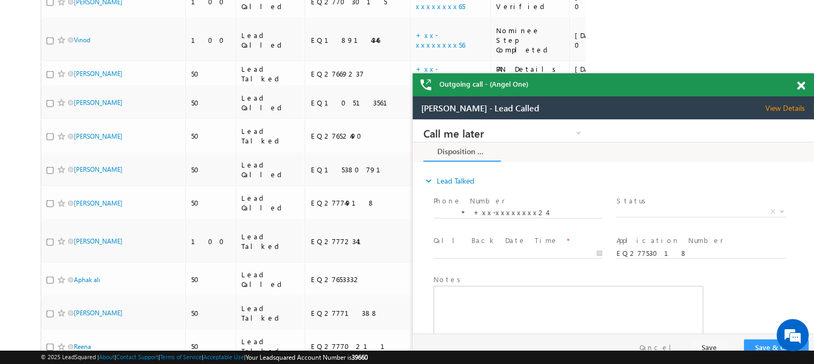
click at [771, 91] on div "Outgoing call - (Angel One)" at bounding box center [613, 84] width 401 height 23
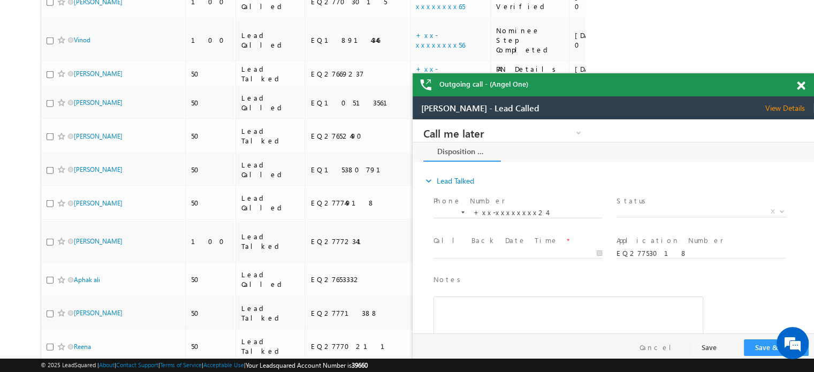
click at [800, 83] on span at bounding box center [801, 85] width 8 height 9
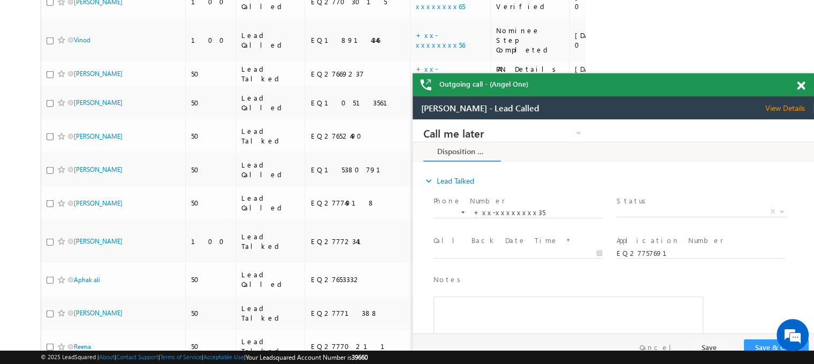
drag, startPoint x: 1203, startPoint y: 258, endPoint x: 717, endPoint y: 133, distance: 501.8
click at [801, 85] on span at bounding box center [801, 85] width 8 height 9
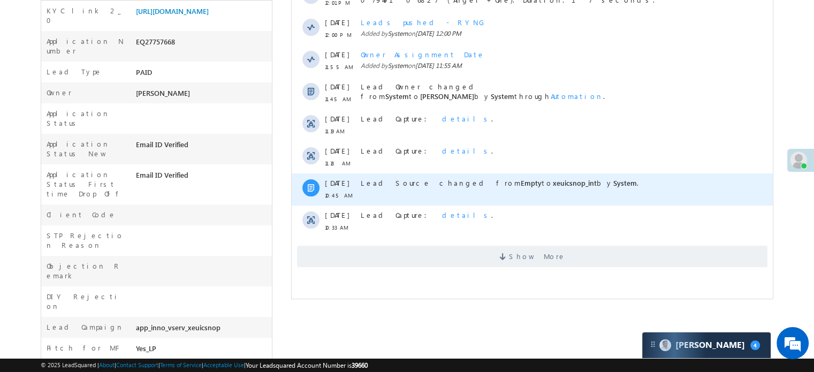
scroll to position [268, 0]
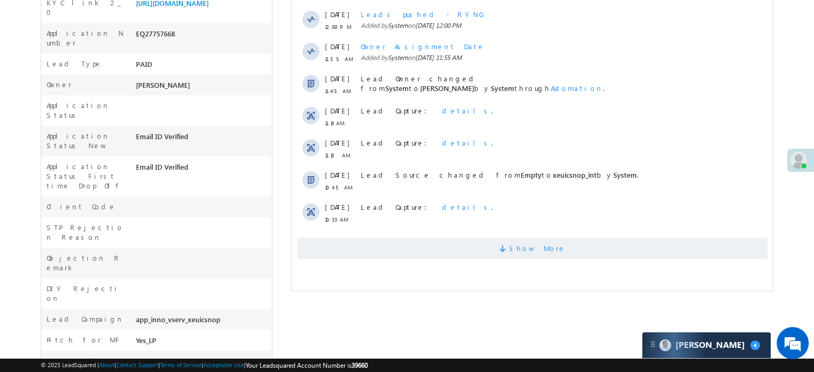
click at [437, 254] on span "Show More" at bounding box center [532, 248] width 470 height 21
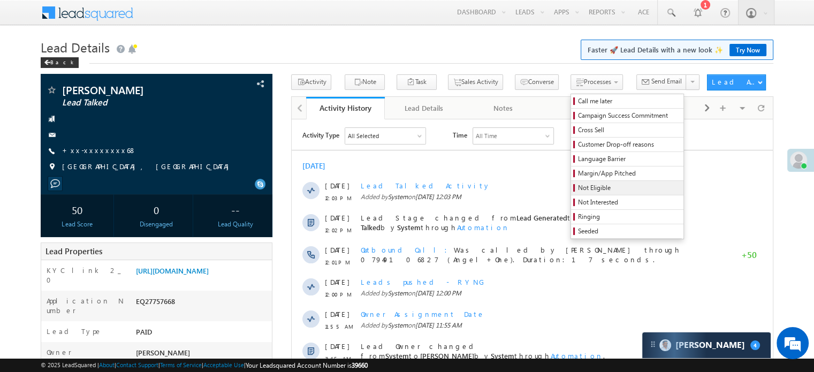
scroll to position [0, 0]
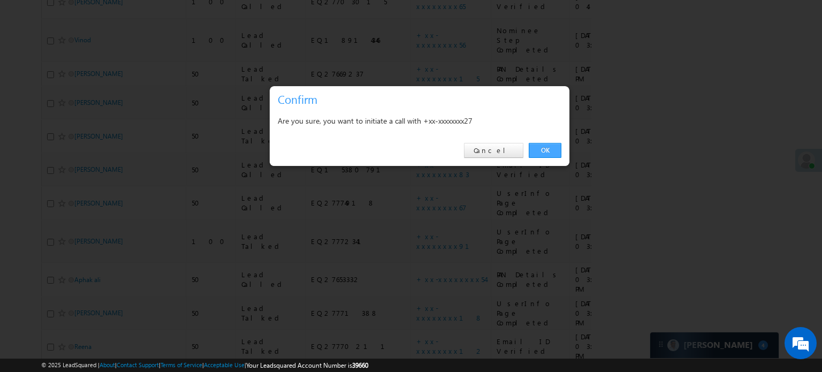
click at [546, 147] on link "OK" at bounding box center [545, 150] width 33 height 15
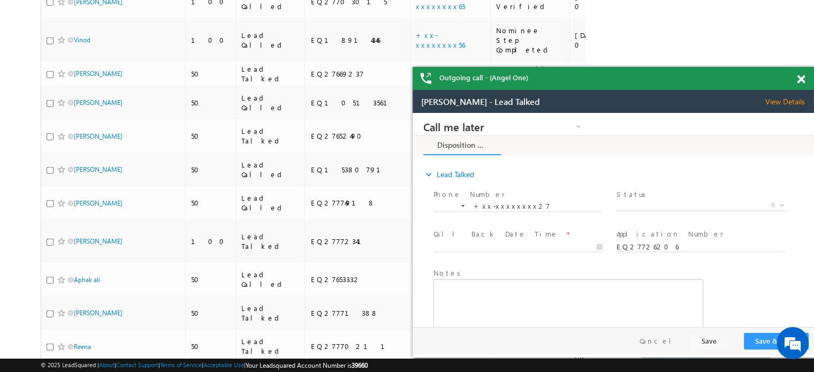
click at [800, 77] on span at bounding box center [801, 79] width 8 height 9
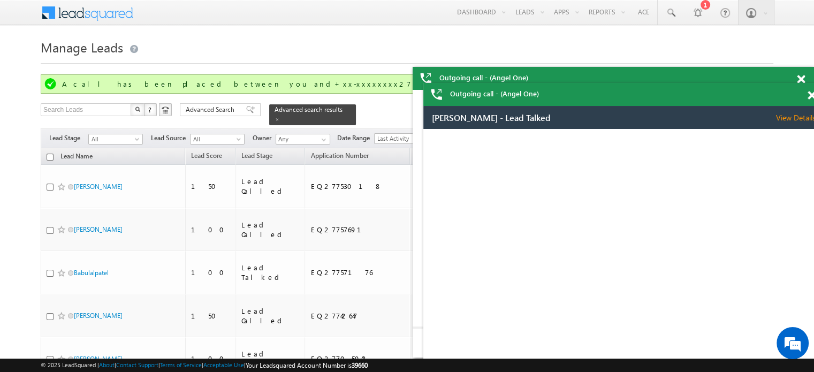
click at [811, 97] on span at bounding box center [812, 95] width 8 height 9
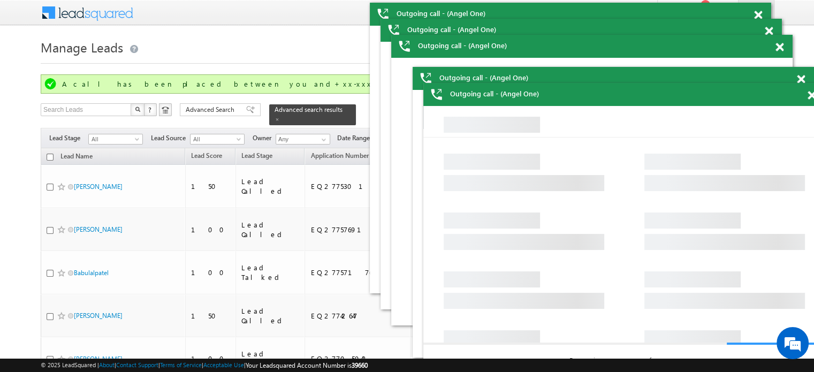
click at [803, 79] on span at bounding box center [801, 79] width 8 height 9
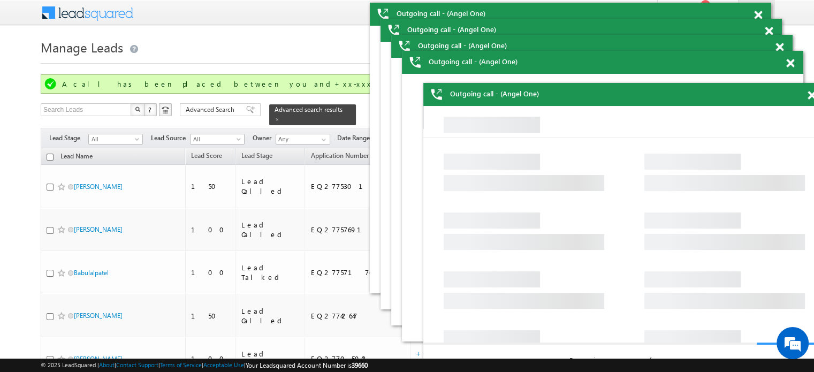
click at [781, 47] on span at bounding box center [779, 47] width 8 height 9
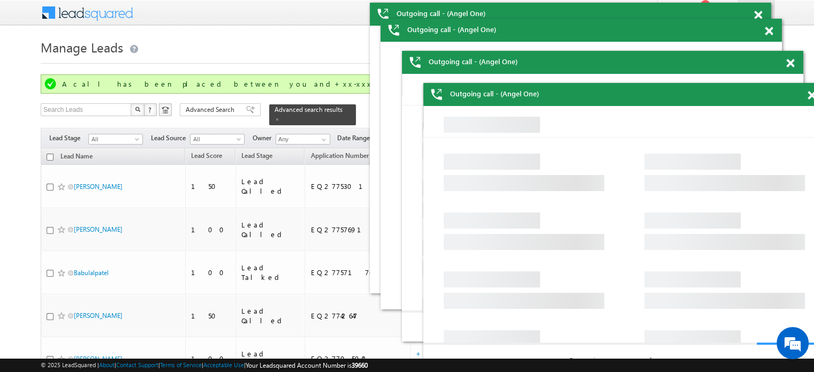
click at [773, 36] on span at bounding box center [769, 31] width 8 height 9
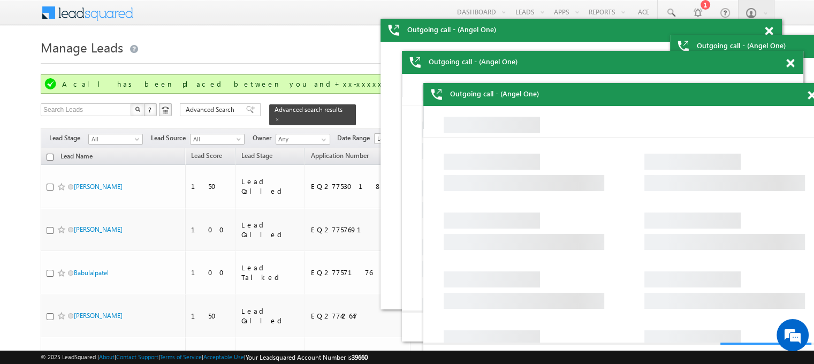
click at [781, 47] on span "Outgoing call - (Angel One)" at bounding box center [741, 46] width 89 height 10
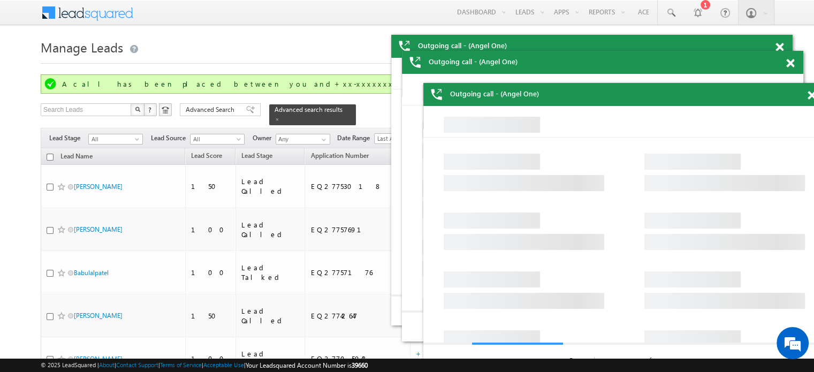
click at [781, 47] on span at bounding box center [779, 47] width 8 height 9
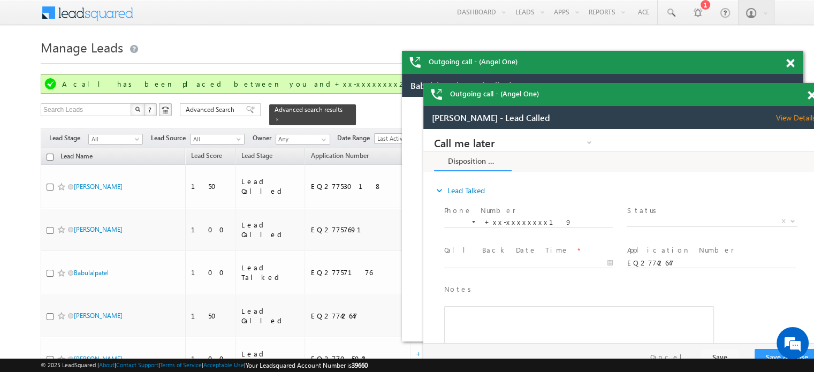
click at [791, 63] on span at bounding box center [790, 63] width 8 height 9
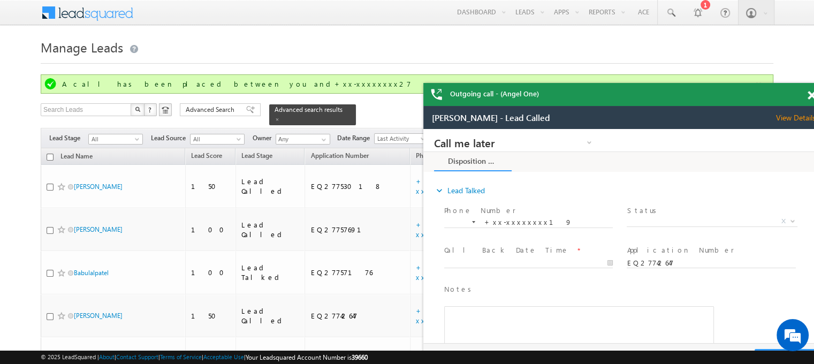
click at [810, 99] on span at bounding box center [812, 95] width 8 height 9
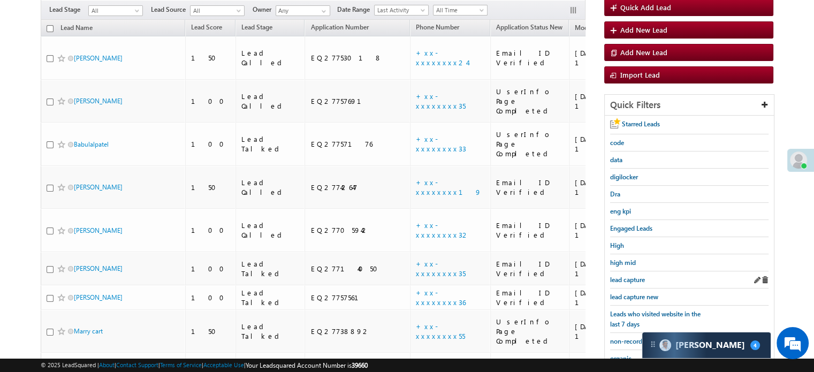
scroll to position [214, 0]
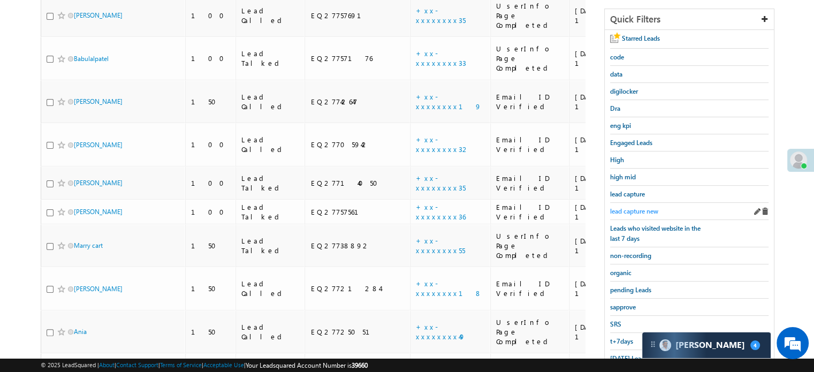
click at [636, 207] on span "lead capture new" at bounding box center [634, 211] width 48 height 8
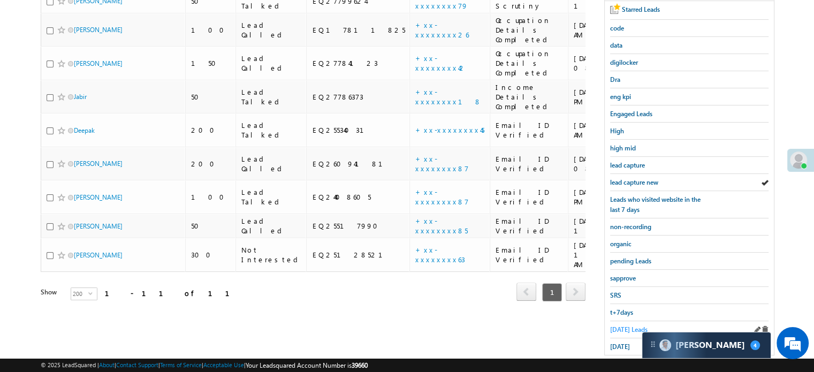
click at [618, 325] on span "Today's Leads" at bounding box center [628, 329] width 37 height 8
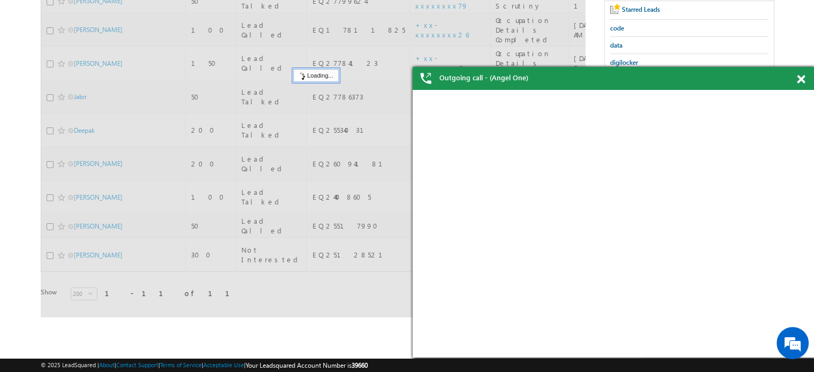
scroll to position [0, 0]
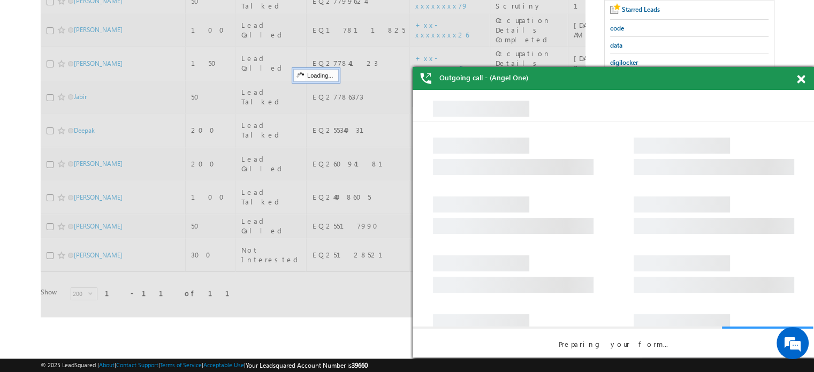
click at [800, 79] on span at bounding box center [801, 79] width 8 height 9
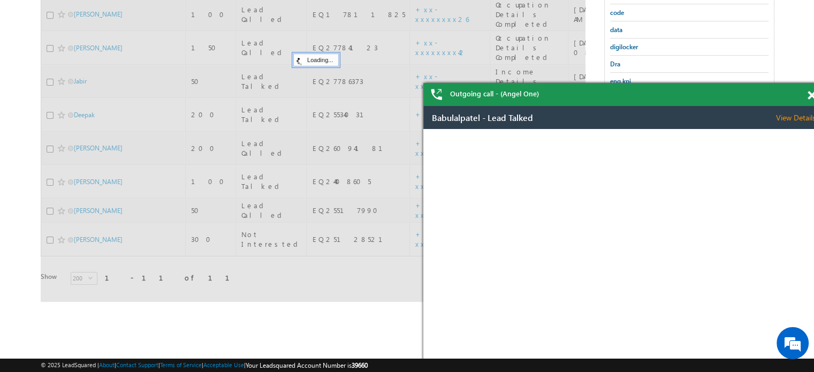
click at [810, 98] on span at bounding box center [812, 95] width 8 height 9
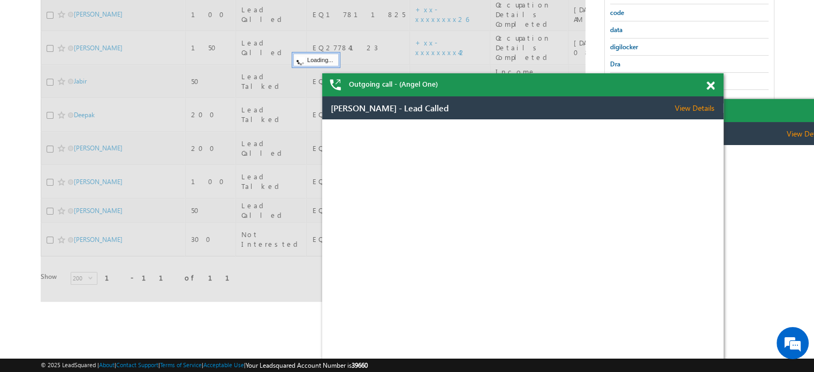
drag, startPoint x: 962, startPoint y: 200, endPoint x: 1007, endPoint y: 180, distance: 49.4
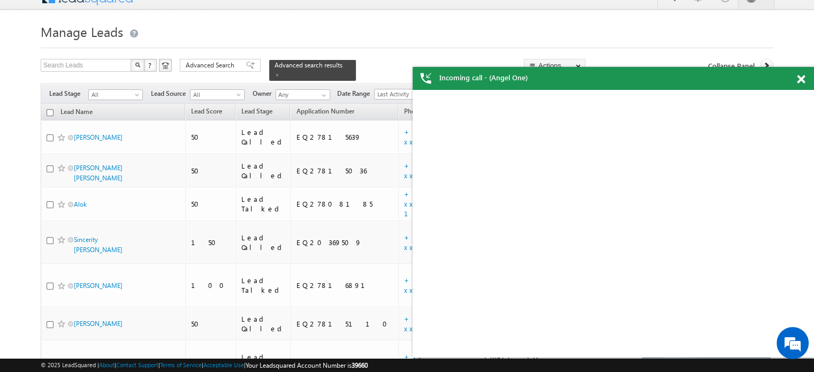
scroll to position [5238, 0]
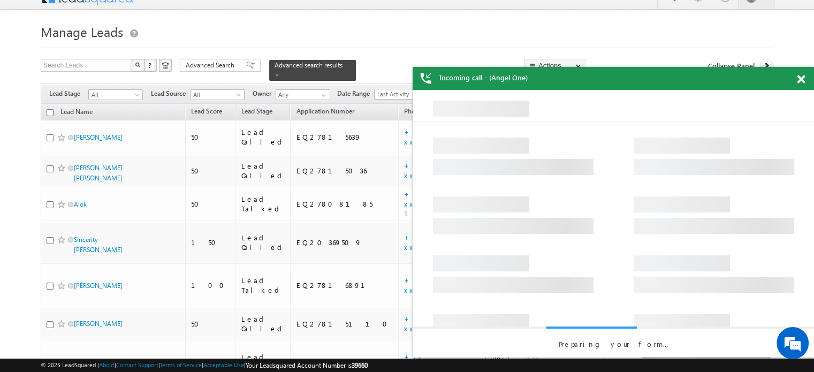
click at [800, 77] on div "Incoming call - (Angel One)" at bounding box center [613, 78] width 401 height 23
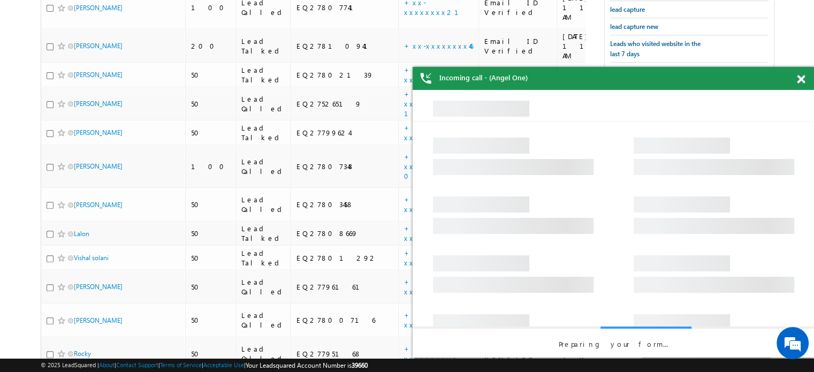
scroll to position [0, 0]
click at [801, 80] on span at bounding box center [801, 79] width 8 height 9
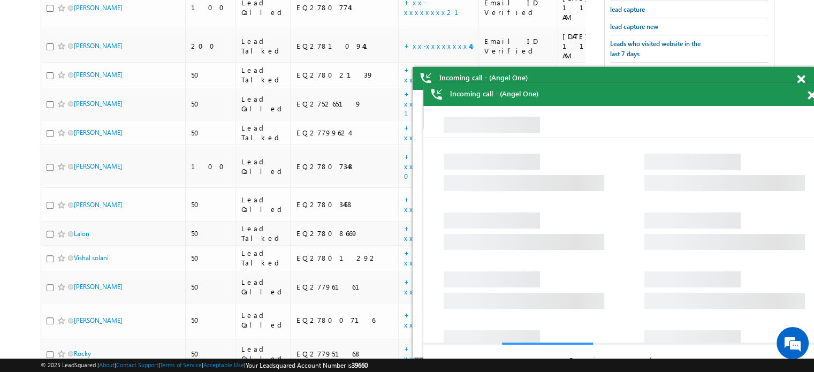
click at [813, 94] on div at bounding box center [817, 93] width 14 height 21
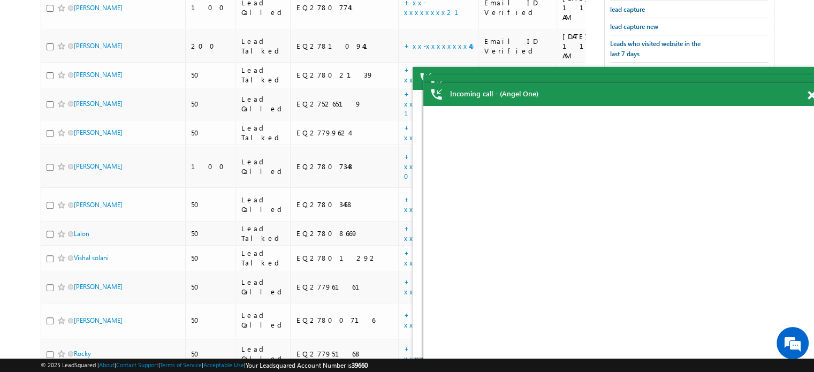
click at [807, 96] on div "Incoming call - (Angel One)" at bounding box center [623, 94] width 401 height 23
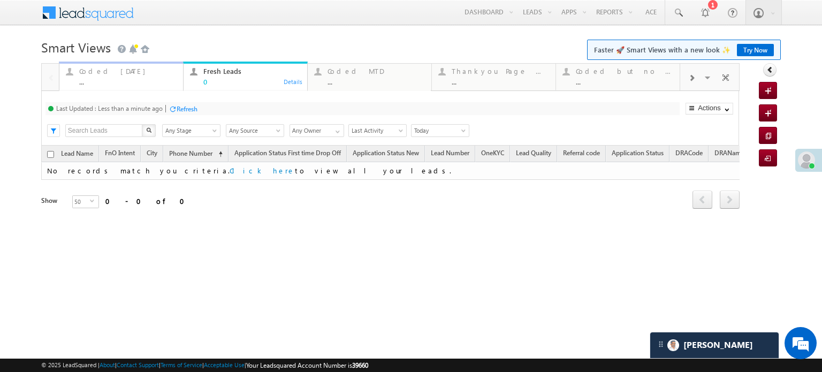
click at [121, 81] on div "..." at bounding box center [127, 82] width 97 height 8
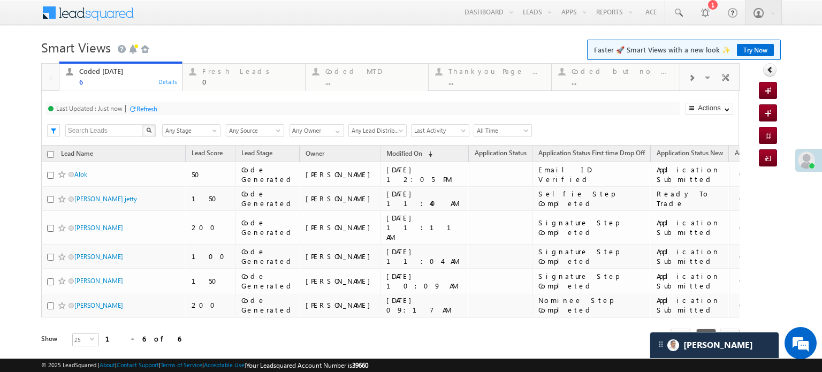
click at [144, 115] on div "Last Updated : Just now Refresh Refreshing..." at bounding box center [362, 108] width 634 height 13
click at [146, 107] on div "Refresh" at bounding box center [146, 109] width 21 height 8
click at [151, 107] on div "Refresh" at bounding box center [146, 109] width 21 height 8
click at [184, 112] on div "Refresh" at bounding box center [187, 109] width 21 height 8
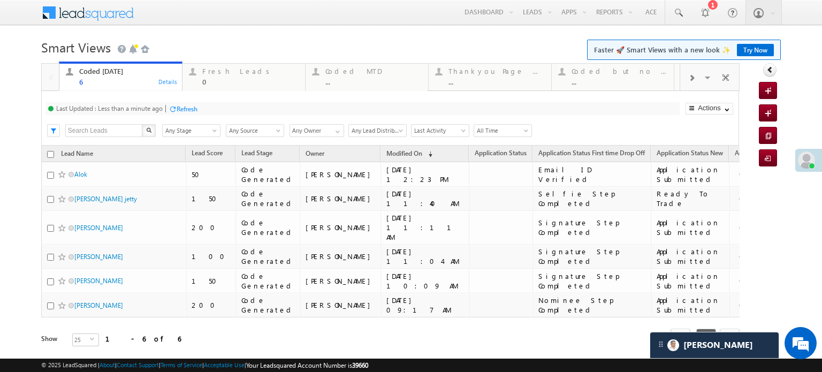
click at [189, 112] on div "Refresh" at bounding box center [187, 109] width 21 height 8
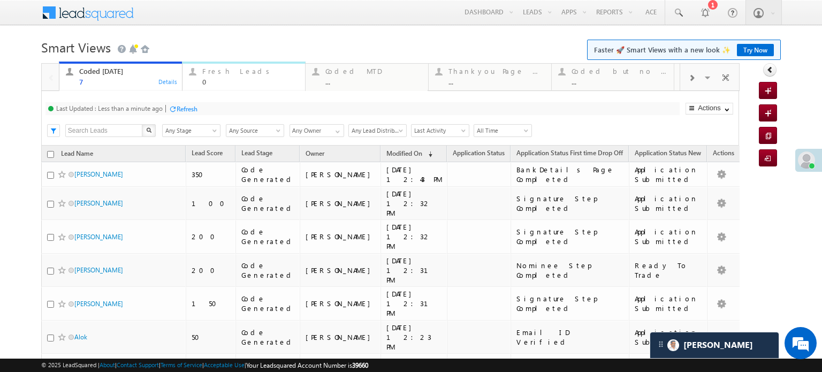
click at [214, 79] on div "0" at bounding box center [250, 82] width 96 height 8
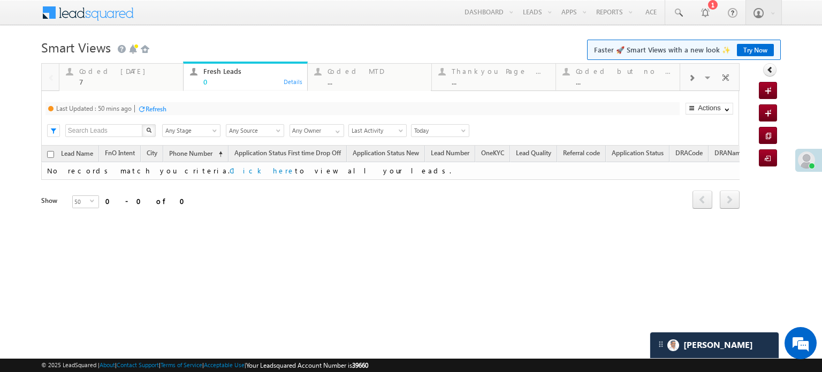
click at [156, 107] on div "Refresh" at bounding box center [156, 109] width 21 height 8
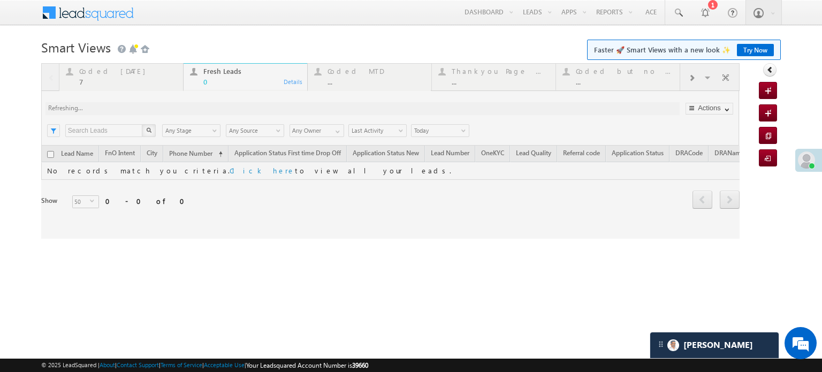
click at [156, 107] on div at bounding box center [390, 151] width 698 height 176
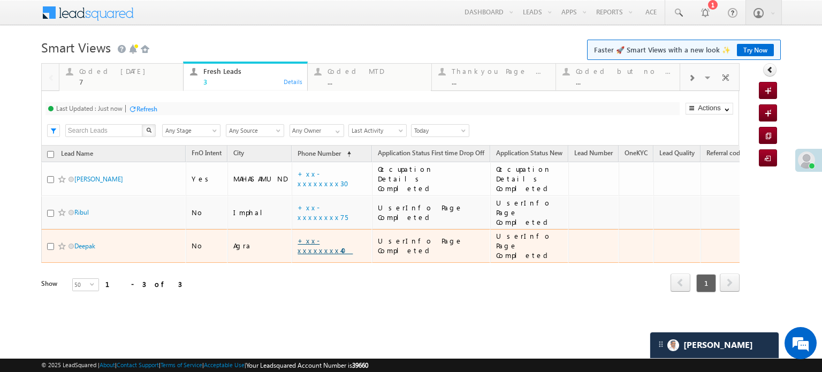
click at [318, 236] on link "+xx-xxxxxxxx40" at bounding box center [325, 245] width 55 height 19
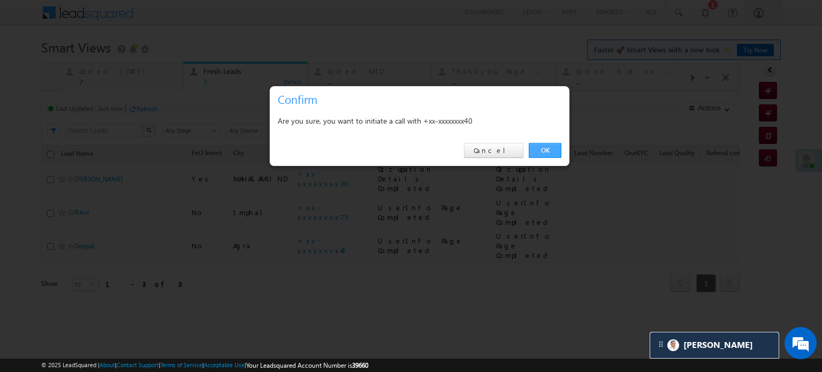
click at [552, 154] on link "OK" at bounding box center [545, 150] width 33 height 15
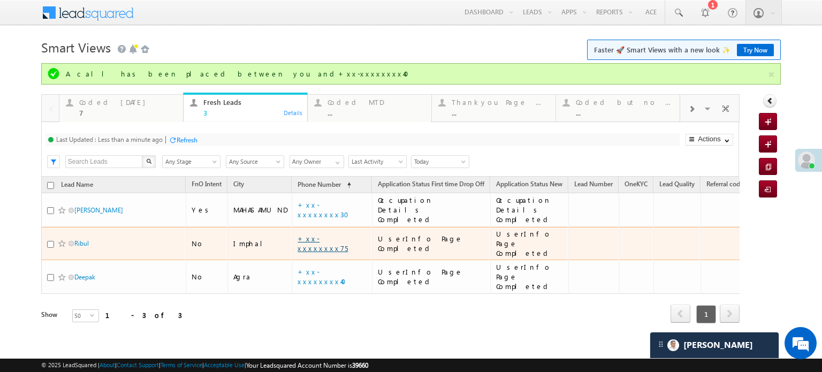
click at [329, 234] on link "+xx-xxxxxxxx75" at bounding box center [323, 243] width 50 height 19
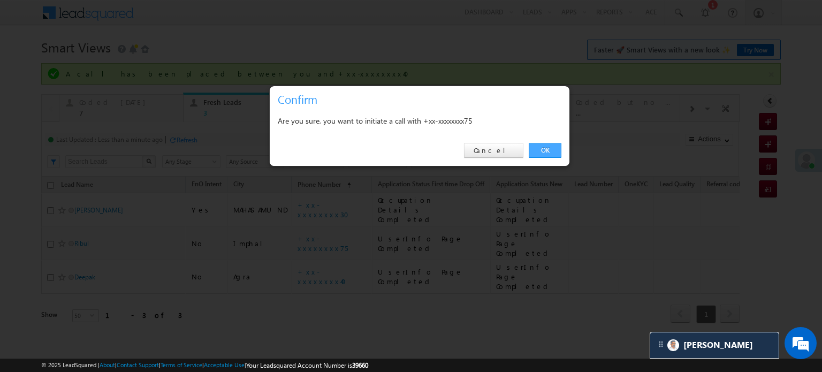
click at [559, 148] on link "OK" at bounding box center [545, 150] width 33 height 15
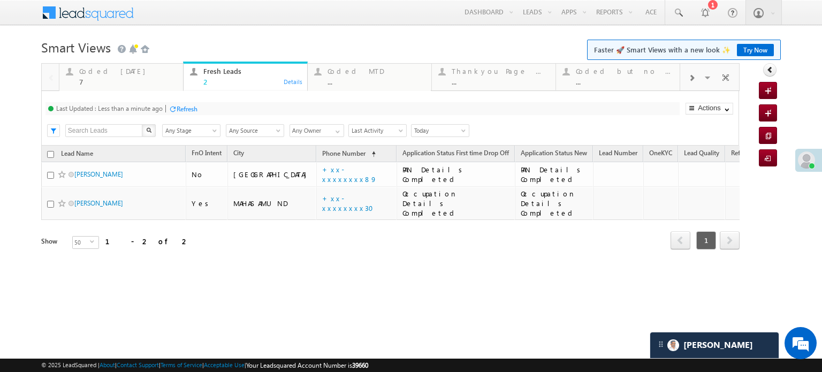
click at [181, 111] on div "Refresh" at bounding box center [187, 109] width 21 height 8
click at [127, 85] on div "7" at bounding box center [127, 82] width 97 height 8
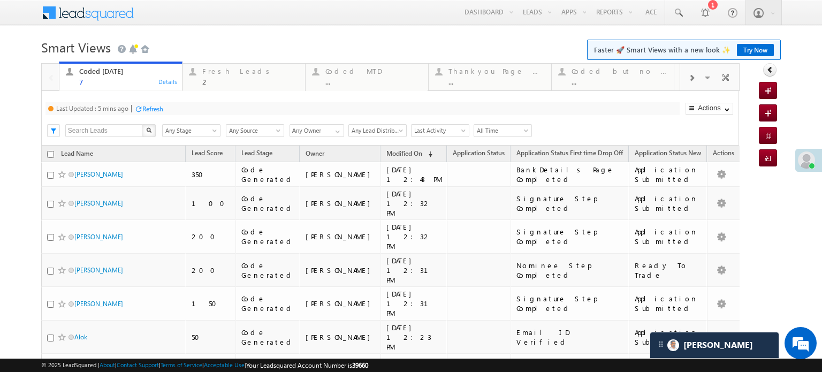
click at [148, 113] on div "Refresh" at bounding box center [152, 109] width 21 height 8
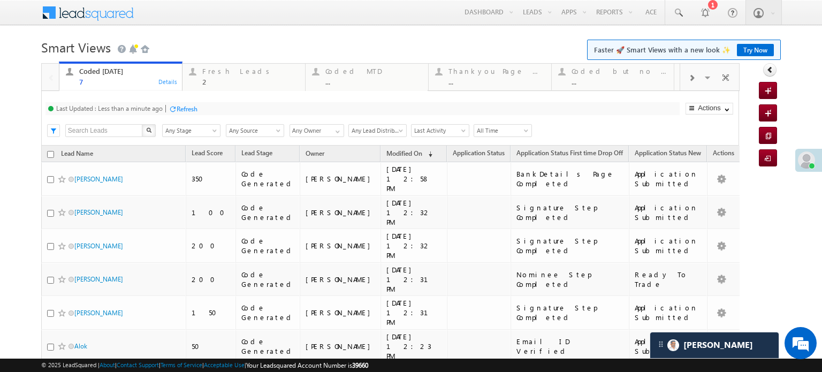
click at [195, 109] on div "Refresh" at bounding box center [187, 109] width 21 height 8
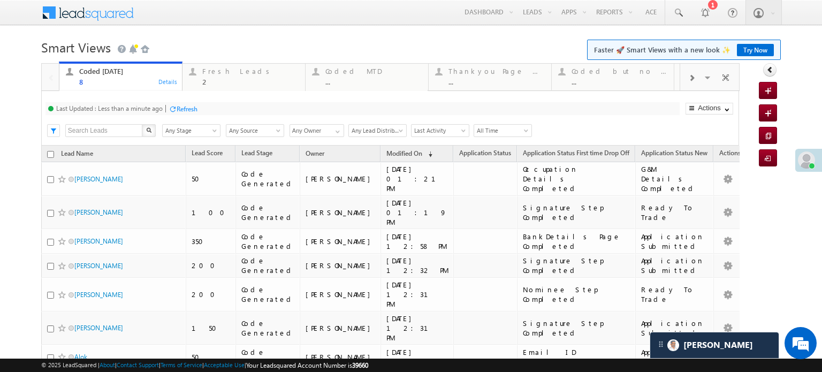
click at [641, 347] on div "Application Submitted" at bounding box center [674, 356] width 67 height 19
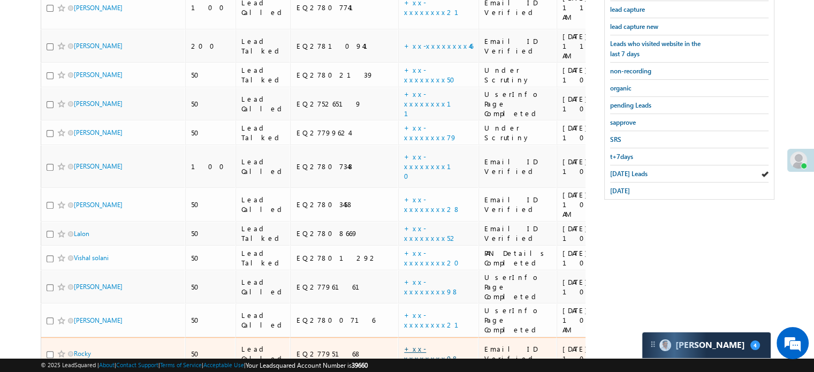
scroll to position [5238, 0]
click at [404, 344] on link "+xx-xxxxxxxx98" at bounding box center [431, 353] width 55 height 19
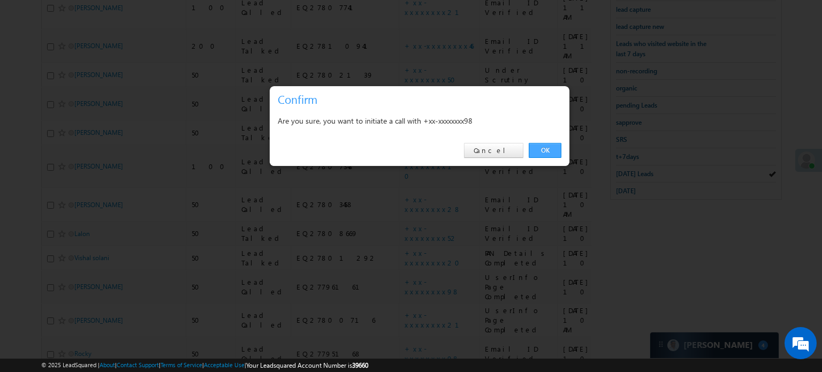
click at [556, 146] on link "OK" at bounding box center [545, 150] width 33 height 15
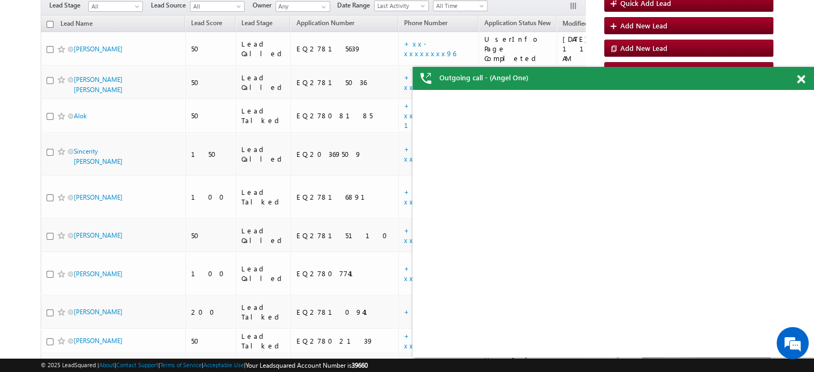
scroll to position [131, 0]
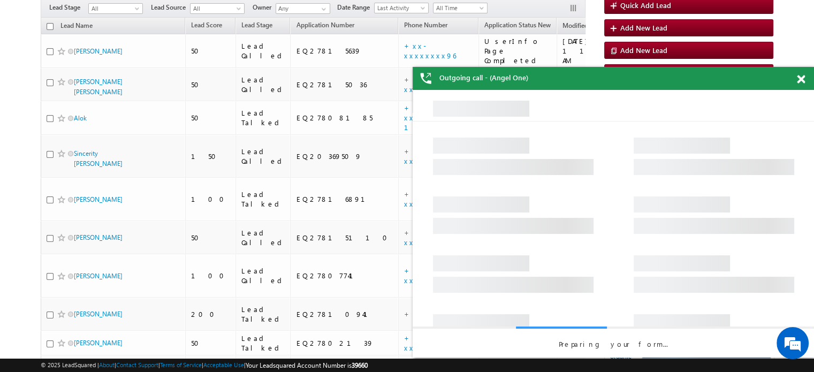
drag, startPoint x: 802, startPoint y: 79, endPoint x: 315, endPoint y: 80, distance: 487.6
click at [802, 79] on span at bounding box center [801, 79] width 8 height 9
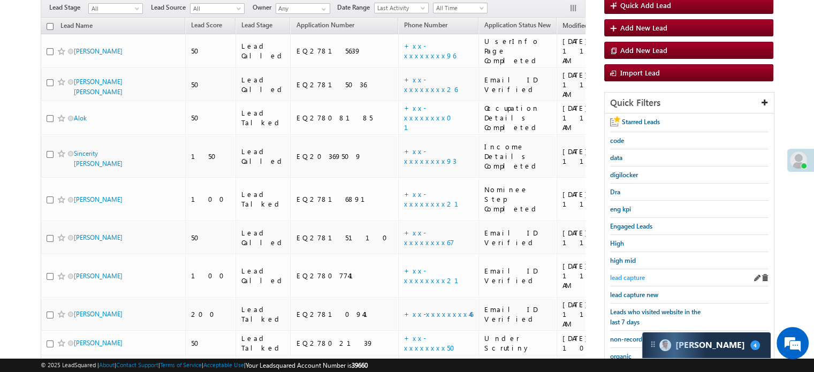
scroll to position [0, 0]
click at [638, 291] on span "lead capture new" at bounding box center [634, 295] width 48 height 8
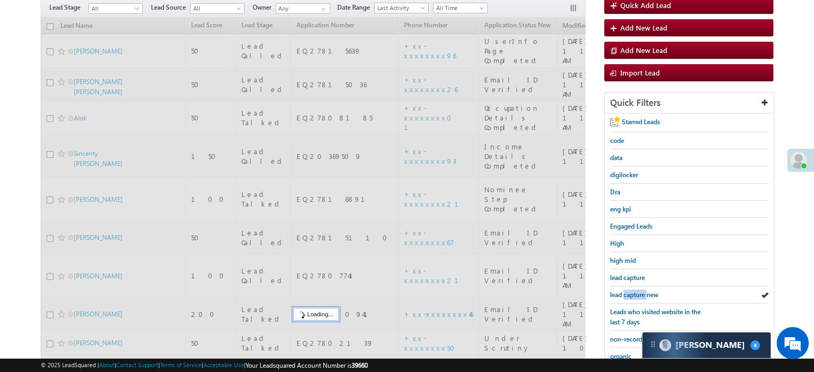
click at [638, 291] on span "lead capture new" at bounding box center [634, 295] width 48 height 8
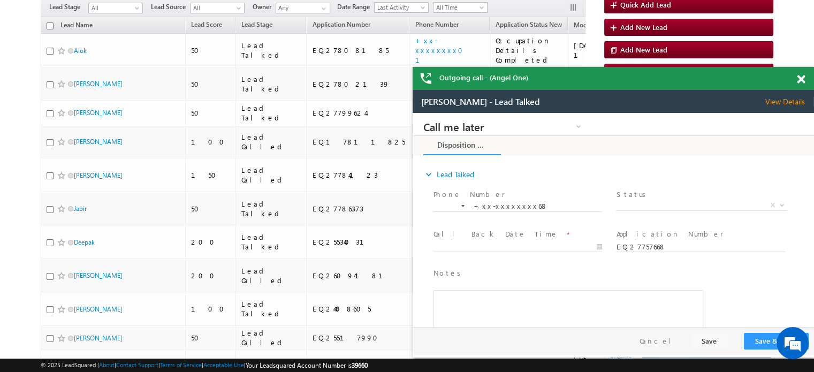
click at [797, 77] on span at bounding box center [801, 79] width 8 height 9
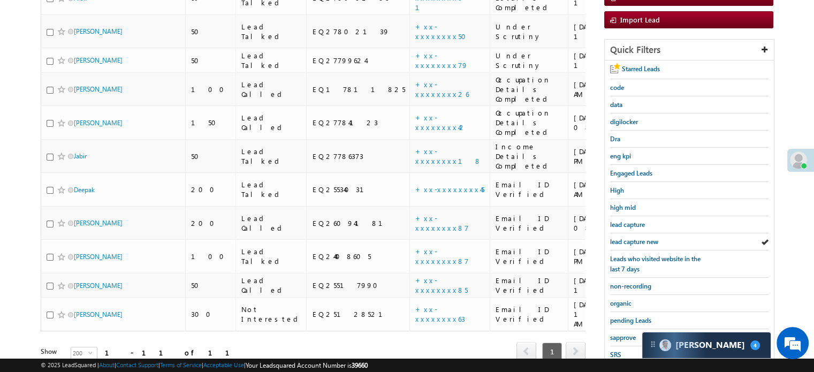
scroll to position [230, 0]
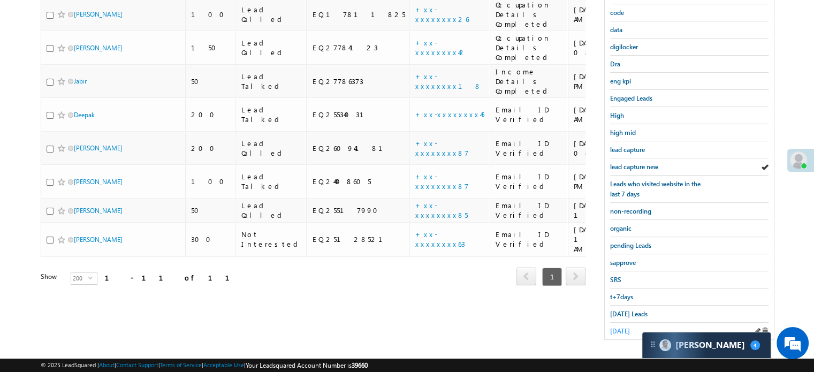
click at [617, 327] on span "[DATE]" at bounding box center [620, 331] width 20 height 8
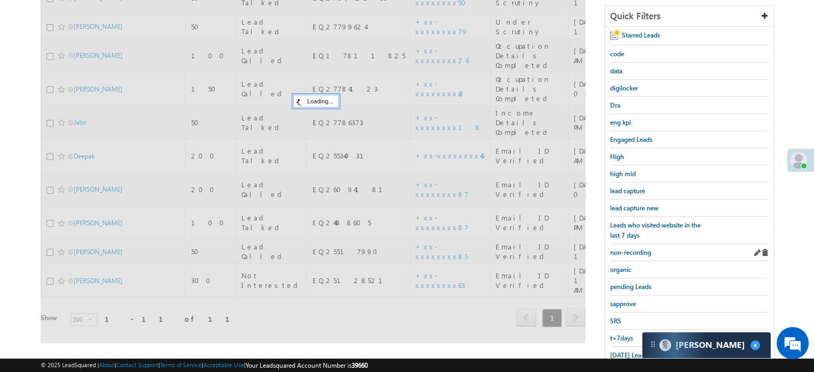
scroll to position [123, 0]
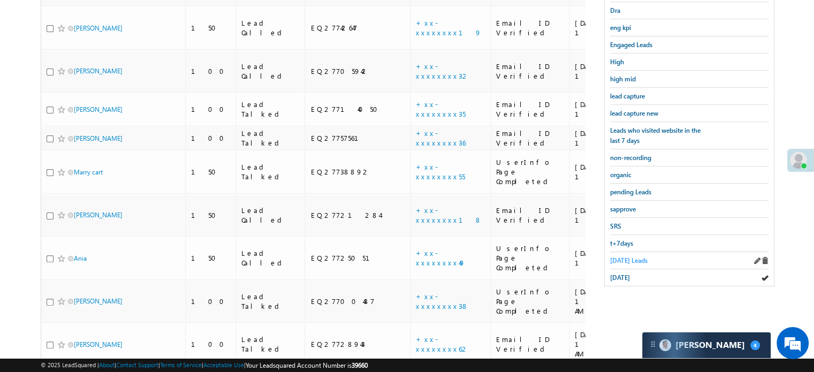
click at [626, 256] on span "[DATE] Leads" at bounding box center [628, 260] width 37 height 8
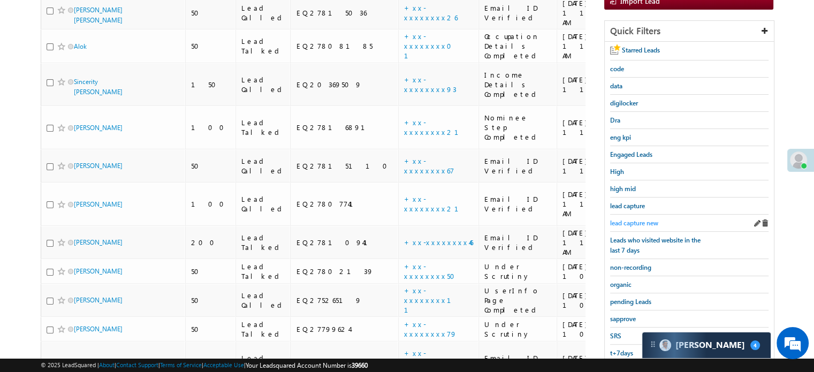
scroll to position [176, 0]
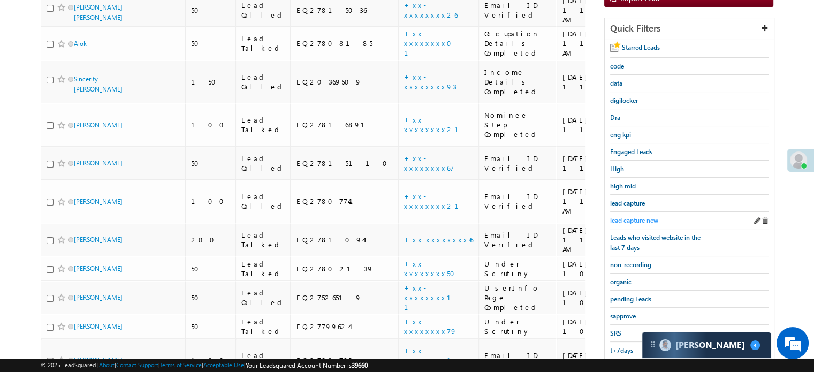
click at [641, 216] on span "lead capture new" at bounding box center [634, 220] width 48 height 8
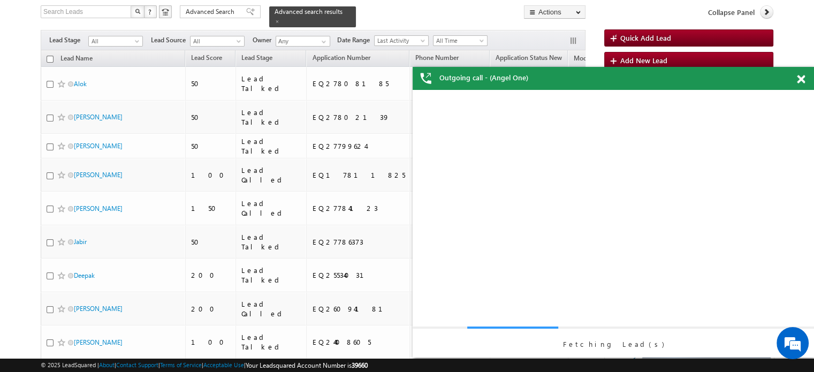
scroll to position [0, 0]
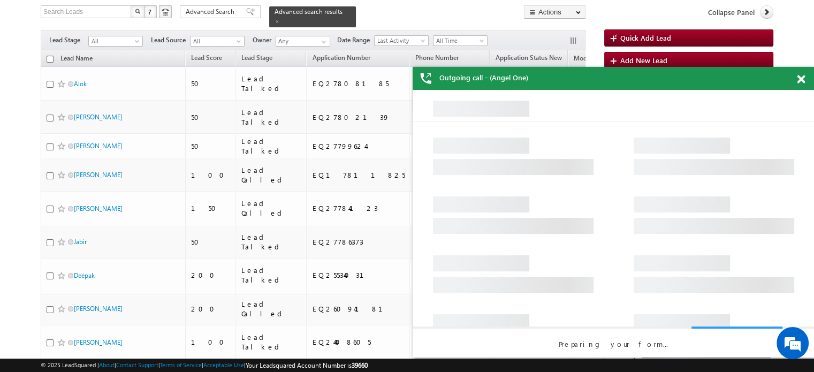
click at [800, 77] on span at bounding box center [801, 79] width 8 height 9
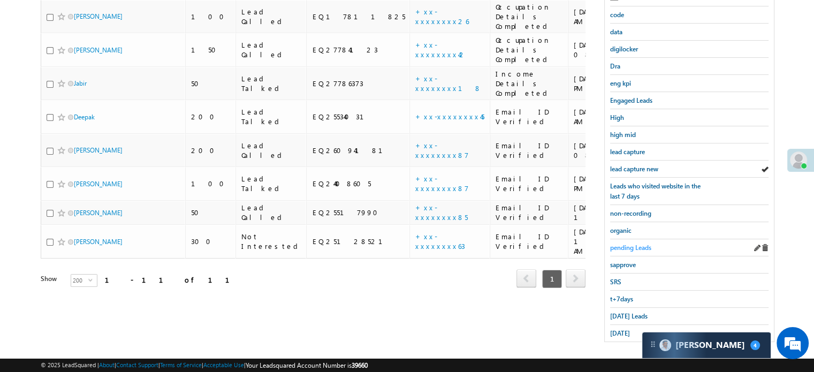
scroll to position [230, 0]
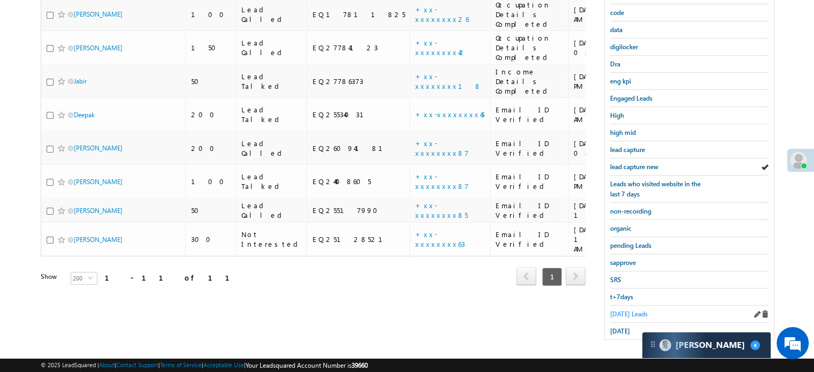
click at [614, 311] on span "[DATE] Leads" at bounding box center [628, 314] width 37 height 8
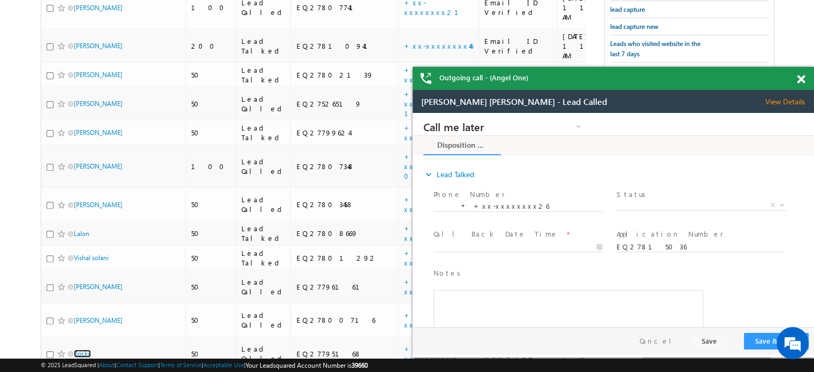
scroll to position [0, 0]
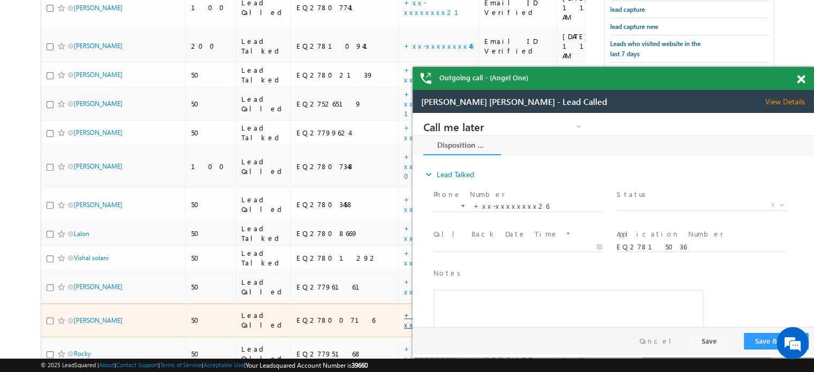
click at [404, 310] on link "+xx-xxxxxxxx21" at bounding box center [437, 319] width 67 height 19
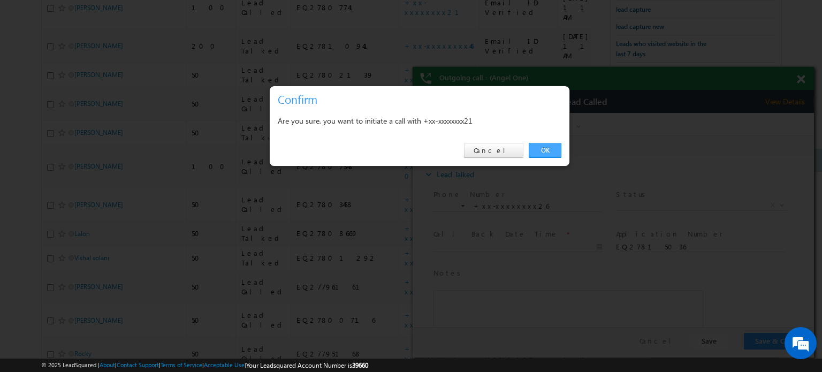
click at [547, 149] on link "OK" at bounding box center [545, 150] width 33 height 15
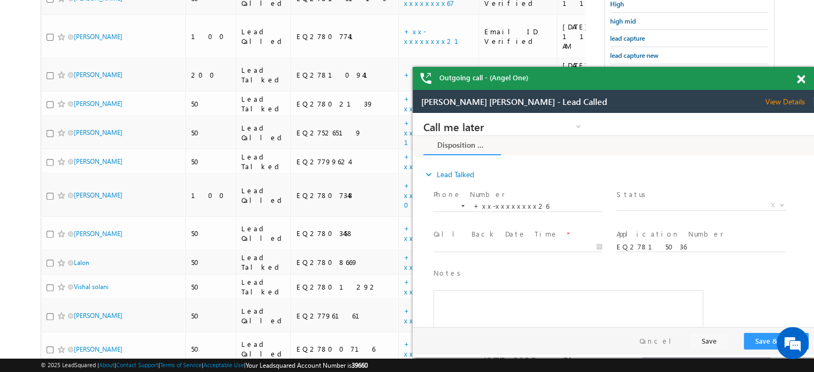
scroll to position [398, 0]
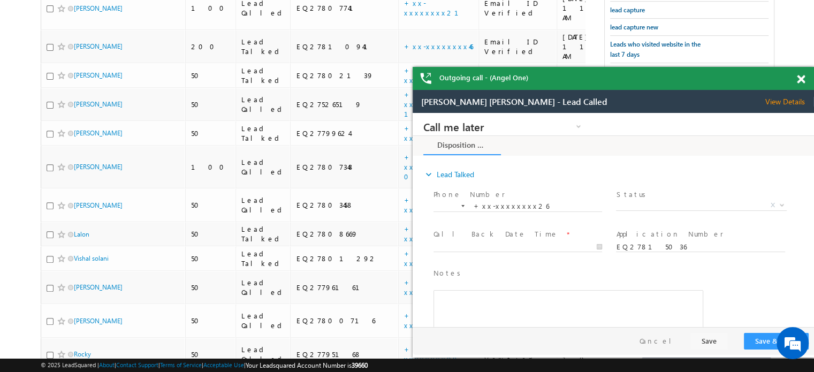
click at [799, 80] on span at bounding box center [801, 79] width 8 height 9
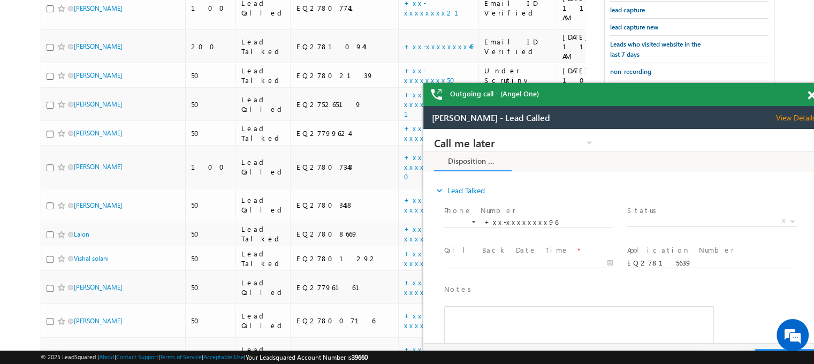
click at [811, 98] on span at bounding box center [812, 95] width 8 height 9
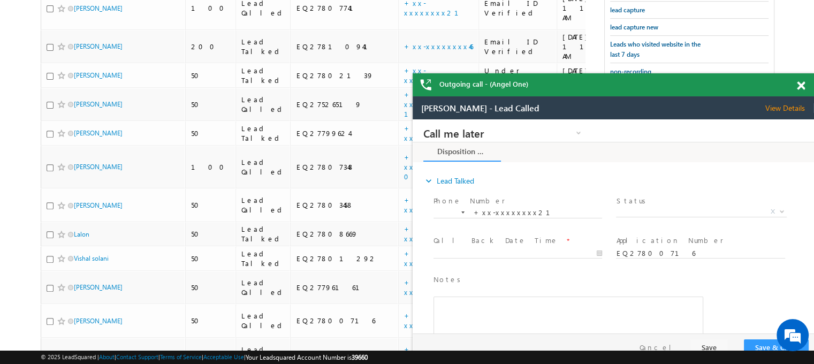
drag, startPoint x: 1175, startPoint y: 211, endPoint x: 726, endPoint y: 112, distance: 459.8
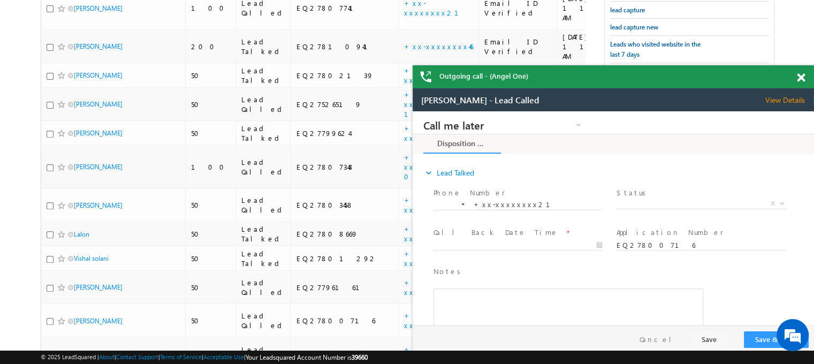
click at [804, 81] on span at bounding box center [801, 77] width 8 height 9
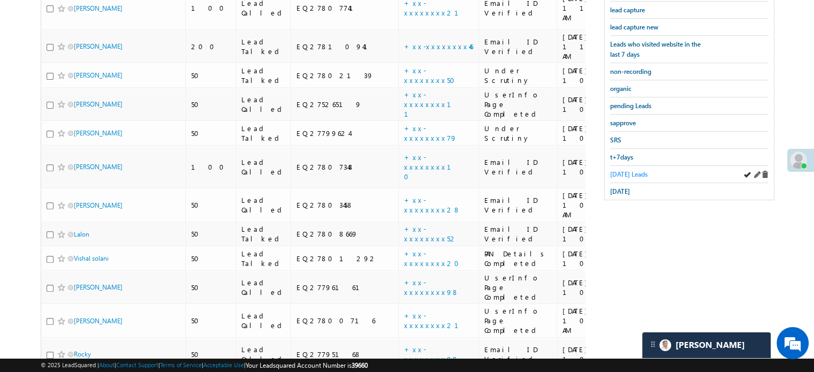
click at [623, 170] on span "[DATE] Leads" at bounding box center [628, 174] width 37 height 8
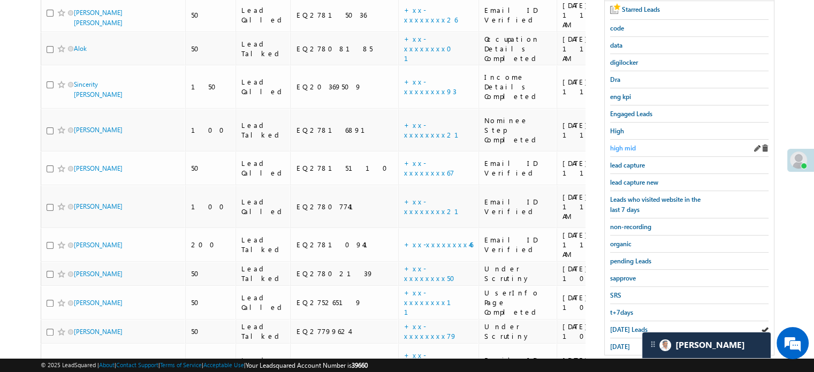
scroll to position [218, 0]
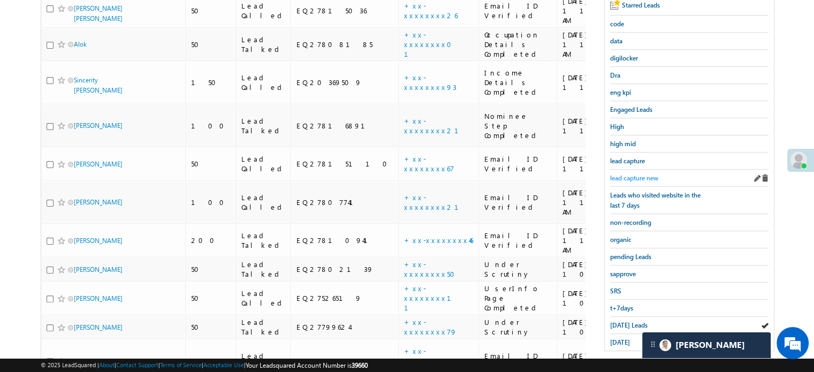
click at [633, 177] on span "lead capture new" at bounding box center [634, 178] width 48 height 8
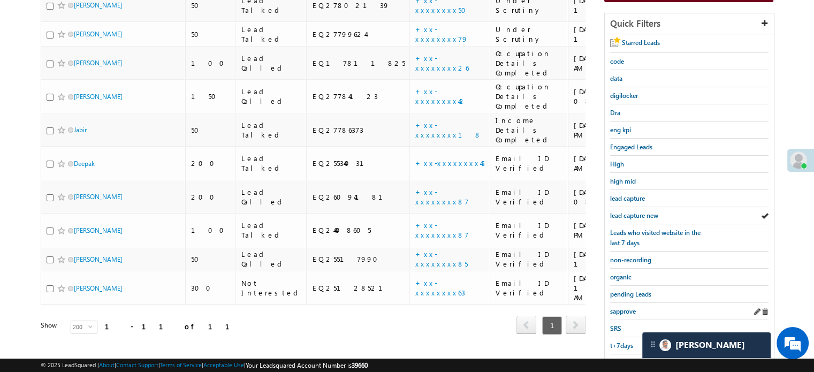
scroll to position [230, 0]
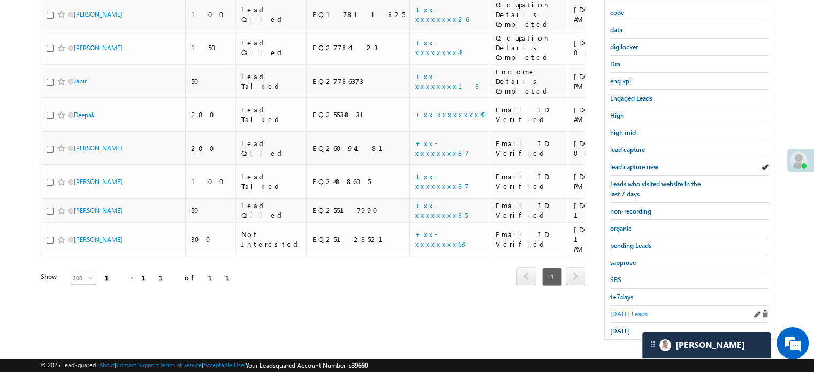
click at [620, 310] on span "Today's Leads" at bounding box center [628, 314] width 37 height 8
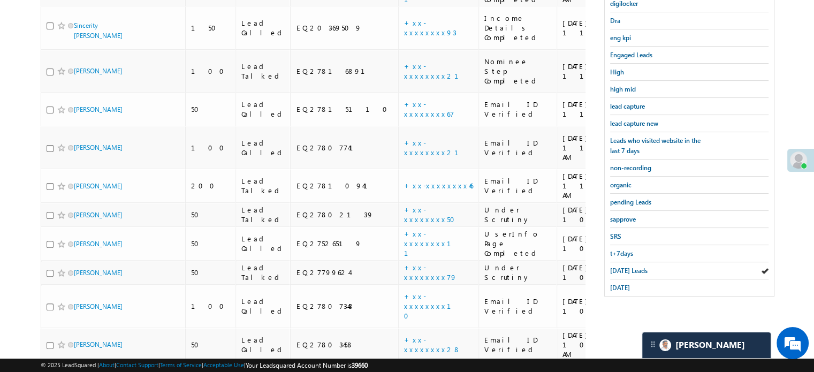
scroll to position [379, 0]
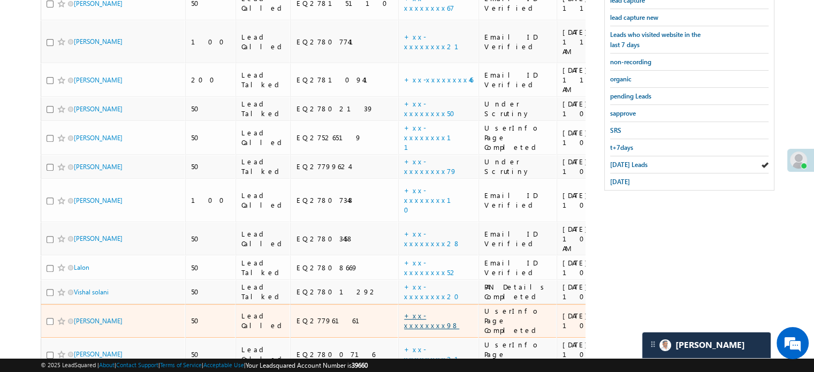
click at [404, 311] on link "+xx-xxxxxxxx98" at bounding box center [431, 320] width 55 height 19
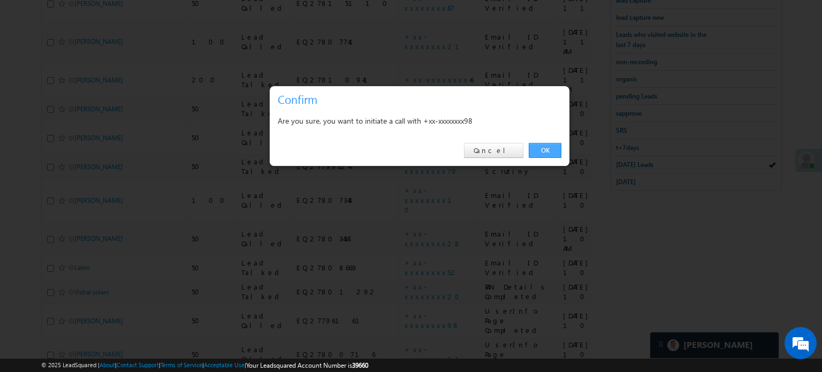
click at [544, 148] on link "OK" at bounding box center [545, 150] width 33 height 15
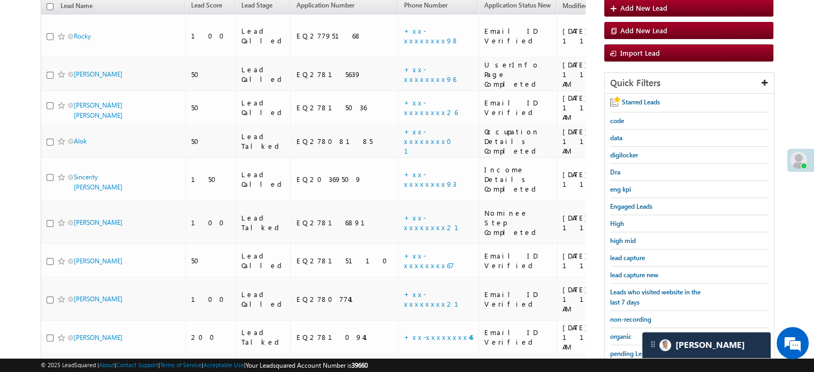
scroll to position [111, 0]
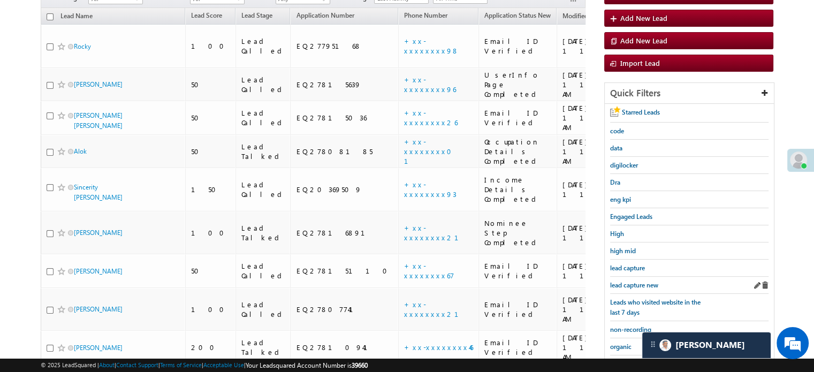
click at [627, 289] on div "lead capture new" at bounding box center [689, 285] width 158 height 17
click at [632, 285] on span "lead capture new" at bounding box center [634, 285] width 48 height 8
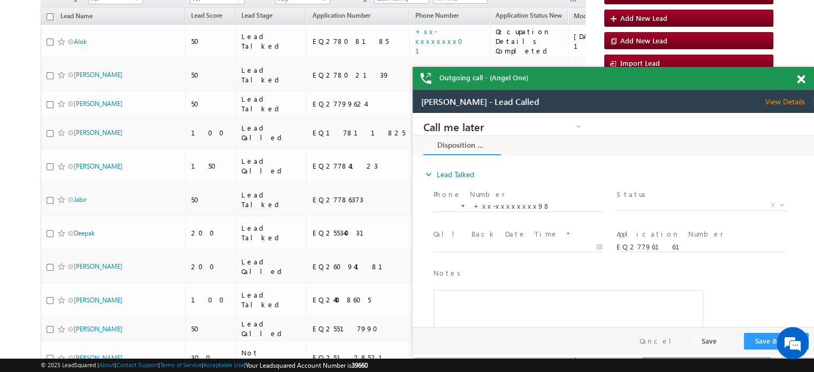
scroll to position [0, 0]
click at [800, 75] on span at bounding box center [801, 79] width 8 height 9
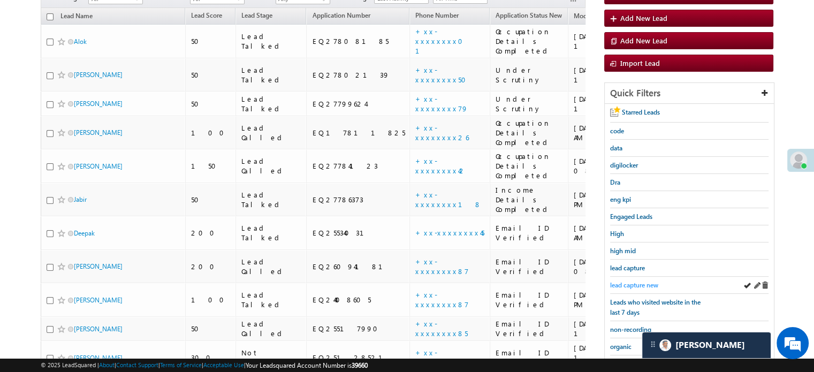
click at [622, 281] on span "lead capture new" at bounding box center [634, 285] width 48 height 8
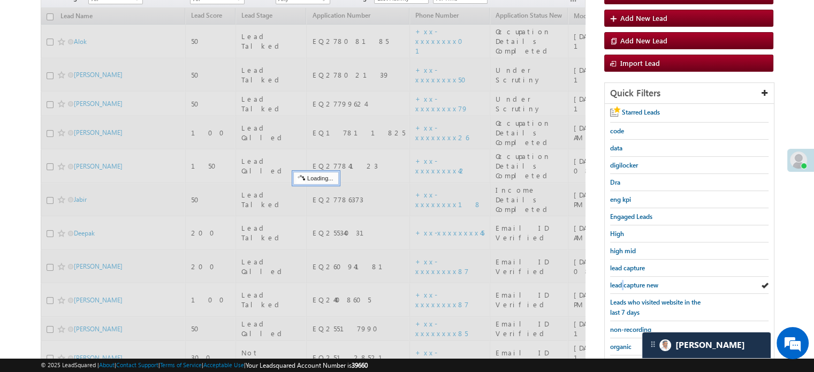
click at [622, 281] on span "lead capture new" at bounding box center [634, 285] width 48 height 8
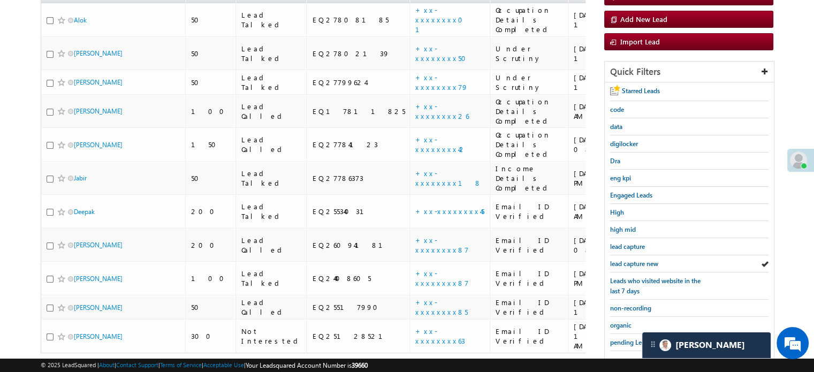
scroll to position [230, 0]
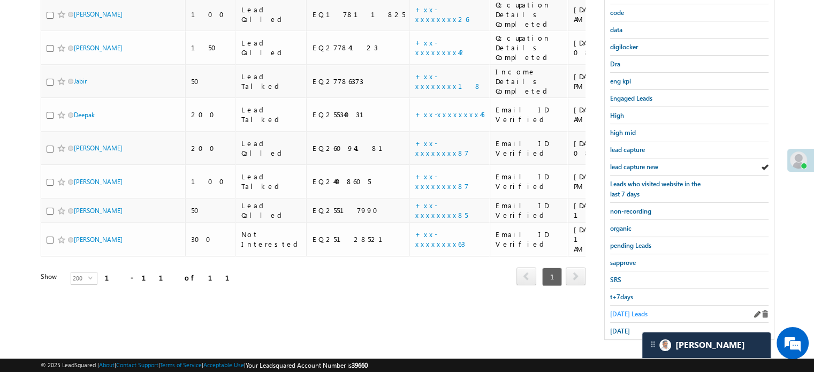
click at [636, 310] on span "Today's Leads" at bounding box center [628, 314] width 37 height 8
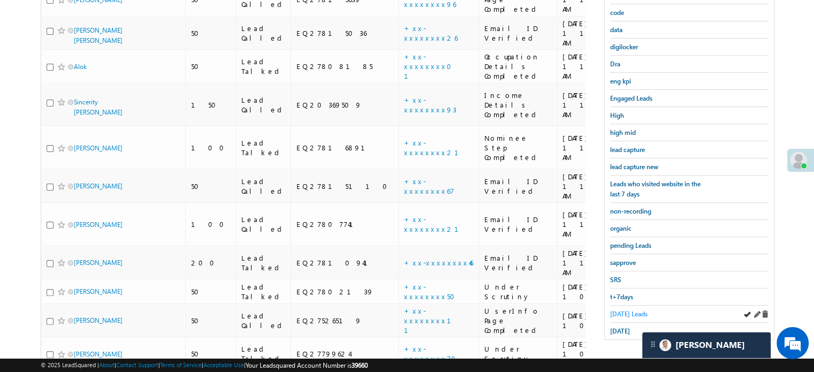
scroll to position [379, 0]
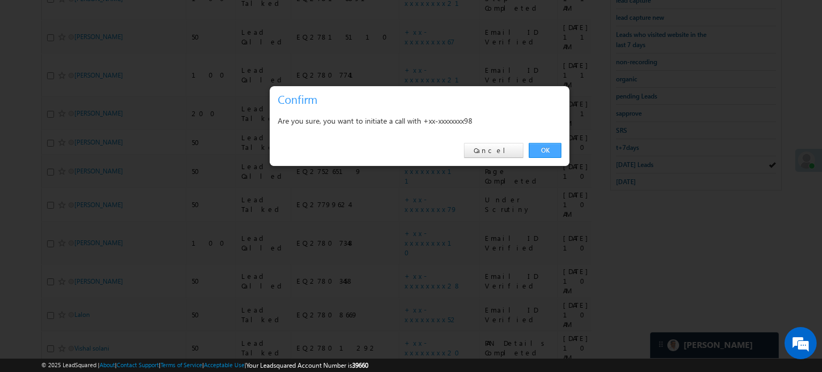
click at [551, 148] on link "OK" at bounding box center [545, 150] width 33 height 15
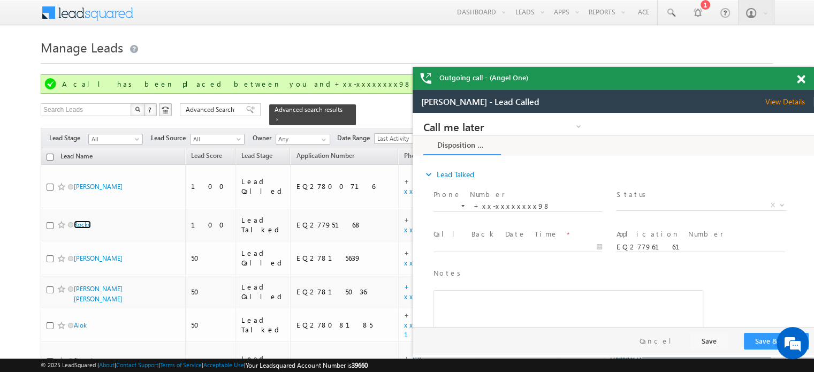
scroll to position [0, 0]
click at [801, 75] on span at bounding box center [801, 79] width 8 height 9
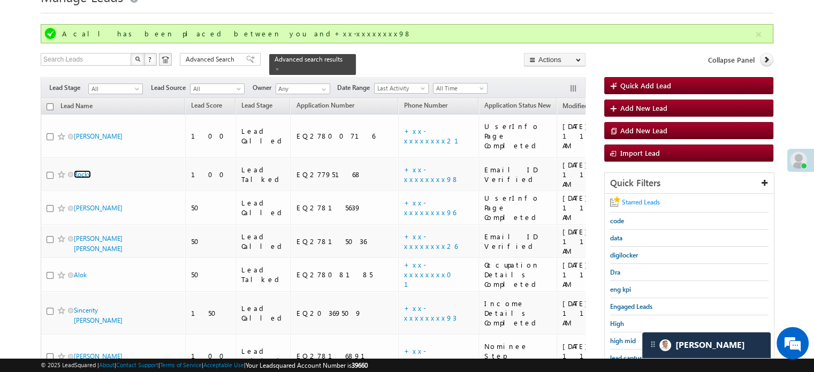
scroll to position [107, 0]
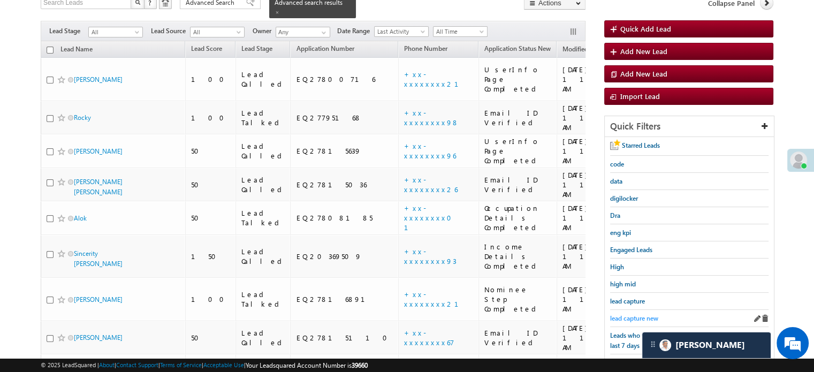
click at [632, 314] on span "lead capture new" at bounding box center [634, 318] width 48 height 8
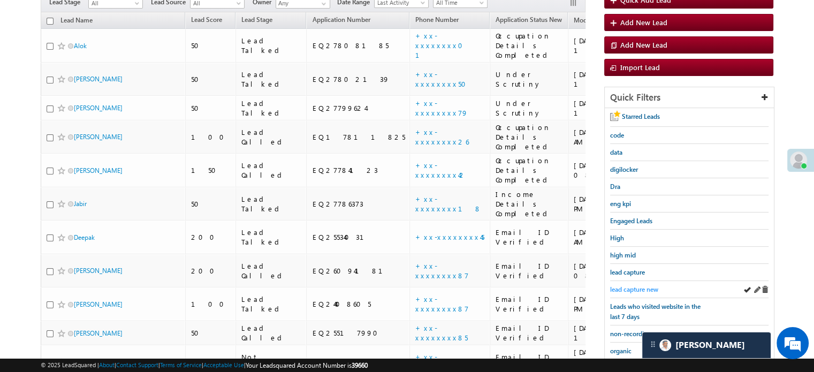
scroll to position [78, 0]
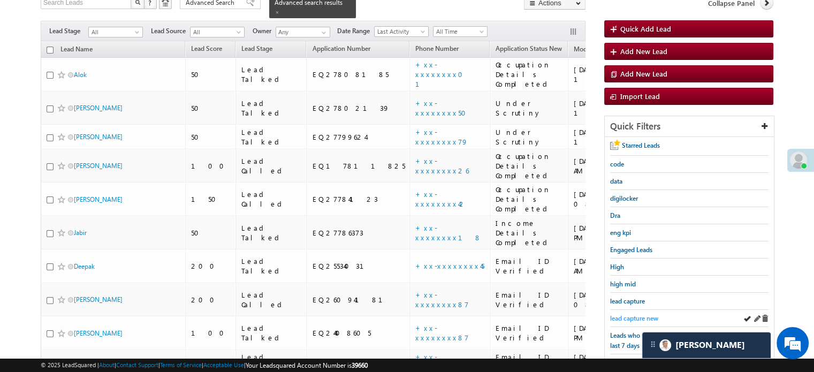
click at [630, 314] on span "lead capture new" at bounding box center [634, 318] width 48 height 8
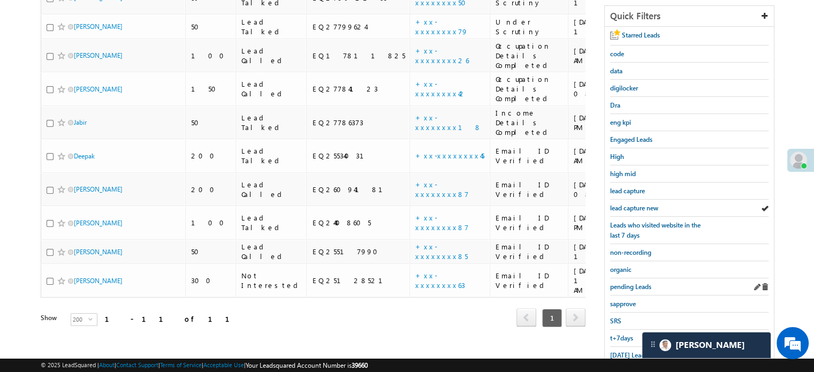
scroll to position [230, 0]
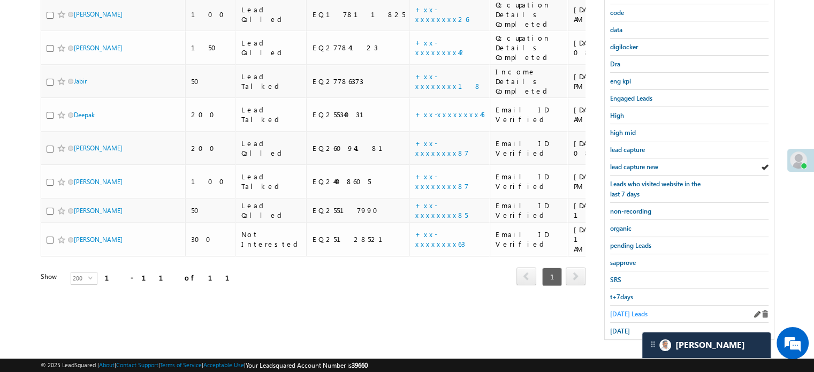
click at [630, 313] on span "Today's Leads" at bounding box center [628, 314] width 37 height 8
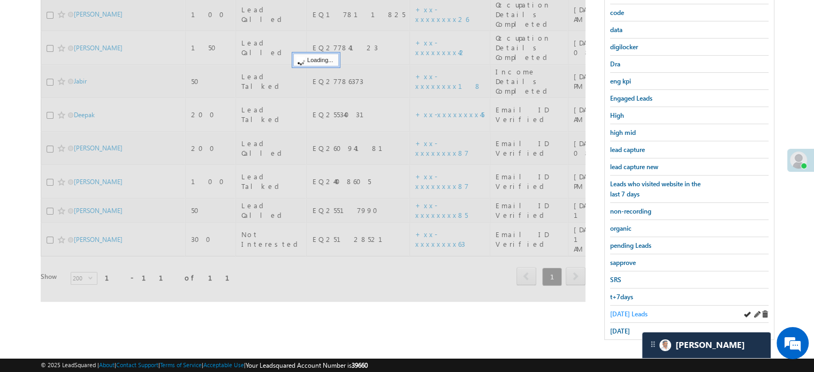
click at [630, 310] on span "Today's Leads" at bounding box center [628, 314] width 37 height 8
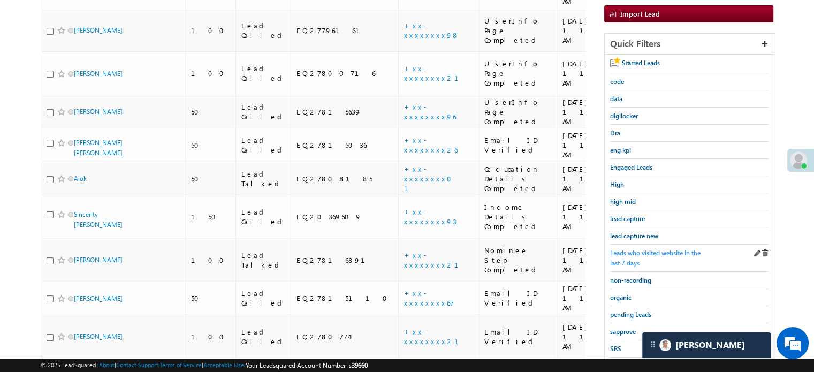
scroll to position [54, 0]
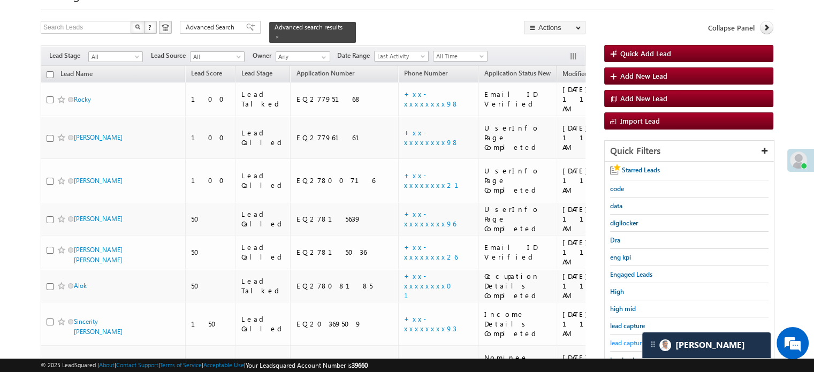
click at [619, 339] on span "lead capture new" at bounding box center [634, 343] width 48 height 8
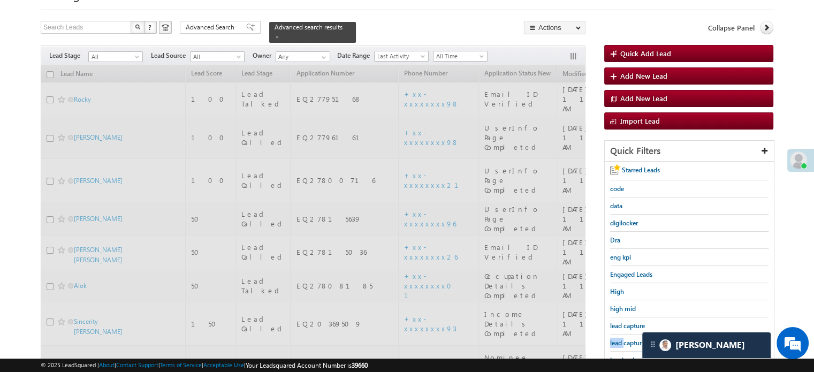
click at [619, 339] on span "lead capture new" at bounding box center [634, 343] width 48 height 8
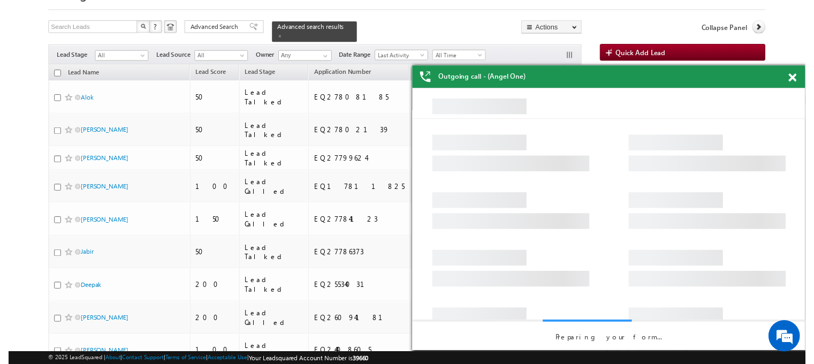
scroll to position [0, 0]
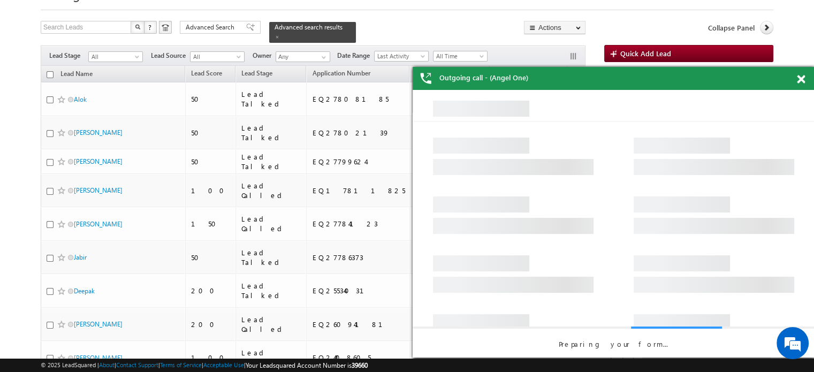
click at [805, 81] on div at bounding box center [807, 77] width 14 height 21
click at [798, 75] on span at bounding box center [801, 79] width 8 height 9
click at [801, 79] on body "Outgoing call - (Angel One) Outgoing call - (Angel One) Outgoing call - (Angel …" at bounding box center [407, 236] width 814 height 580
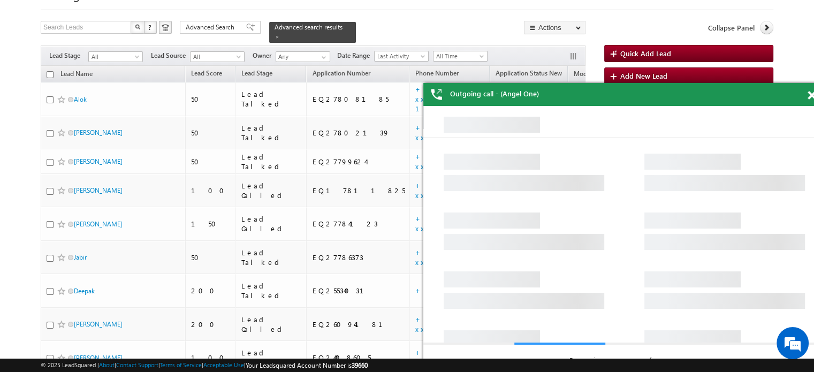
click at [808, 96] on div "Outgoing call - (Angel One)" at bounding box center [623, 229] width 401 height 293
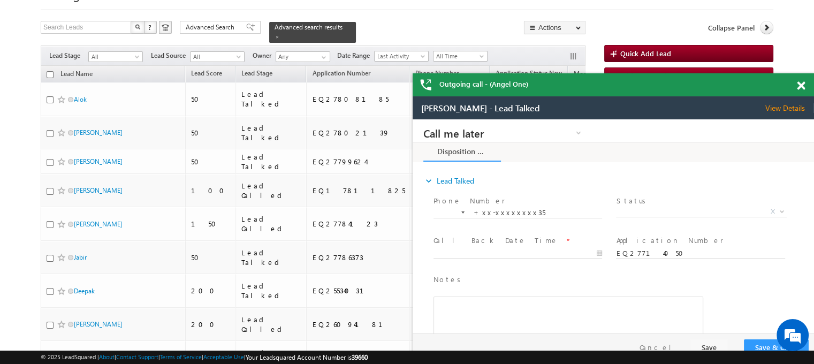
drag, startPoint x: 1213, startPoint y: 204, endPoint x: 719, endPoint y: 104, distance: 504.5
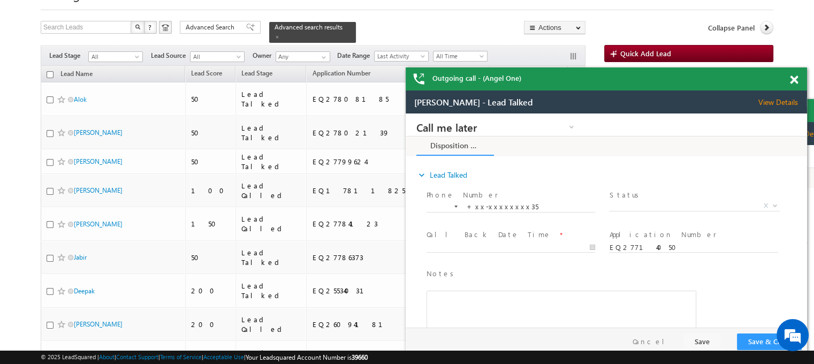
click at [772, 76] on div "Outgoing call - (Angel One)" at bounding box center [606, 78] width 401 height 23
click at [792, 78] on span at bounding box center [794, 79] width 8 height 9
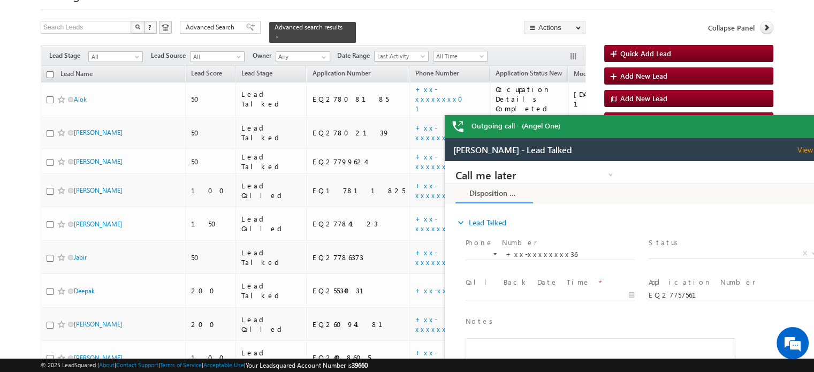
drag, startPoint x: 769, startPoint y: 139, endPoint x: 1081, endPoint y: 261, distance: 335.0
click at [634, 138] on html "Sanjay Mundrai - Lead Talked View Details Change Lead View Details Change Oppor…" at bounding box center [645, 272] width 401 height 268
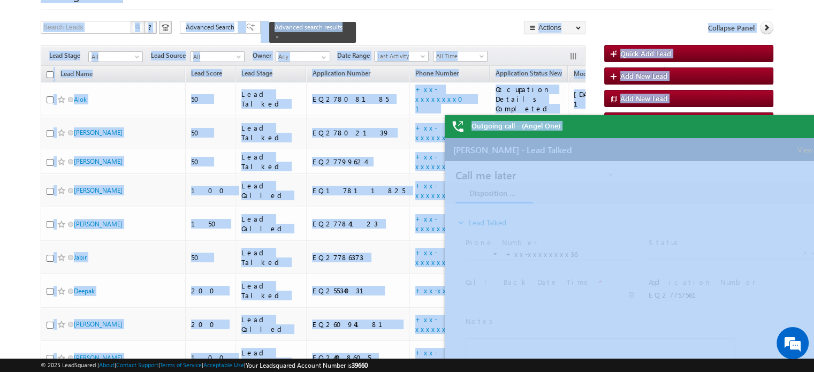
drag, startPoint x: 1113, startPoint y: 275, endPoint x: 617, endPoint y: 169, distance: 507.4
click at [617, 22] on div "Collapse Panel" at bounding box center [688, 30] width 169 height 19
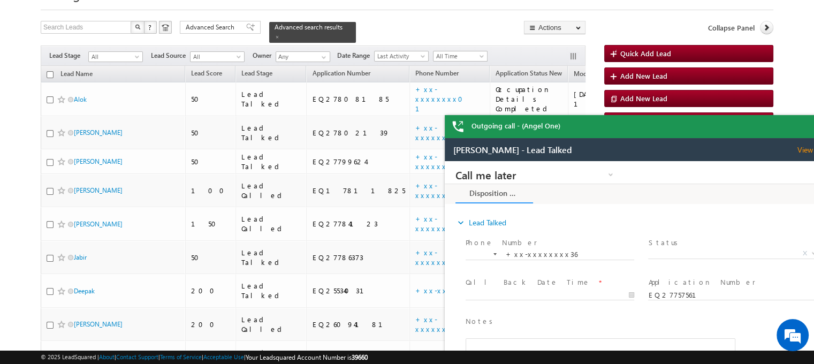
drag, startPoint x: 1029, startPoint y: 284, endPoint x: 539, endPoint y: 182, distance: 499.5
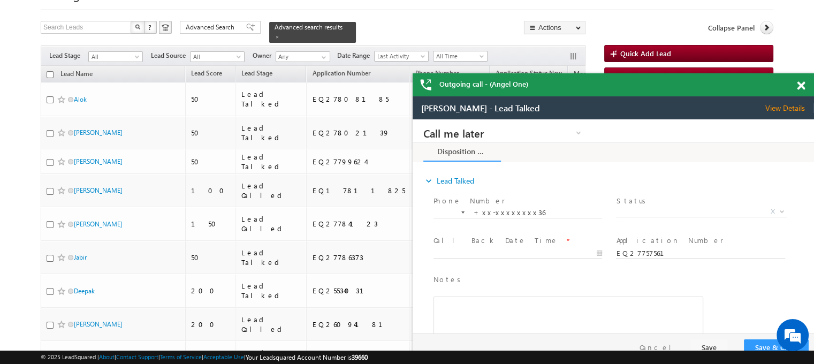
click at [799, 86] on span at bounding box center [801, 85] width 8 height 9
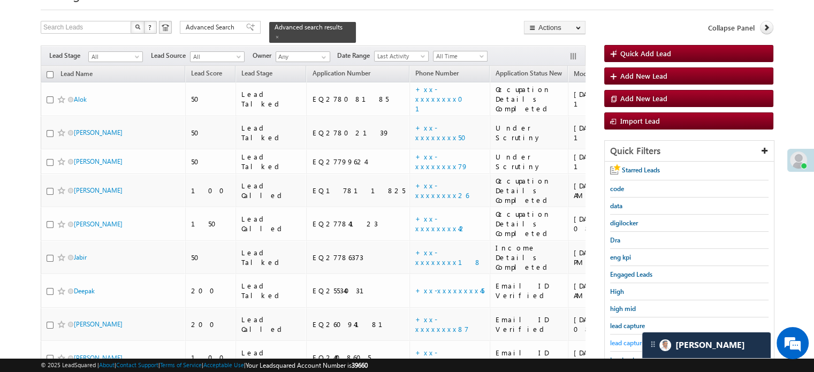
click at [627, 340] on span "lead capture new" at bounding box center [634, 343] width 48 height 8
click at [623, 340] on span "lead capture new" at bounding box center [634, 343] width 48 height 8
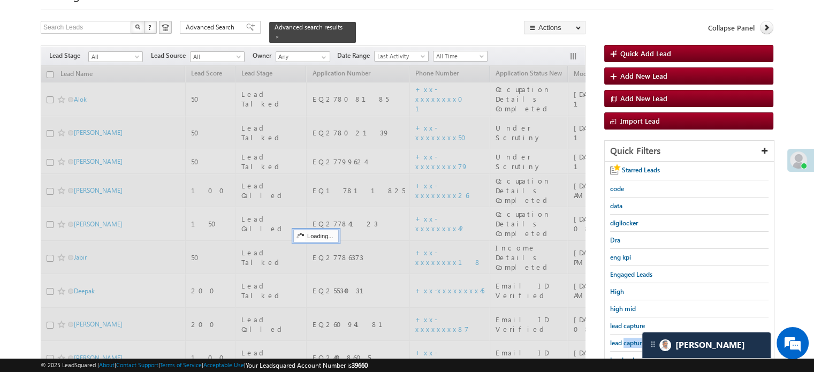
click at [623, 340] on span "lead capture new" at bounding box center [634, 343] width 48 height 8
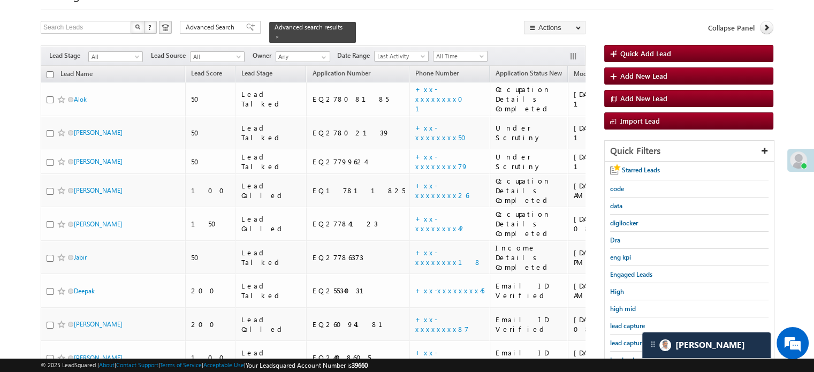
click at [623, 340] on span "lead capture new" at bounding box center [634, 343] width 48 height 8
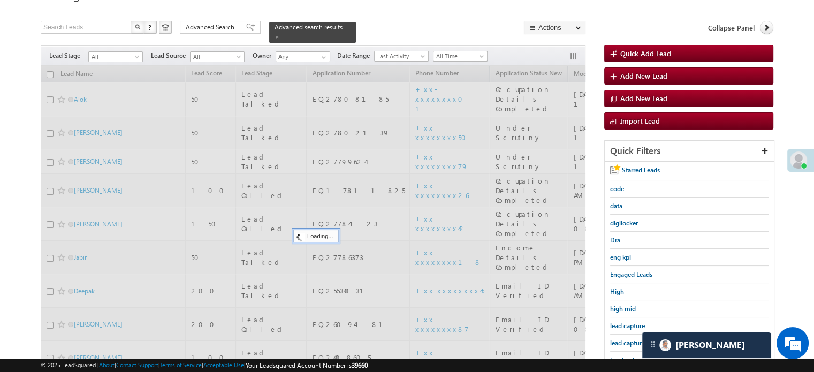
click at [616, 326] on span "lead capture" at bounding box center [627, 326] width 35 height 8
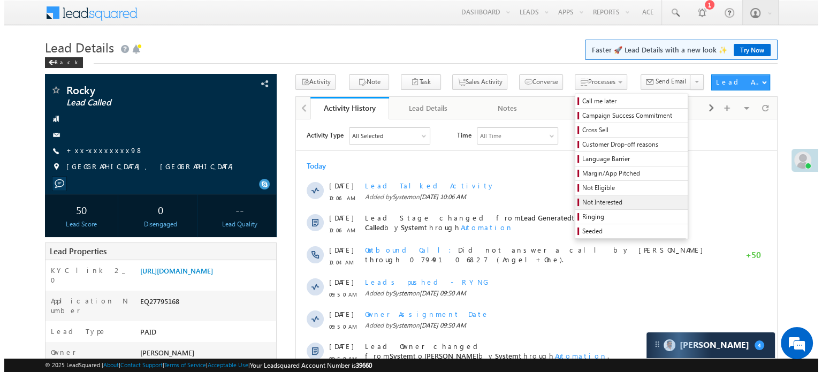
scroll to position [5238, 0]
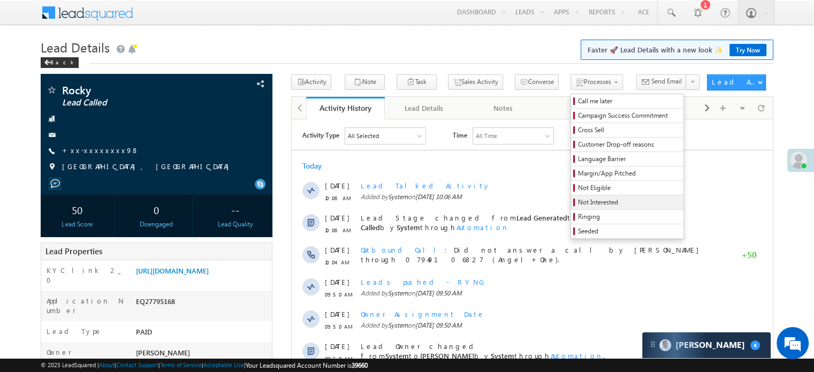
click at [578, 198] on span "Not Interested" at bounding box center [629, 202] width 102 height 10
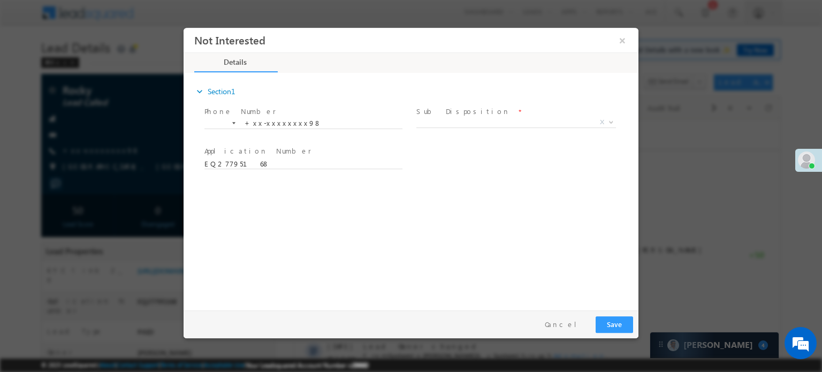
scroll to position [0, 0]
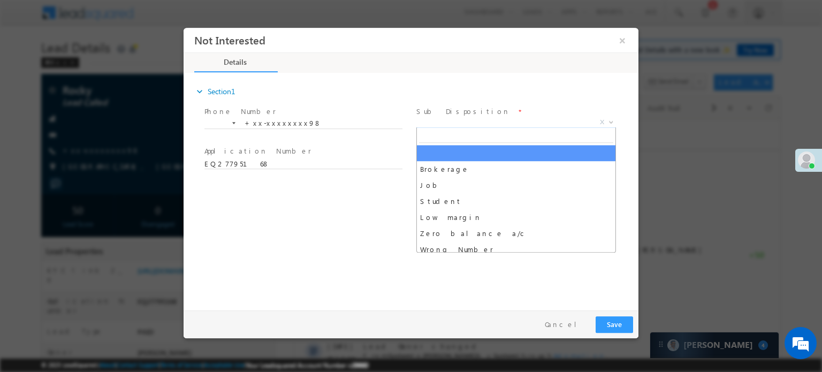
click at [446, 120] on span "X" at bounding box center [516, 122] width 200 height 11
click at [621, 44] on button "×" at bounding box center [622, 40] width 18 height 20
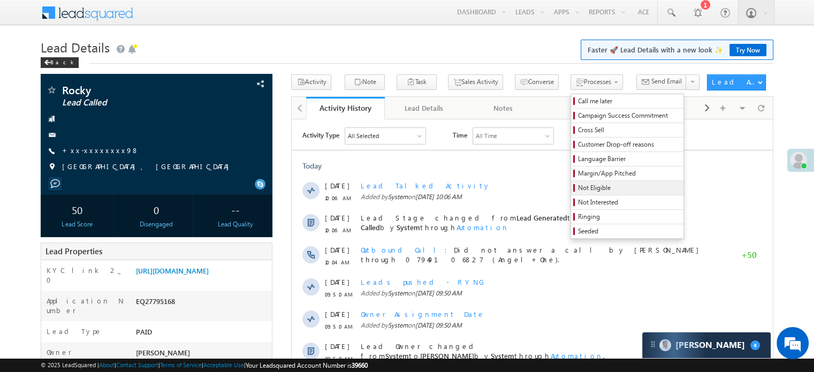
click at [578, 189] on span "Not Eligible" at bounding box center [629, 188] width 102 height 10
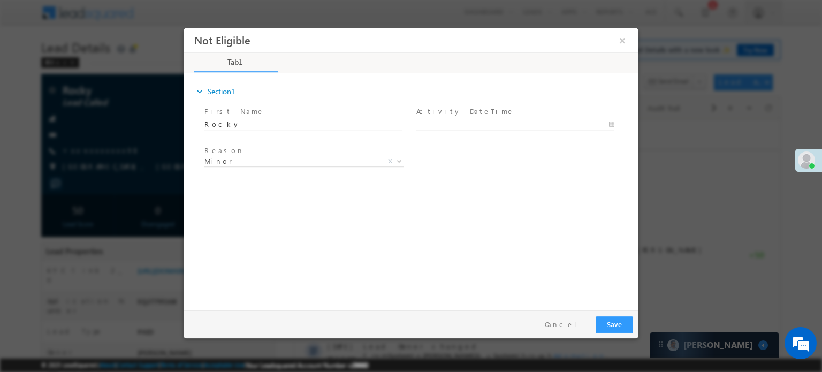
type input "[DATE] 11:56 AM"
click at [447, 123] on input "[DATE] 11:56 AM" at bounding box center [515, 124] width 198 height 11
click at [617, 326] on button "Save" at bounding box center [614, 324] width 37 height 17
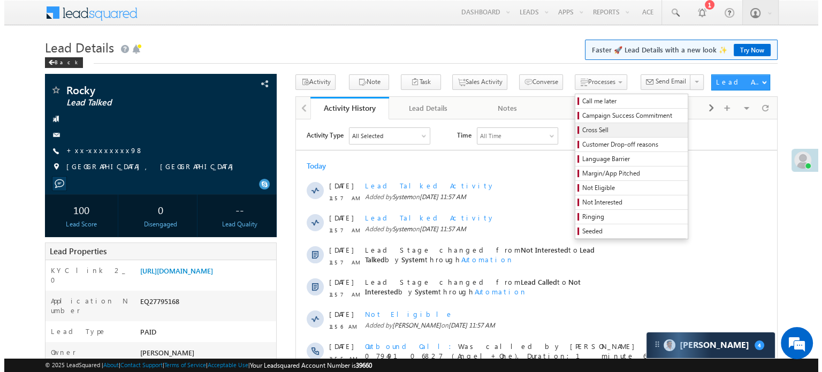
scroll to position [5238, 0]
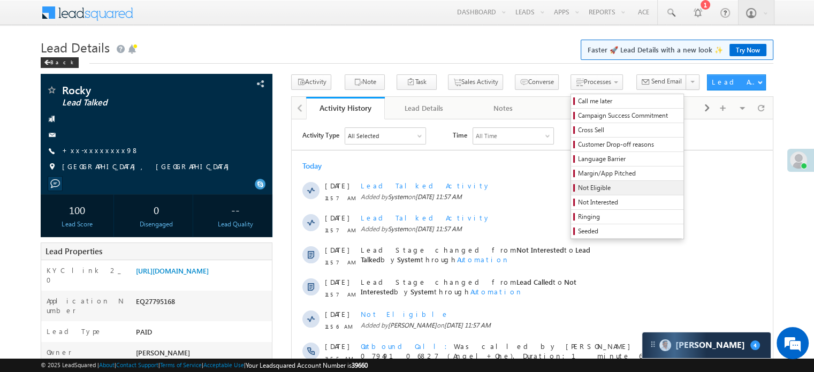
click at [578, 184] on span "Not Eligible" at bounding box center [629, 188] width 102 height 10
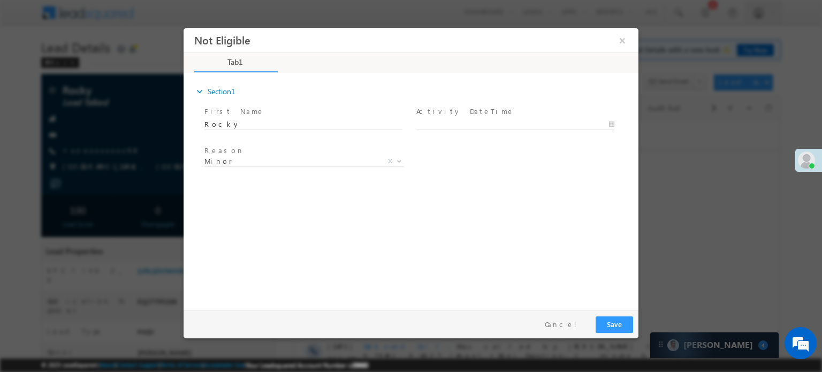
scroll to position [0, 0]
type input "[DATE] 11:58 AM"
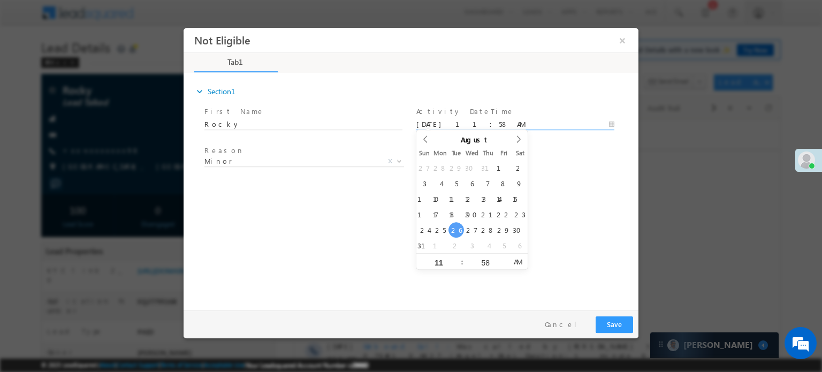
click at [459, 125] on body "Not Eligible ×" at bounding box center [411, 166] width 455 height 278
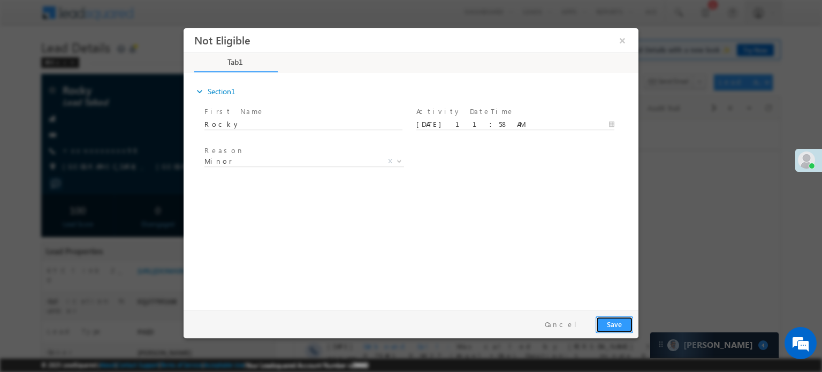
click at [623, 322] on button "Save" at bounding box center [614, 324] width 37 height 17
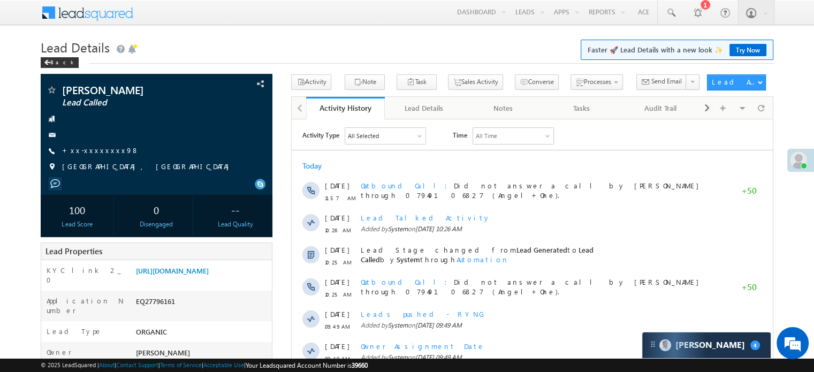
click at [432, 49] on h1 "Lead Details Faster 🚀 Lead Details with a new look ✨ Try Now" at bounding box center [407, 46] width 733 height 21
